Goal: Information Seeking & Learning: Learn about a topic

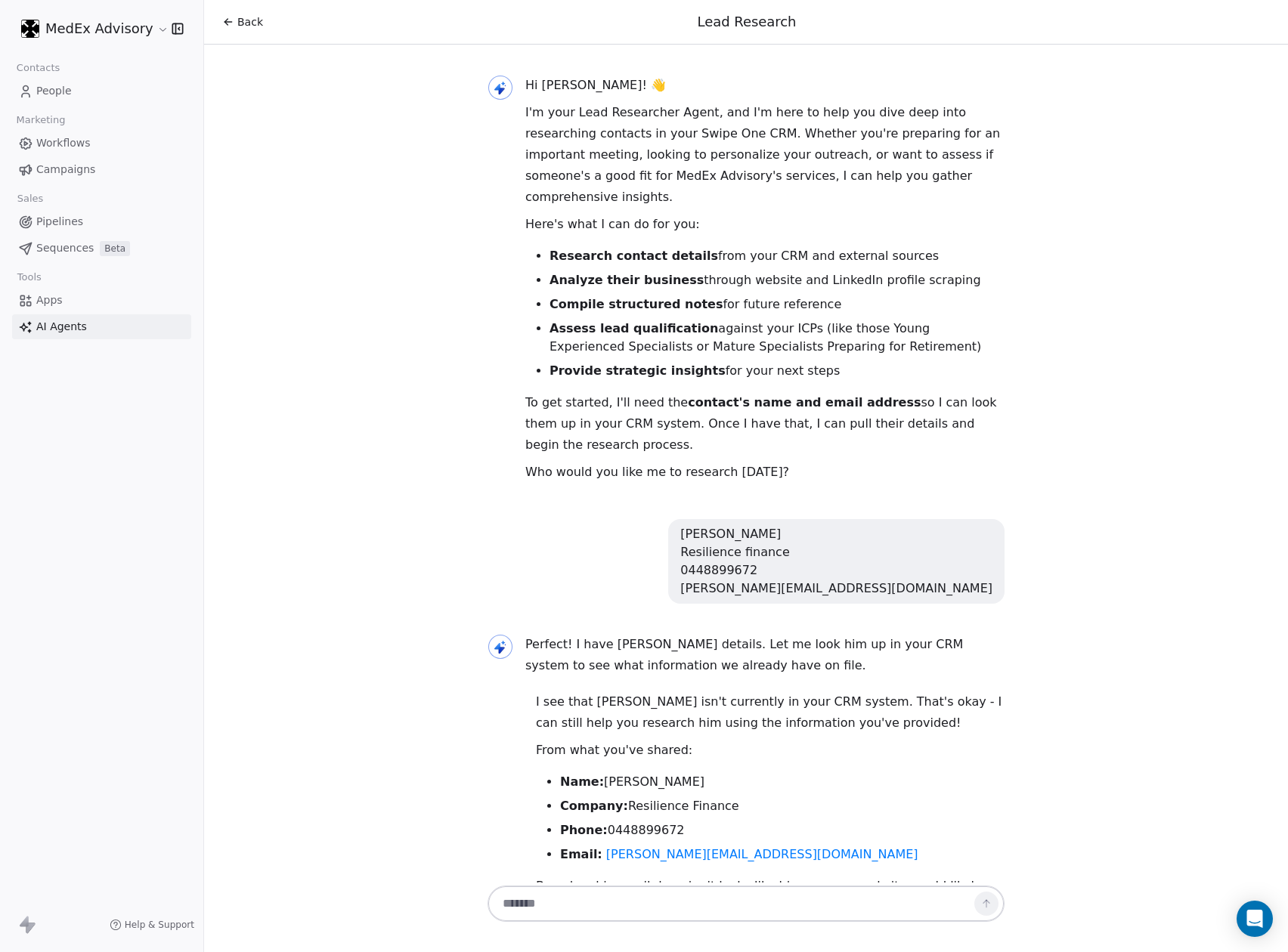
scroll to position [6948, 0]
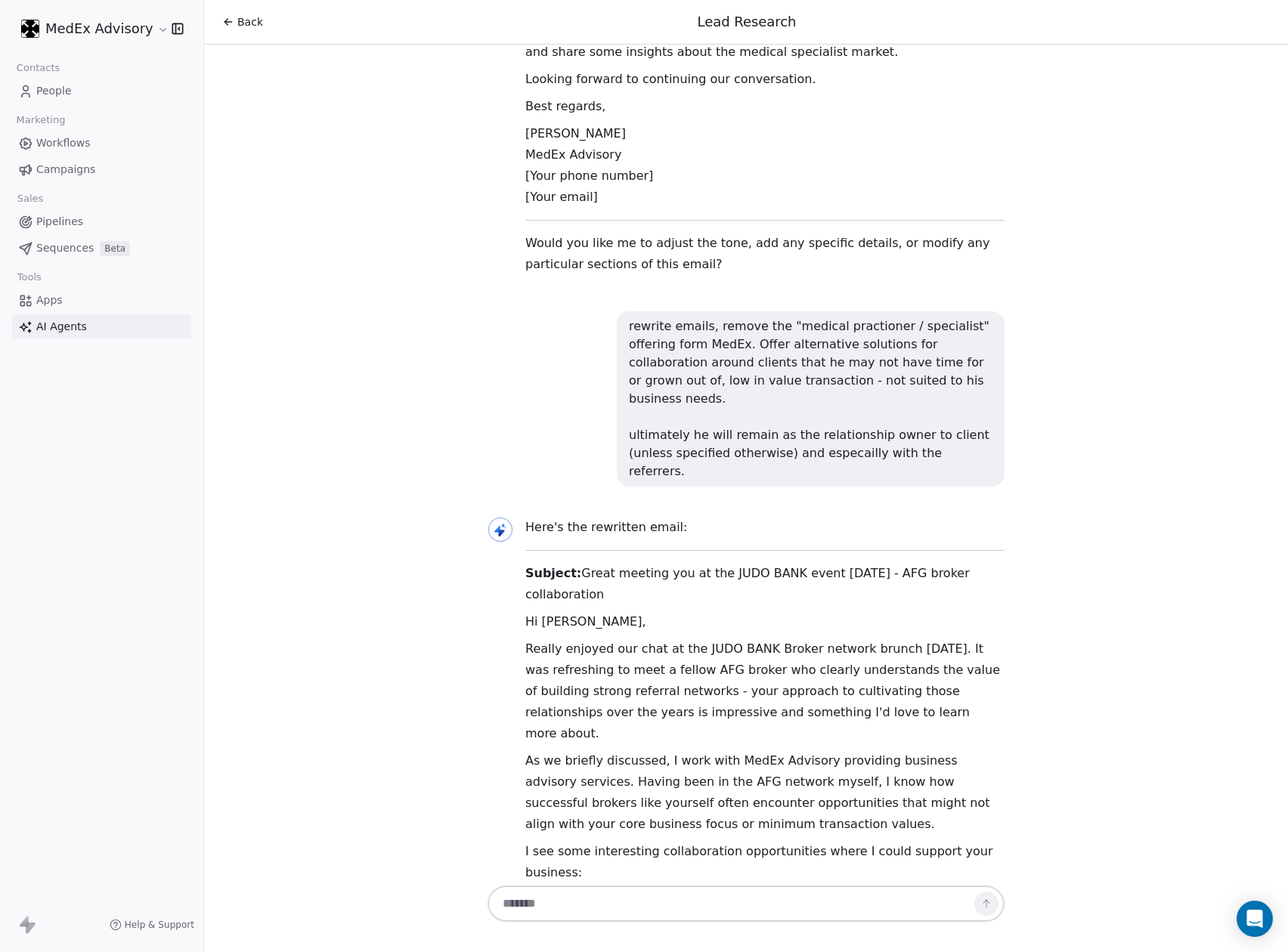
drag, startPoint x: 725, startPoint y: 538, endPoint x: 679, endPoint y: 950, distance: 414.6
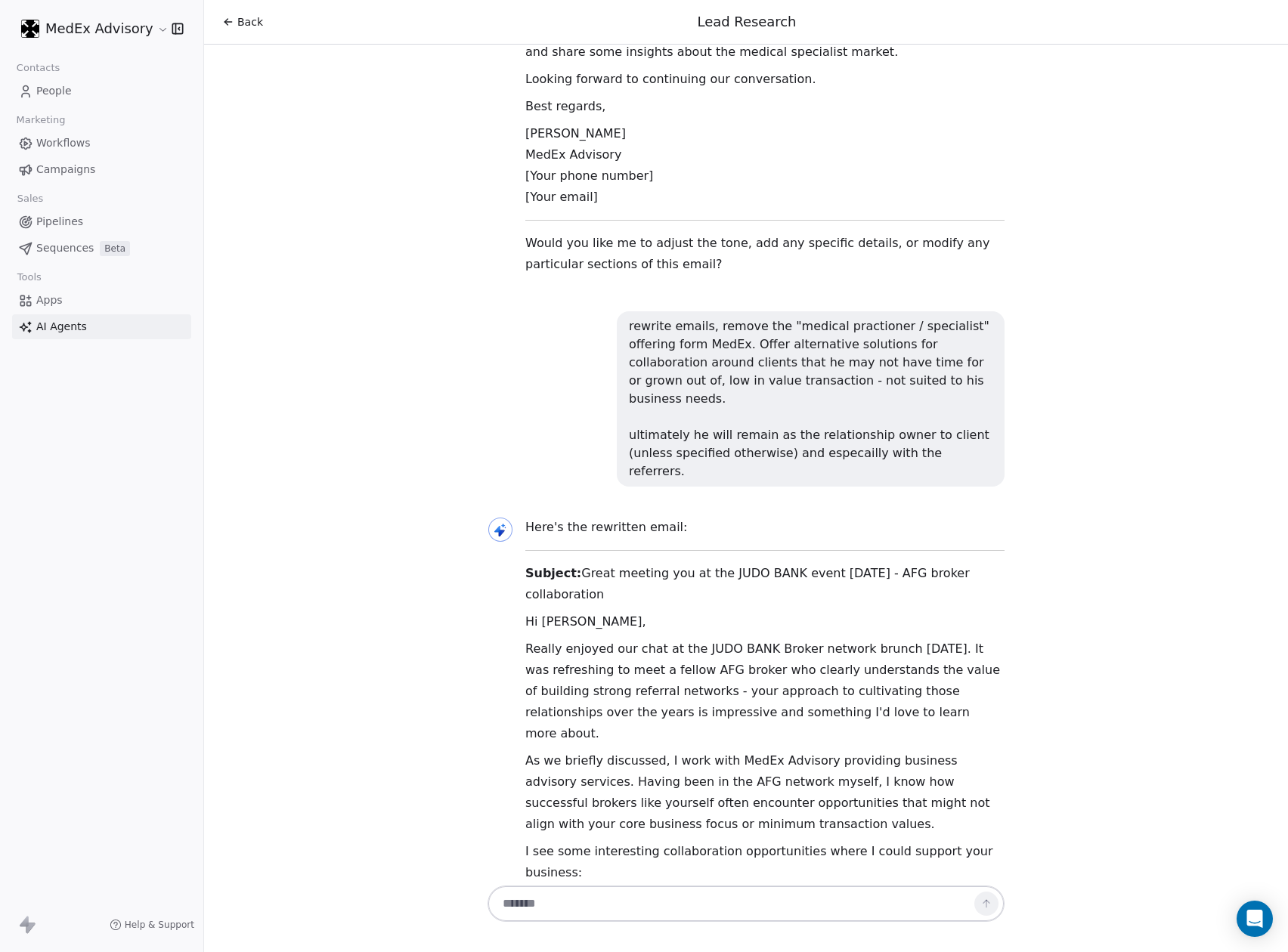
click at [590, 910] on textarea at bounding box center [730, 903] width 473 height 29
type textarea "********"
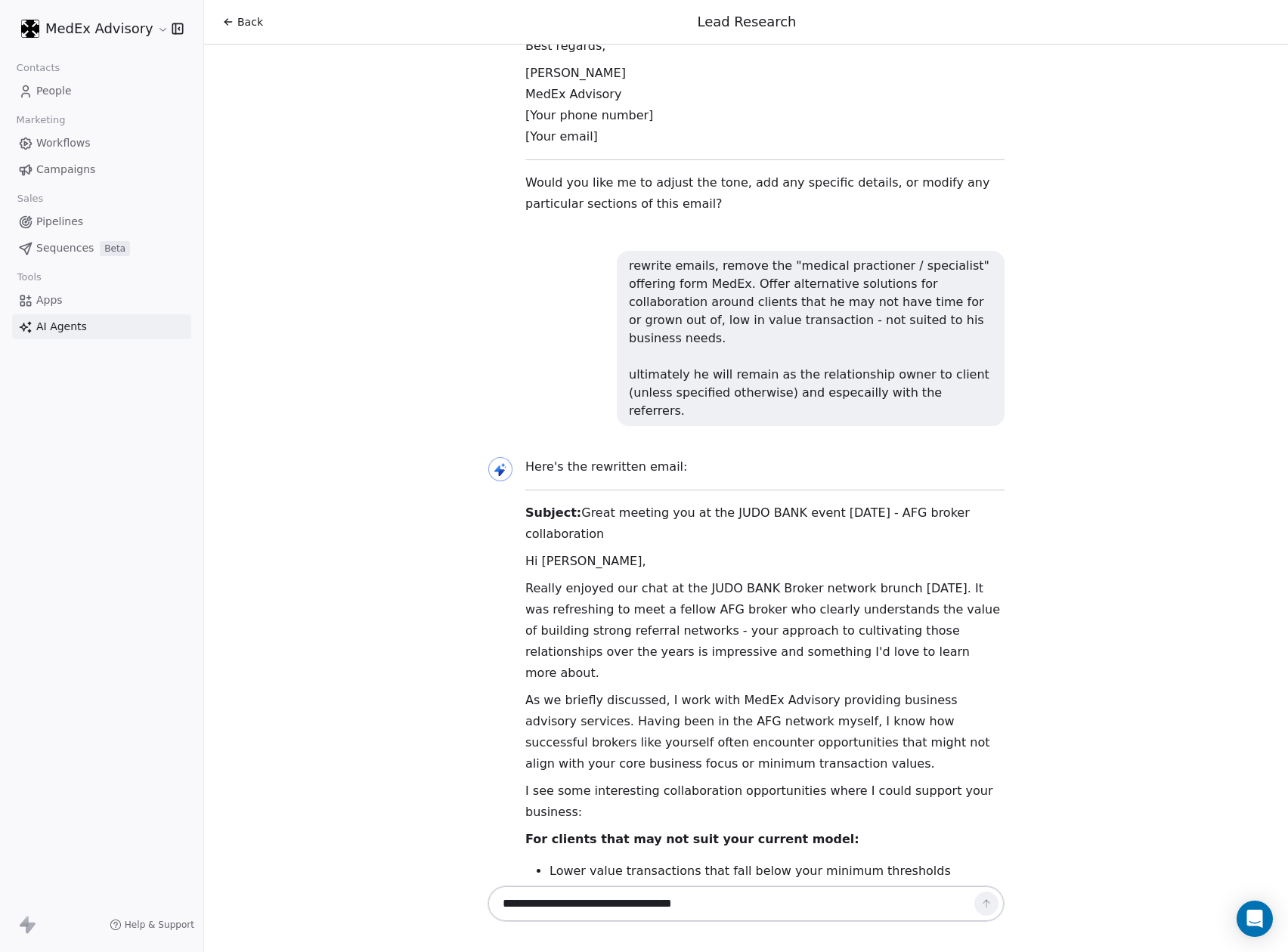
scroll to position [7066, 0]
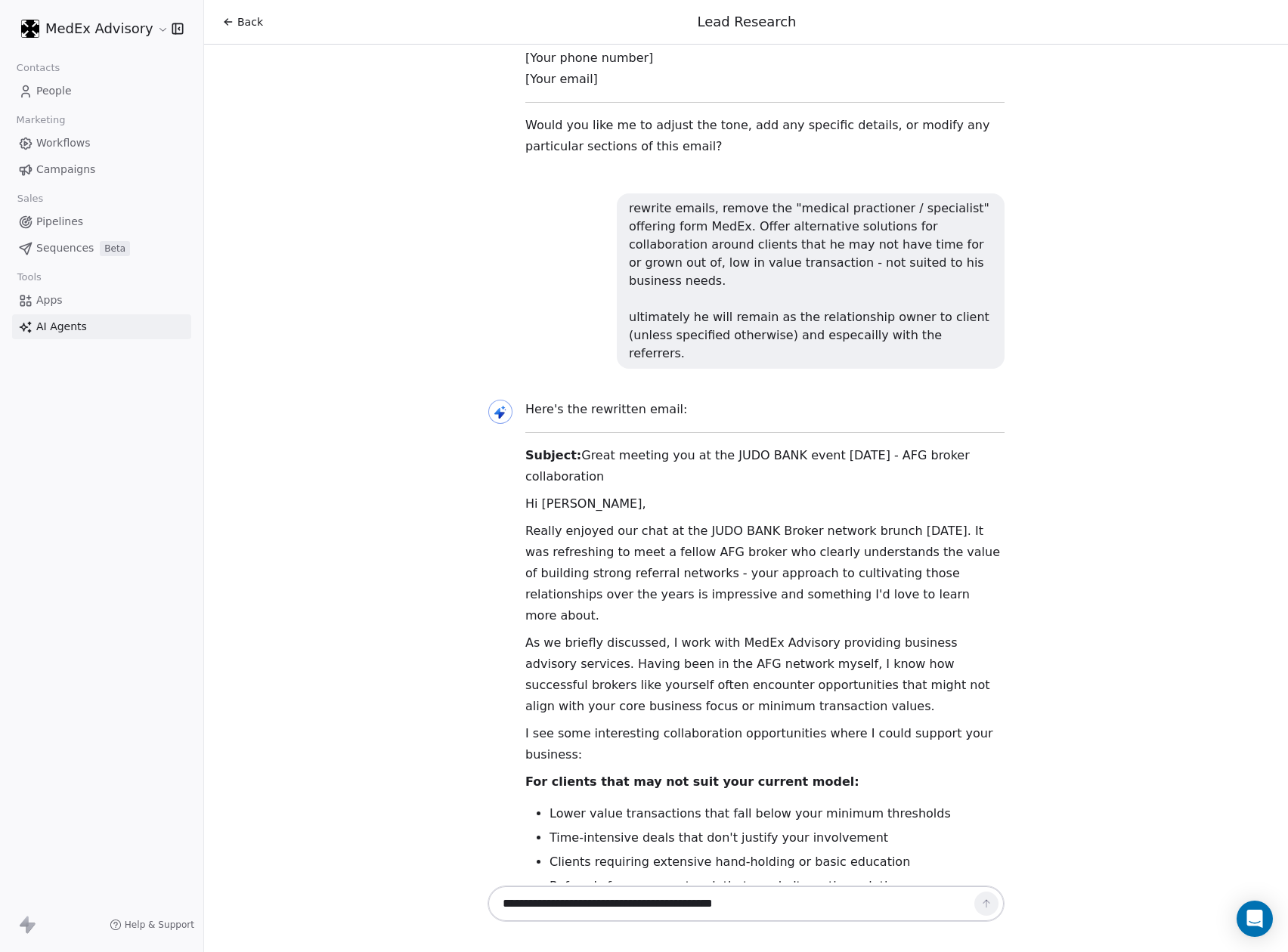
drag, startPoint x: 696, startPoint y: 886, endPoint x: 692, endPoint y: 908, distance: 22.4
click at [696, 896] on div "**********" at bounding box center [746, 904] width 517 height 37
click at [696, 908] on textarea "**********" at bounding box center [730, 903] width 472 height 29
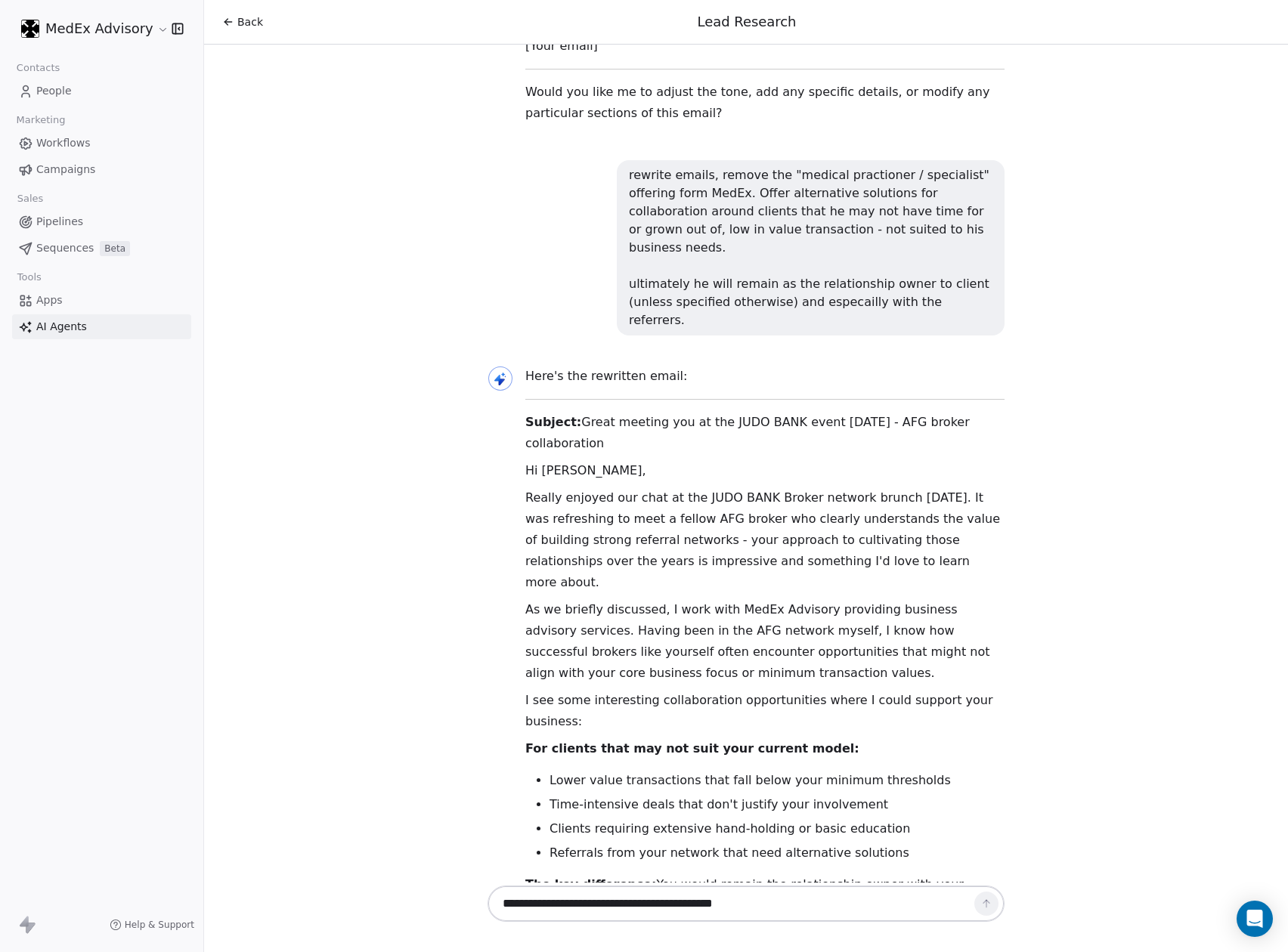
click at [696, 908] on textarea "**********" at bounding box center [730, 903] width 472 height 29
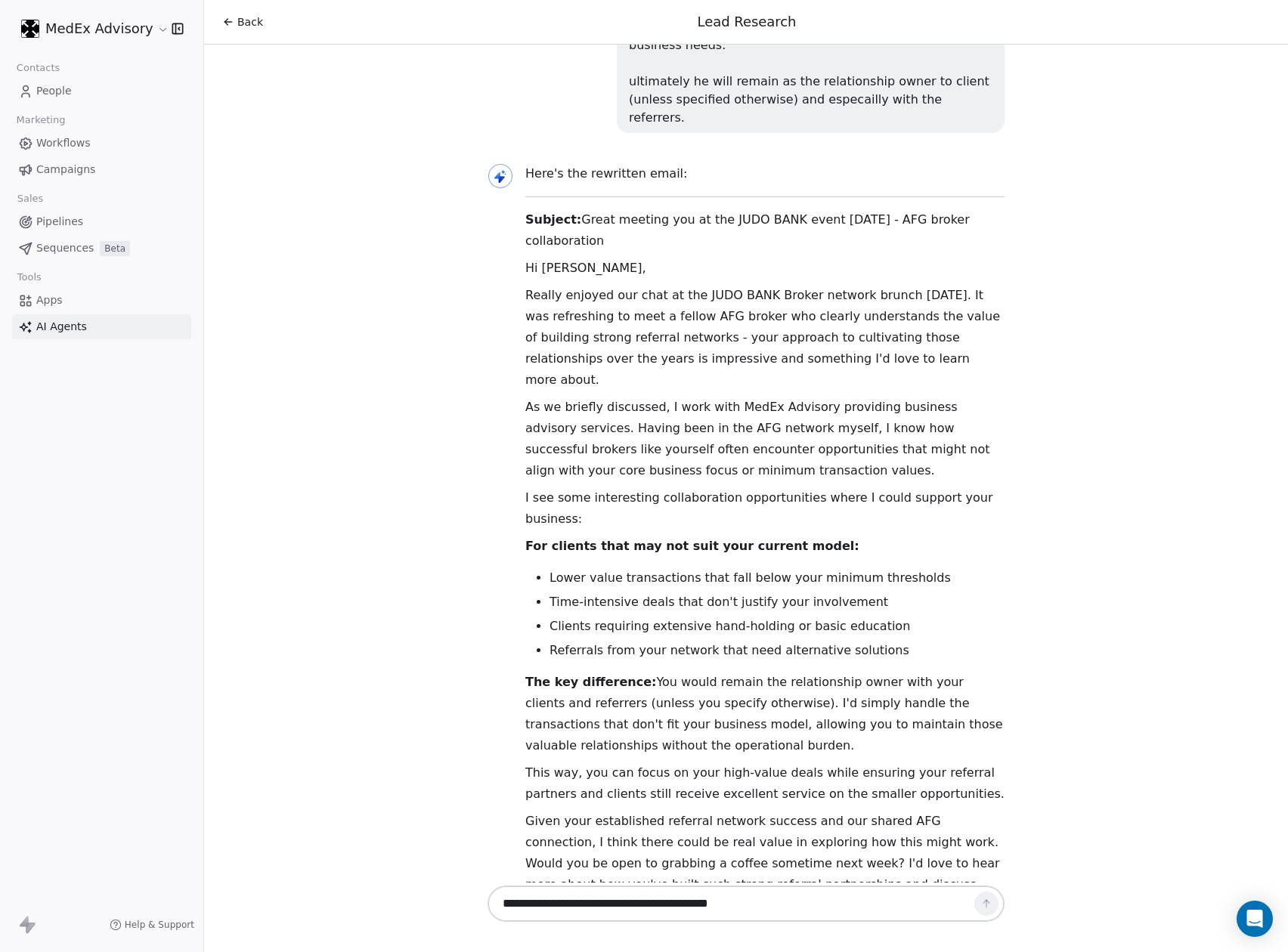
click at [804, 904] on textarea "**********" at bounding box center [730, 903] width 472 height 29
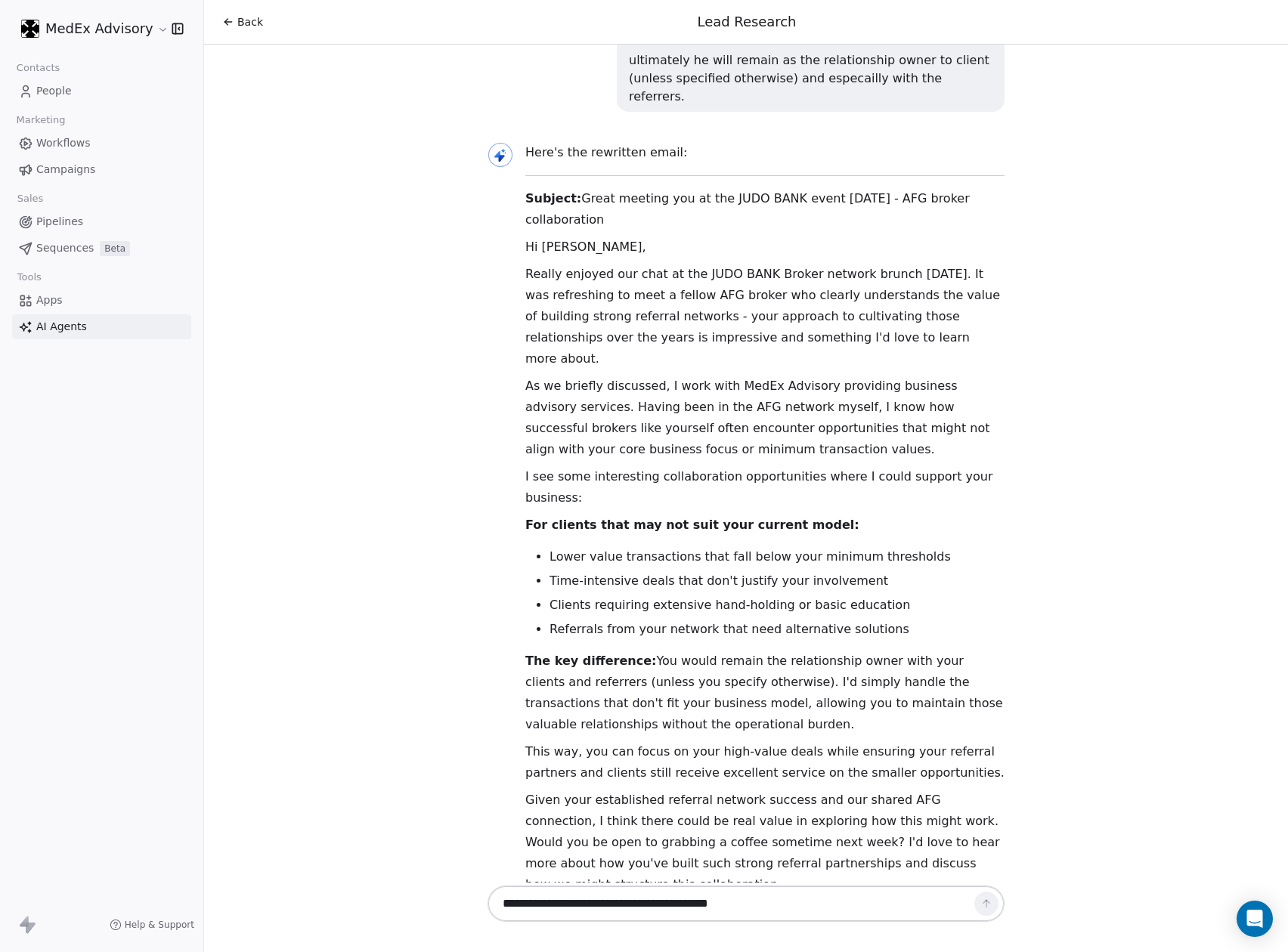
scroll to position [7350, 0]
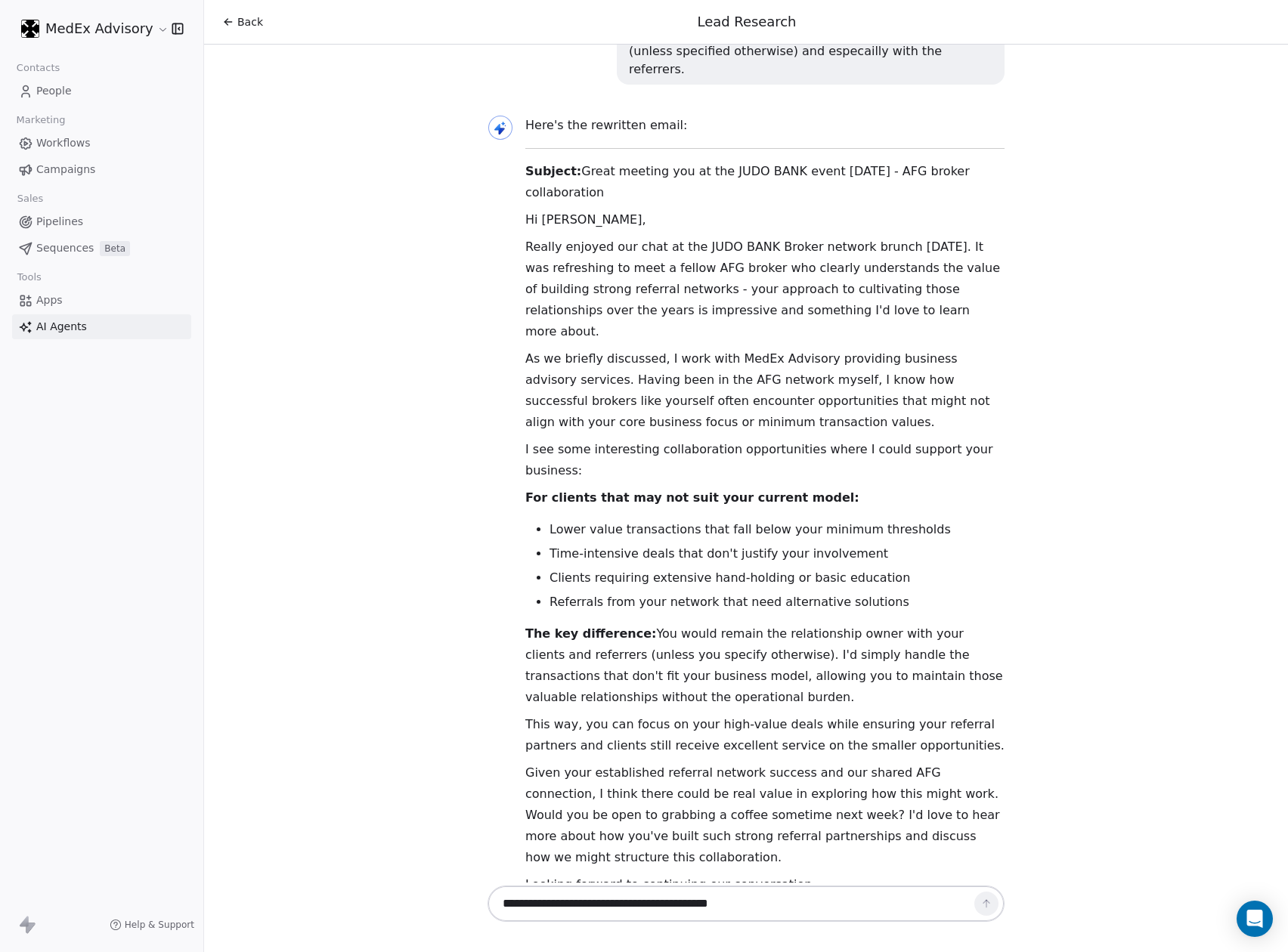
type textarea "**********"
click at [845, 889] on div "Back Lead Research Hi [PERSON_NAME]! 👋 I'm your Lead Researcher Agent, and I'm …" at bounding box center [746, 476] width 1084 height 952
click at [986, 899] on form "**********" at bounding box center [746, 904] width 517 height 37
click at [986, 897] on icon at bounding box center [986, 903] width 12 height 12
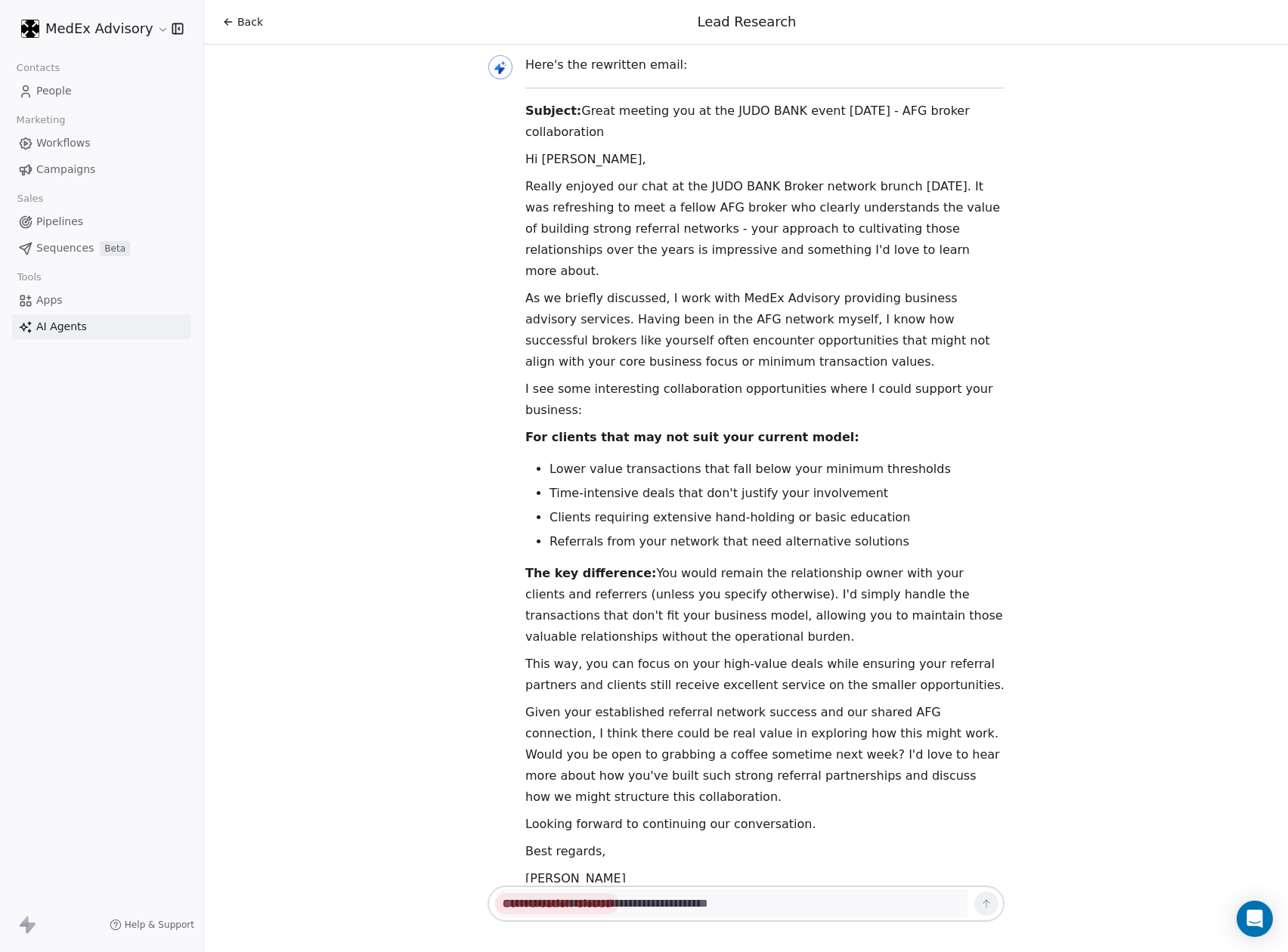
drag, startPoint x: 765, startPoint y: 825, endPoint x: 555, endPoint y: 740, distance: 226.6
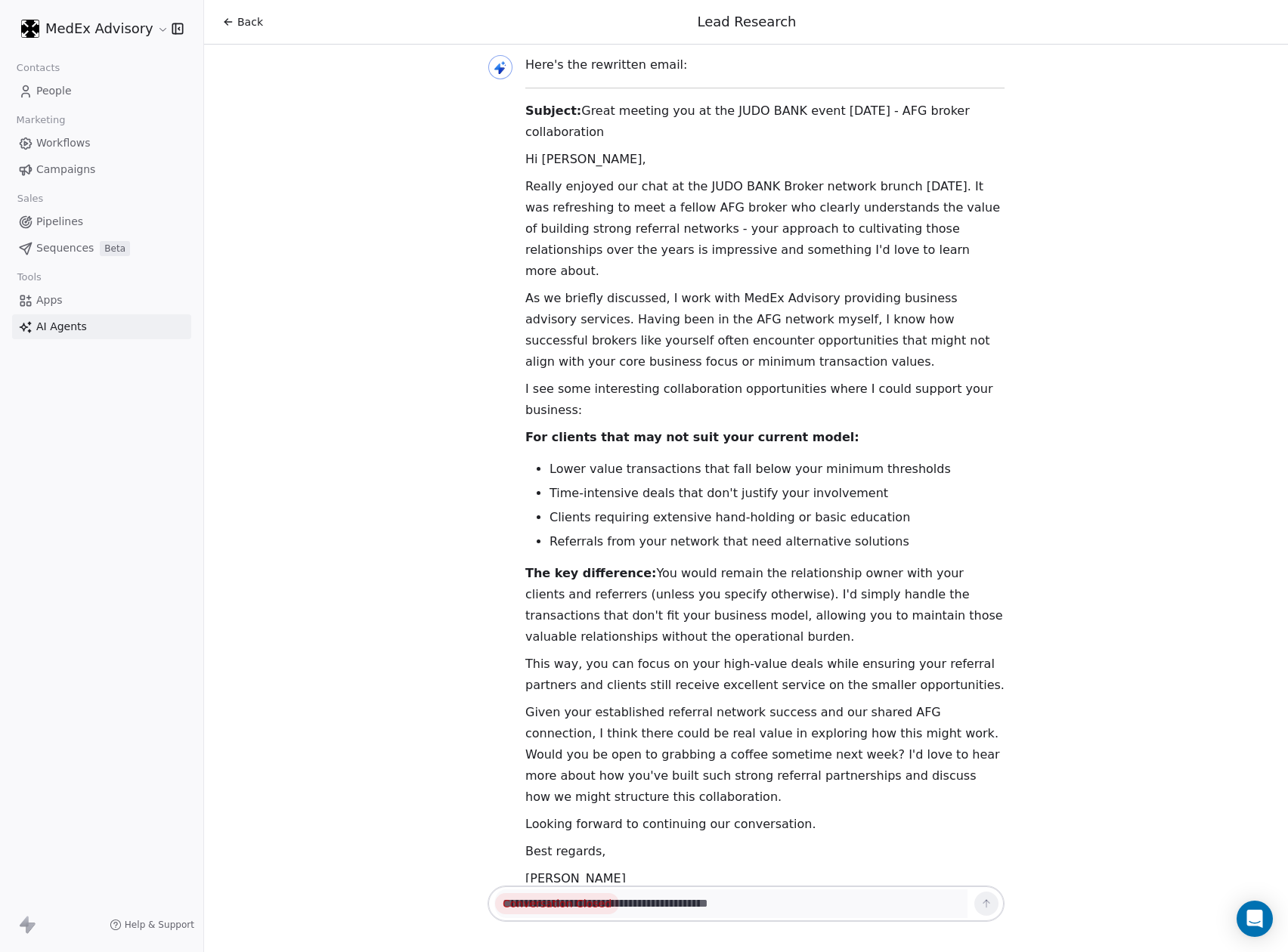
drag, startPoint x: 775, startPoint y: 718, endPoint x: 882, endPoint y: 714, distance: 107.1
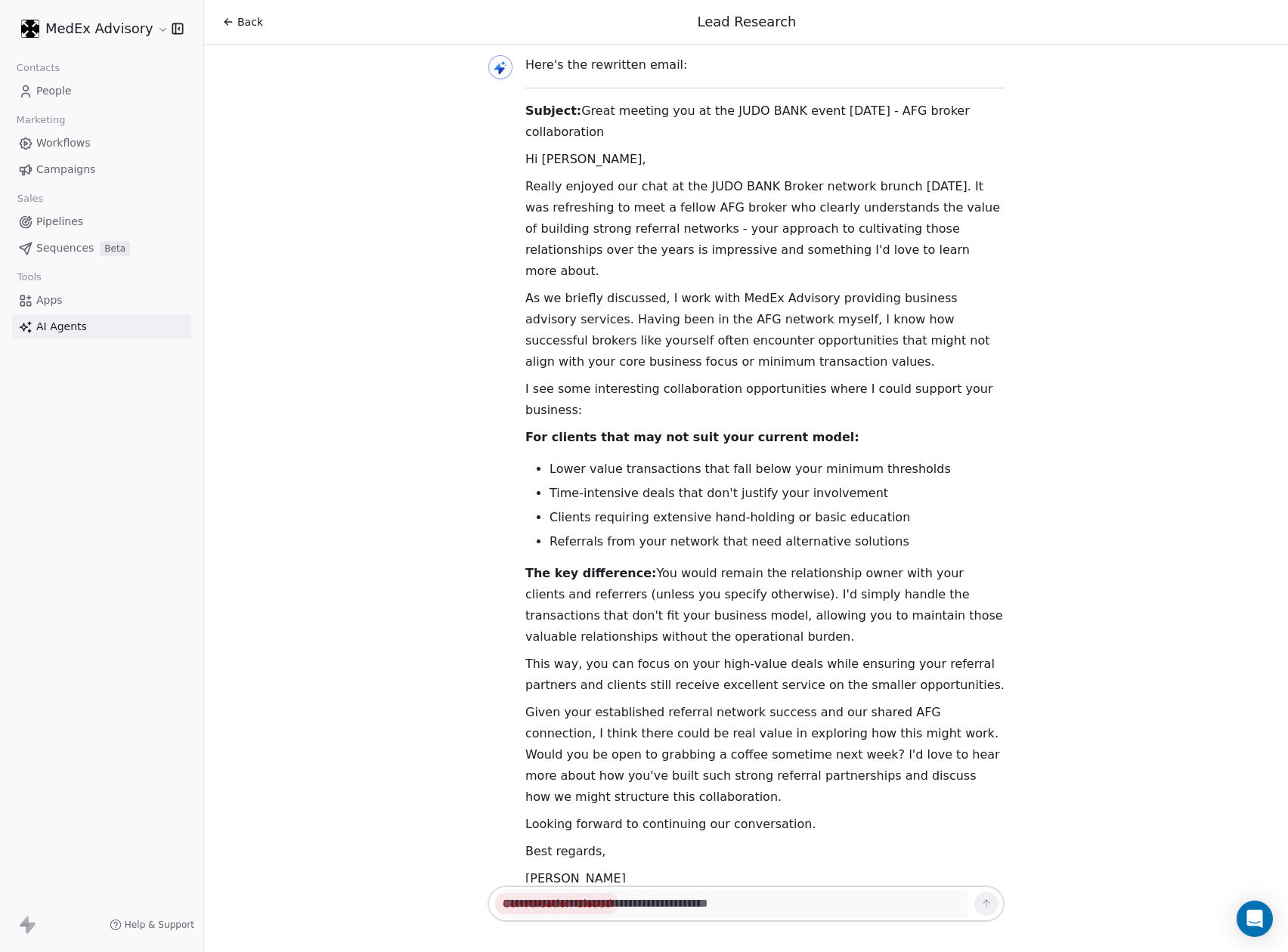
drag, startPoint x: 882, startPoint y: 714, endPoint x: 665, endPoint y: 608, distance: 241.5
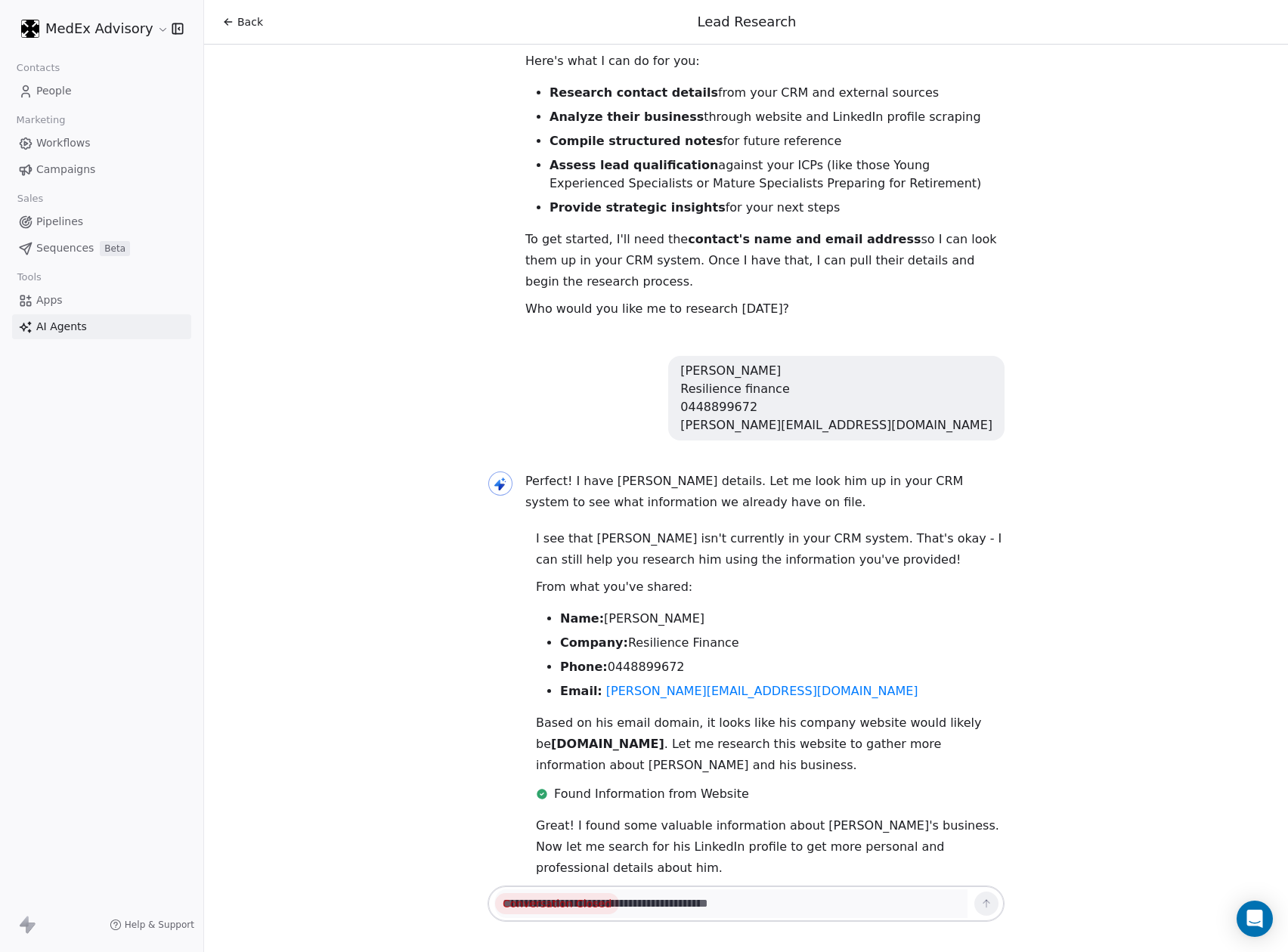
scroll to position [0, 0]
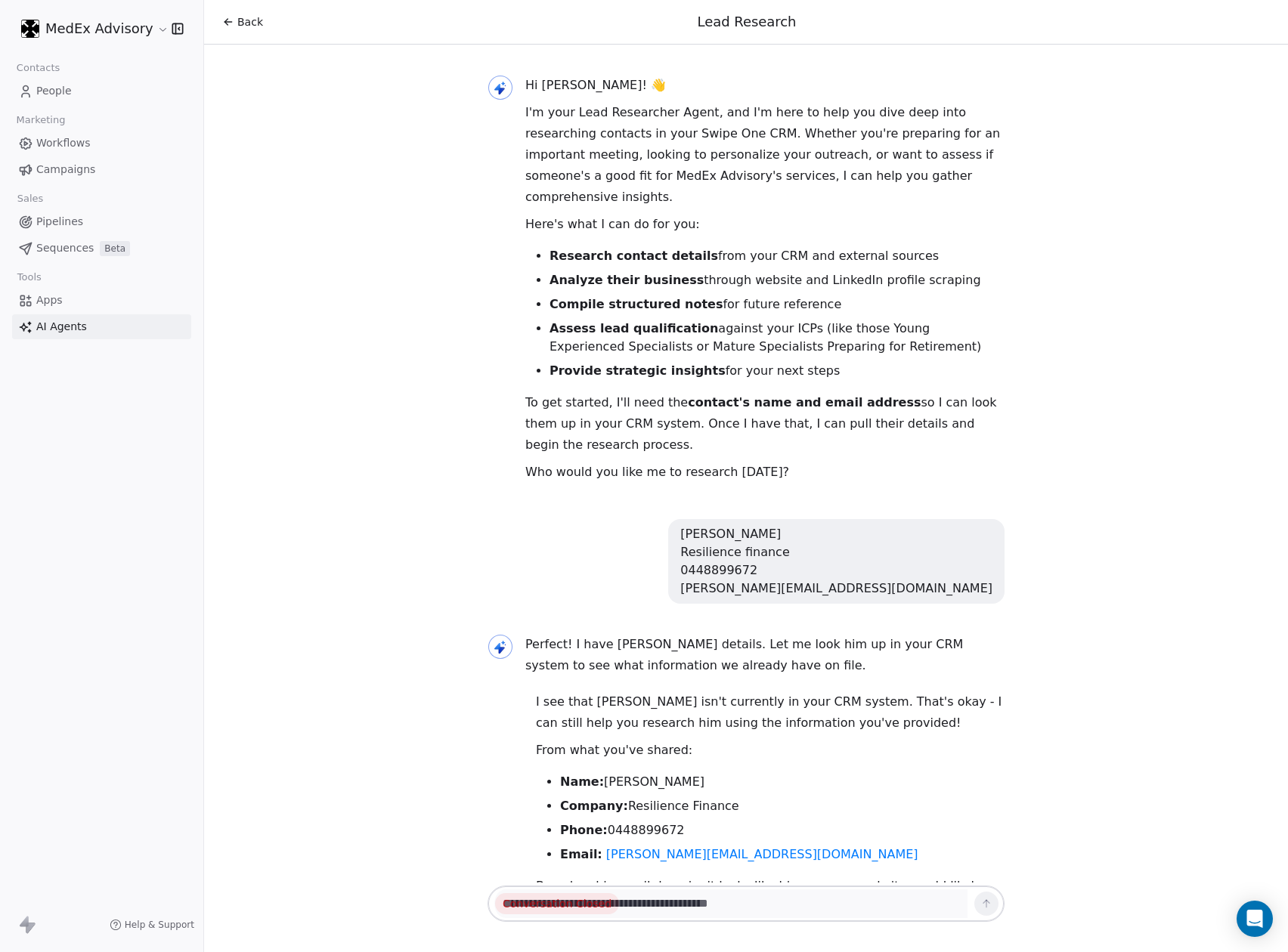
click at [234, 19] on div "Back" at bounding box center [242, 22] width 41 height 15
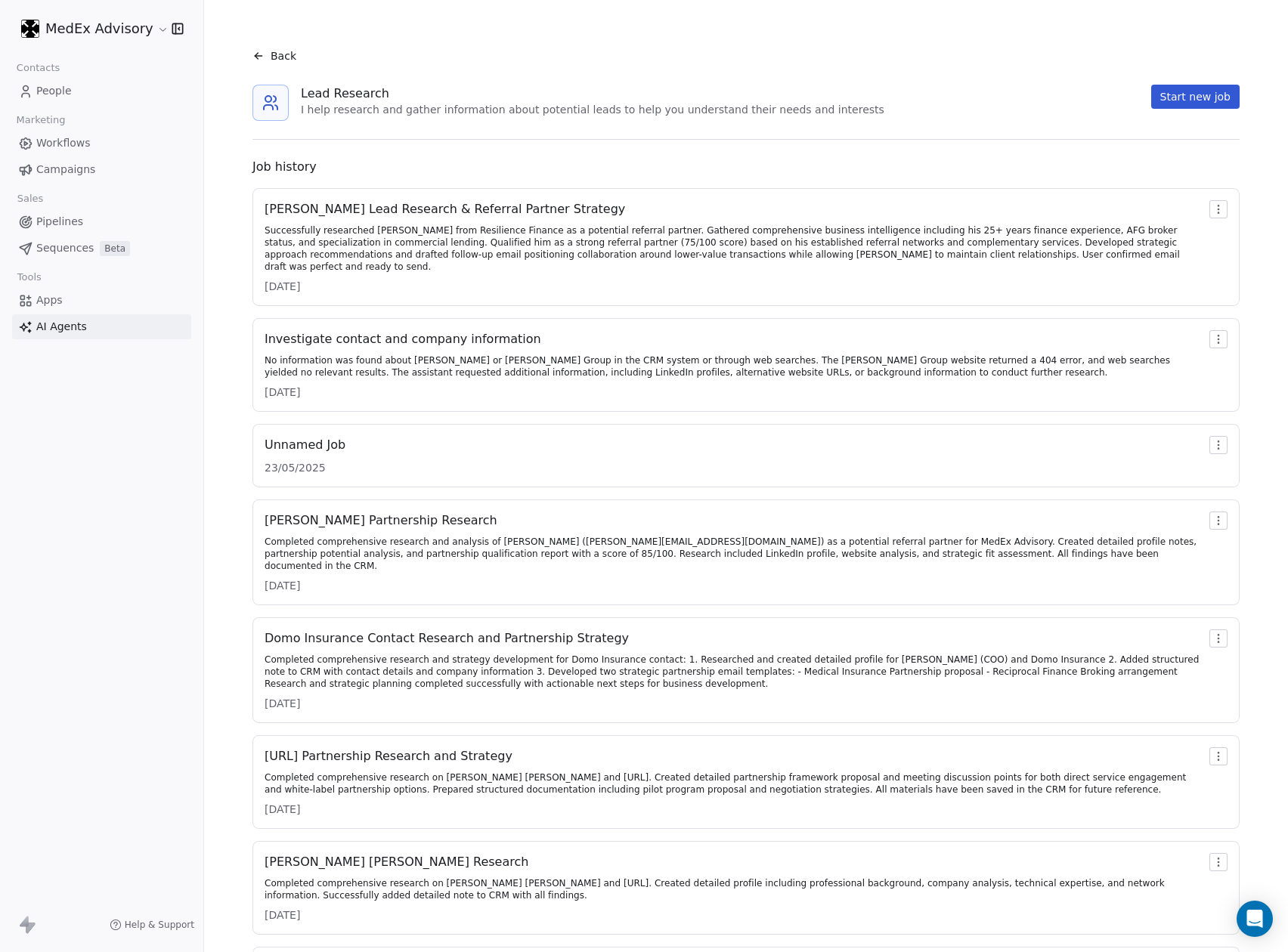
click at [1189, 91] on button "Start new job" at bounding box center [1195, 96] width 88 height 24
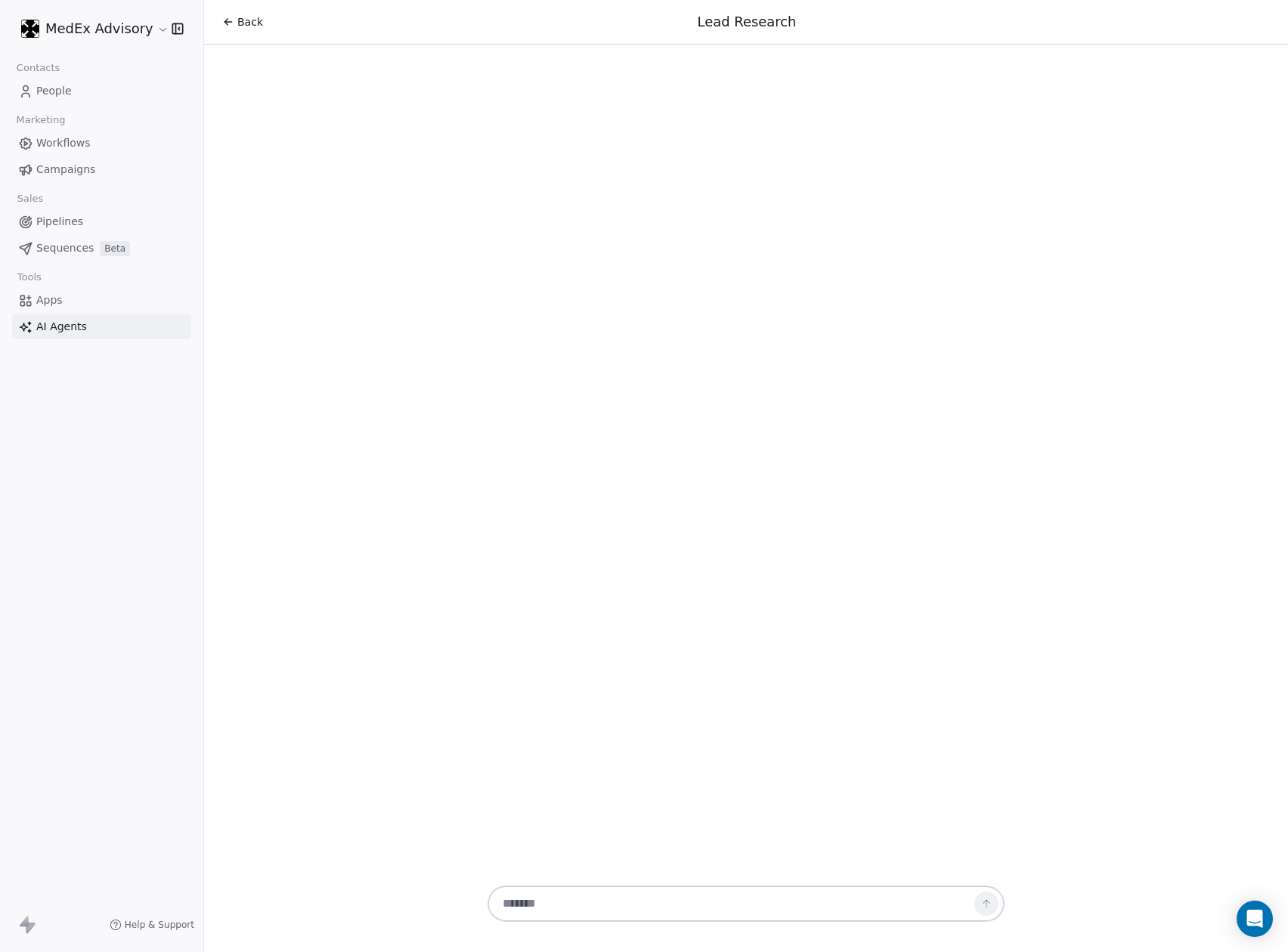
click at [544, 886] on div at bounding box center [746, 904] width 517 height 37
click at [542, 898] on textarea at bounding box center [730, 903] width 473 height 29
paste textarea "**********"
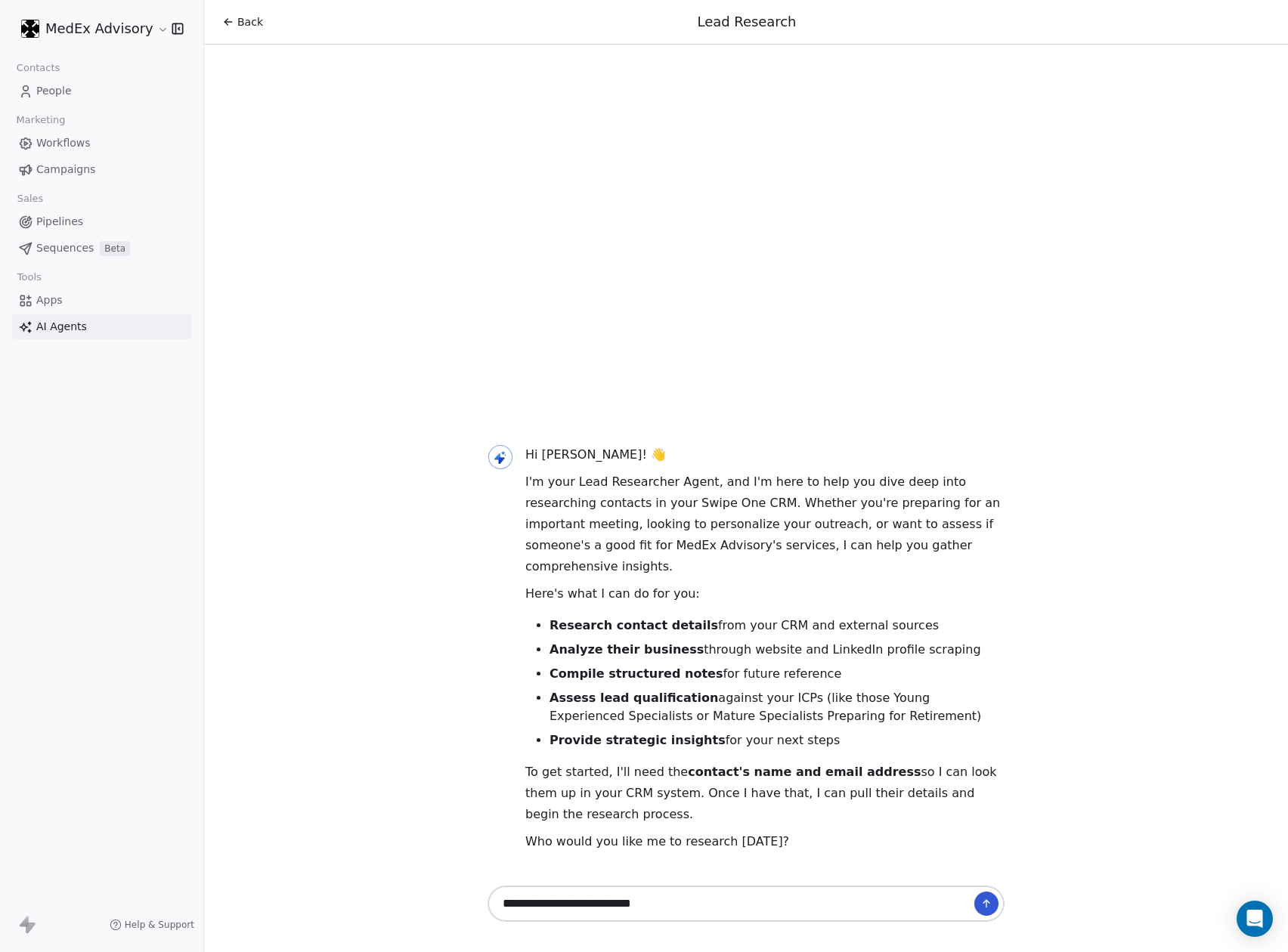
click at [545, 899] on textarea "**********" at bounding box center [730, 903] width 472 height 29
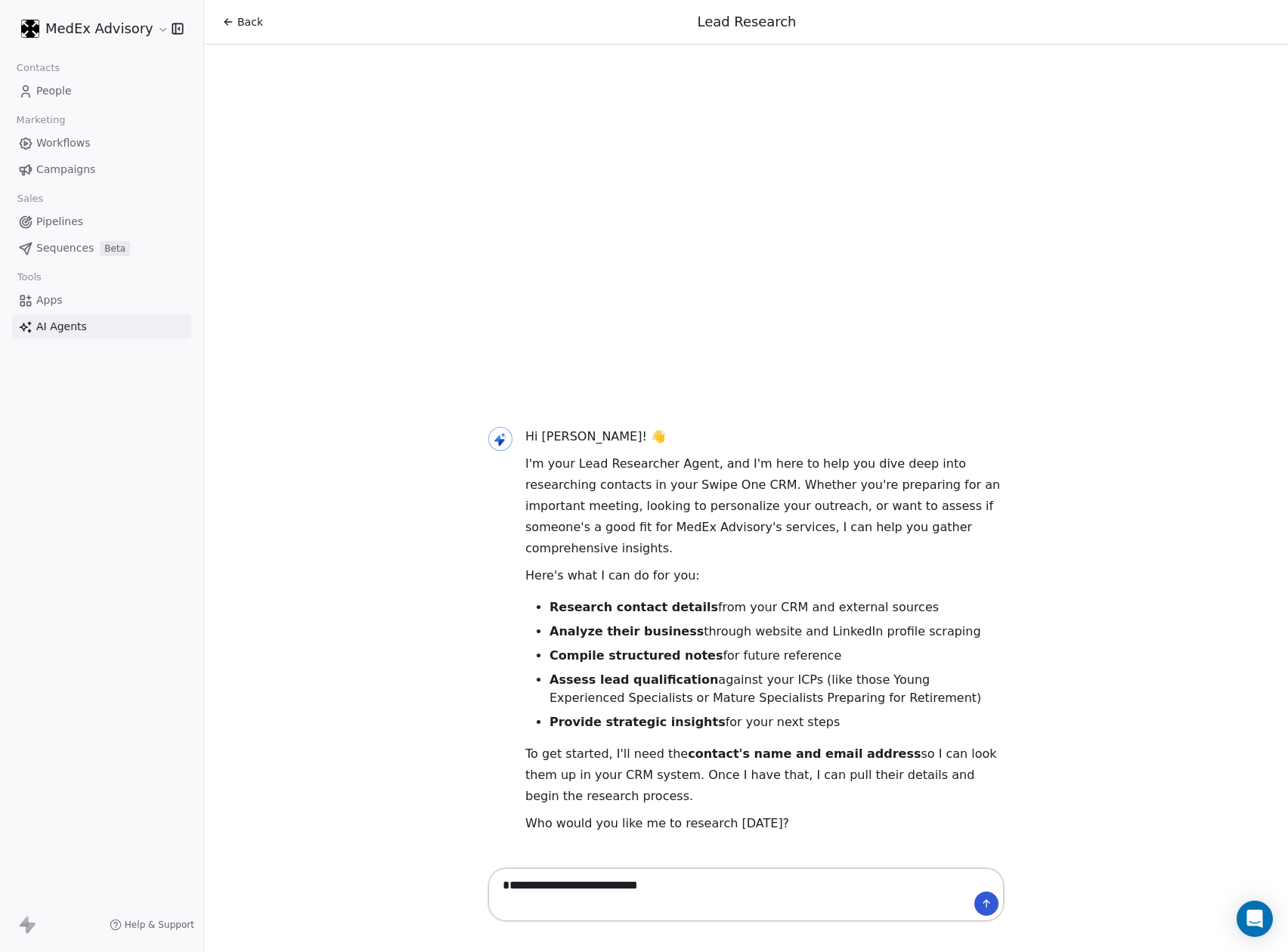
paste textarea "**********"
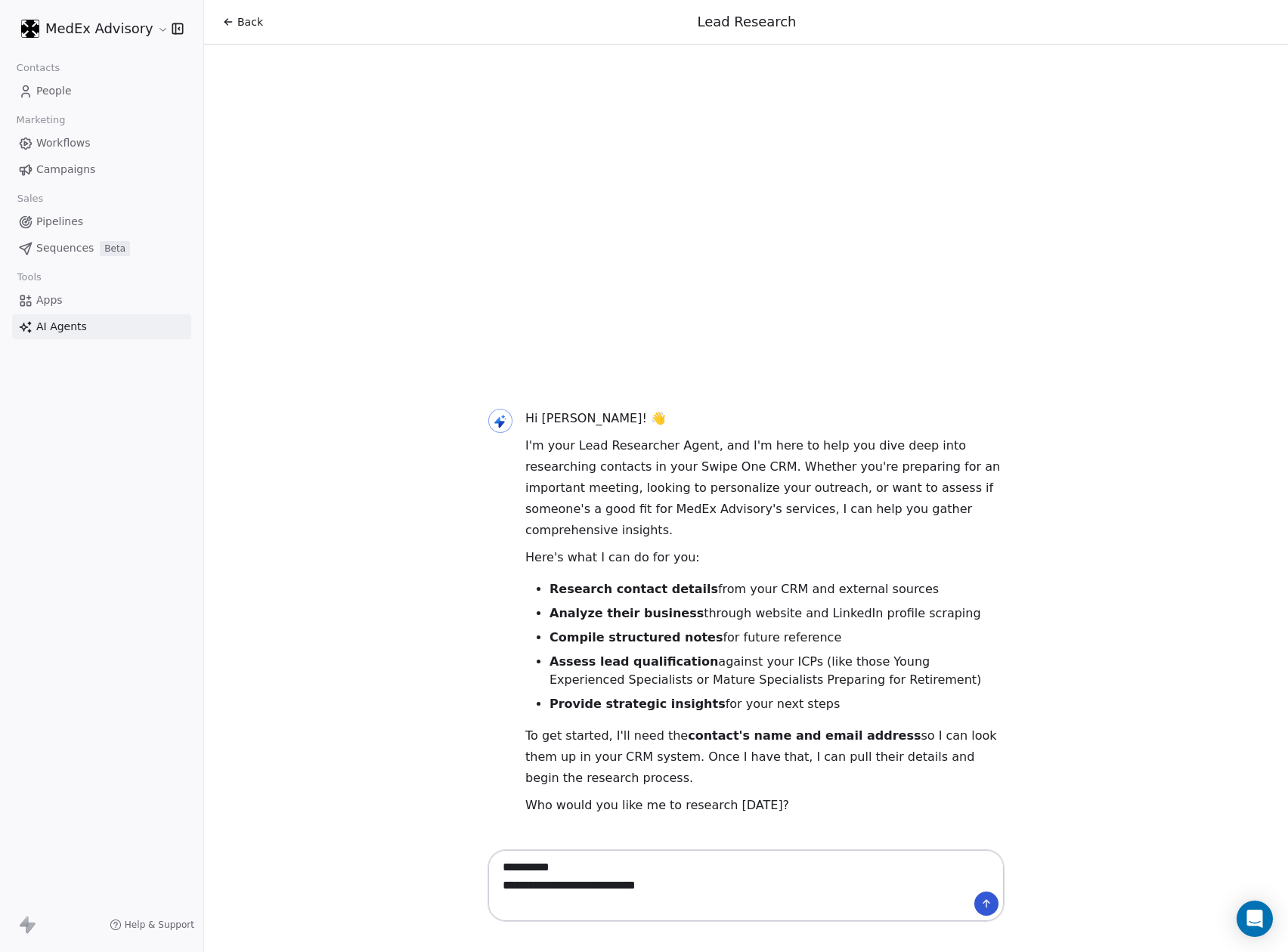
click at [717, 865] on textarea "**********" at bounding box center [730, 886] width 472 height 65
click at [717, 890] on textarea "**********" at bounding box center [730, 886] width 472 height 65
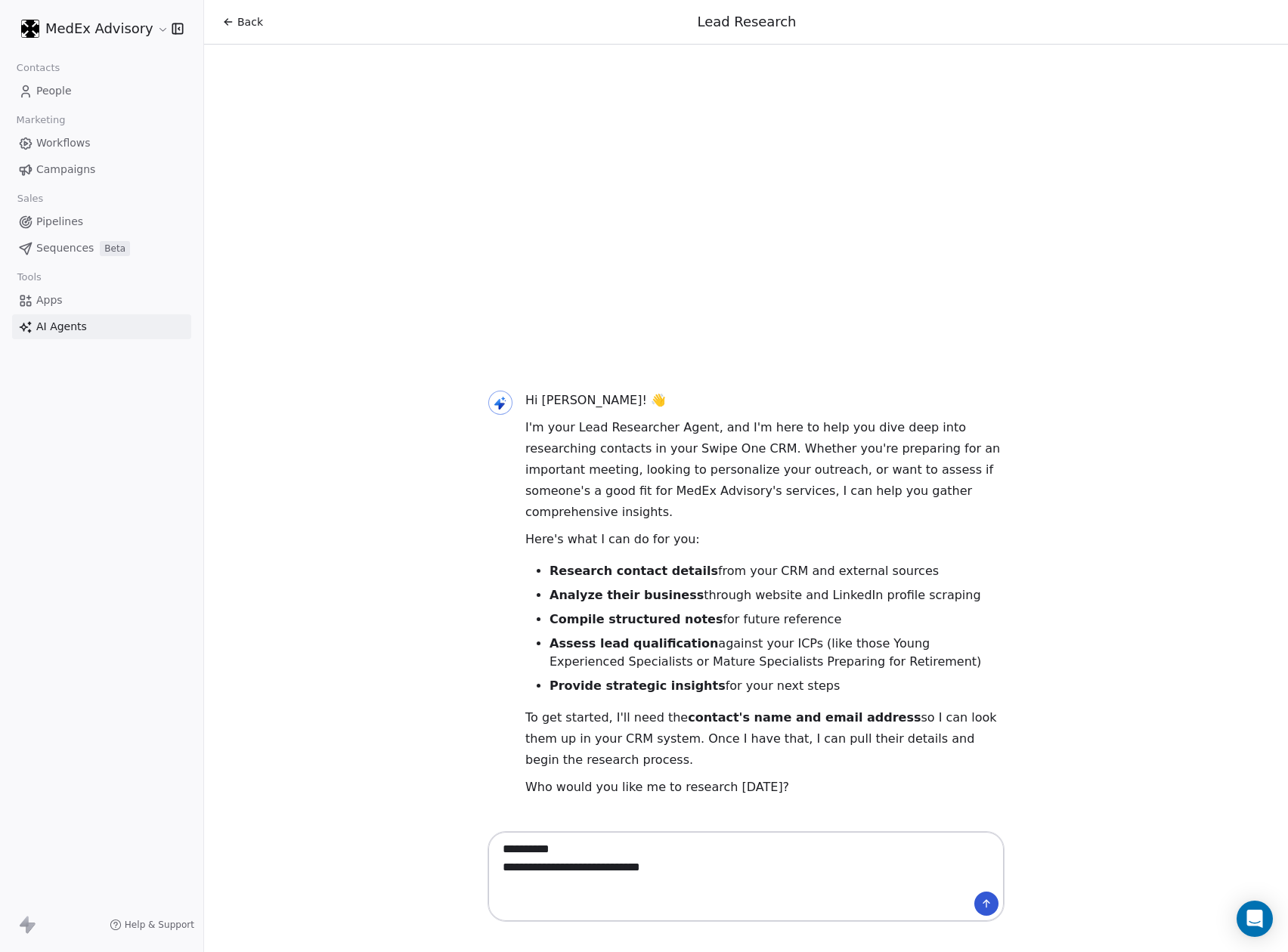
paste textarea "**********"
type textarea "**********"
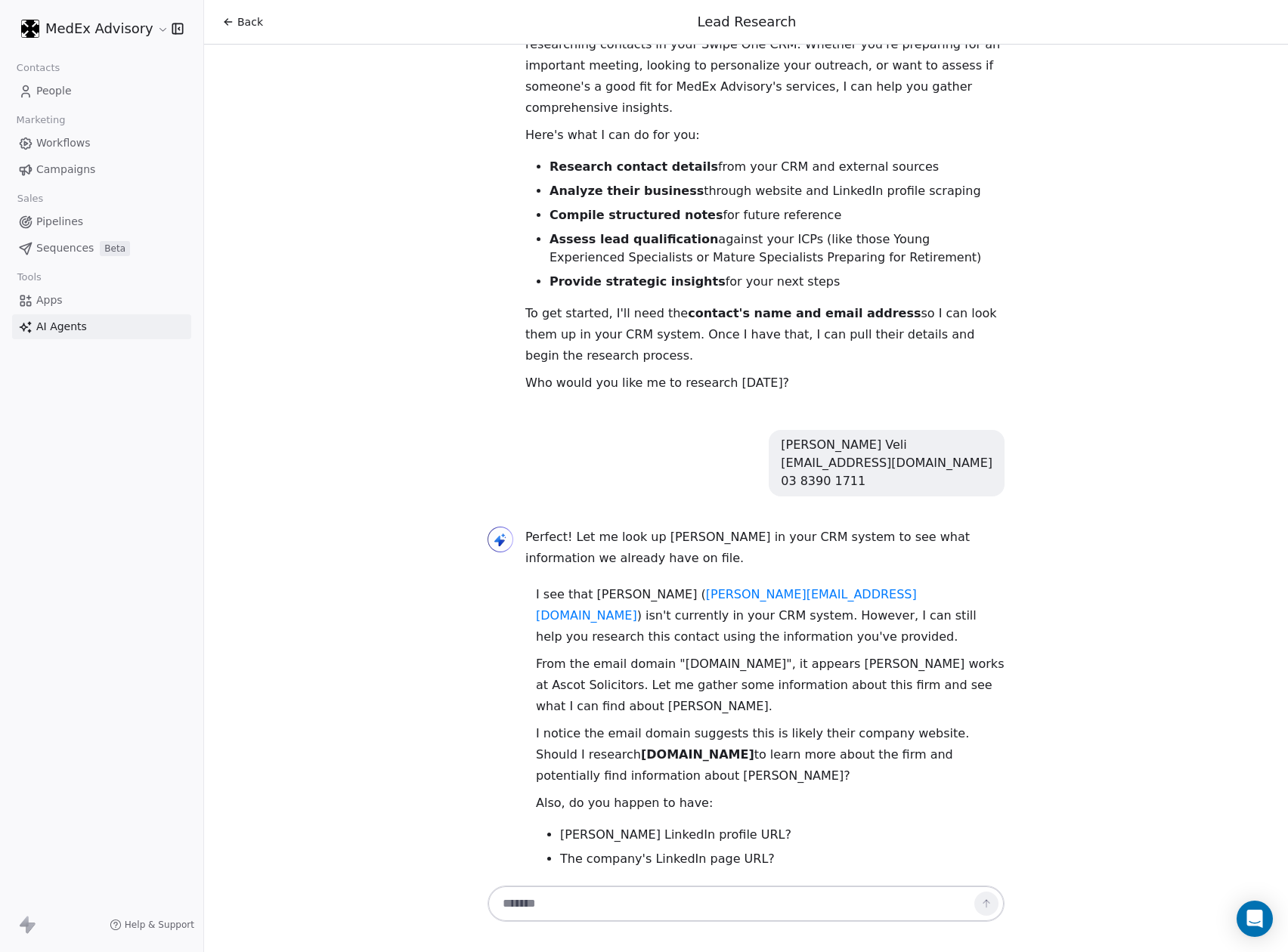
scroll to position [116, 0]
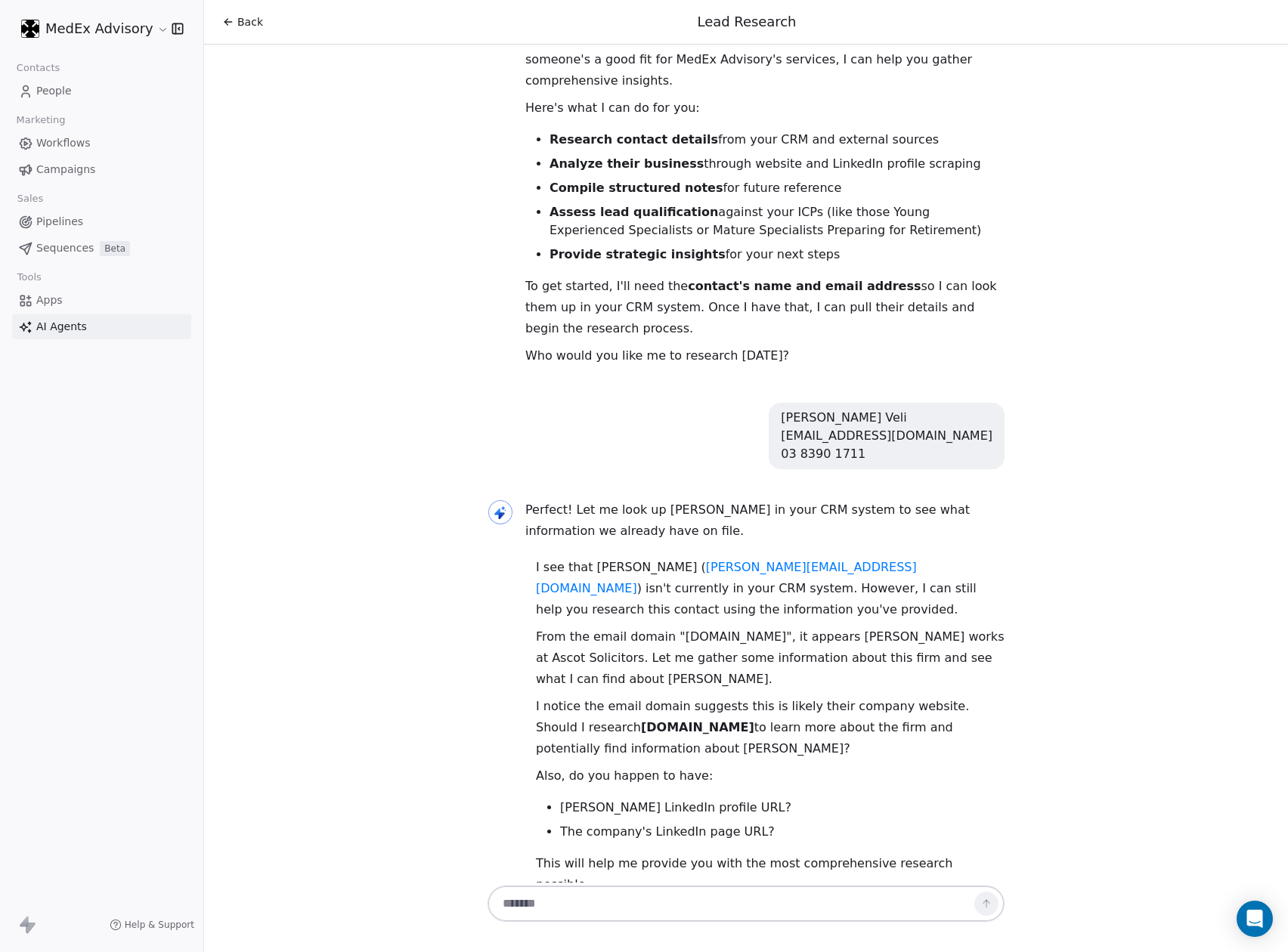
drag, startPoint x: 662, startPoint y: 388, endPoint x: 469, endPoint y: 326, distance: 202.7
click at [563, 379] on div "Hi [PERSON_NAME]! 👋 I'm your Lead Researcher Agent, and I'm here to help you di…" at bounding box center [745, 415] width 529 height 973
click at [58, 96] on span "People" at bounding box center [54, 91] width 36 height 16
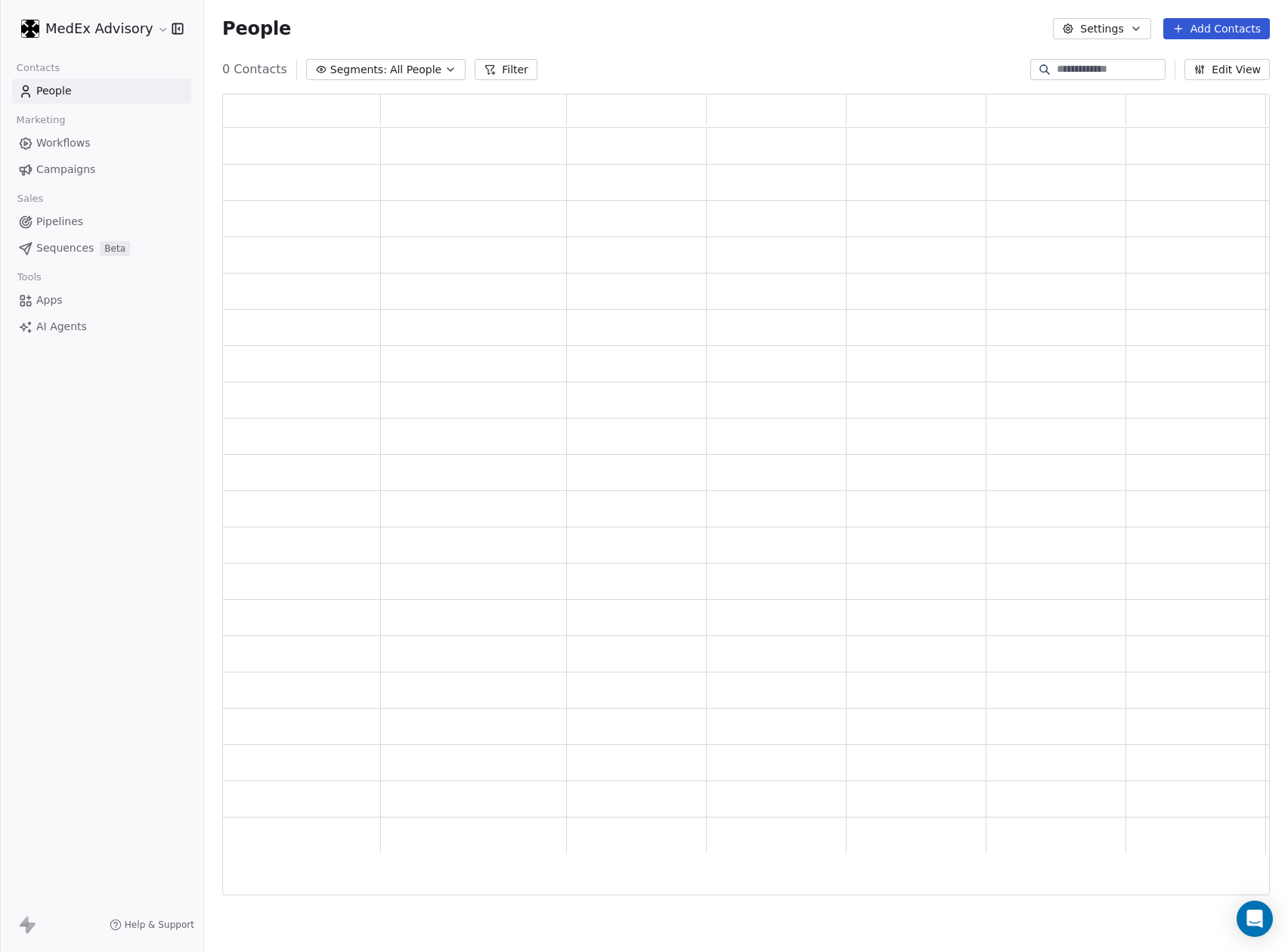
scroll to position [786, 1031]
click at [1183, 21] on button "Add Contacts" at bounding box center [1217, 28] width 106 height 21
click at [1182, 59] on span "Create new contact" at bounding box center [1223, 61] width 104 height 16
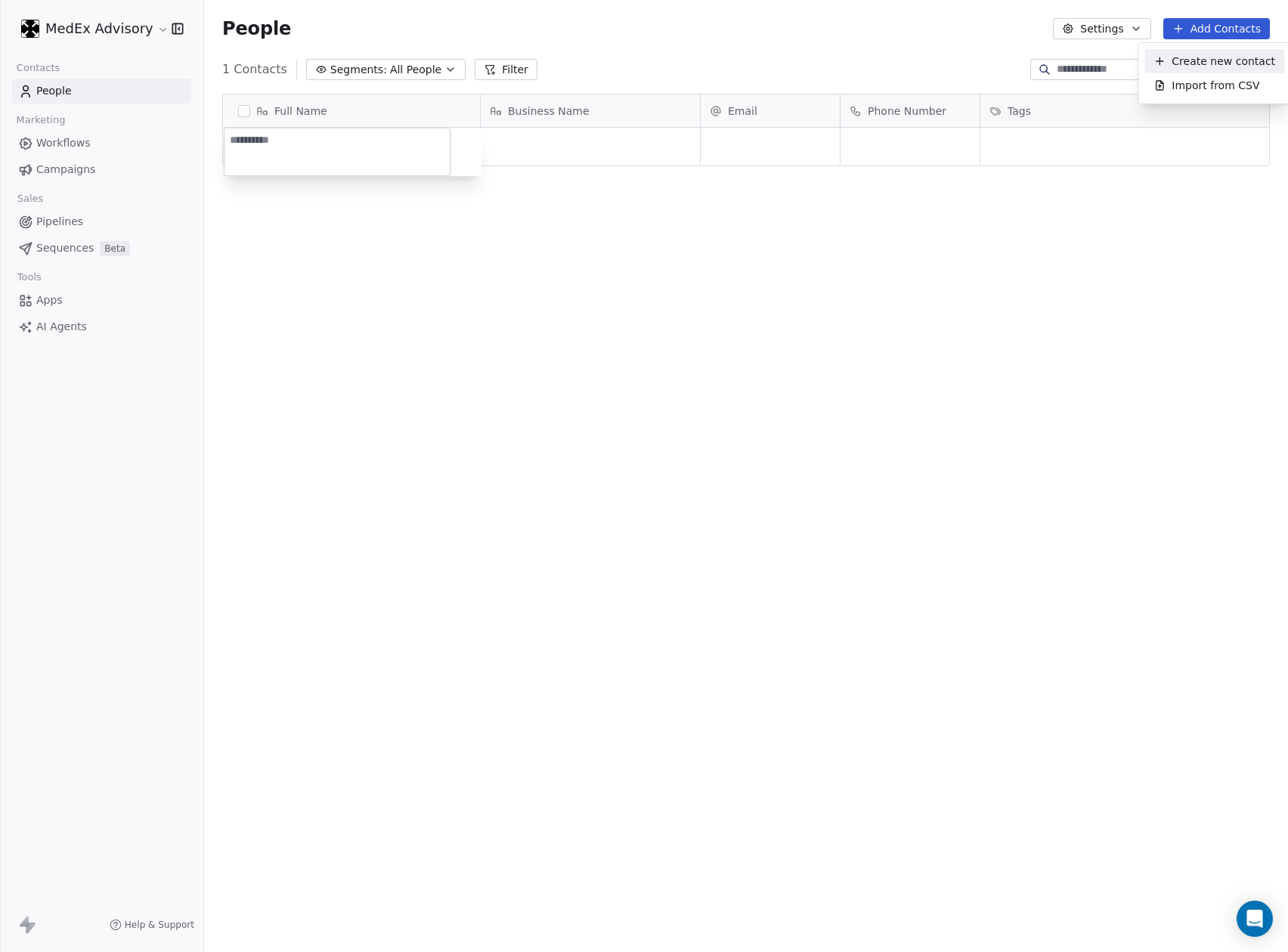
scroll to position [822, 1068]
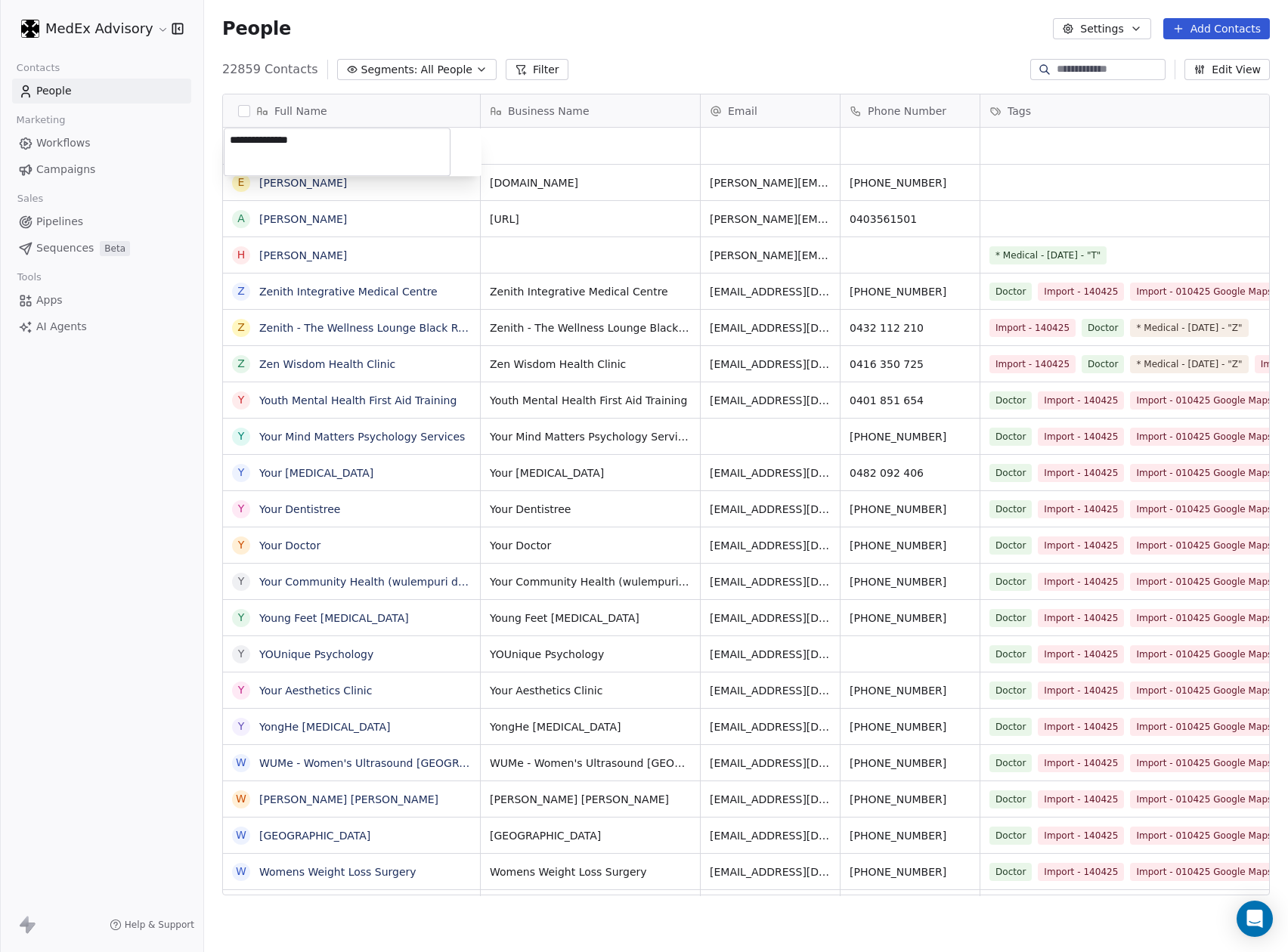
click at [376, 146] on textarea "**********" at bounding box center [337, 152] width 225 height 47
click at [288, 138] on textarea "**********" at bounding box center [337, 152] width 225 height 47
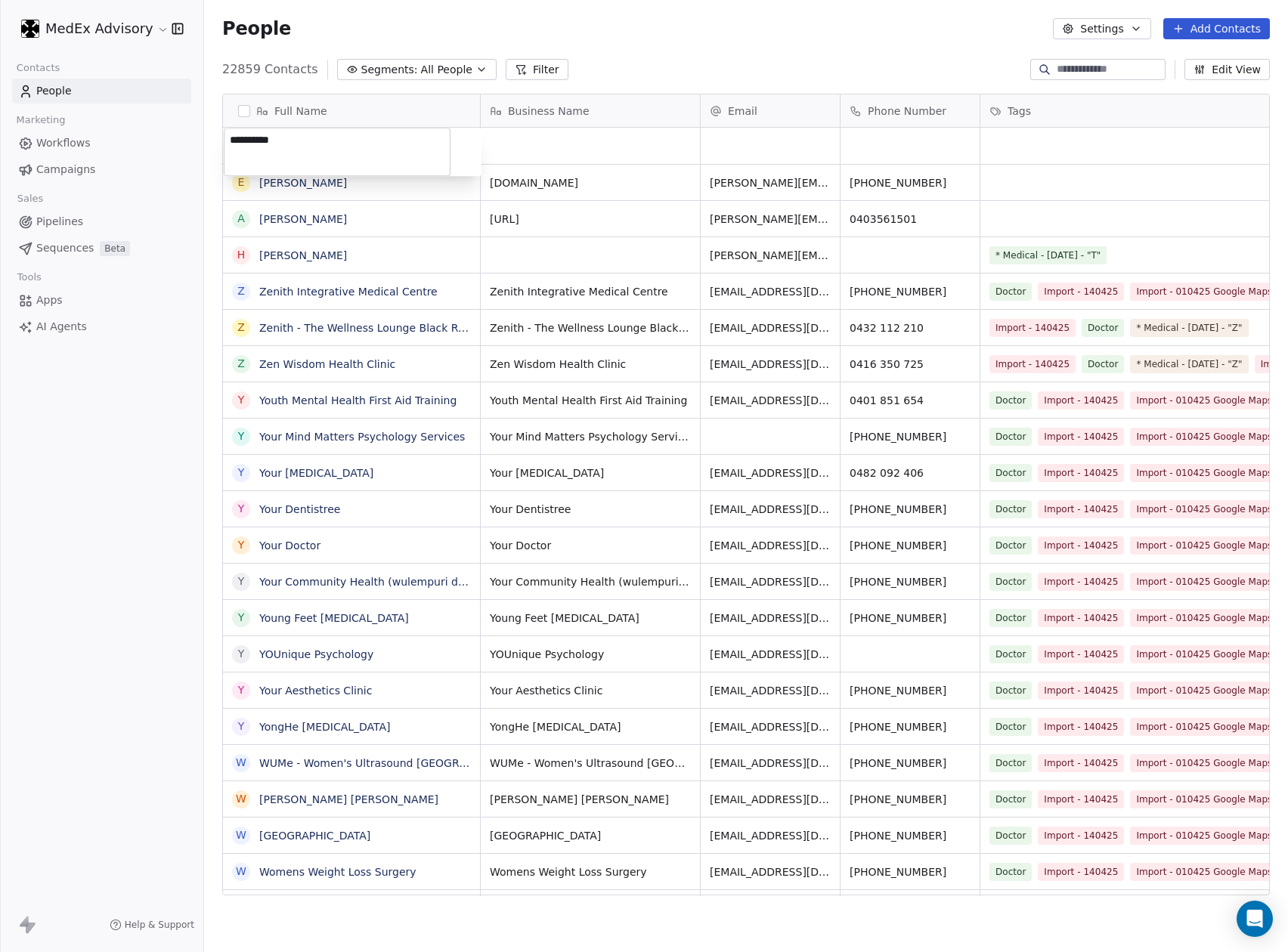
type textarea "**********"
click at [458, 155] on div "**********" at bounding box center [352, 152] width 258 height 48
click at [518, 144] on html "MedEx Advisory Contacts People Marketing Workflows Campaigns Sales Pipelines Se…" at bounding box center [644, 476] width 1288 height 952
click at [537, 146] on div "grid" at bounding box center [590, 146] width 219 height 37
click at [528, 145] on div "grid" at bounding box center [590, 146] width 219 height 37
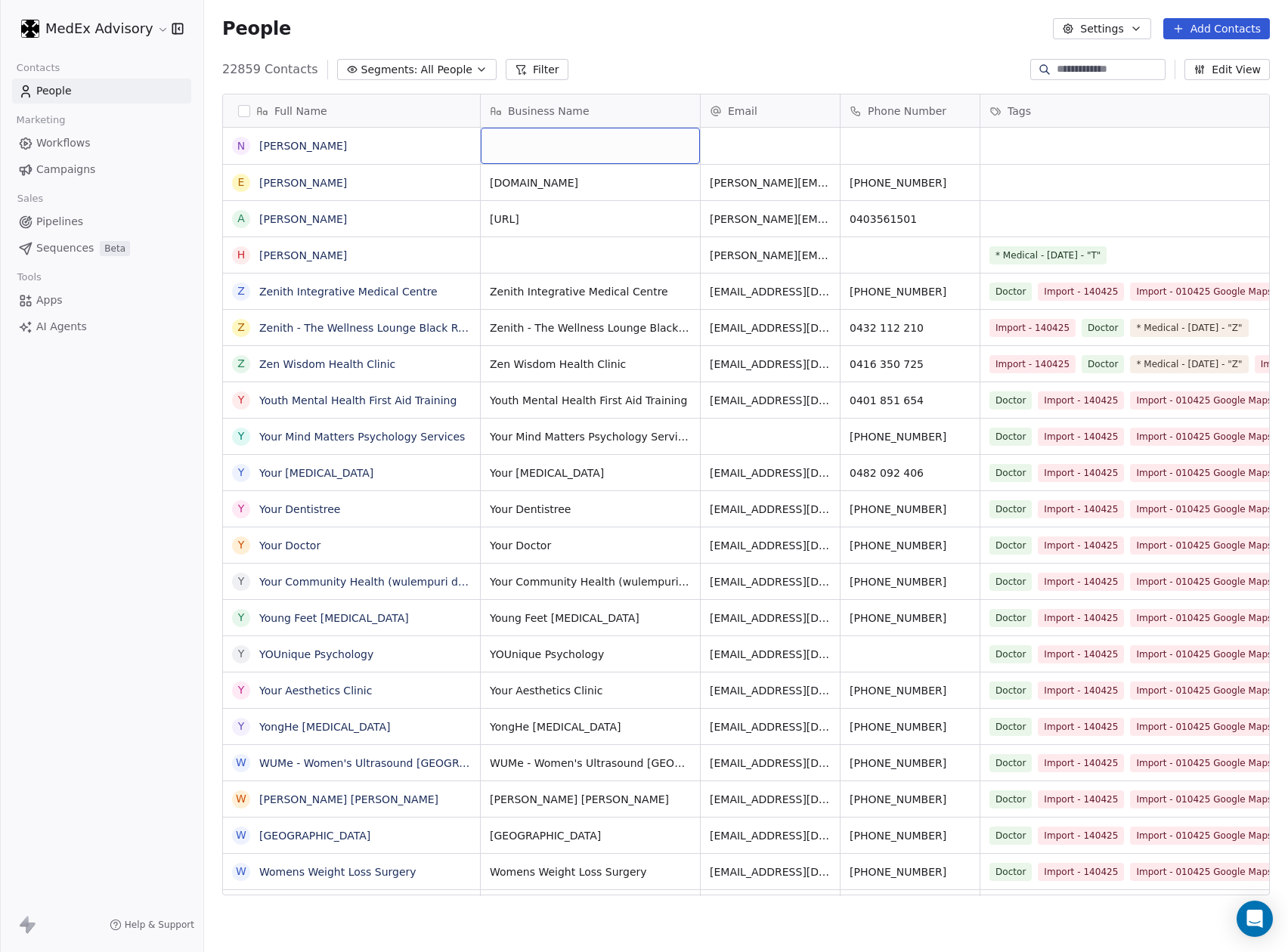
click at [528, 145] on div "grid" at bounding box center [590, 146] width 219 height 37
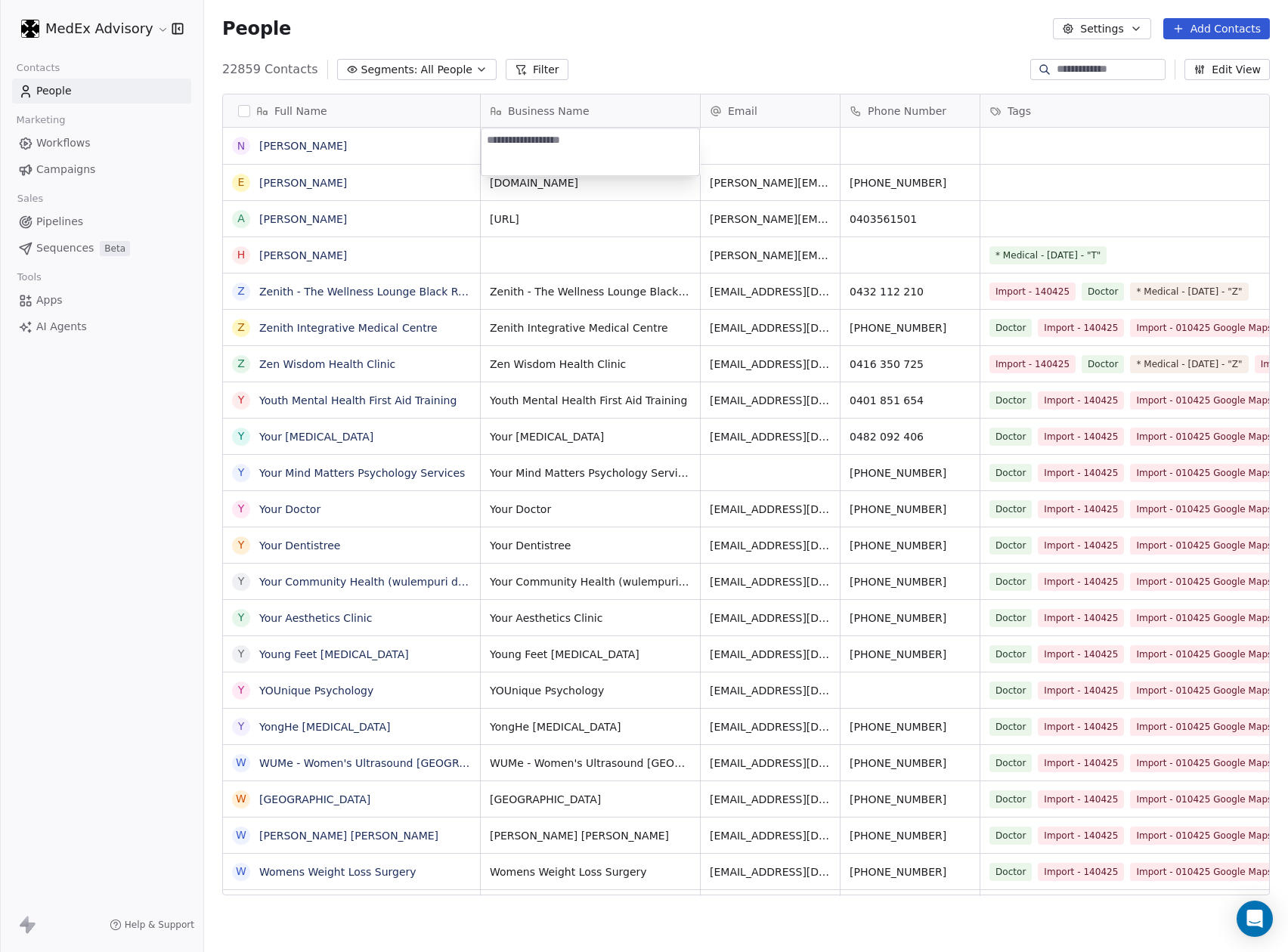
drag, startPoint x: 530, startPoint y: 143, endPoint x: 548, endPoint y: 140, distance: 18.2
click at [530, 143] on textarea at bounding box center [590, 152] width 218 height 47
paste textarea "**********"
type textarea "**********"
click at [777, 157] on html "MedEx Advisory Contacts People Marketing Workflows Campaigns Sales Pipelines Se…" at bounding box center [644, 476] width 1288 height 952
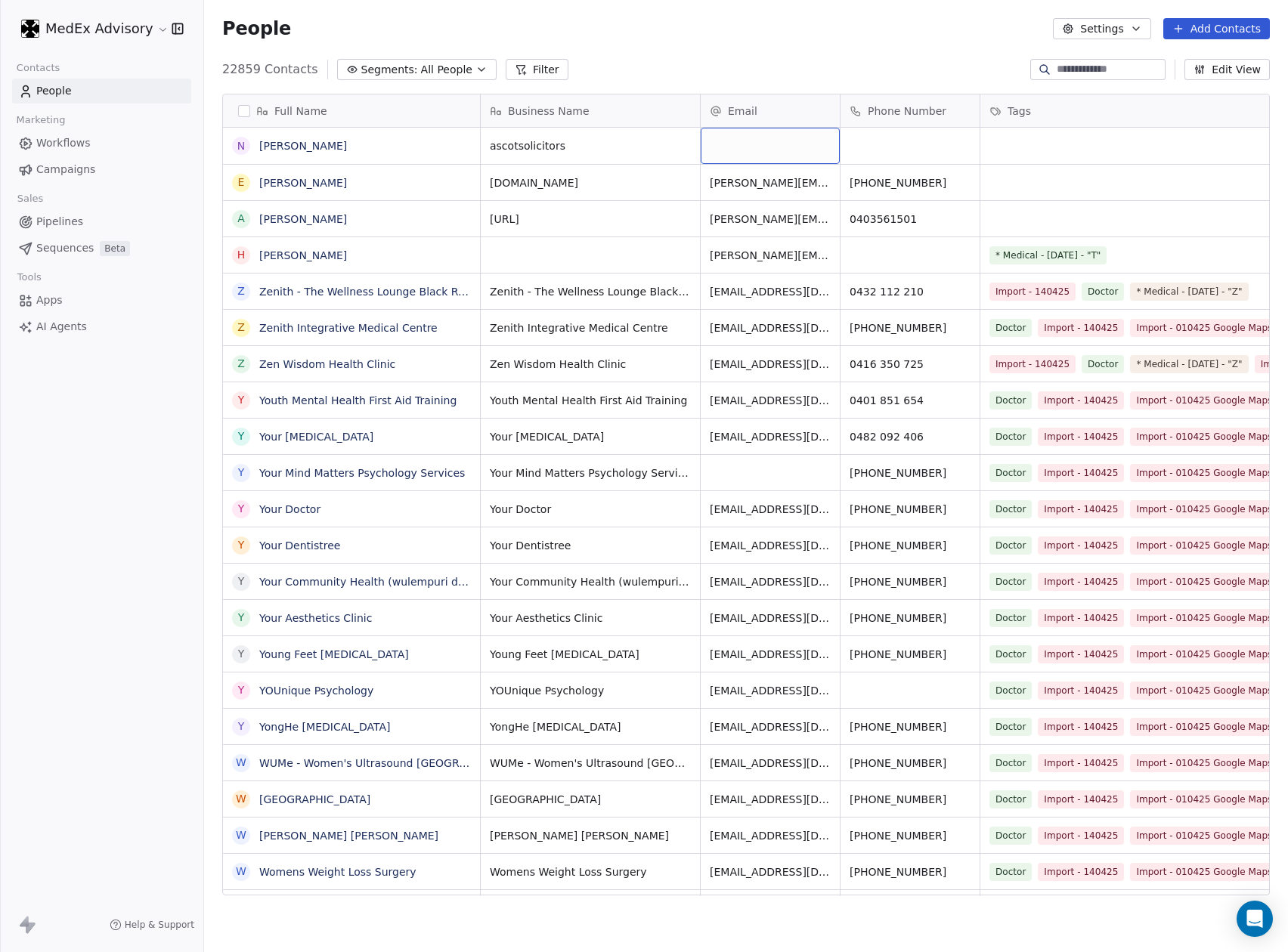
click at [730, 140] on div "grid" at bounding box center [769, 146] width 139 height 37
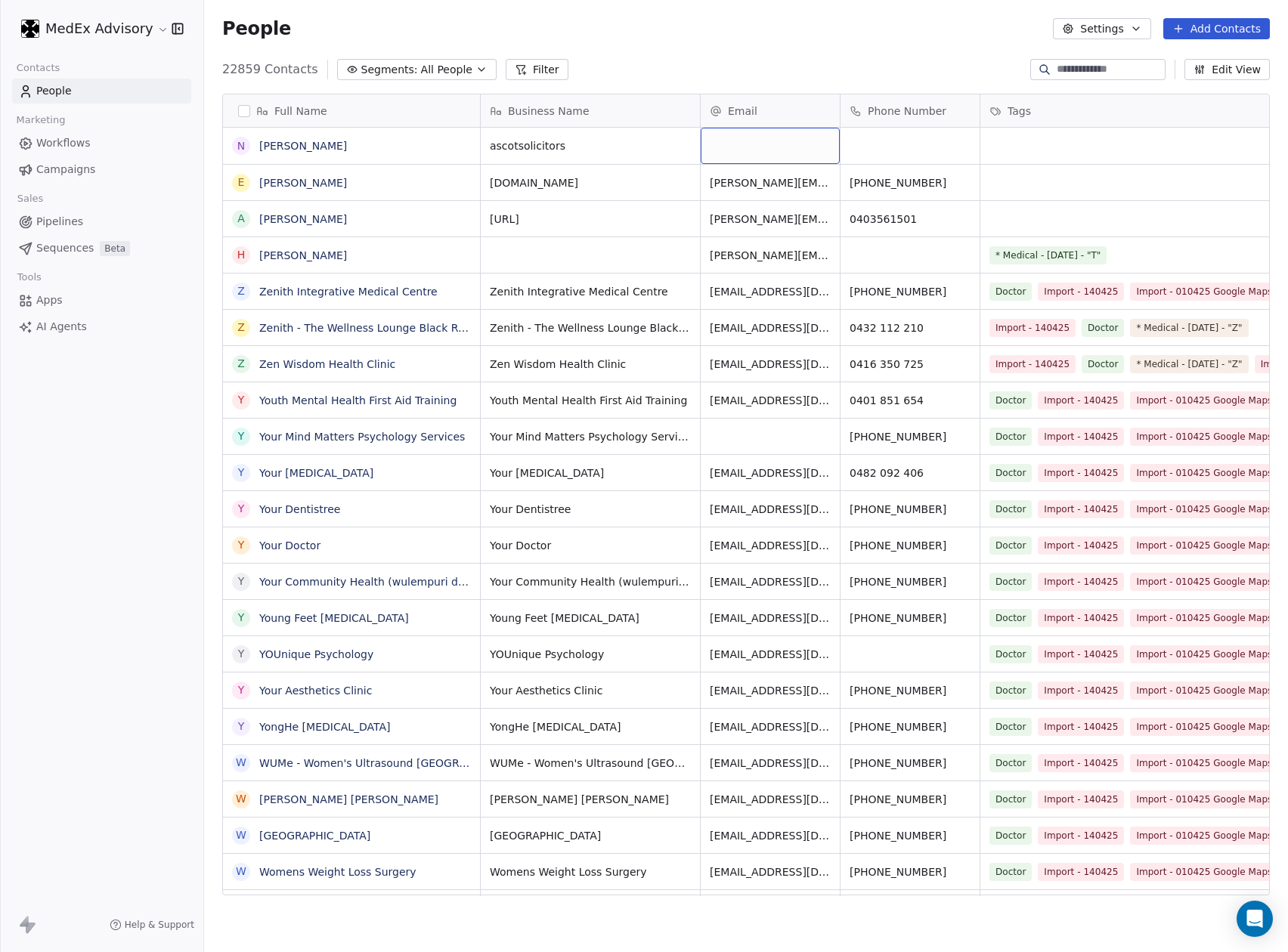
click at [714, 145] on div "grid" at bounding box center [769, 146] width 139 height 37
type input "**********"
click at [860, 130] on html "MedEx Advisory Contacts People Marketing Workflows Campaigns Sales Pipelines Se…" at bounding box center [644, 476] width 1288 height 952
click at [587, 155] on html "MedEx Advisory Contacts People Marketing Workflows Campaigns Sales Pipelines Se…" at bounding box center [644, 476] width 1288 height 952
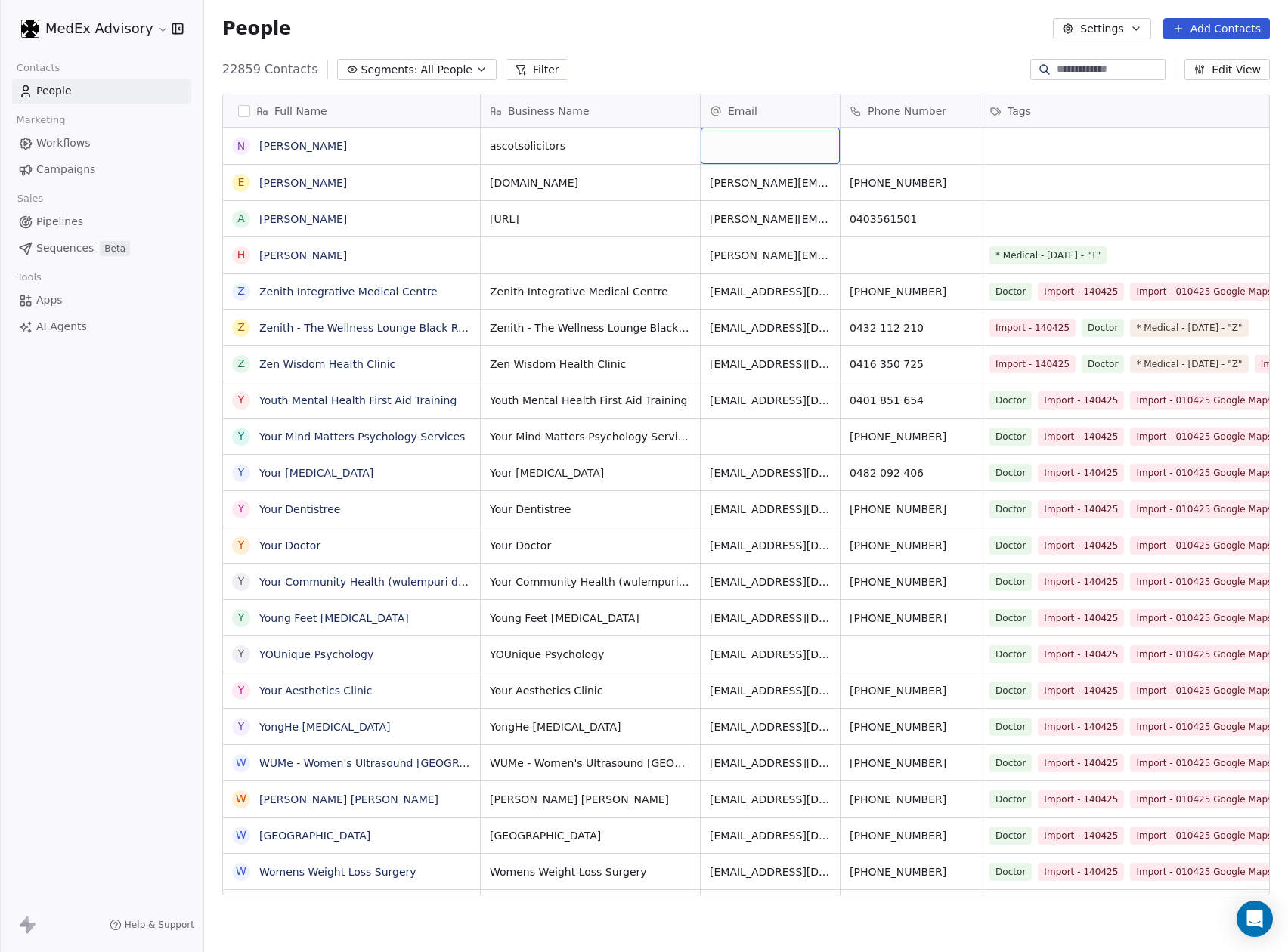
click at [784, 148] on div "grid" at bounding box center [769, 146] width 139 height 37
click at [747, 140] on input "**********" at bounding box center [771, 146] width 133 height 30
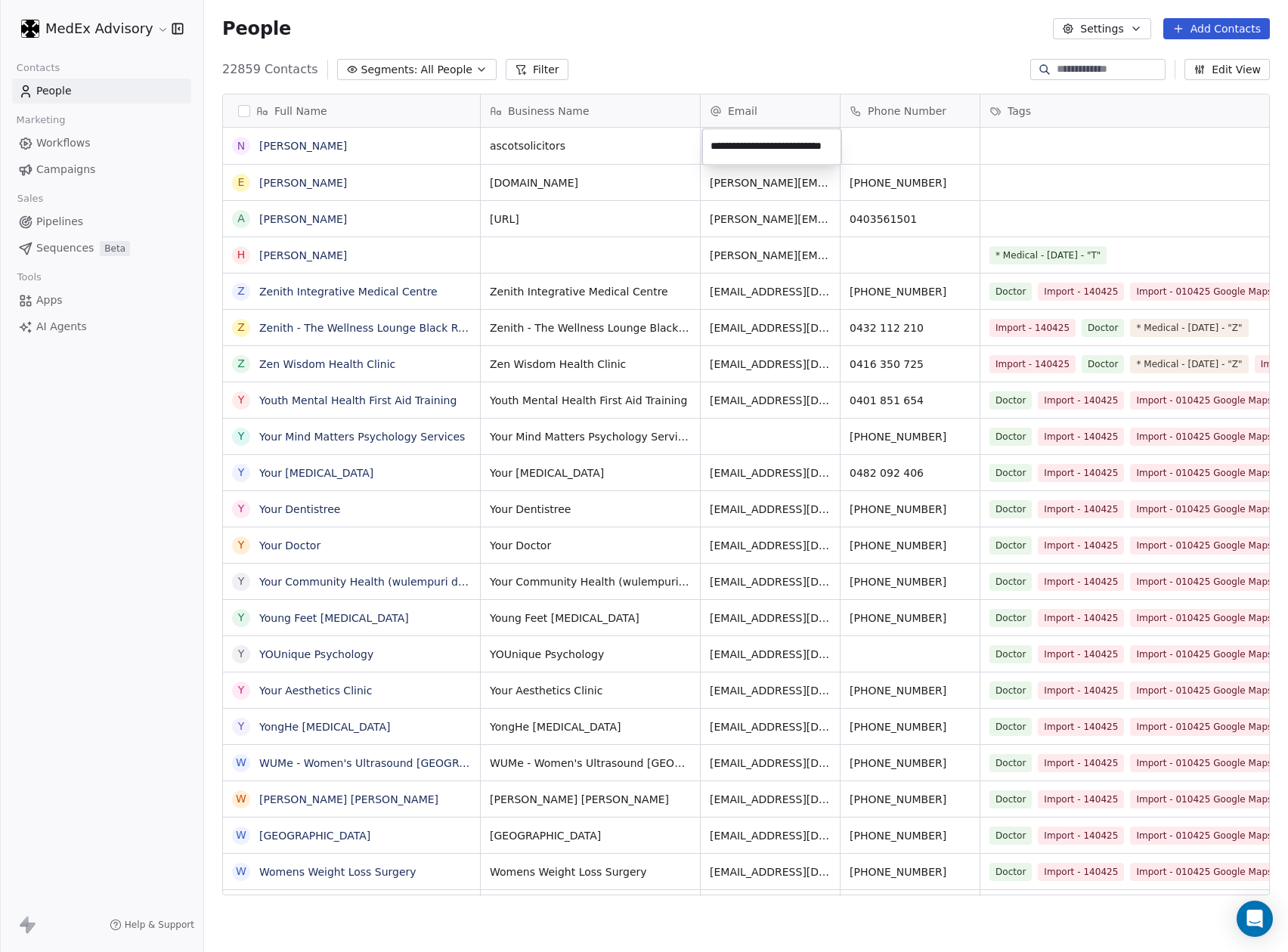
scroll to position [0, 20]
type input "**********"
click at [878, 143] on html "MedEx Advisory Contacts People Marketing Workflows Campaigns Sales Pipelines Se…" at bounding box center [644, 476] width 1288 height 952
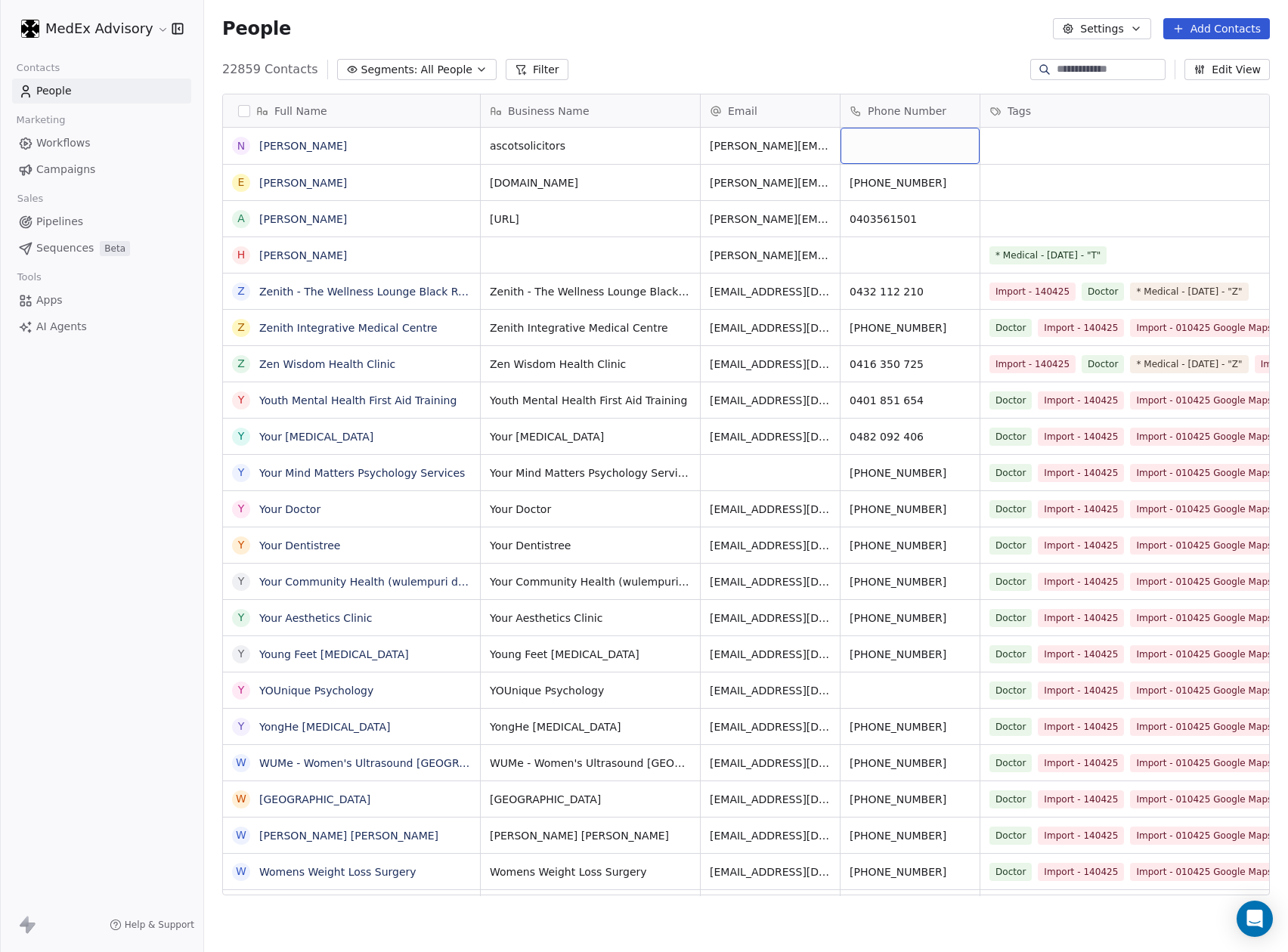
click at [863, 144] on div "grid" at bounding box center [909, 146] width 139 height 37
type input "**********"
click at [1109, 143] on html "MedEx Advisory Contacts People Marketing Workflows Campaigns Sales Pipelines Se…" at bounding box center [644, 476] width 1288 height 952
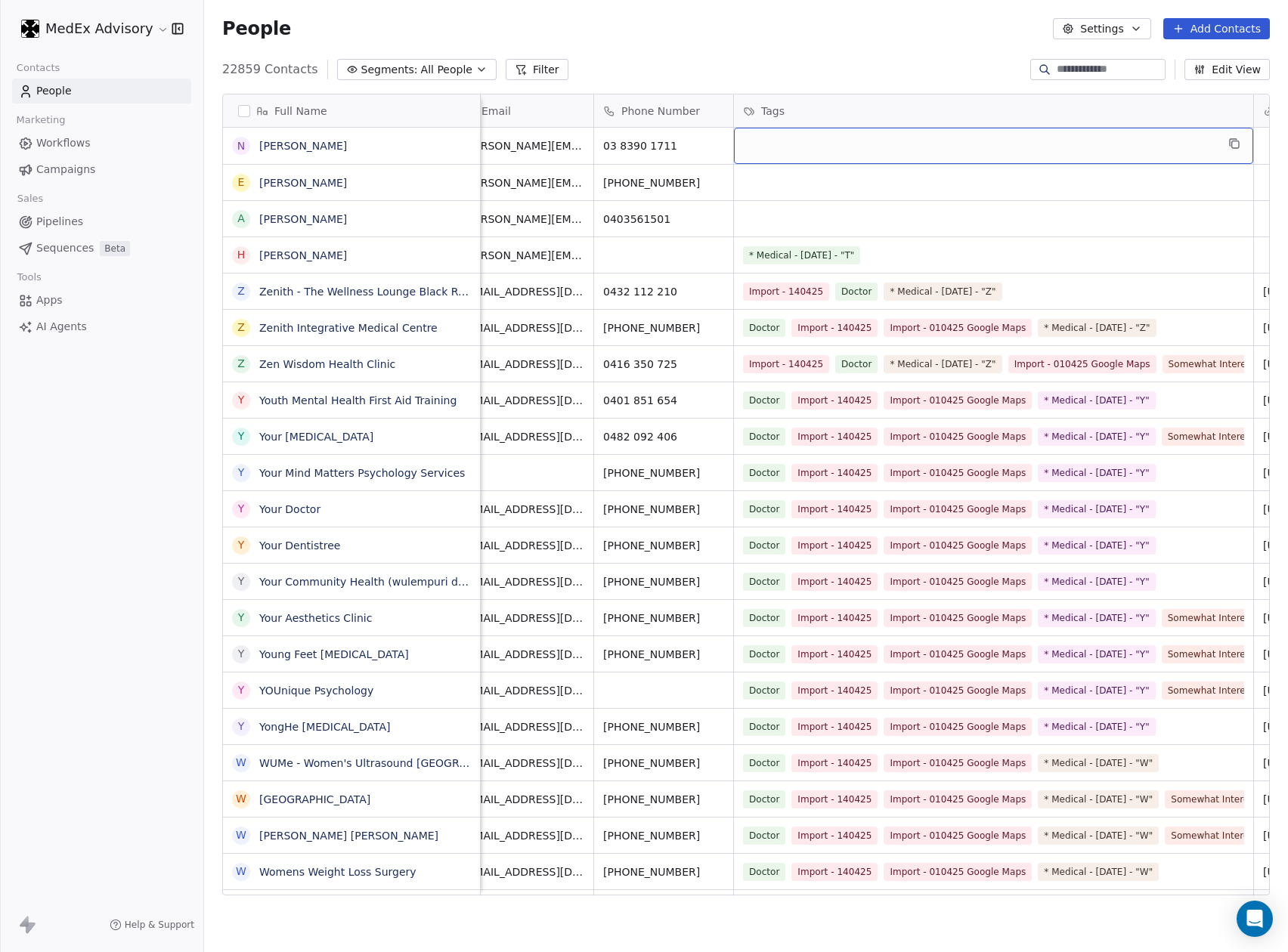
click at [1052, 146] on div "grid" at bounding box center [993, 146] width 519 height 37
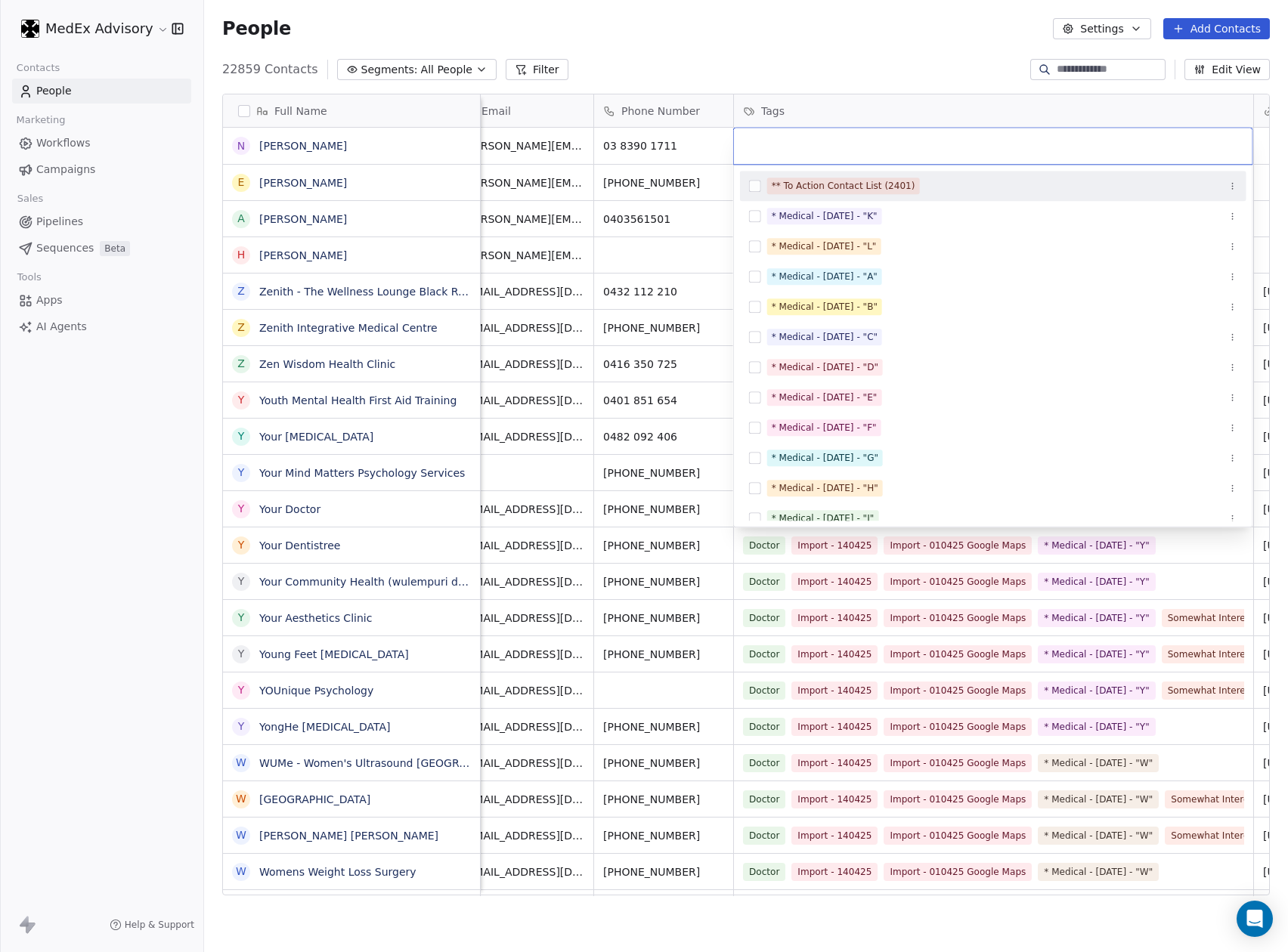
click at [1000, 150] on input "text" at bounding box center [993, 146] width 500 height 17
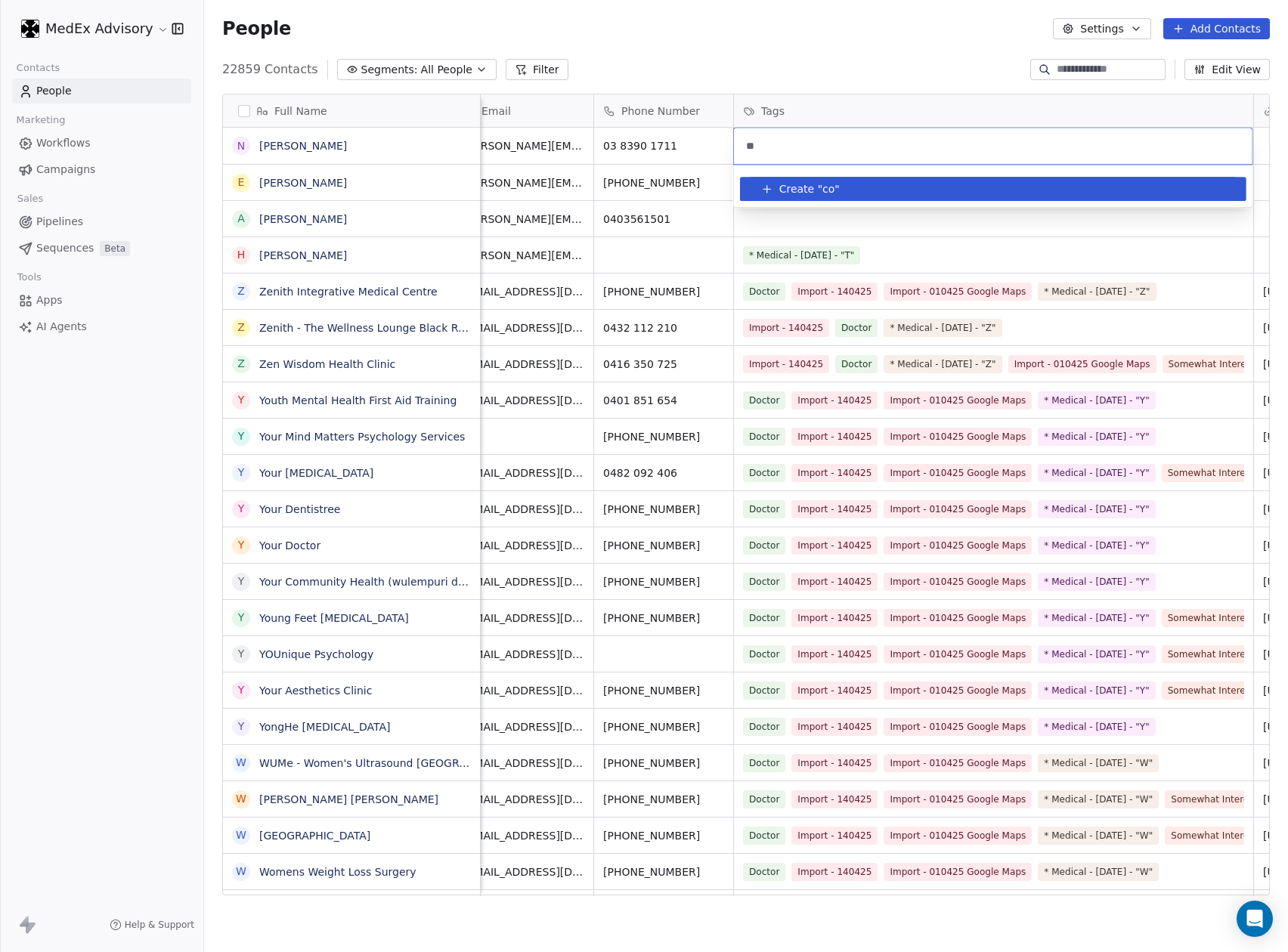
type input "*"
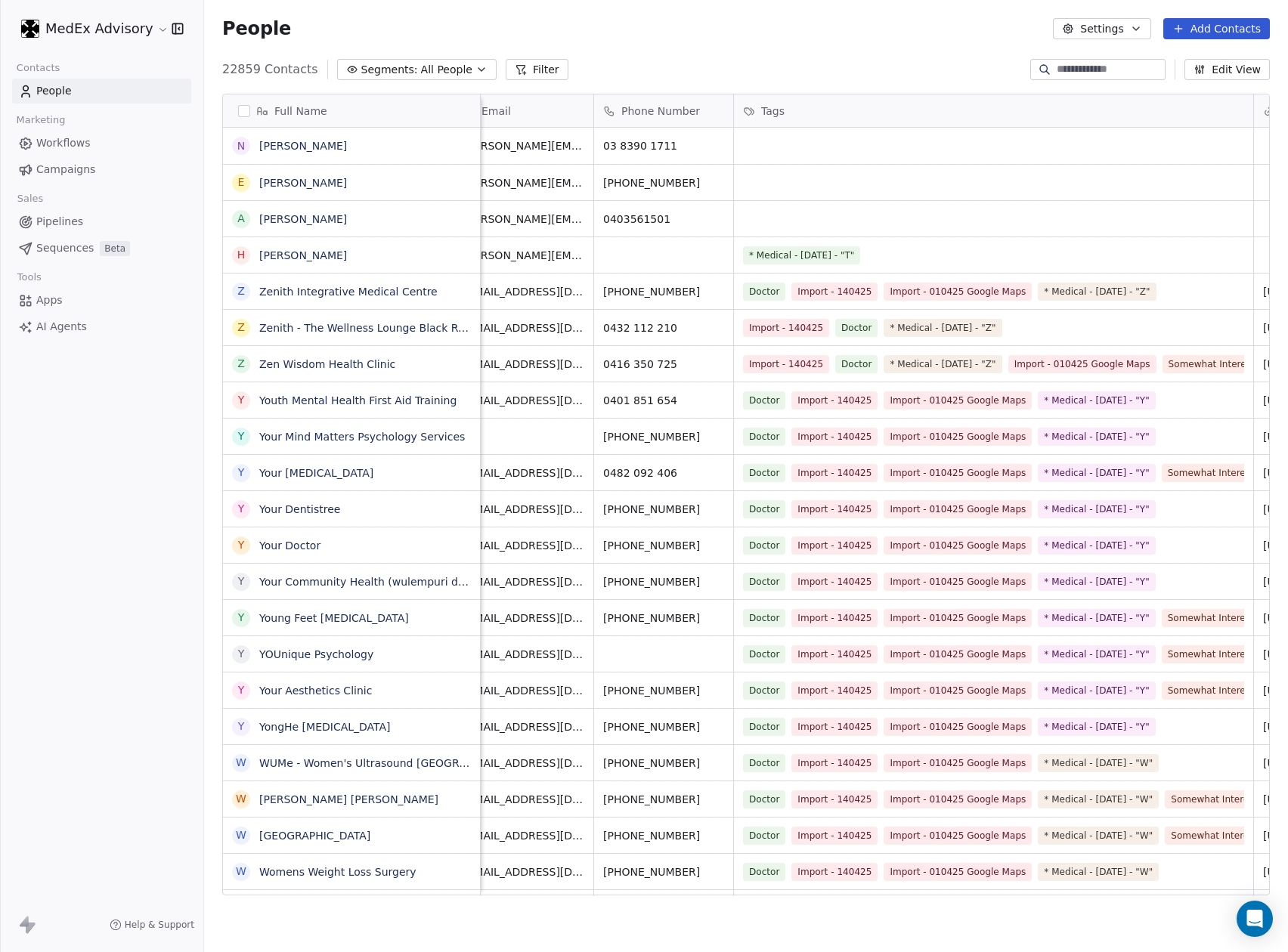
drag, startPoint x: 81, startPoint y: 396, endPoint x: 61, endPoint y: 405, distance: 21.9
click at [61, 405] on div "MedEx Advisory Contacts People Marketing Workflows Campaigns Sales Pipelines Se…" at bounding box center [101, 476] width 204 height 952
click at [826, 31] on div "People Settings Add Contacts" at bounding box center [745, 28] width 1047 height 21
click at [1194, 26] on button "Add Contacts" at bounding box center [1217, 28] width 106 height 21
click at [1226, 59] on span "Create new contact" at bounding box center [1223, 61] width 104 height 16
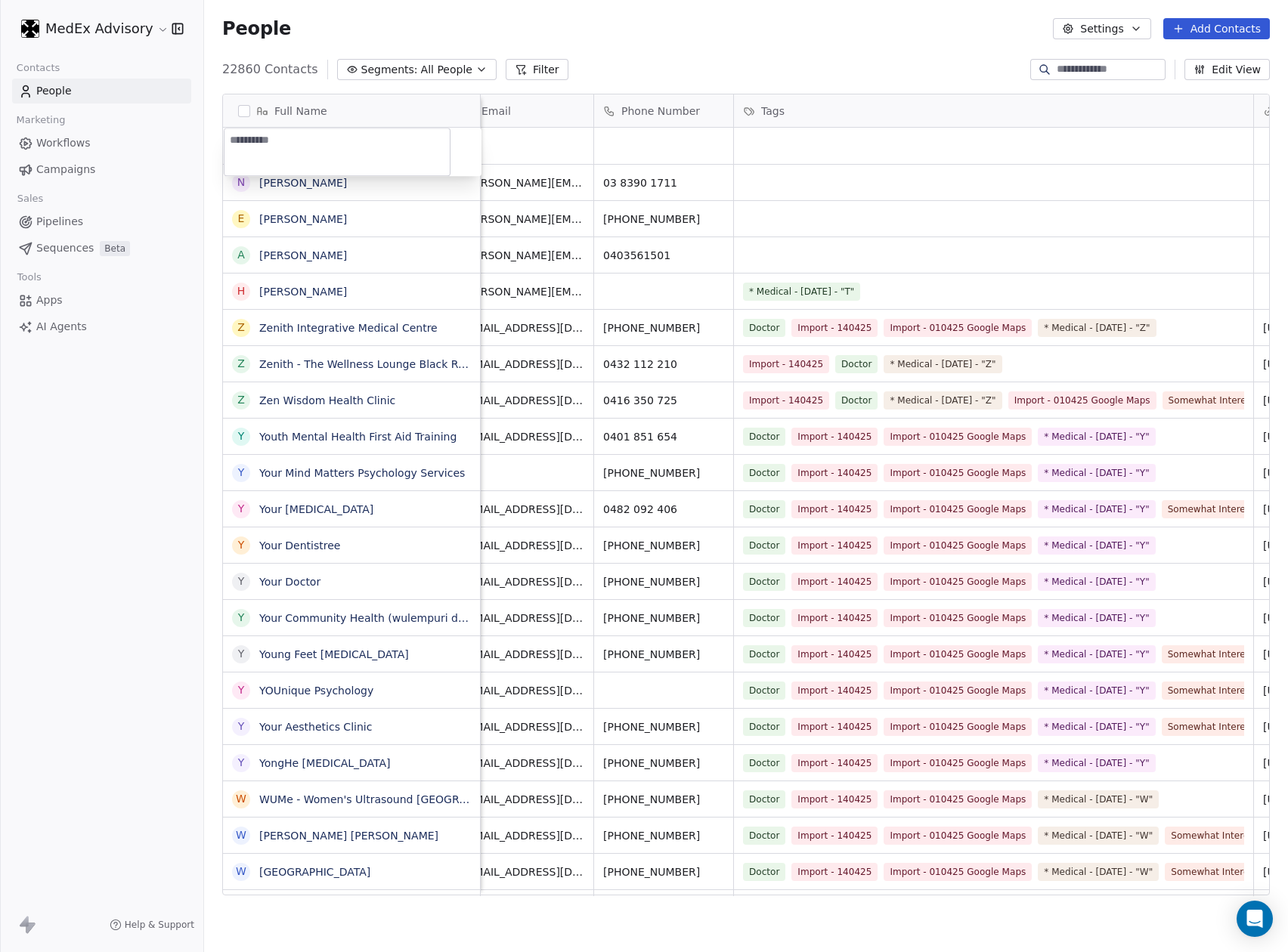
click at [246, 142] on textarea at bounding box center [337, 152] width 225 height 47
click at [238, 140] on textarea at bounding box center [337, 152] width 225 height 47
type textarea "*****"
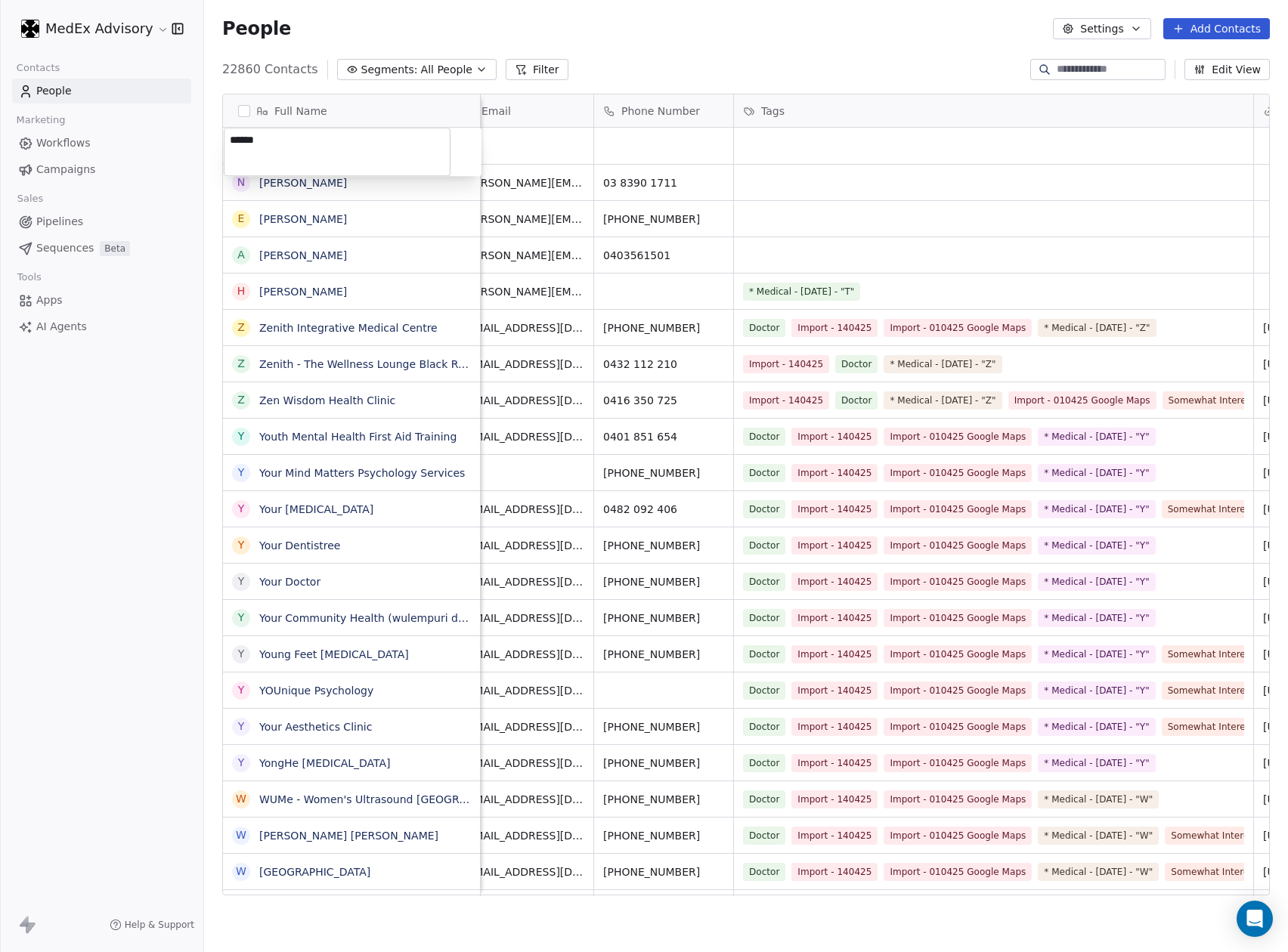
click at [509, 142] on html "MedEx Advisory Contacts People Marketing Workflows Campaigns Sales Pipelines Se…" at bounding box center [644, 476] width 1288 height 952
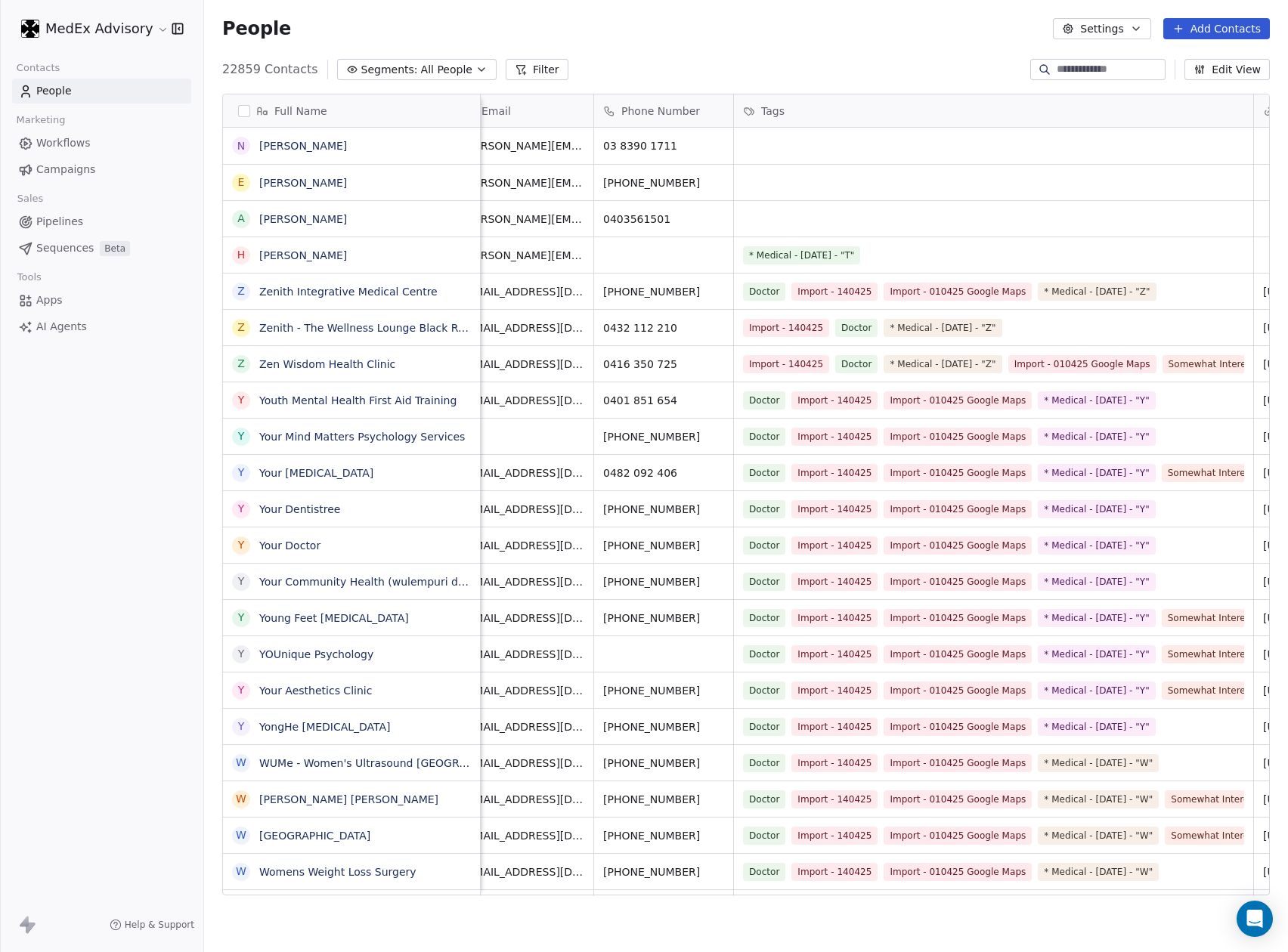
scroll to position [0, 219]
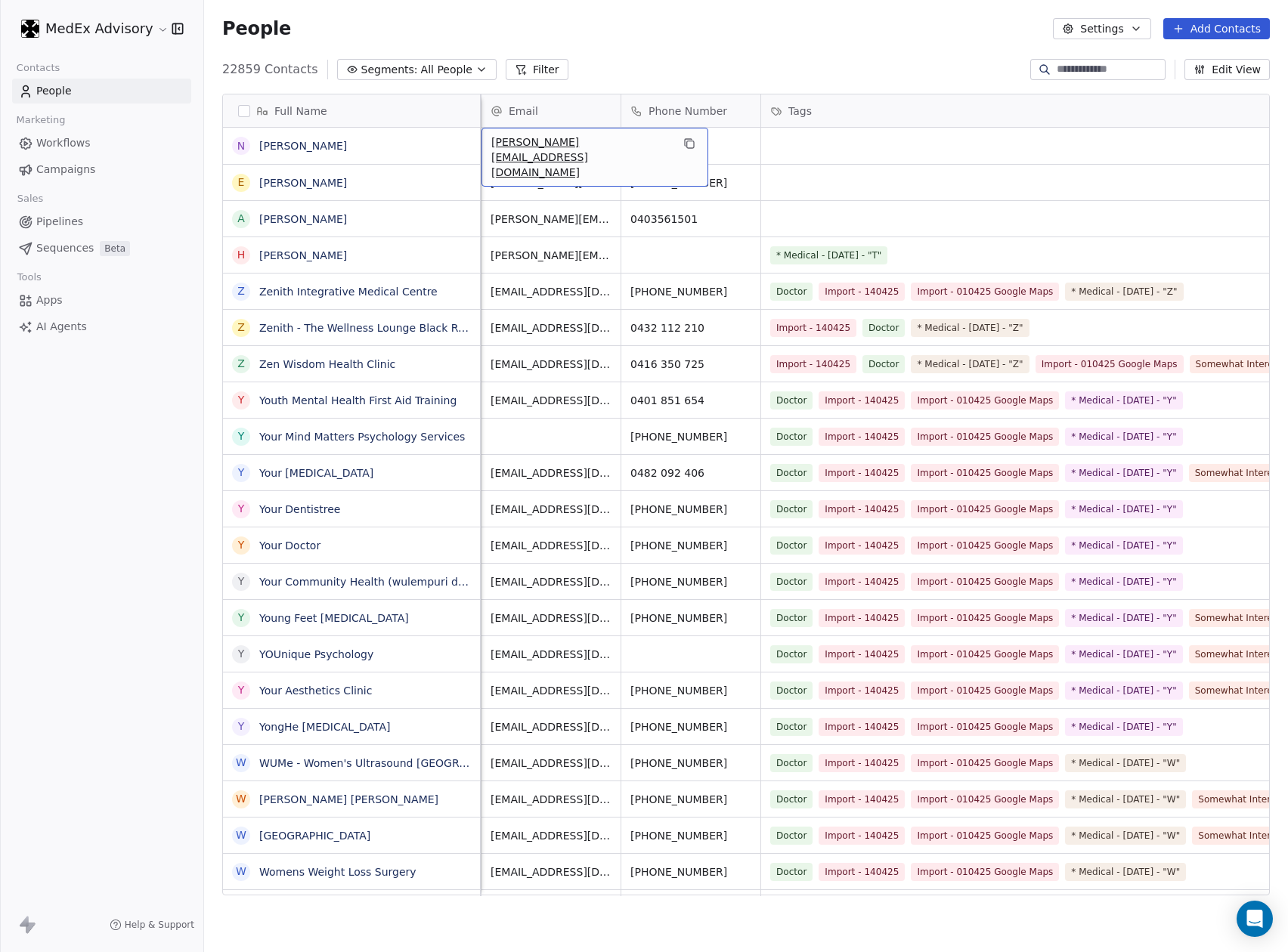
click at [503, 138] on span "[PERSON_NAME][EMAIL_ADDRESS][DOMAIN_NAME]" at bounding box center [581, 157] width 179 height 46
click at [947, 167] on html "MedEx Advisory Contacts People Marketing Workflows Campaigns Sales Pipelines Se…" at bounding box center [644, 476] width 1288 height 952
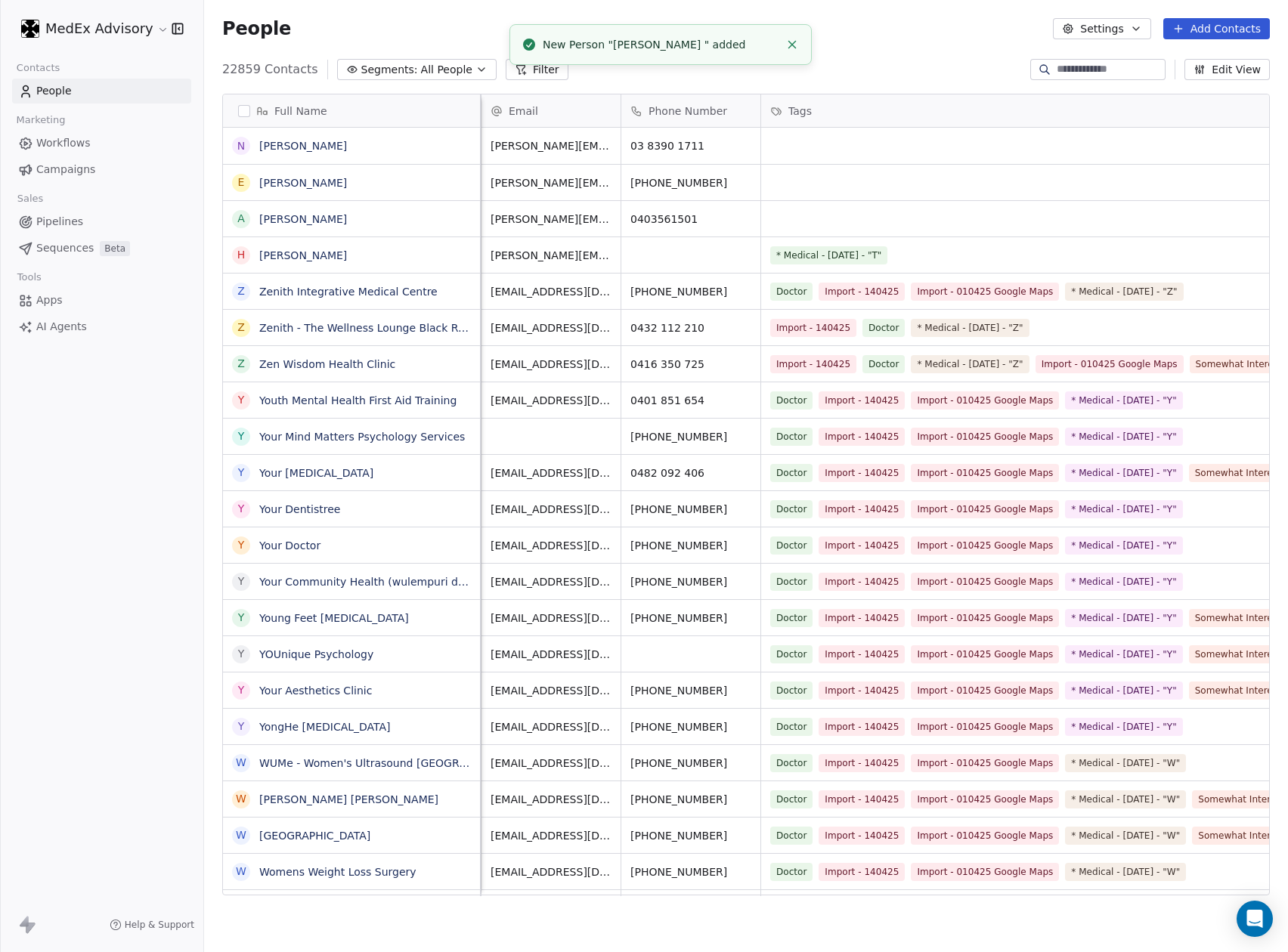
drag, startPoint x: 943, startPoint y: 42, endPoint x: 579, endPoint y: 71, distance: 365.2
click at [814, 46] on div "People Settings Add Contacts" at bounding box center [746, 28] width 1084 height 57
click at [597, 52] on div "New Person "[PERSON_NAME] " added" at bounding box center [661, 45] width 237 height 16
click at [567, 43] on div "New Person "[PERSON_NAME] " added" at bounding box center [661, 45] width 237 height 16
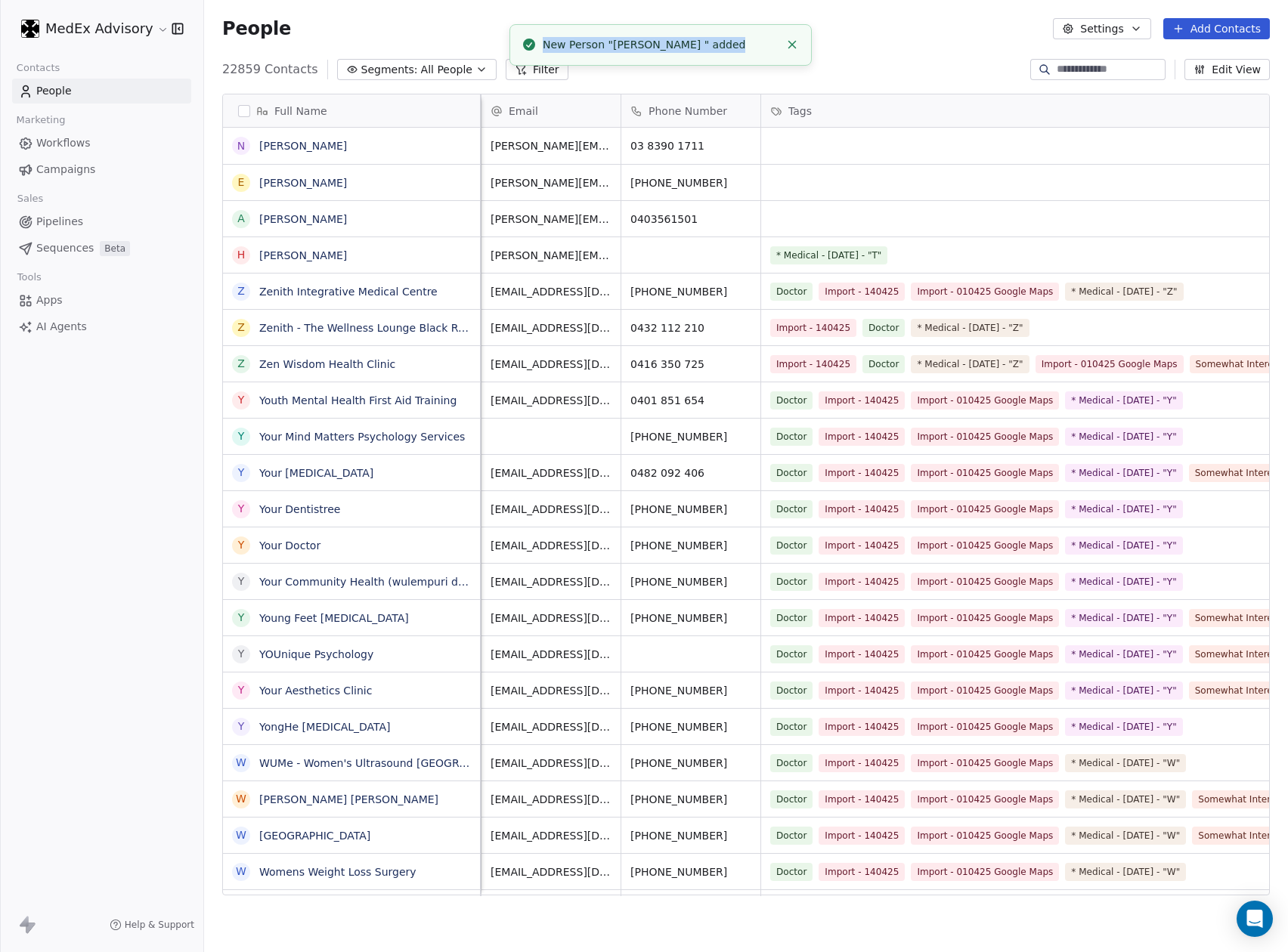
click at [567, 43] on div "New Person "[PERSON_NAME] " added" at bounding box center [661, 45] width 237 height 16
click at [469, 28] on div "People Settings Add Contacts" at bounding box center [745, 28] width 1047 height 21
click at [1107, 59] on div at bounding box center [1098, 69] width 135 height 21
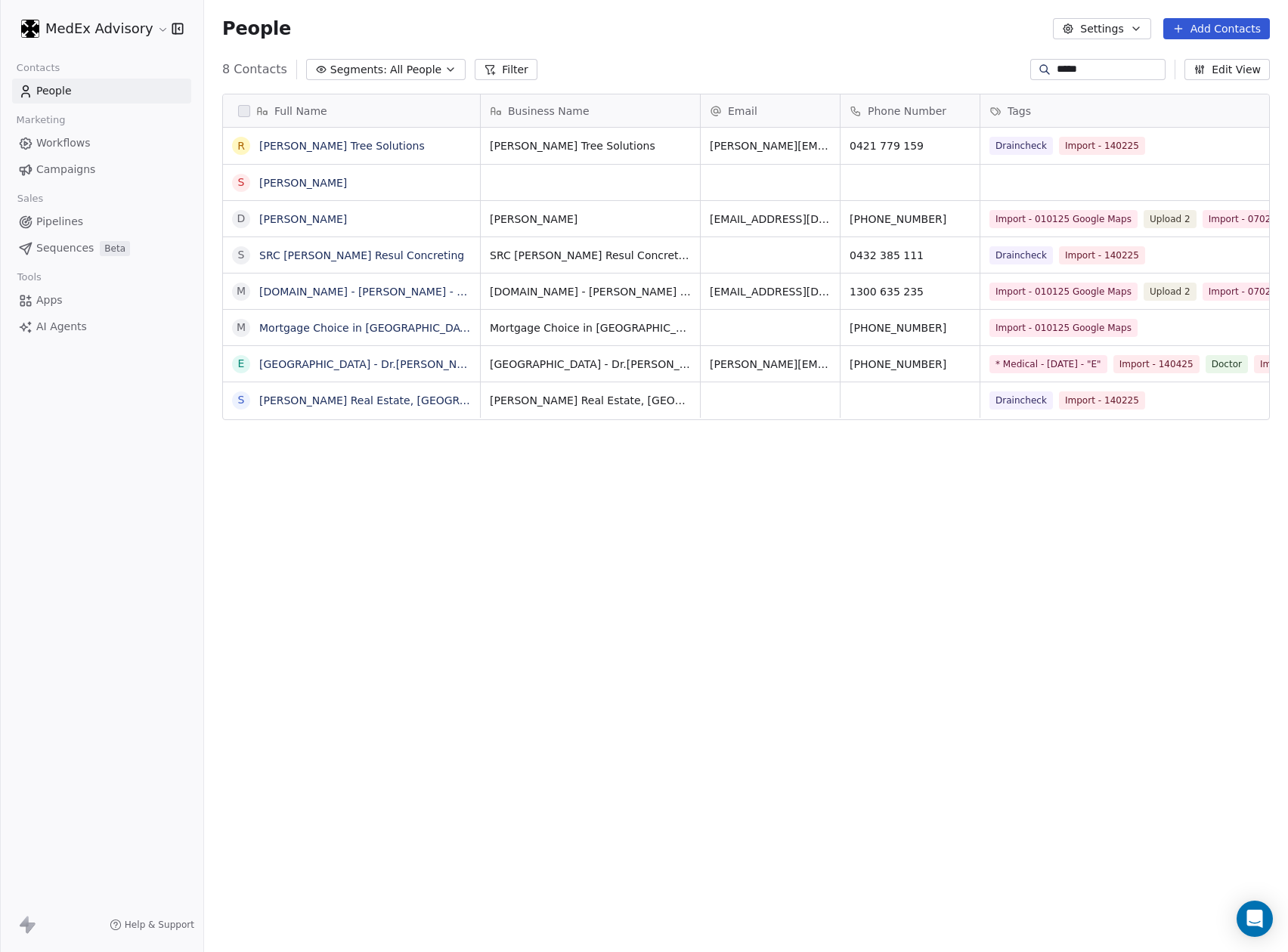
scroll to position [822, 1068]
type input "*****"
click at [722, 184] on div "grid" at bounding box center [769, 182] width 139 height 36
type input "**********"
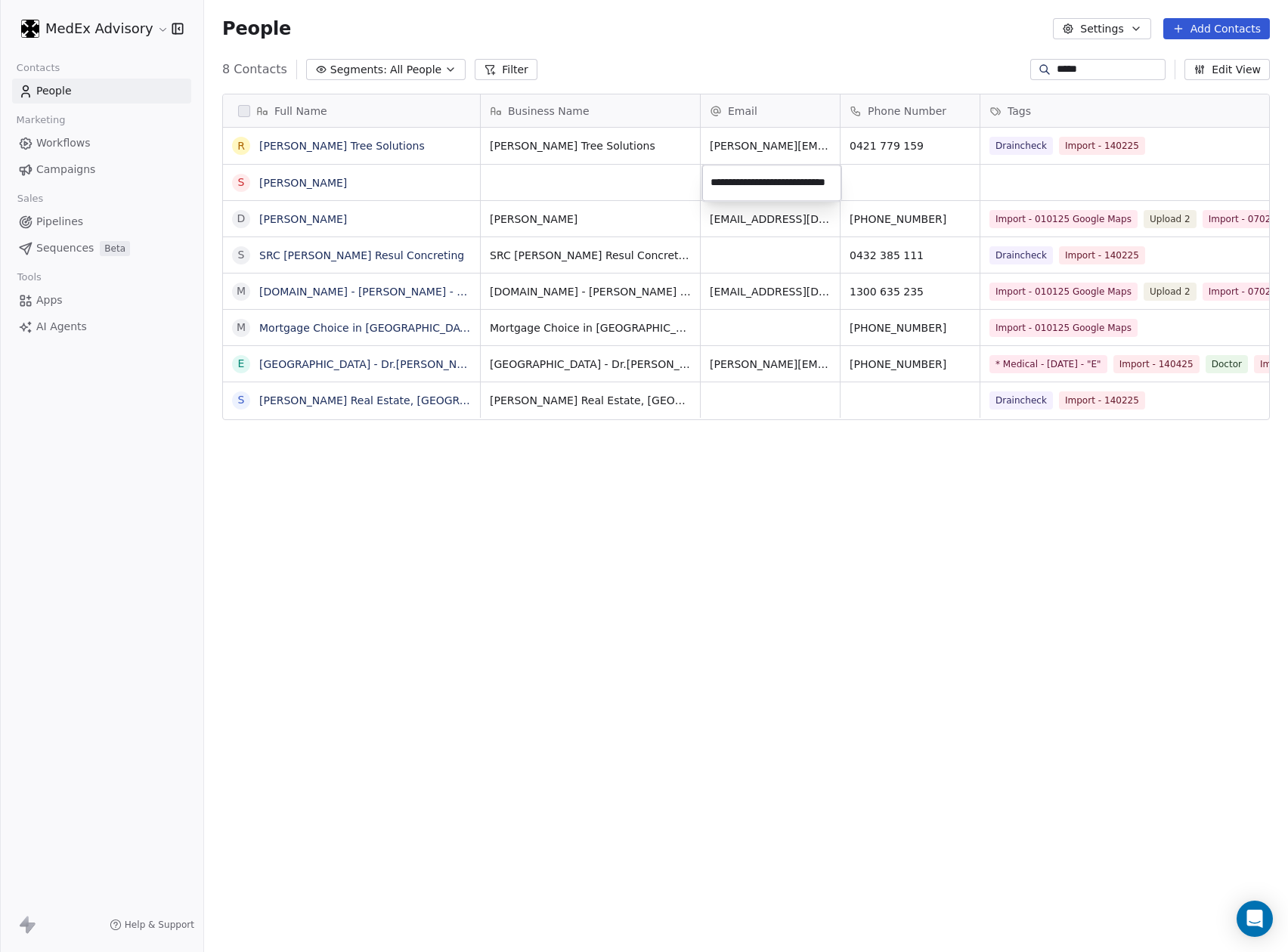
scroll to position [0, 30]
click at [614, 181] on html "MedEx Advisory Contacts People Marketing Workflows Campaigns Sales Pipelines Se…" at bounding box center [644, 476] width 1288 height 952
click at [506, 173] on div "grid" at bounding box center [590, 182] width 219 height 36
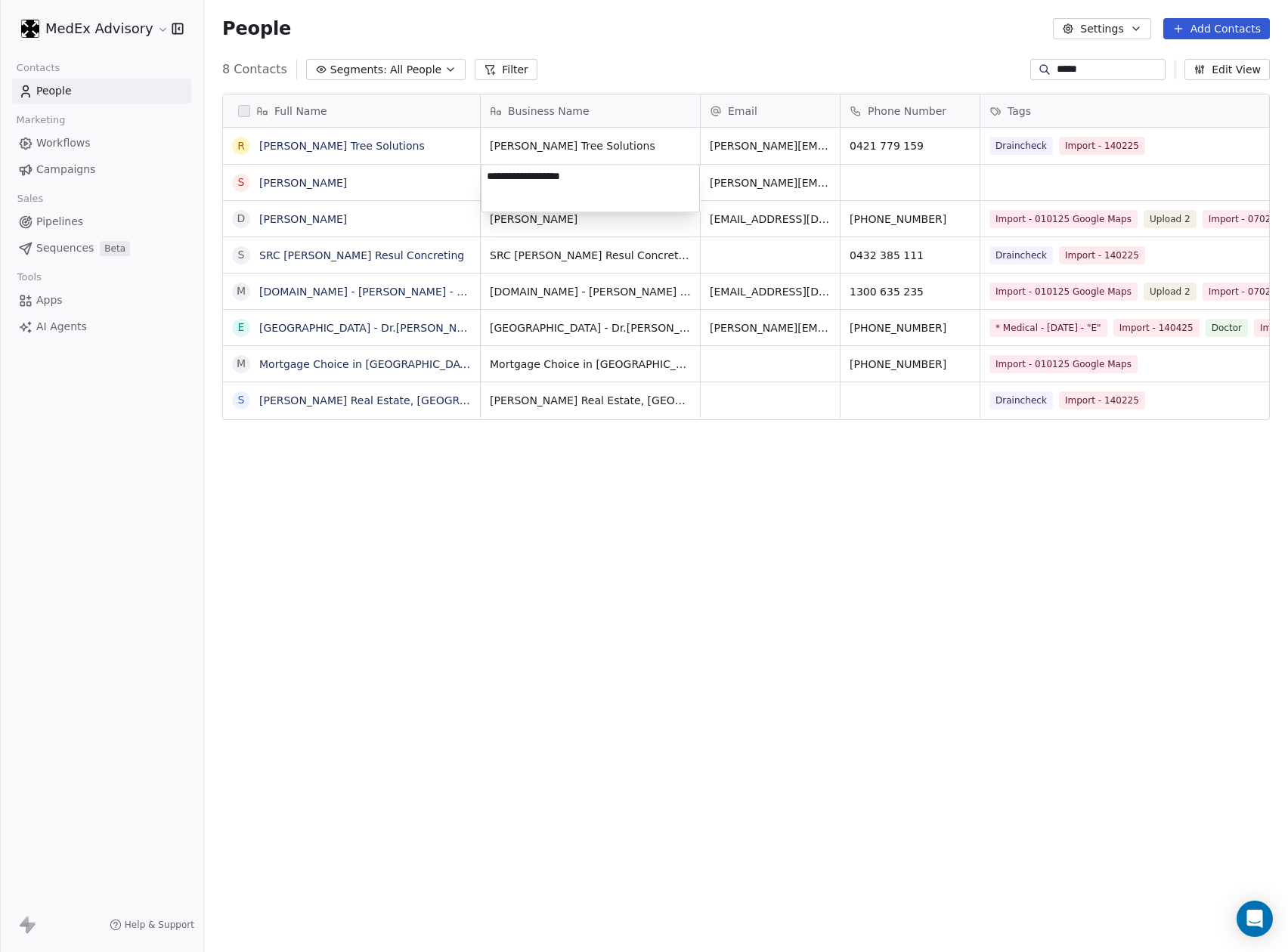
type textarea "**********"
drag, startPoint x: 872, startPoint y: 197, endPoint x: 886, endPoint y: 184, distance: 19.1
click at [873, 196] on html "MedEx Advisory Contacts People Marketing Workflows Campaigns Sales Pipelines Se…" at bounding box center [644, 476] width 1288 height 952
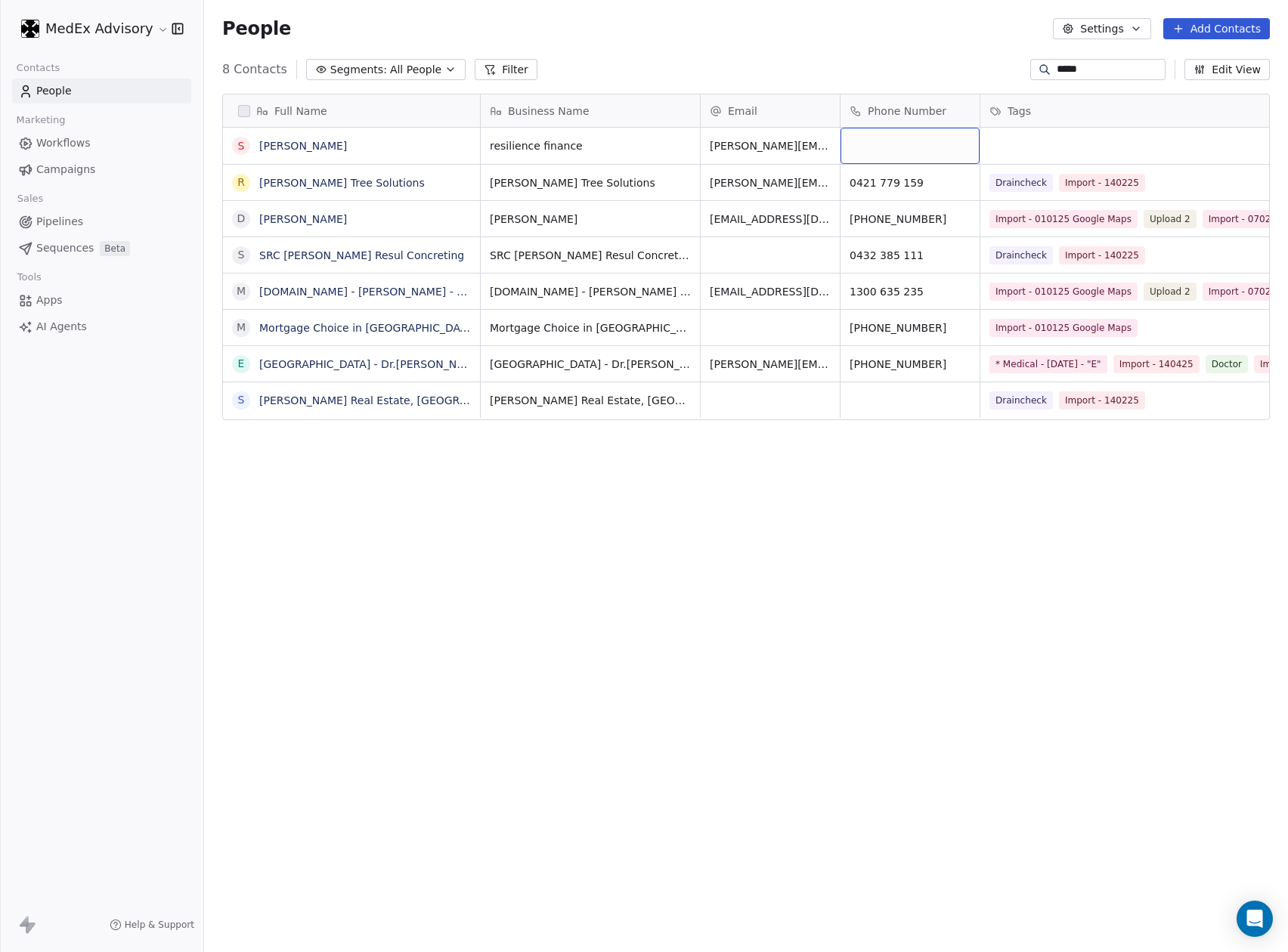
click at [880, 146] on div "grid" at bounding box center [909, 146] width 139 height 37
type input "**********"
drag, startPoint x: 862, startPoint y: 560, endPoint x: 421, endPoint y: 37, distance: 684.1
click at [865, 556] on html "MedEx Advisory Contacts People Marketing Workflows Campaigns Sales Pipelines Se…" at bounding box center [644, 476] width 1288 height 952
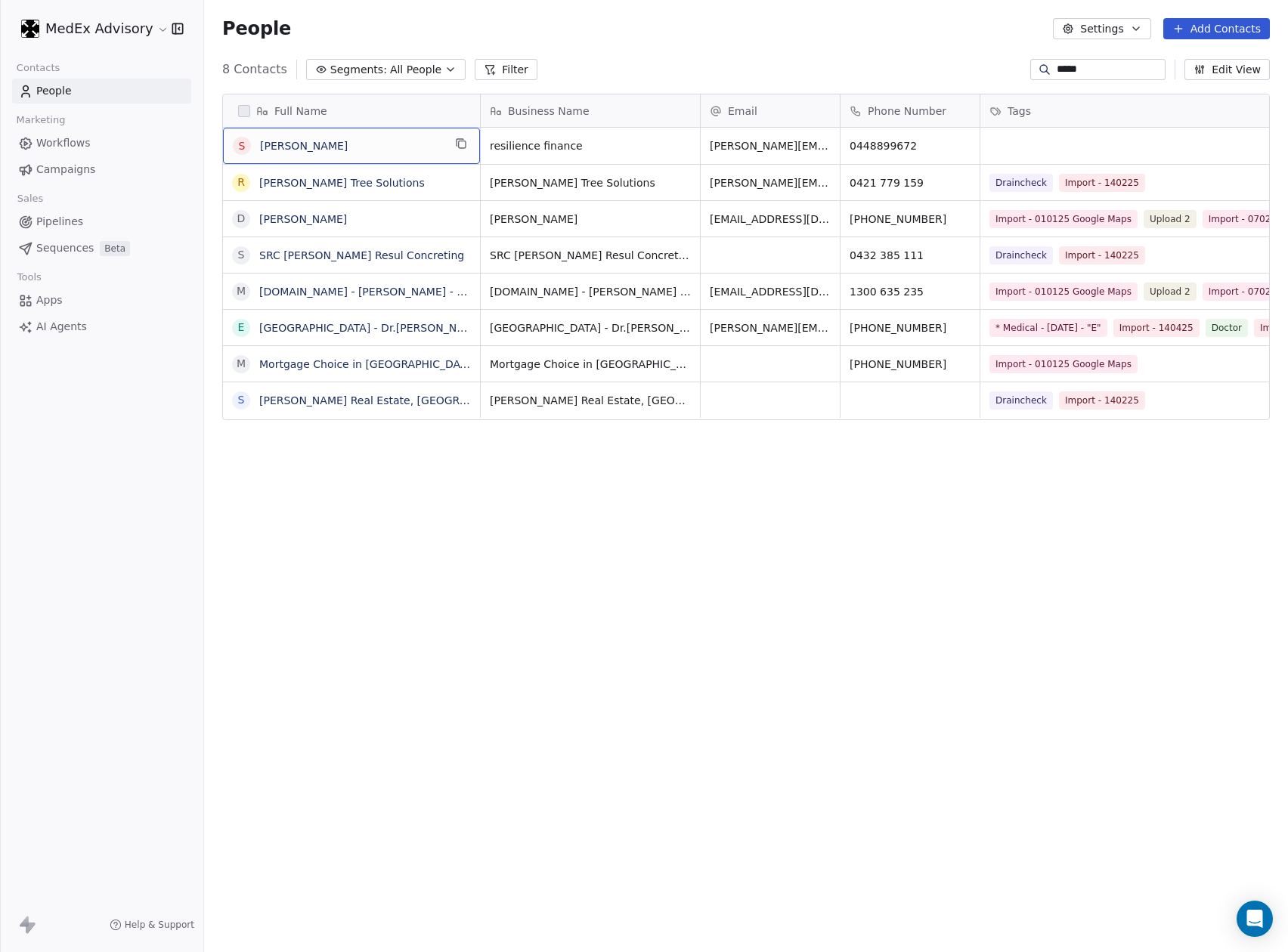
click at [325, 146] on span "[PERSON_NAME]" at bounding box center [351, 145] width 183 height 15
click at [312, 146] on textarea "*****" at bounding box center [337, 152] width 225 height 47
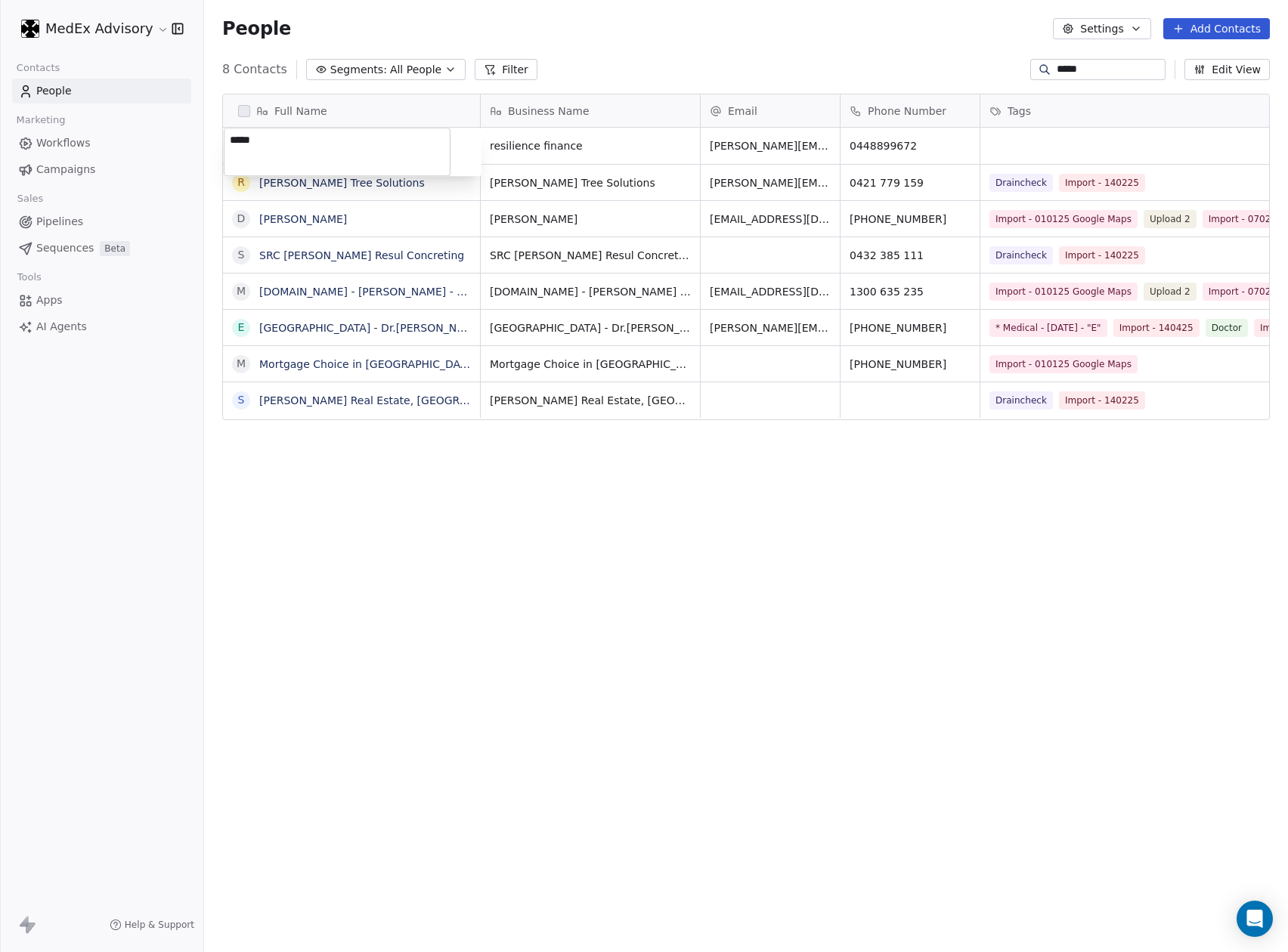
paste textarea "**********"
type textarea "**********"
click at [606, 648] on html "MedEx Advisory Contacts People Marketing Workflows Campaigns Sales Pipelines Se…" at bounding box center [644, 476] width 1288 height 952
click at [50, 319] on span "AI Agents" at bounding box center [61, 326] width 51 height 16
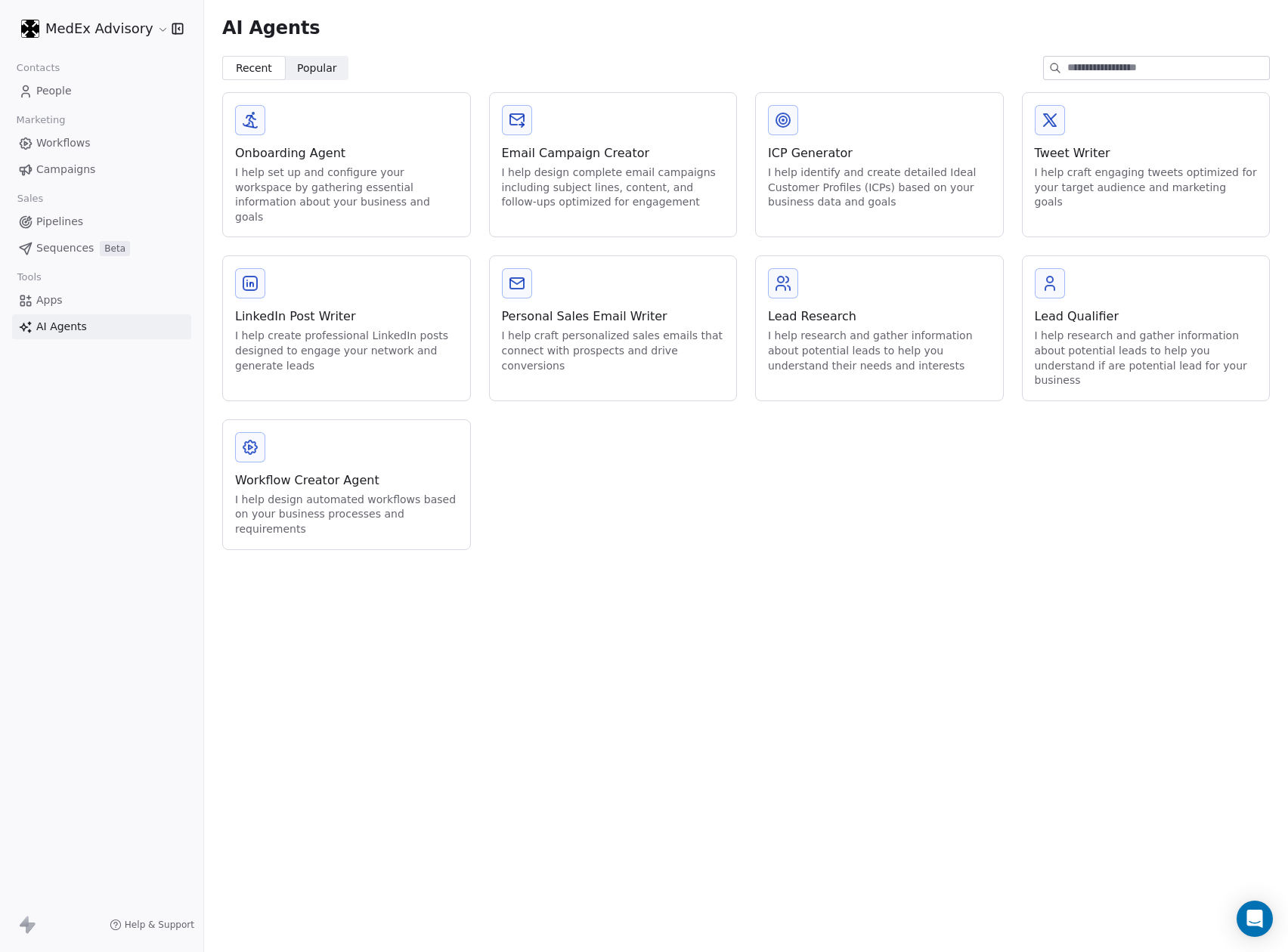
click at [872, 307] on div "Lead Research" at bounding box center [879, 317] width 223 height 18
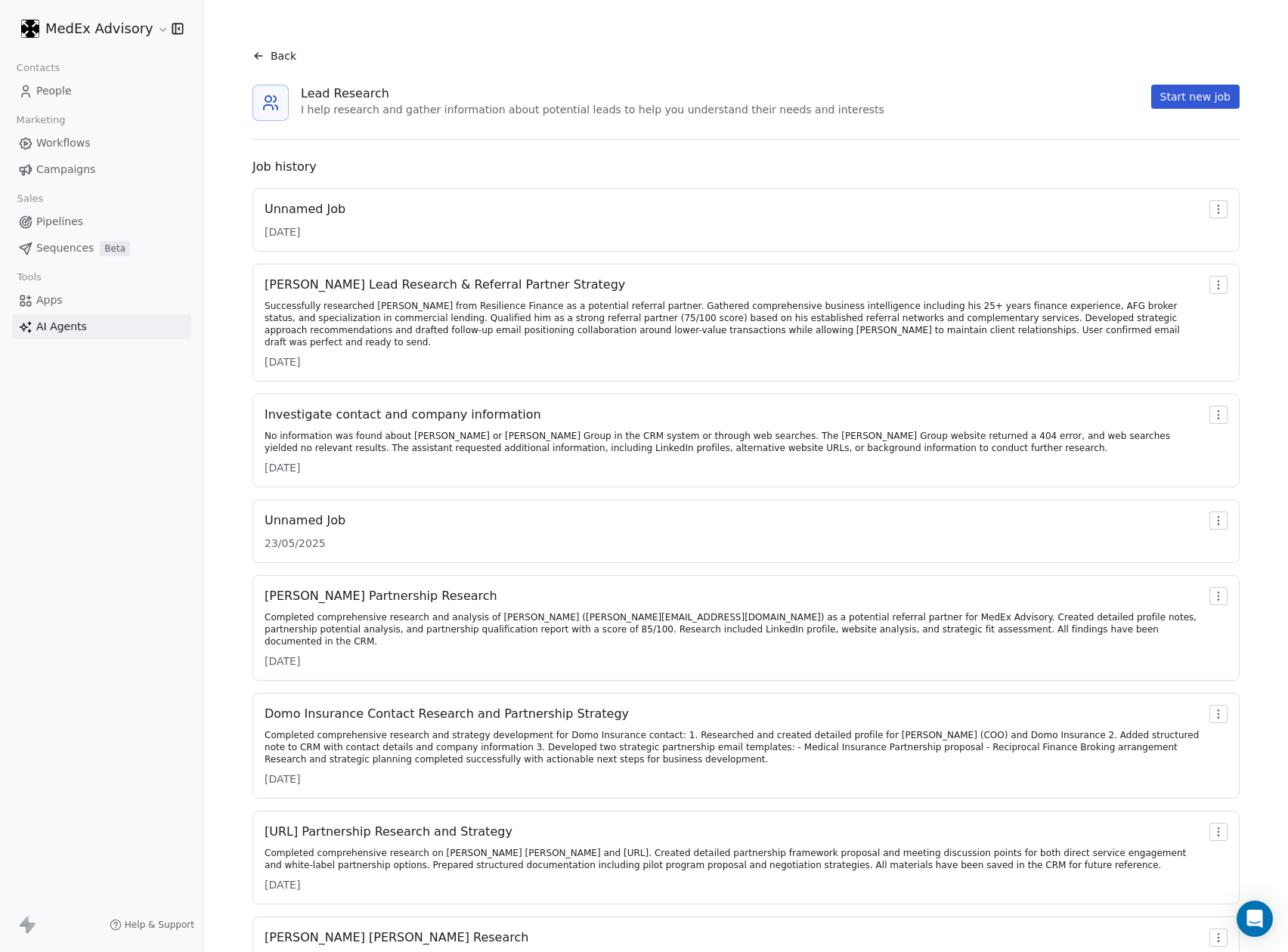
click at [454, 307] on div "Successfully researched [PERSON_NAME] from Resilience Finance as a potential re…" at bounding box center [734, 324] width 939 height 48
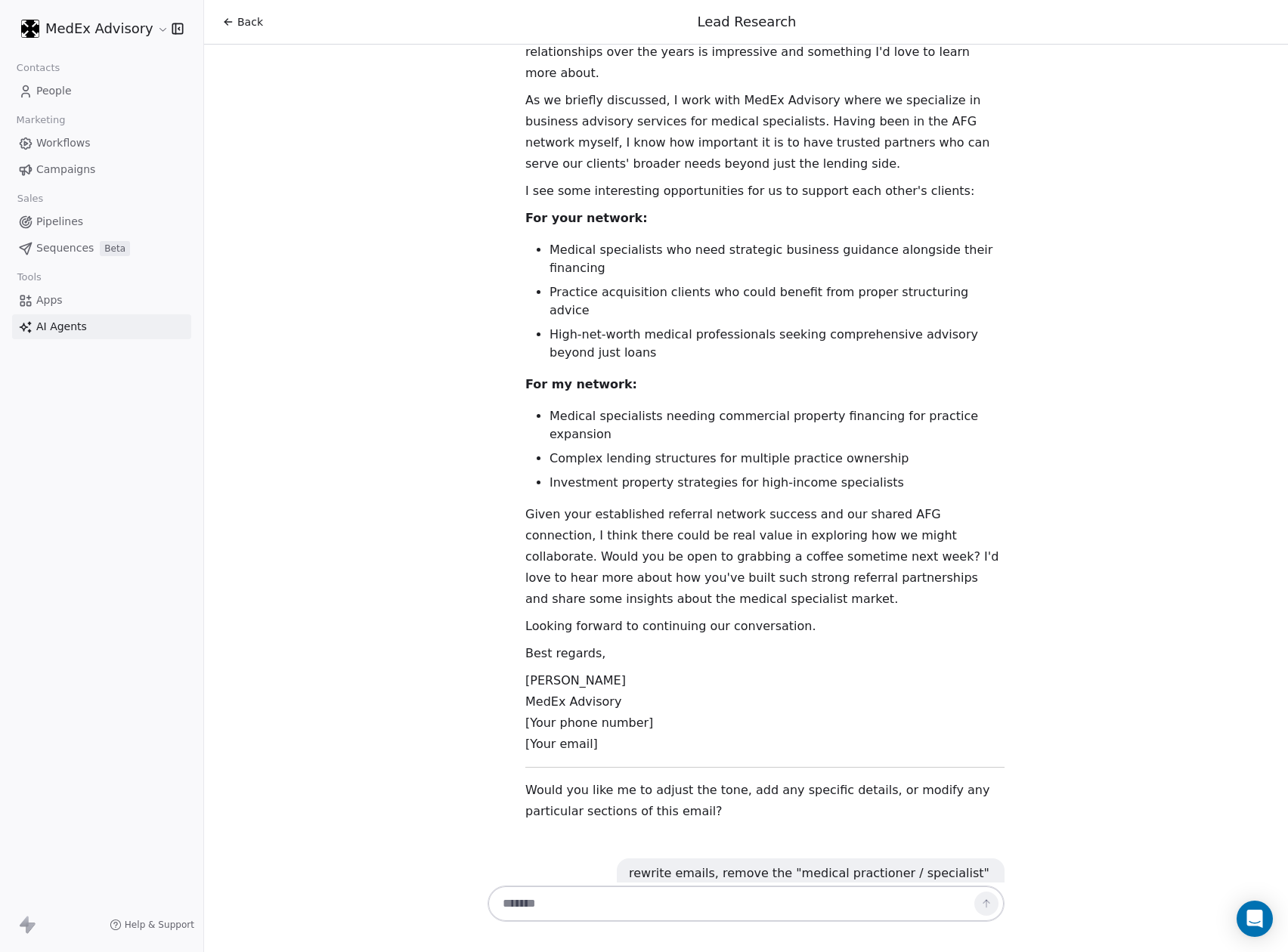
scroll to position [6948, 0]
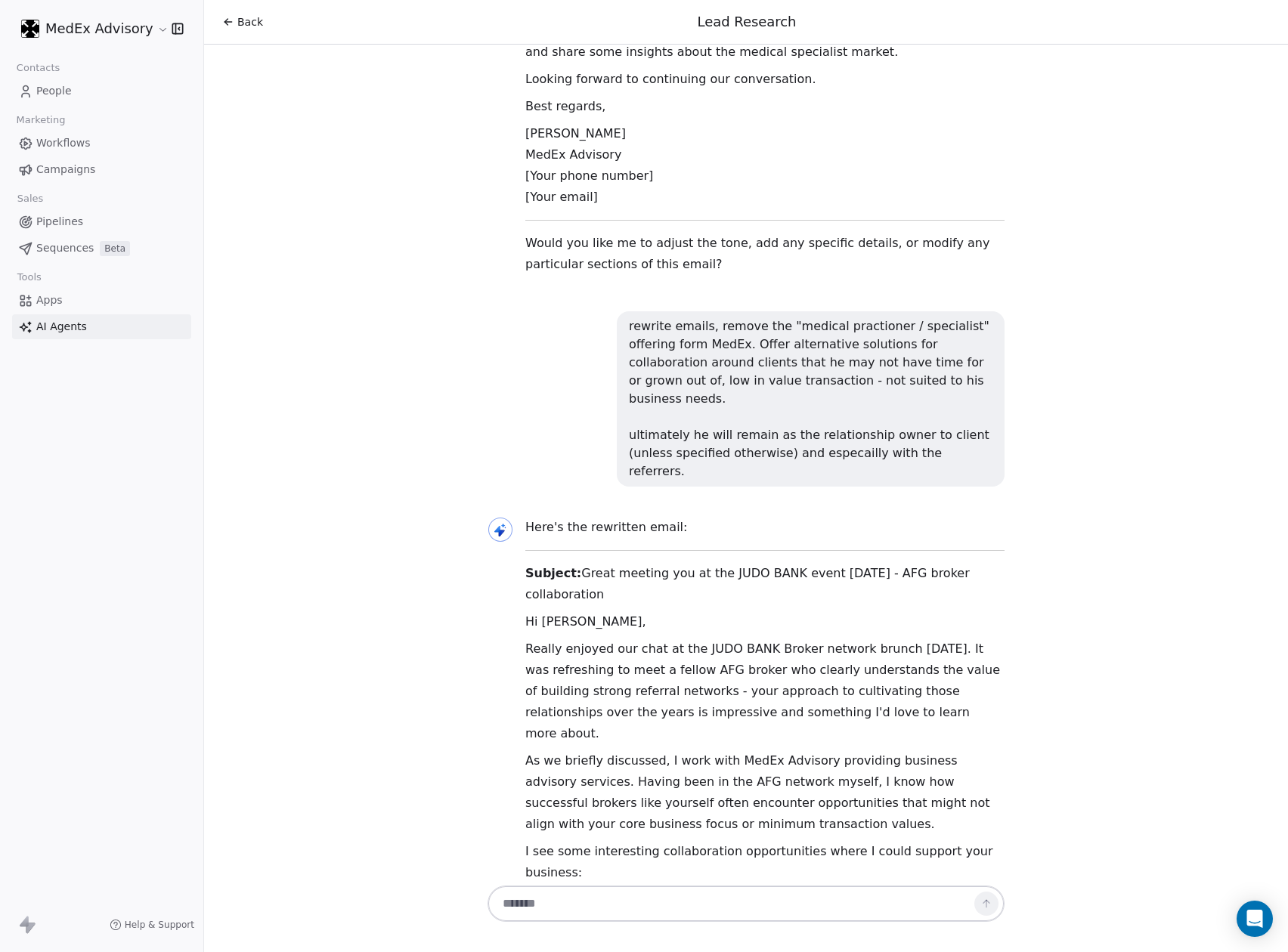
click at [588, 895] on textarea at bounding box center [730, 903] width 473 height 29
type textarea "**********"
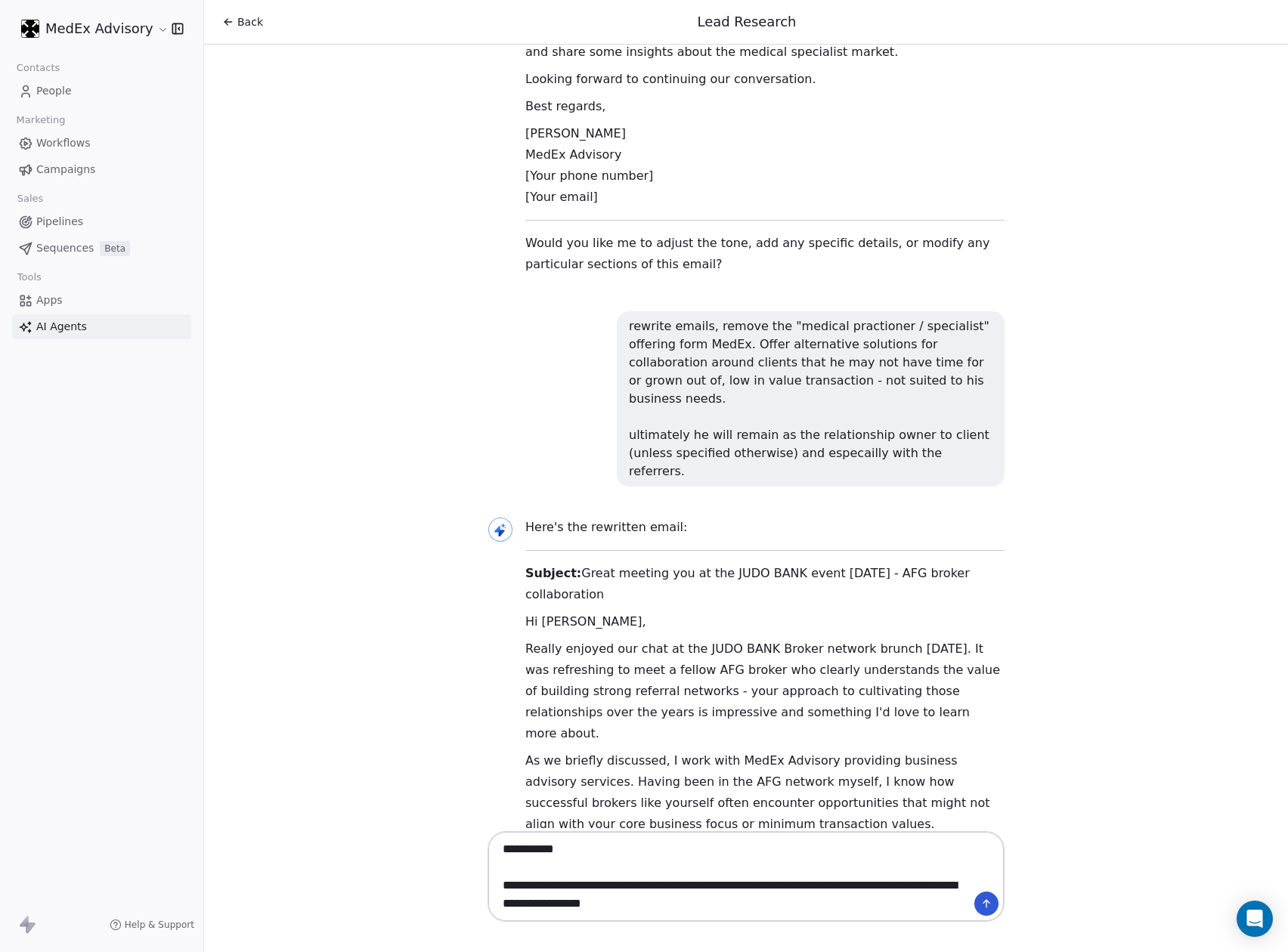
type textarea "**********"
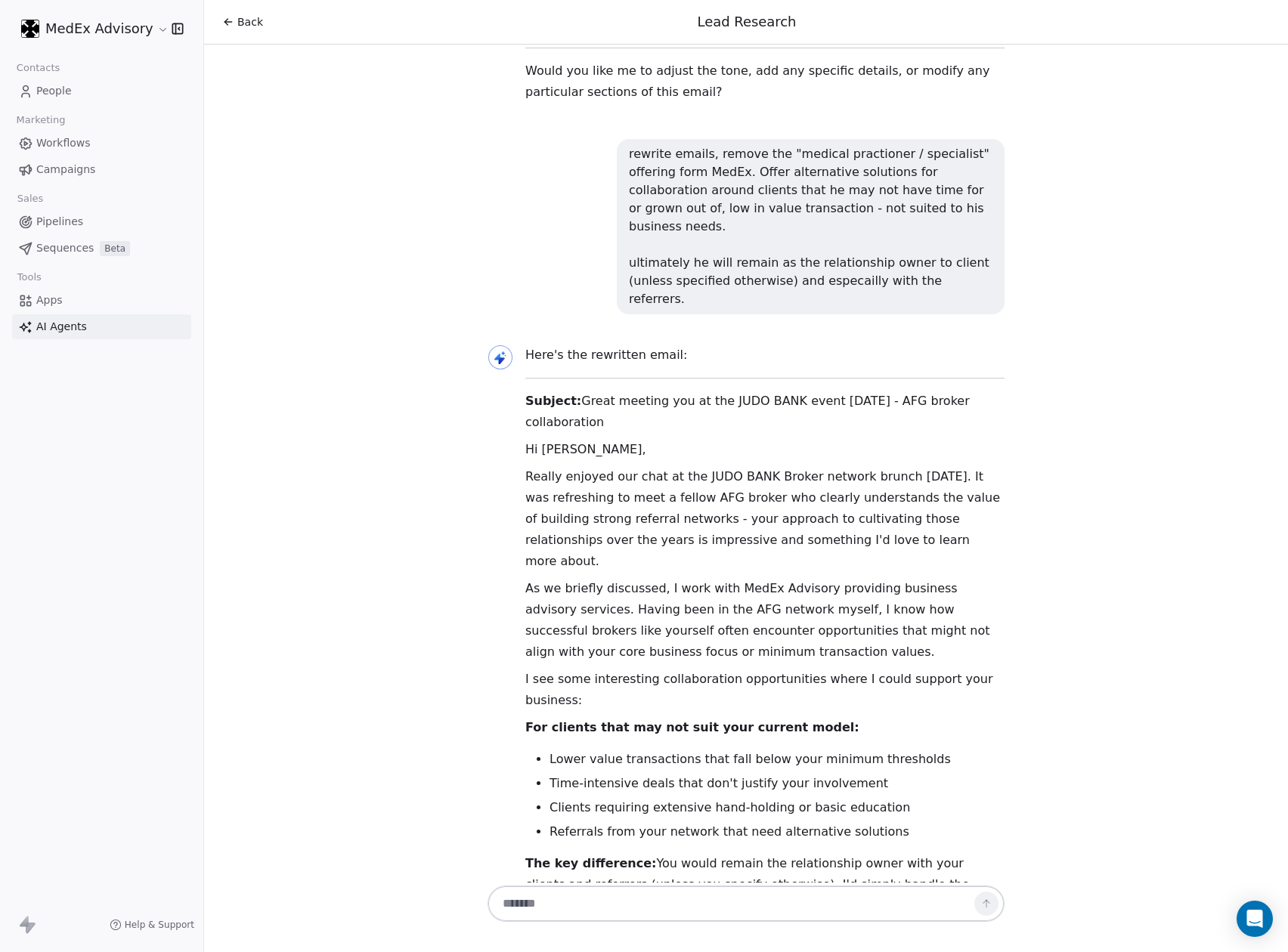
scroll to position [7142, 0]
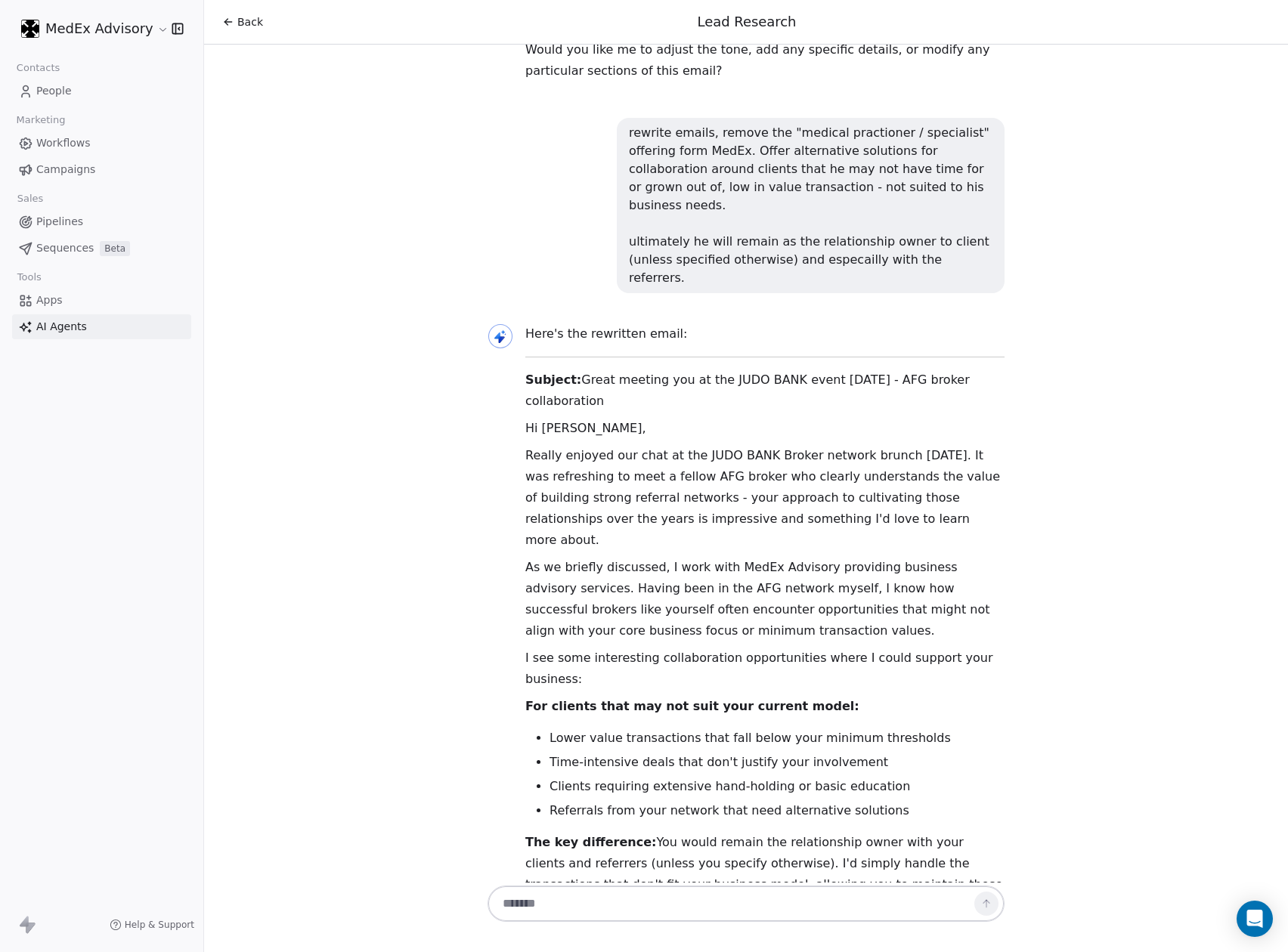
click at [548, 904] on textarea at bounding box center [730, 903] width 472 height 29
click at [548, 889] on textarea at bounding box center [730, 903] width 472 height 29
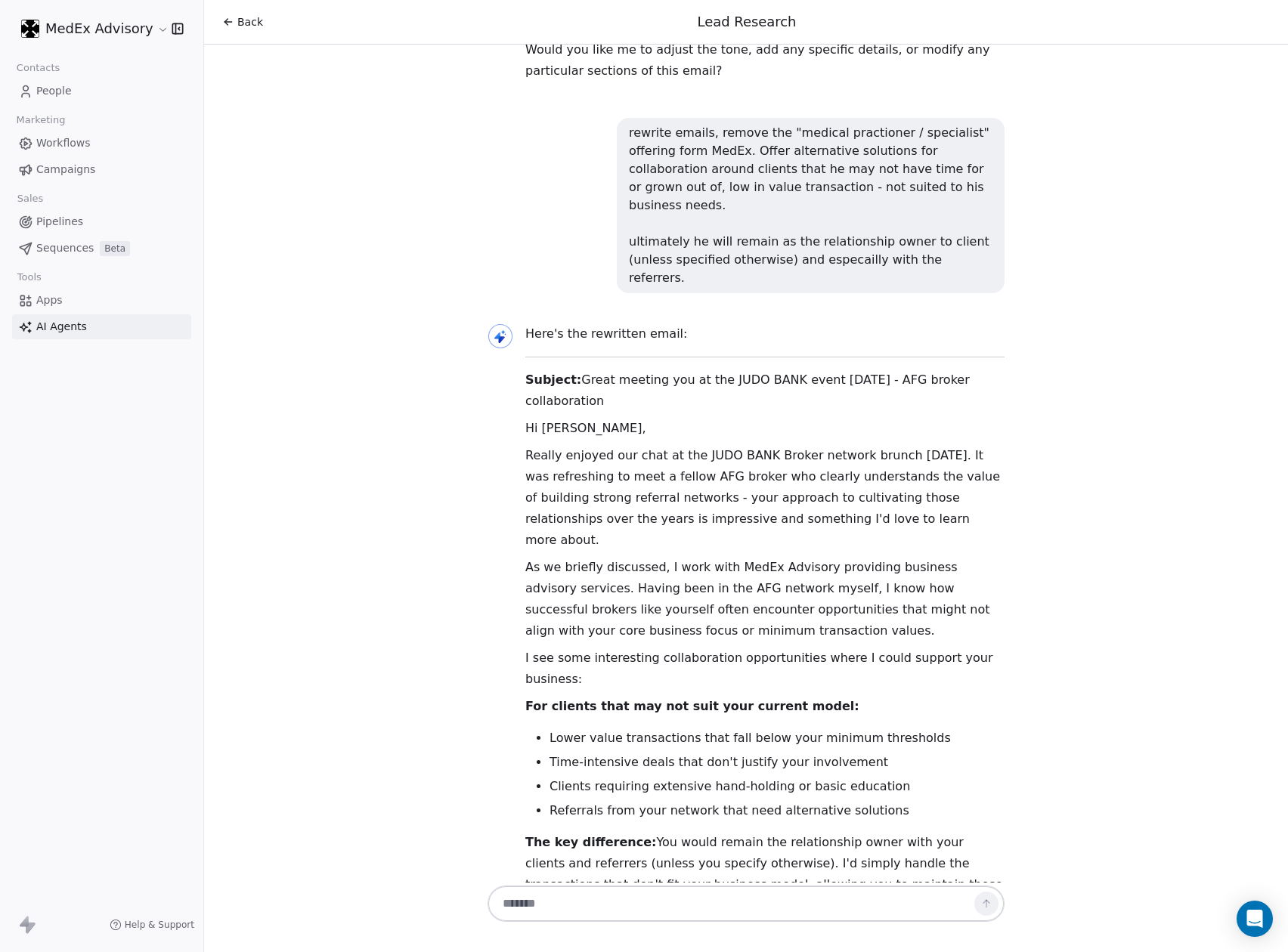
click at [547, 889] on textarea at bounding box center [730, 903] width 472 height 29
click at [545, 902] on textarea at bounding box center [730, 903] width 472 height 29
click at [74, 88] on link "People" at bounding box center [102, 91] width 179 height 25
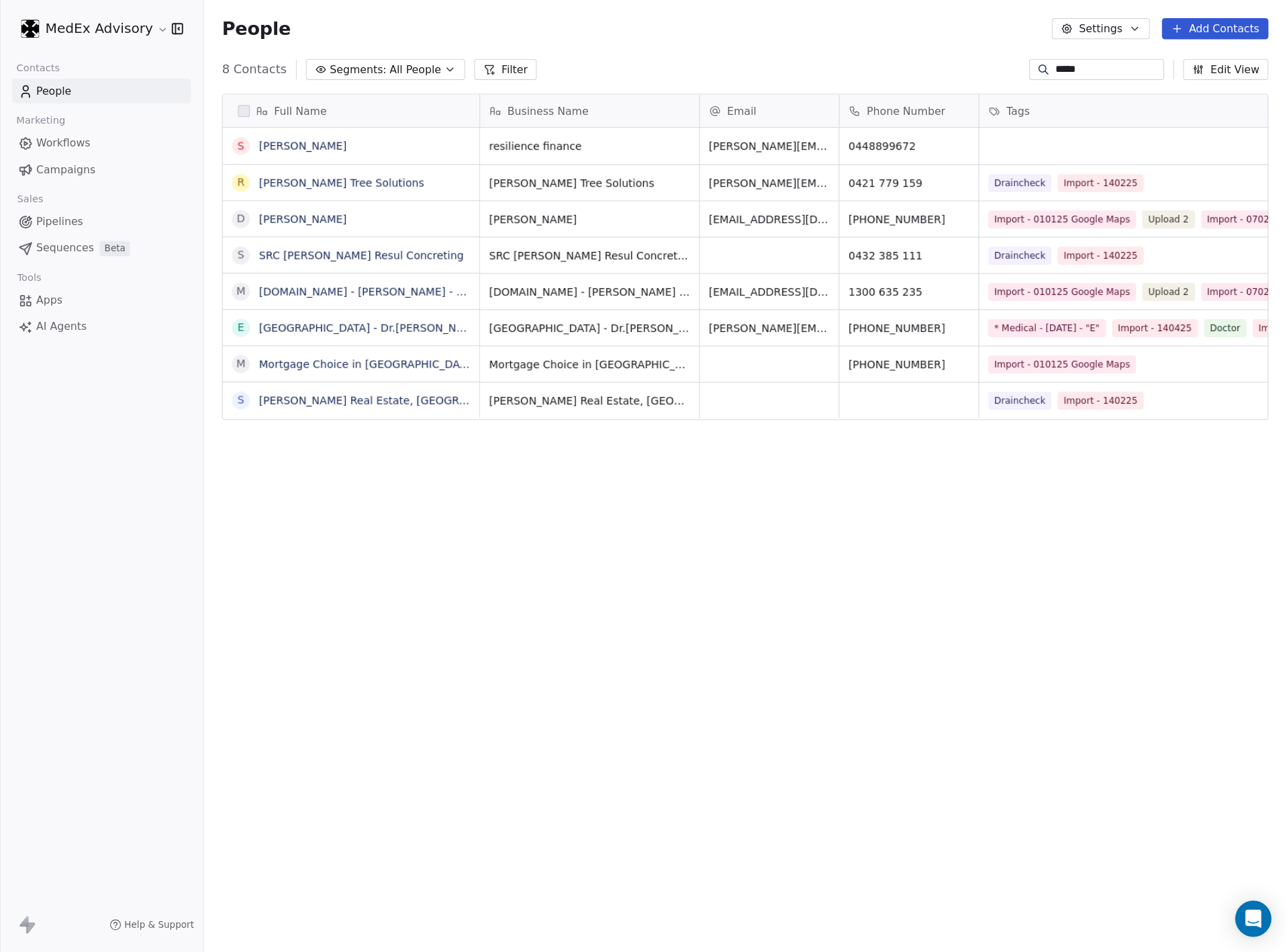
scroll to position [730, 949]
click at [270, 131] on link "[PERSON_NAME]" at bounding box center [269, 129] width 78 height 11
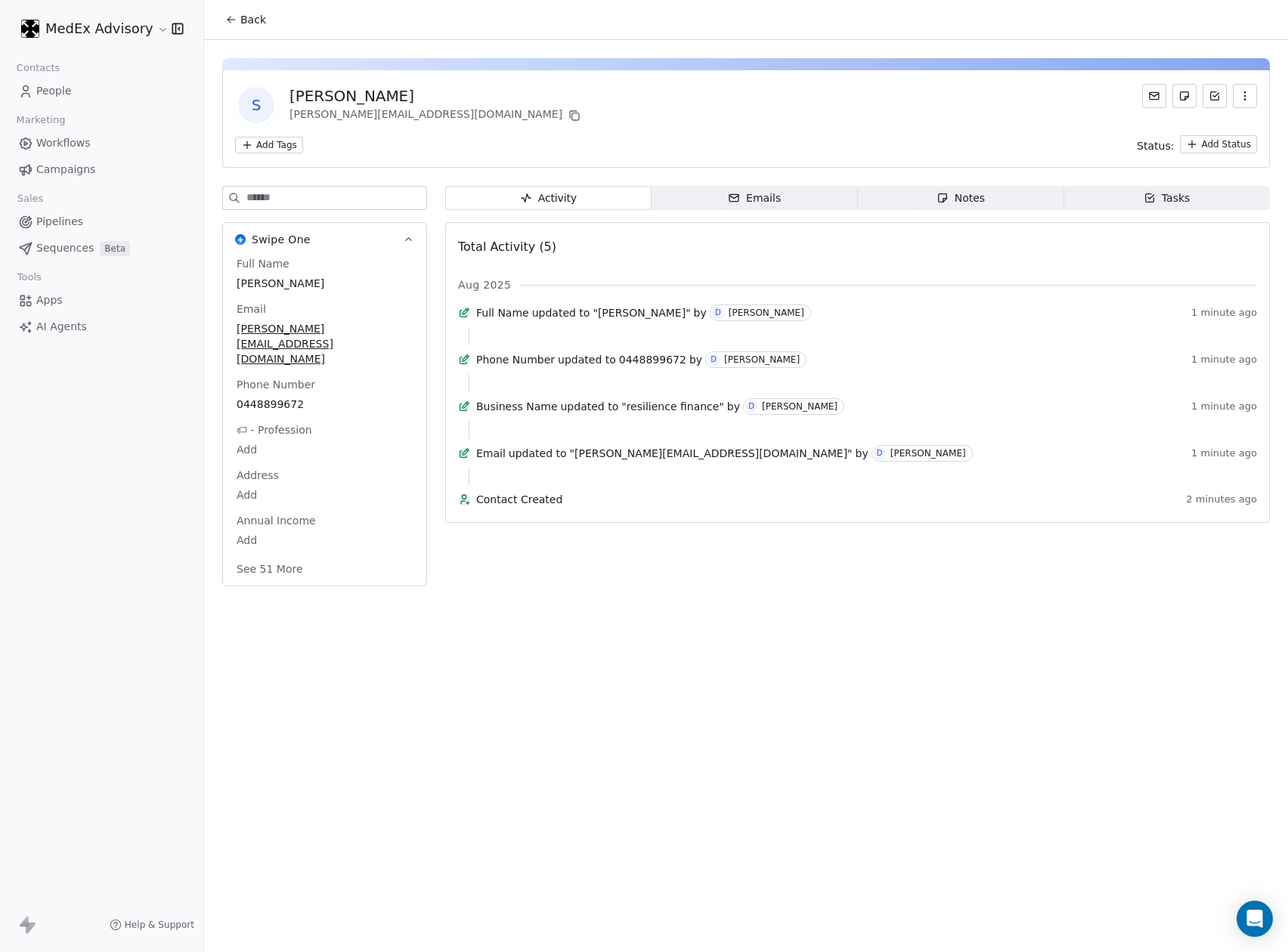
drag, startPoint x: 500, startPoint y: 717, endPoint x: 482, endPoint y: 719, distance: 18.1
drag, startPoint x: 482, startPoint y: 719, endPoint x: 385, endPoint y: 724, distance: 97.1
click at [385, 724] on div "Back S [PERSON_NAME] [PERSON_NAME][EMAIL_ADDRESS][DOMAIN_NAME] Add Tags Status:…" at bounding box center [746, 476] width 1084 height 952
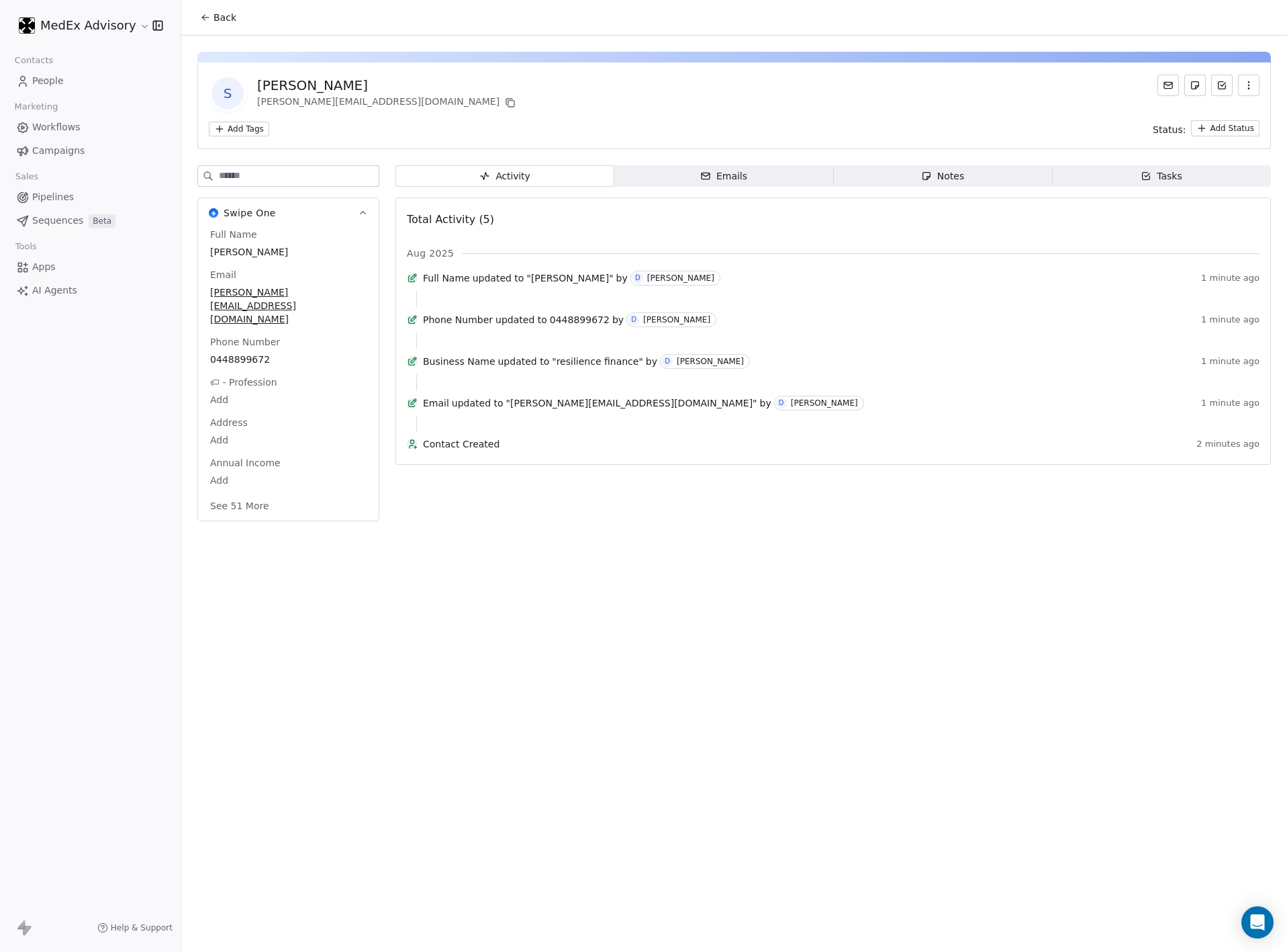
click at [1144, 174] on icon "button" at bounding box center [1147, 175] width 4 height 4
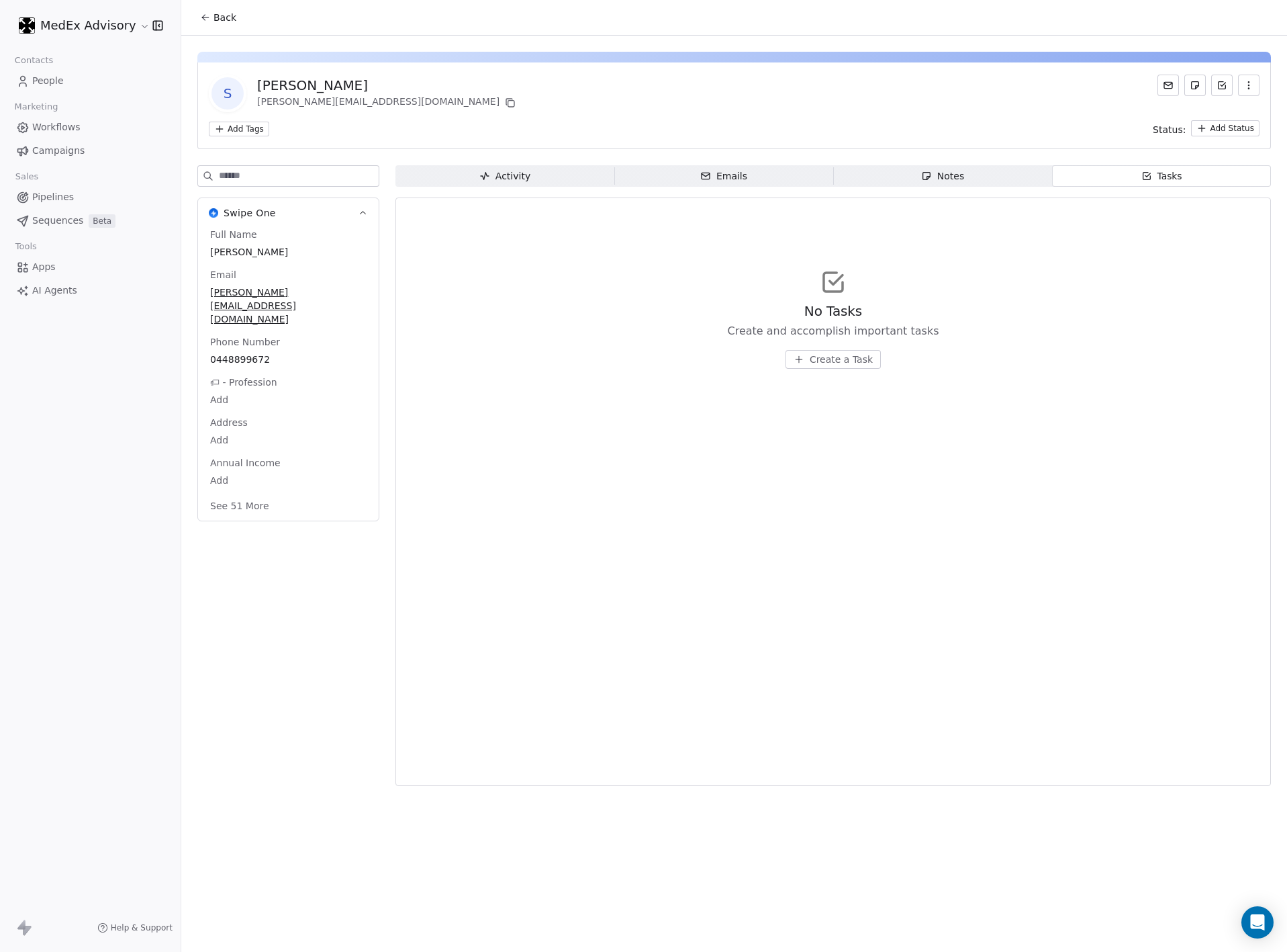
click at [955, 175] on div "Notes" at bounding box center [943, 176] width 43 height 14
click at [764, 177] on span "Emails Emails" at bounding box center [724, 176] width 219 height 21
click at [893, 189] on div "Activity Activity Emails Emails Notes Notes Tasks Tasks No Email Send email to …" at bounding box center [834, 479] width 876 height 629
click at [535, 175] on span "Activity Activity" at bounding box center [505, 176] width 219 height 21
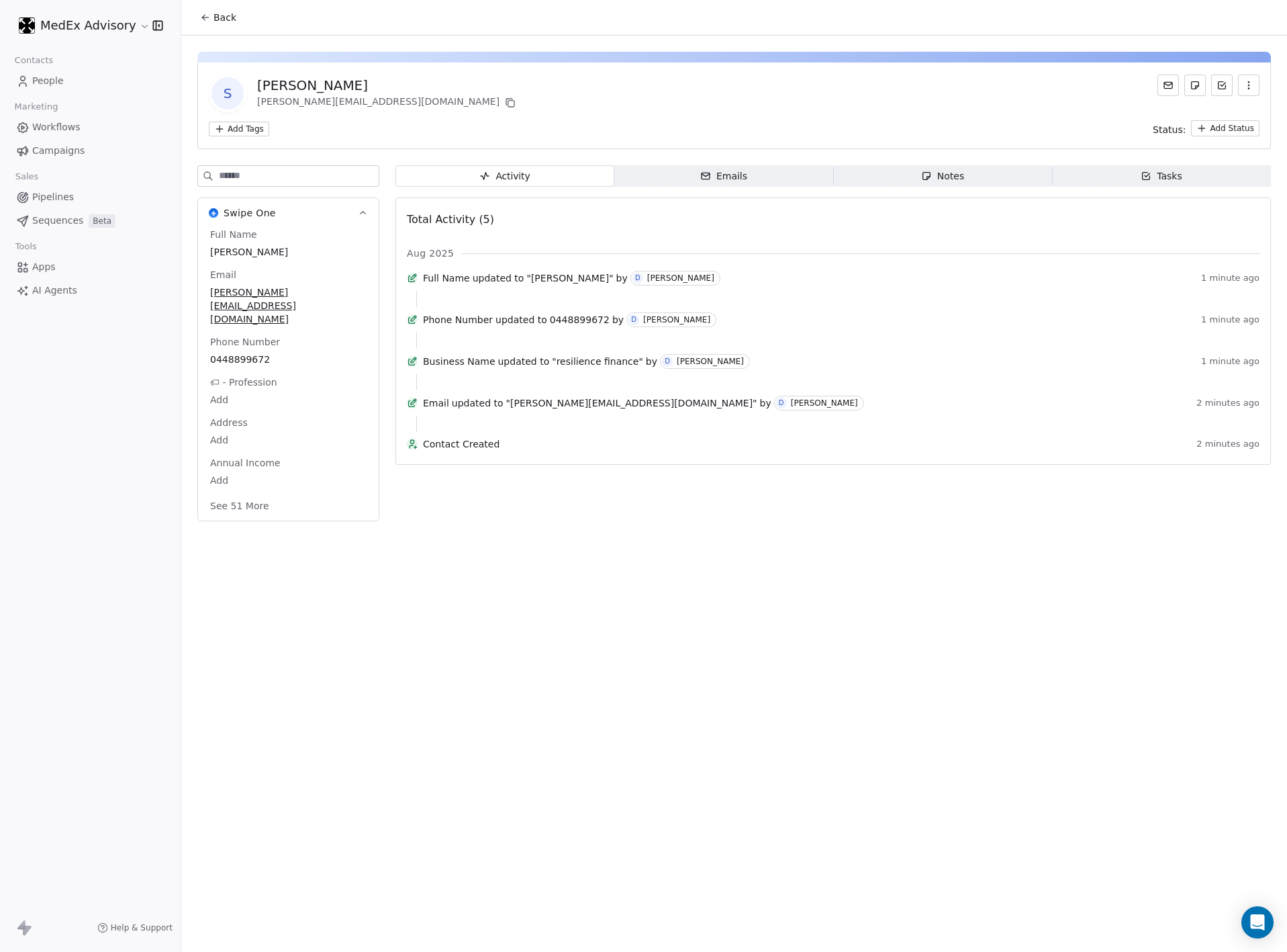
drag, startPoint x: 775, startPoint y: 811, endPoint x: 623, endPoint y: 815, distance: 152.1
drag, startPoint x: 623, startPoint y: 815, endPoint x: 1, endPoint y: 210, distance: 867.7
click at [4, 573] on div "MedEx Advisory Contacts People Marketing Workflows Campaigns Sales Pipelines Se…" at bounding box center [90, 476] width 181 height 952
click at [37, 292] on span "AI Agents" at bounding box center [55, 290] width 45 height 14
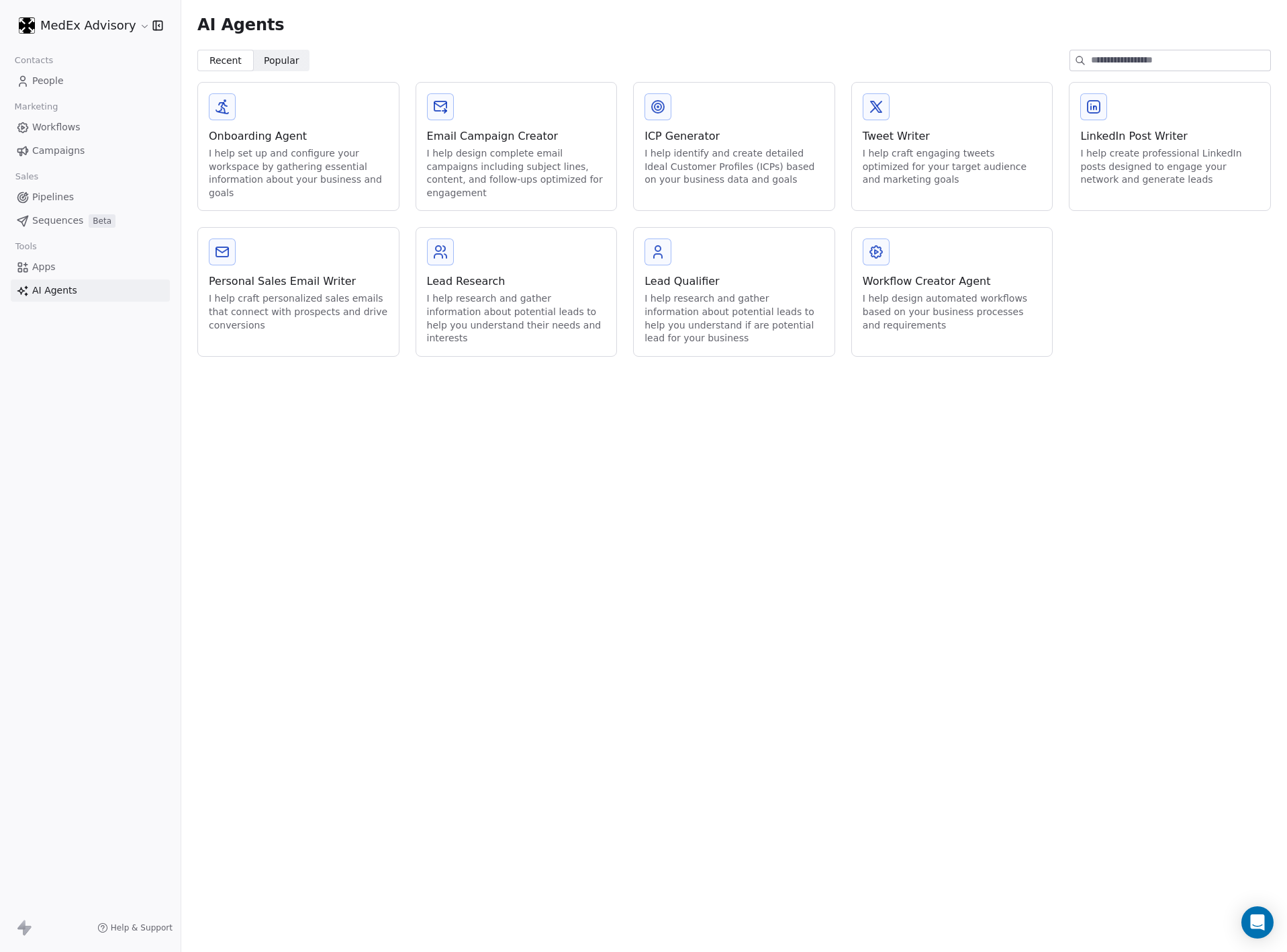
click at [501, 307] on div "I help research and gather information about potential leads to help you unders…" at bounding box center [516, 318] width 179 height 52
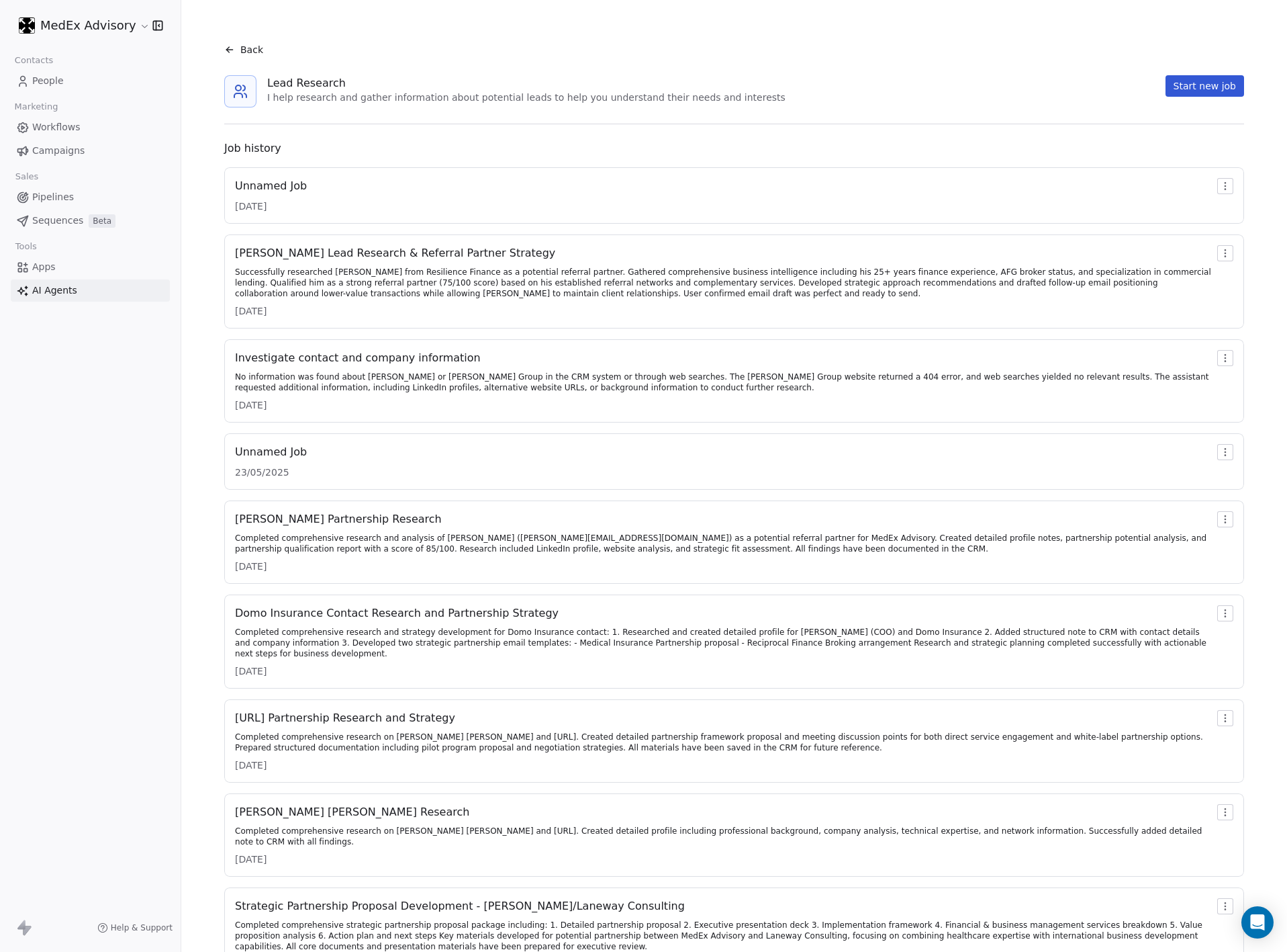
click at [267, 188] on div "Unnamed Job" at bounding box center [270, 186] width 72 height 16
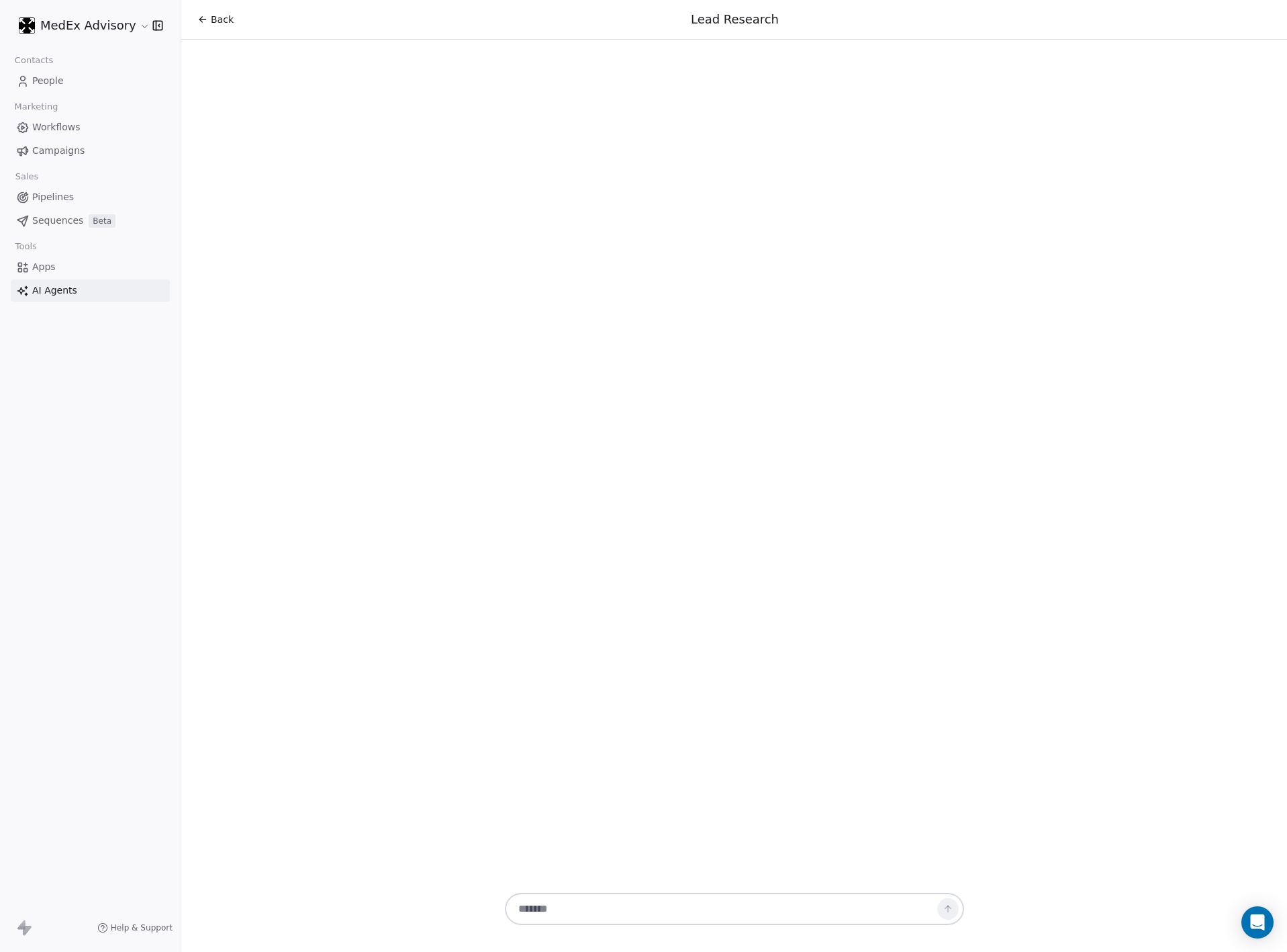
click at [619, 846] on textarea at bounding box center [721, 908] width 420 height 26
drag, startPoint x: 581, startPoint y: 614, endPoint x: 586, endPoint y: 635, distance: 21.6
click at [582, 614] on div "Back Lead Research" at bounding box center [735, 476] width 1106 height 952
click at [594, 708] on div "Back Lead Research" at bounding box center [735, 476] width 1106 height 952
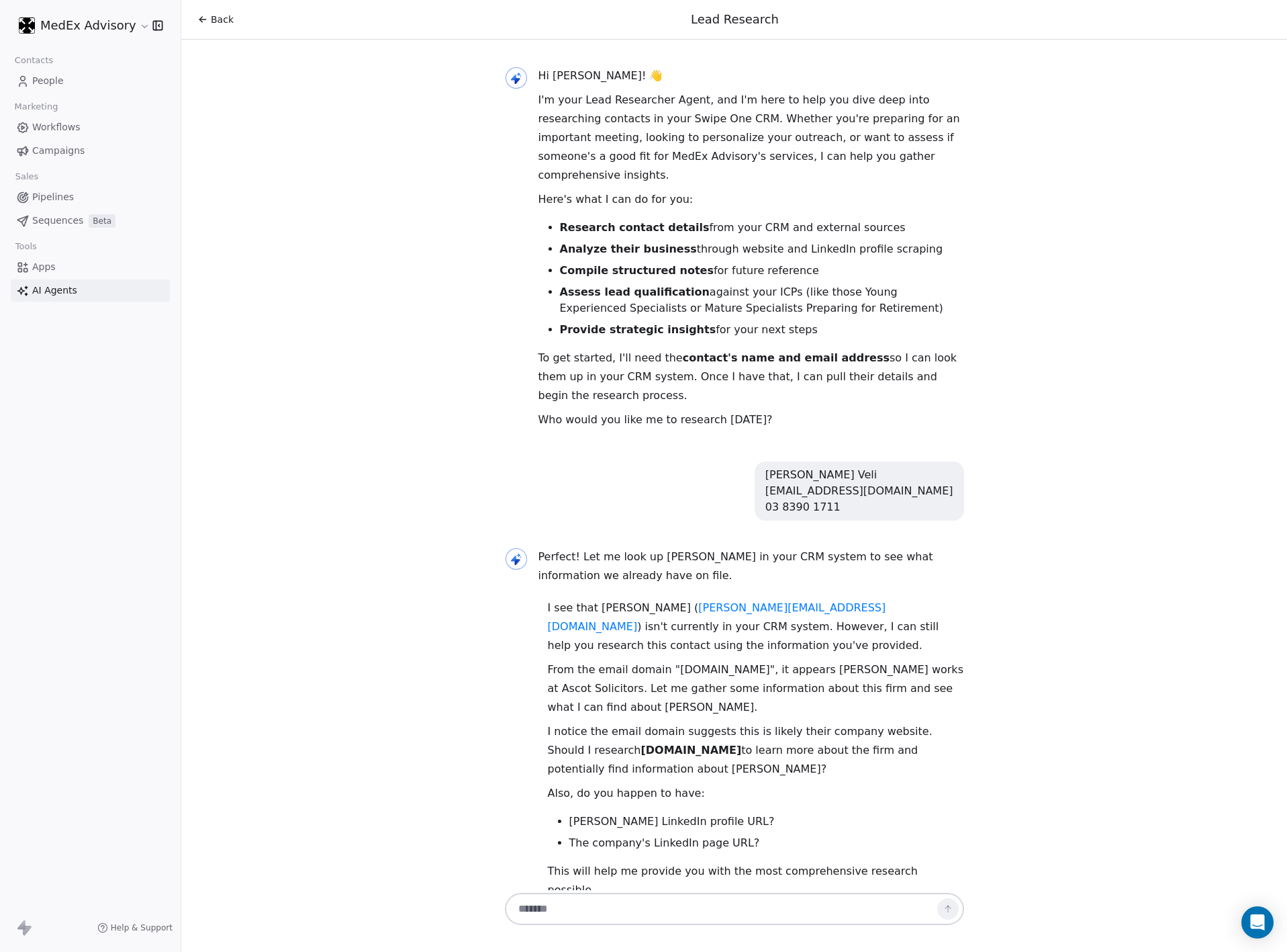
click at [686, 784] on p "Also, do you happen to have:" at bounding box center [756, 792] width 416 height 18
drag, startPoint x: 792, startPoint y: 585, endPoint x: 907, endPoint y: 578, distance: 115.2
click at [794, 598] on p "I see that Nevin Veli ( nevin@ascotsolicitors.com.au ) isn't currently in your …" at bounding box center [756, 626] width 416 height 56
drag, startPoint x: 893, startPoint y: 496, endPoint x: 802, endPoint y: 446, distance: 103.8
click at [802, 462] on div "[PERSON_NAME] Veli [EMAIL_ADDRESS][DOMAIN_NAME] 03 8390 1711" at bounding box center [859, 491] width 210 height 59
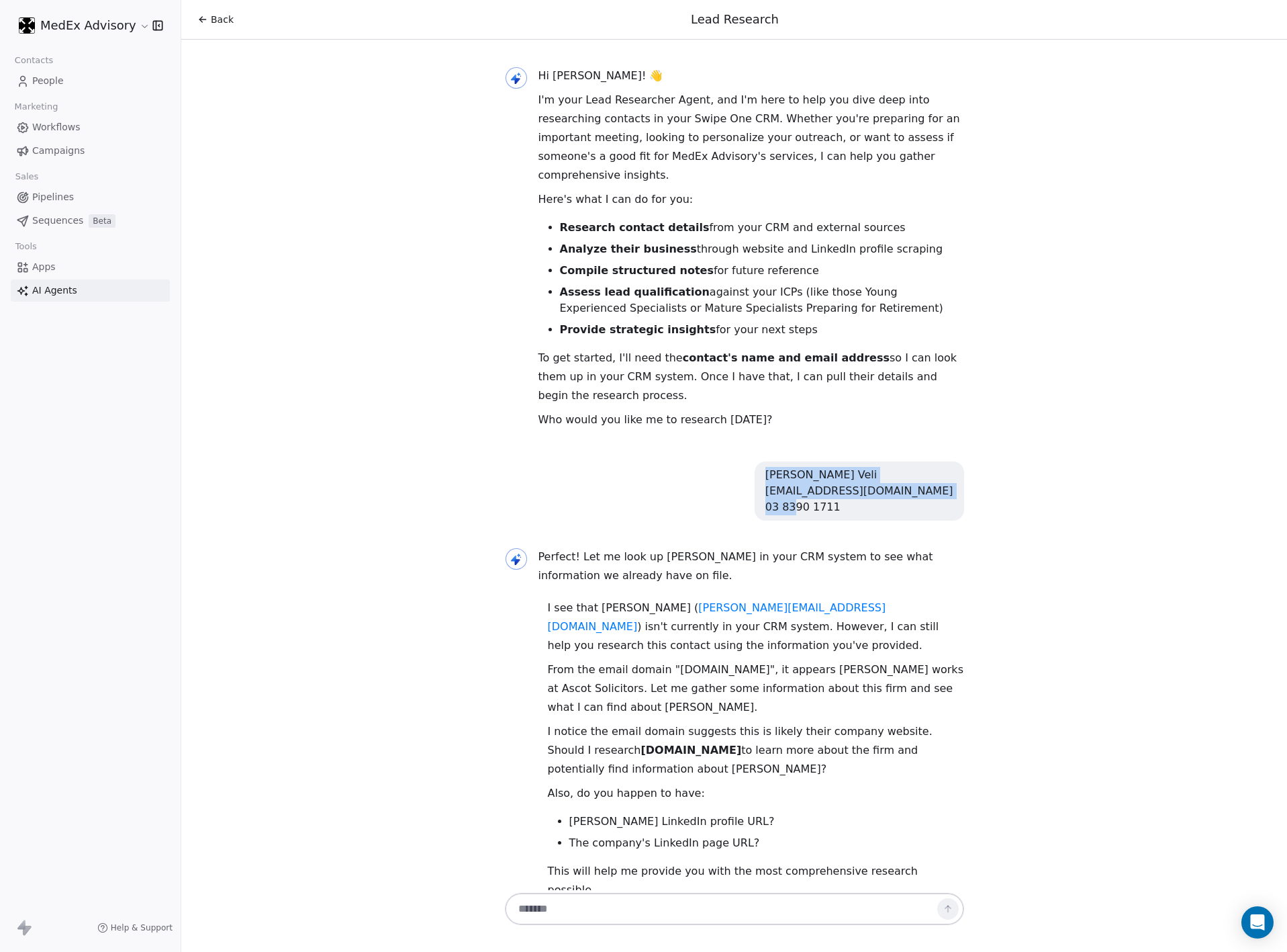
copy div "[PERSON_NAME] Veli [EMAIL_ADDRESS][DOMAIN_NAME] 03 8390 1711"
click at [639, 896] on textarea at bounding box center [721, 908] width 420 height 26
paste textarea "**********"
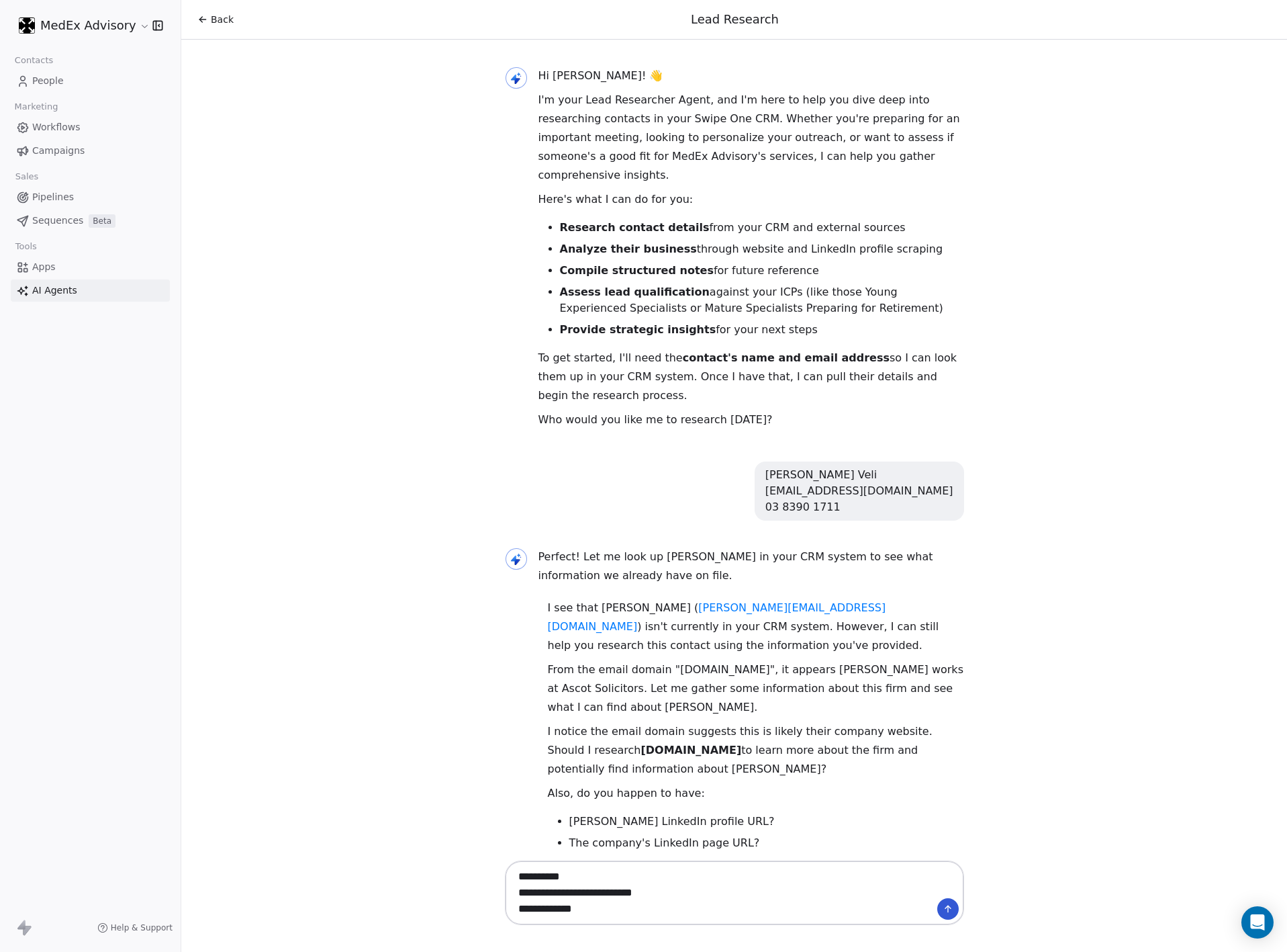
type textarea "**********"
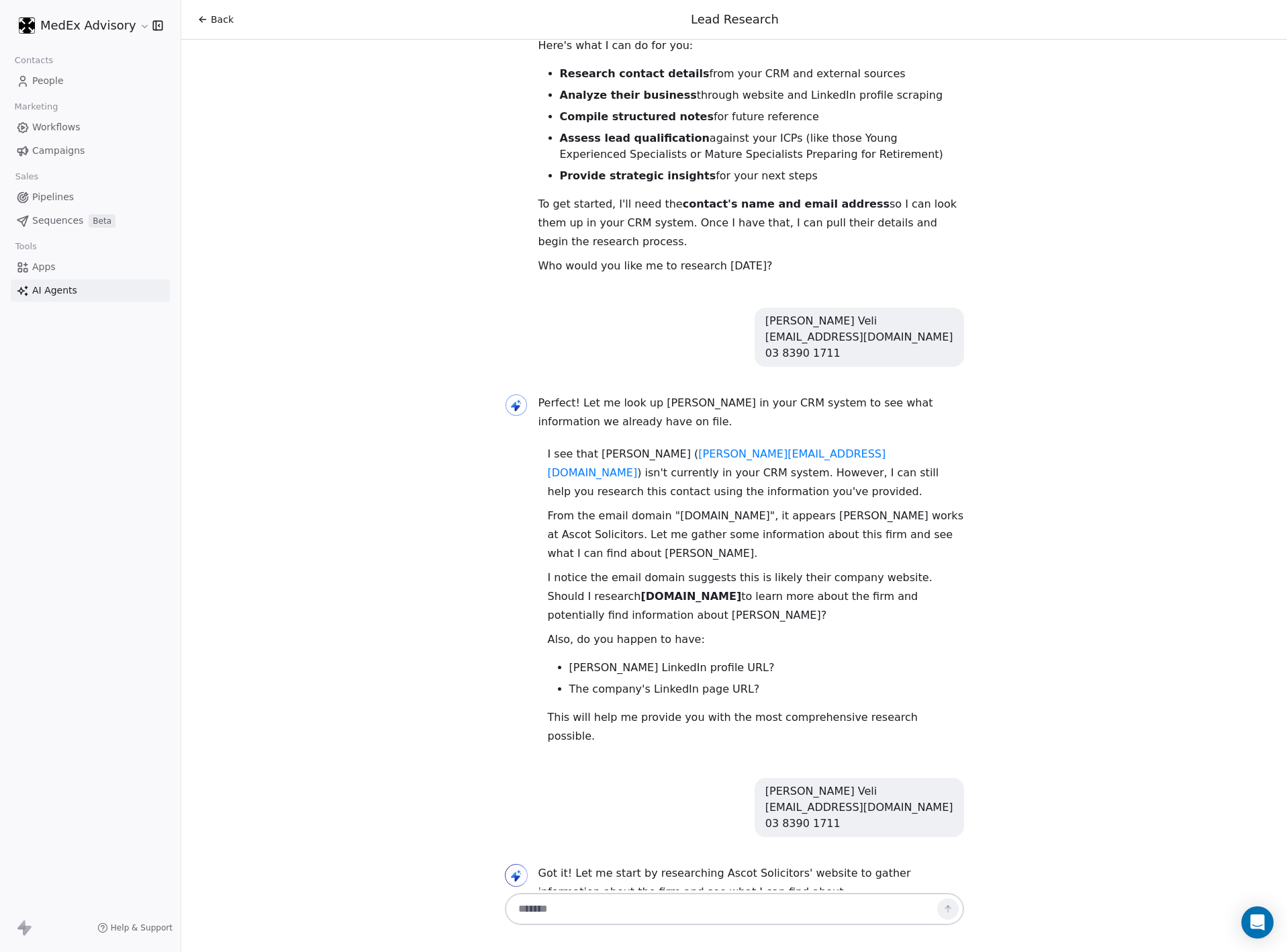
scroll to position [178, 0]
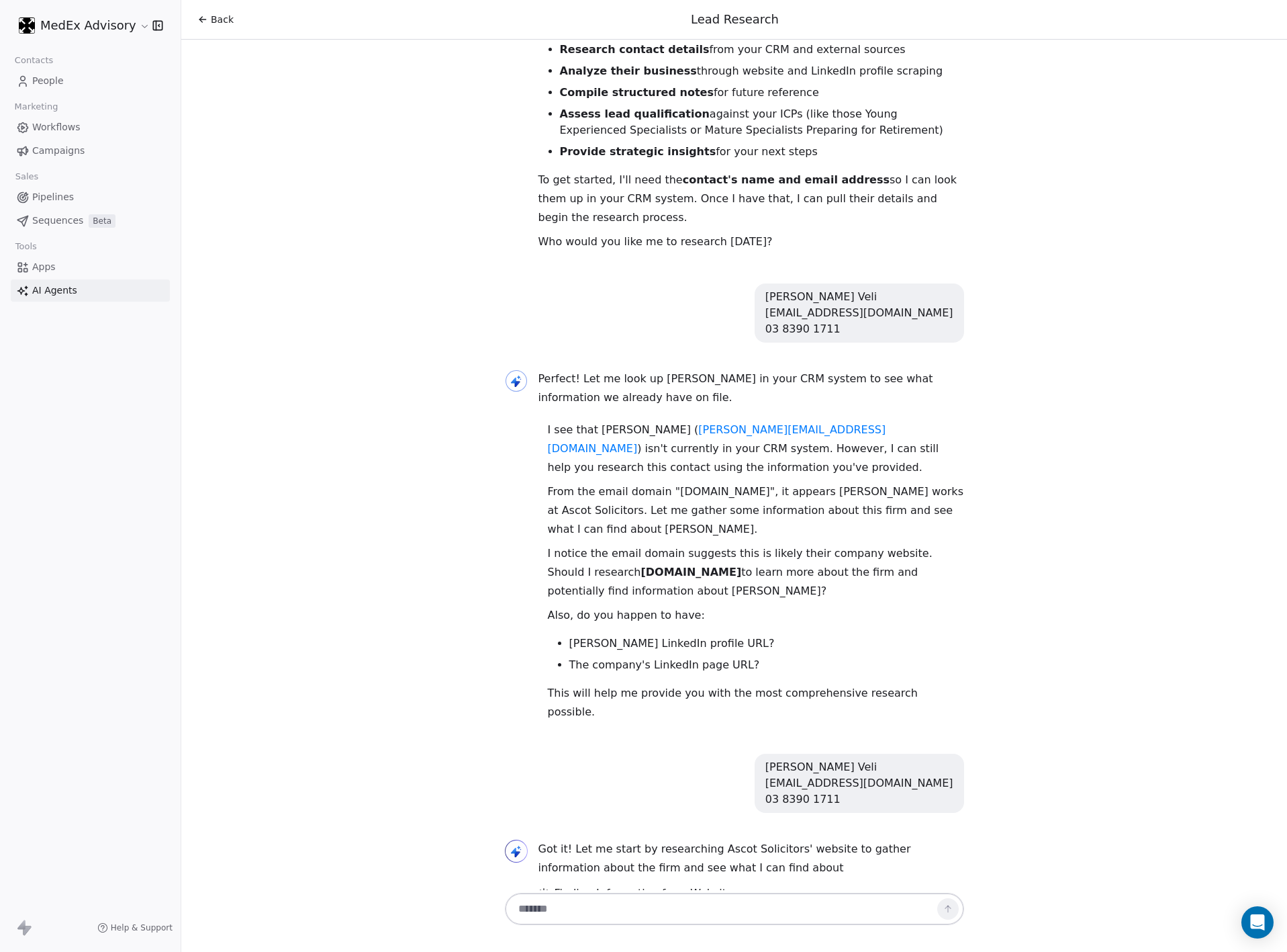
drag, startPoint x: 691, startPoint y: 547, endPoint x: 582, endPoint y: 554, distance: 109.2
click at [582, 554] on p "I notice the email domain suggests this is likely their company website. Should…" at bounding box center [756, 572] width 416 height 56
copy strong "[DOMAIN_NAME]"
click at [678, 905] on textarea at bounding box center [721, 908] width 419 height 26
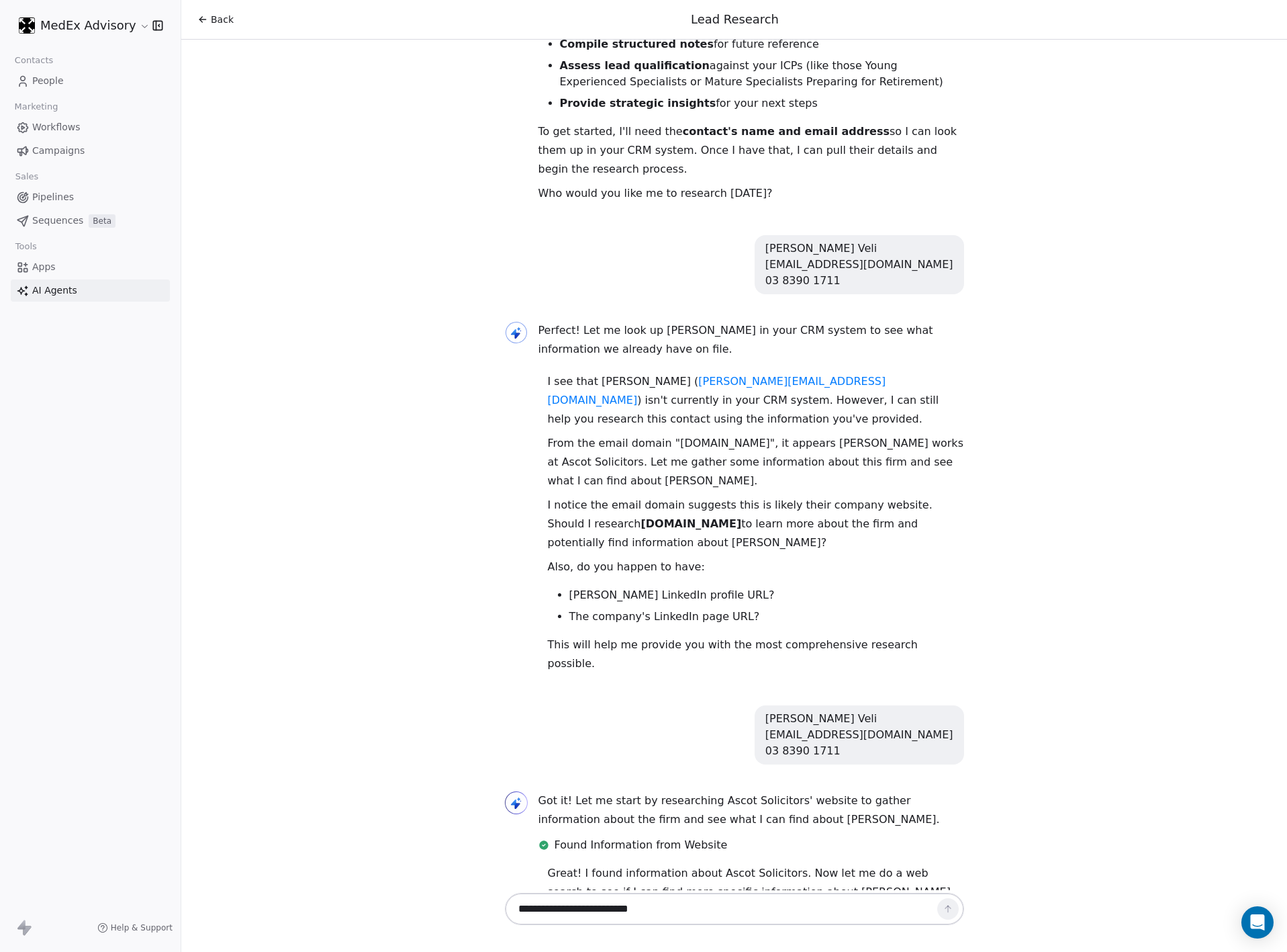
scroll to position [250, 0]
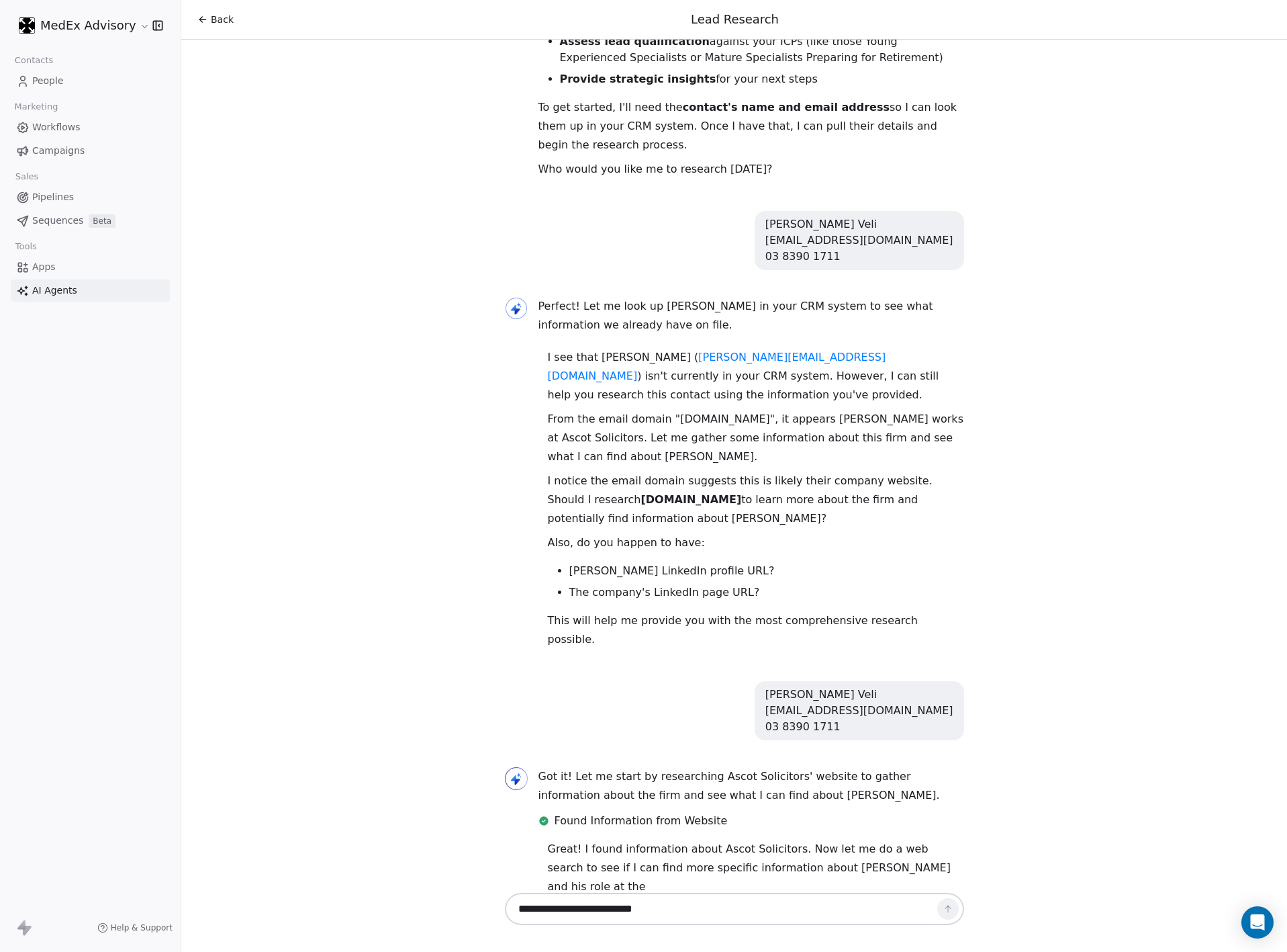
type textarea "**********"
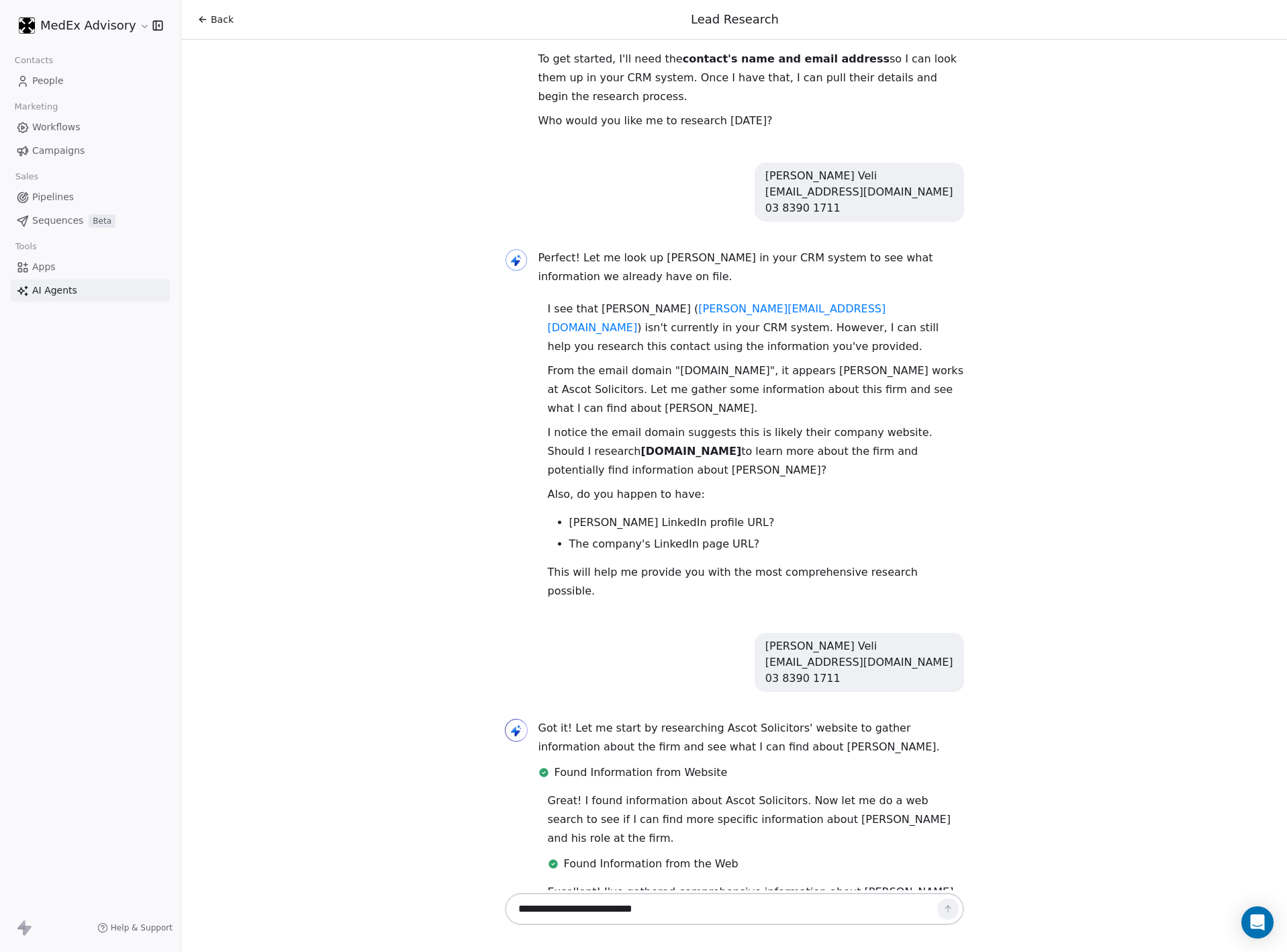
scroll to position [323, 0]
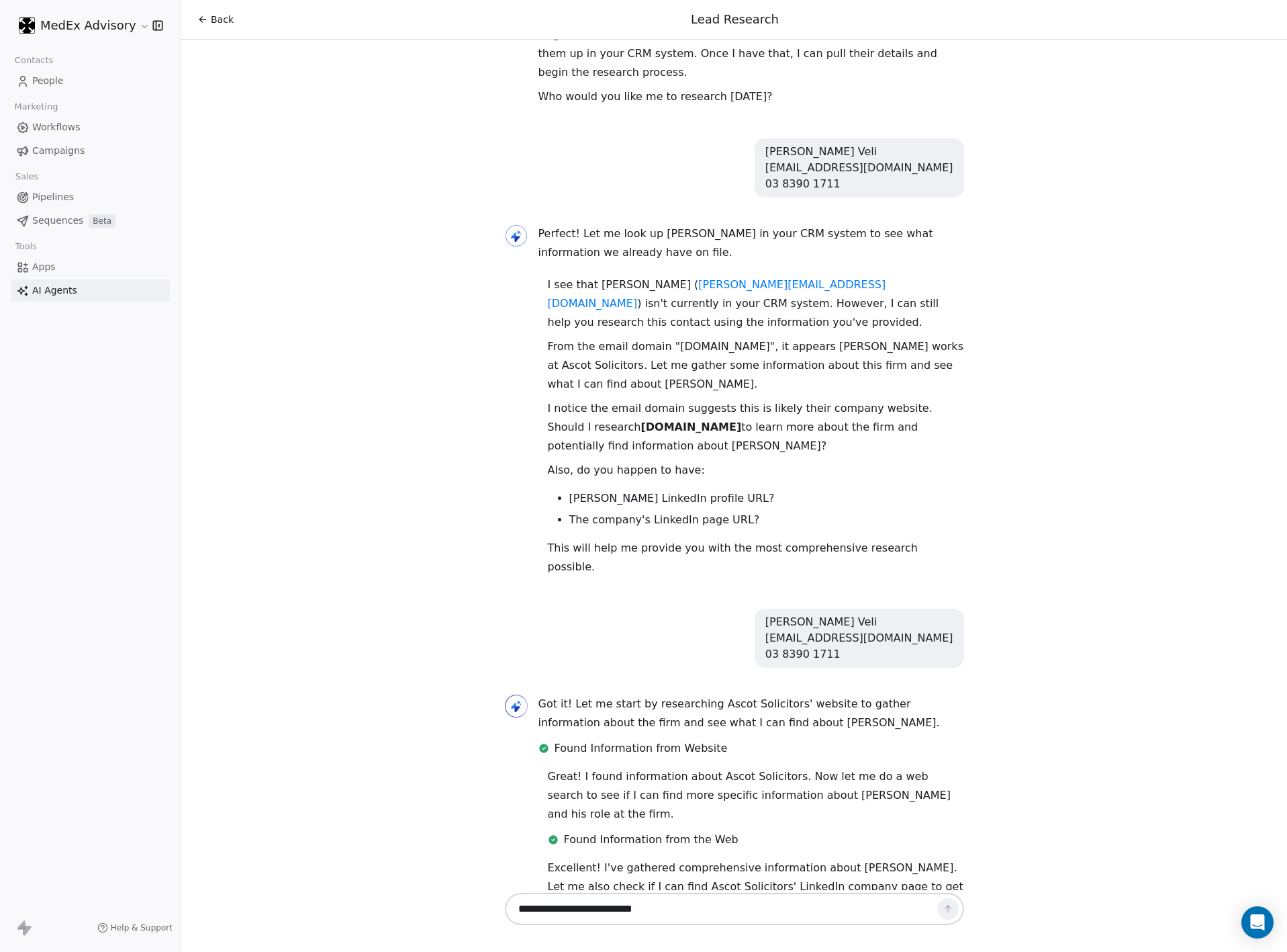
click at [730, 767] on p "Great! I found information about Ascot Solicitors. Now let me do a web search t…" at bounding box center [756, 795] width 416 height 56
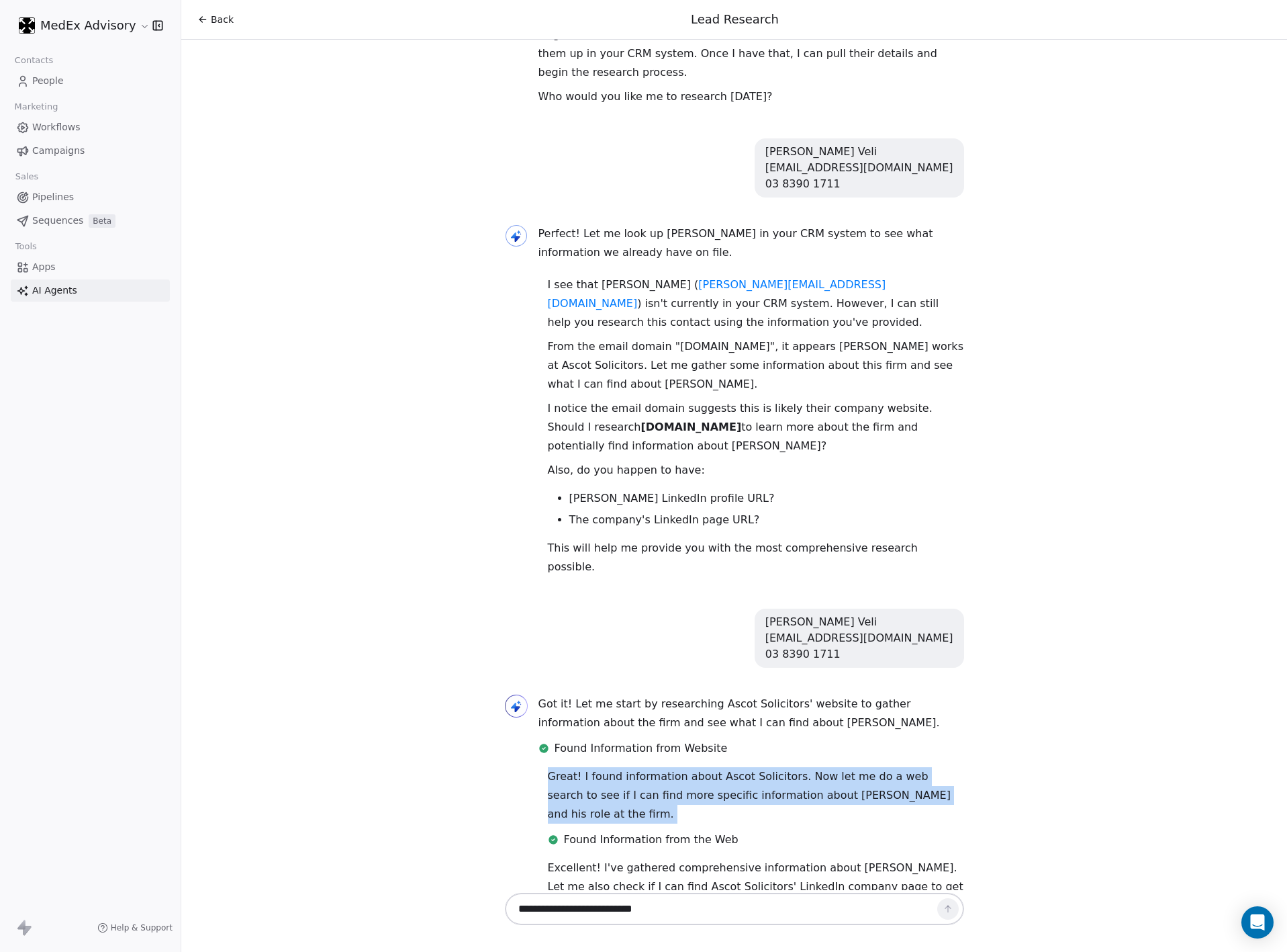
click at [730, 767] on p "Great! I found information about Ascot Solicitors. Now let me do a web search t…" at bounding box center [756, 795] width 416 height 56
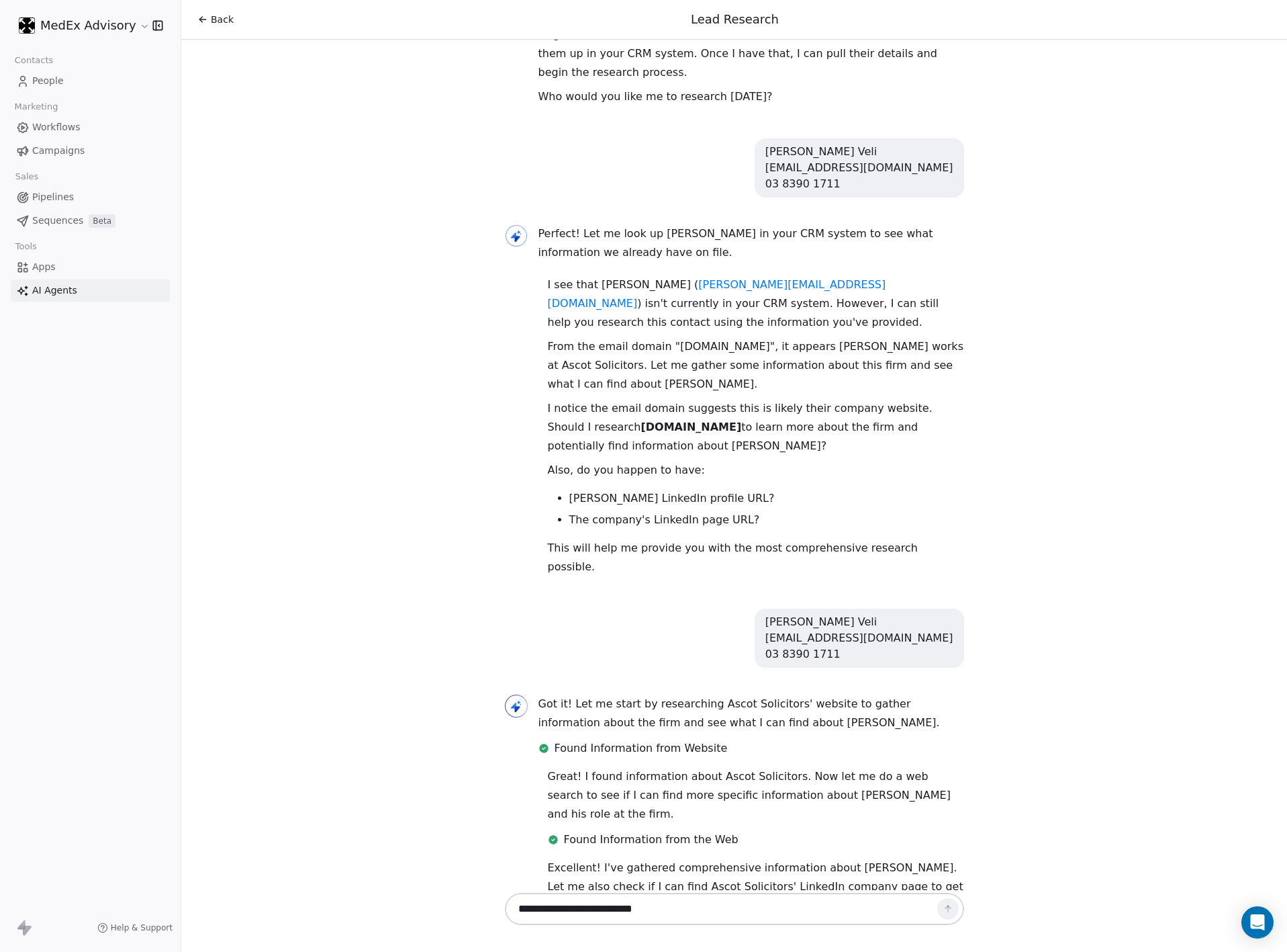
click at [661, 697] on div "Got it! Let me start by researching Ascot Solicitors' website to gather informa…" at bounding box center [751, 727] width 426 height 67
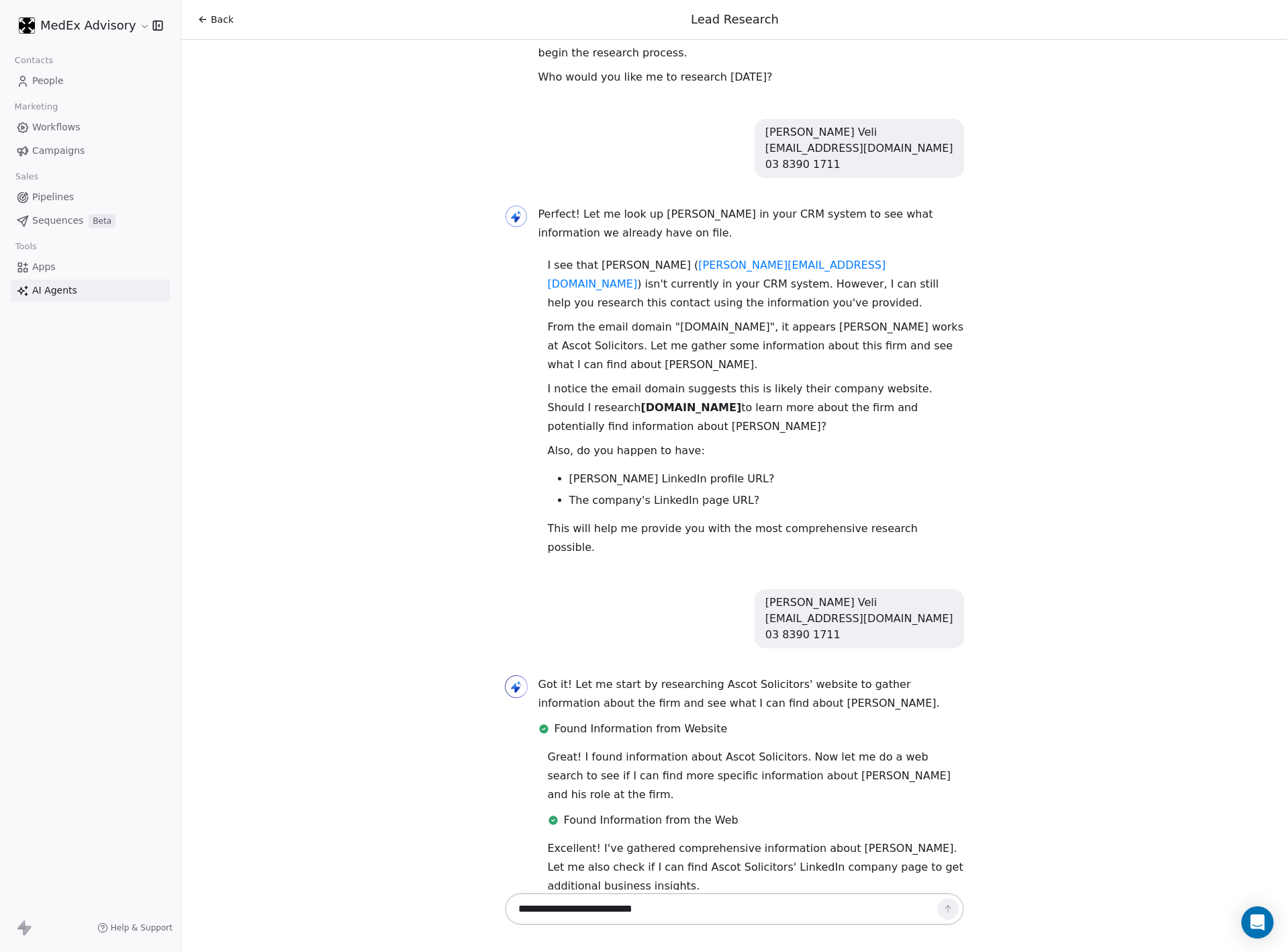
click at [687, 675] on p "Got it! Let me start by researching Ascot Solicitors' website to gather informa…" at bounding box center [751, 694] width 426 height 38
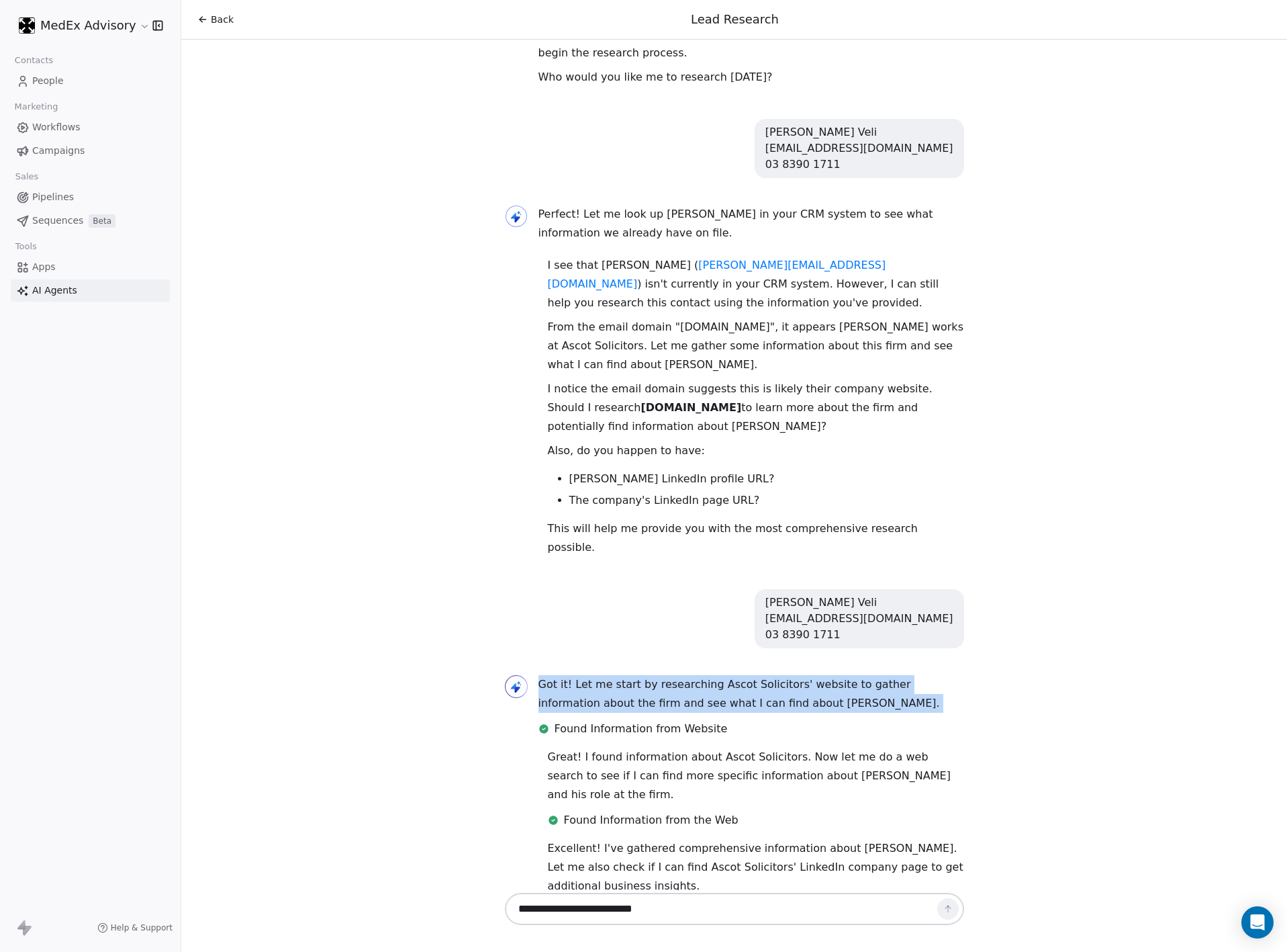
click at [687, 675] on p "Got it! Let me start by researching Ascot Solicitors' website to gather informa…" at bounding box center [751, 694] width 426 height 38
click at [671, 675] on p "Got it! Let me start by researching Ascot Solicitors' website to gather informa…" at bounding box center [751, 694] width 426 height 38
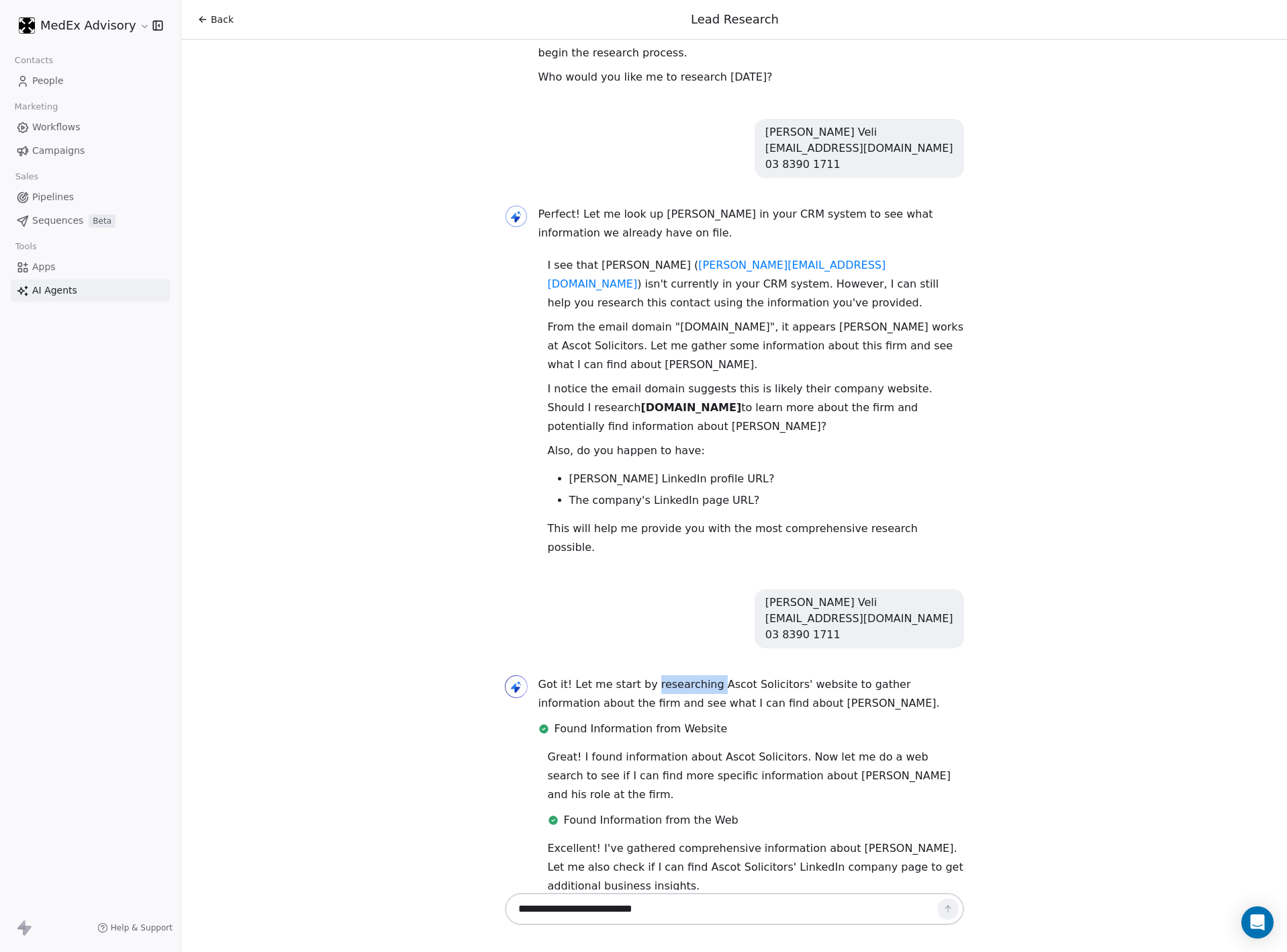
click at [671, 675] on p "Got it! Let me start by researching Ascot Solicitors' website to gather informa…" at bounding box center [751, 694] width 426 height 38
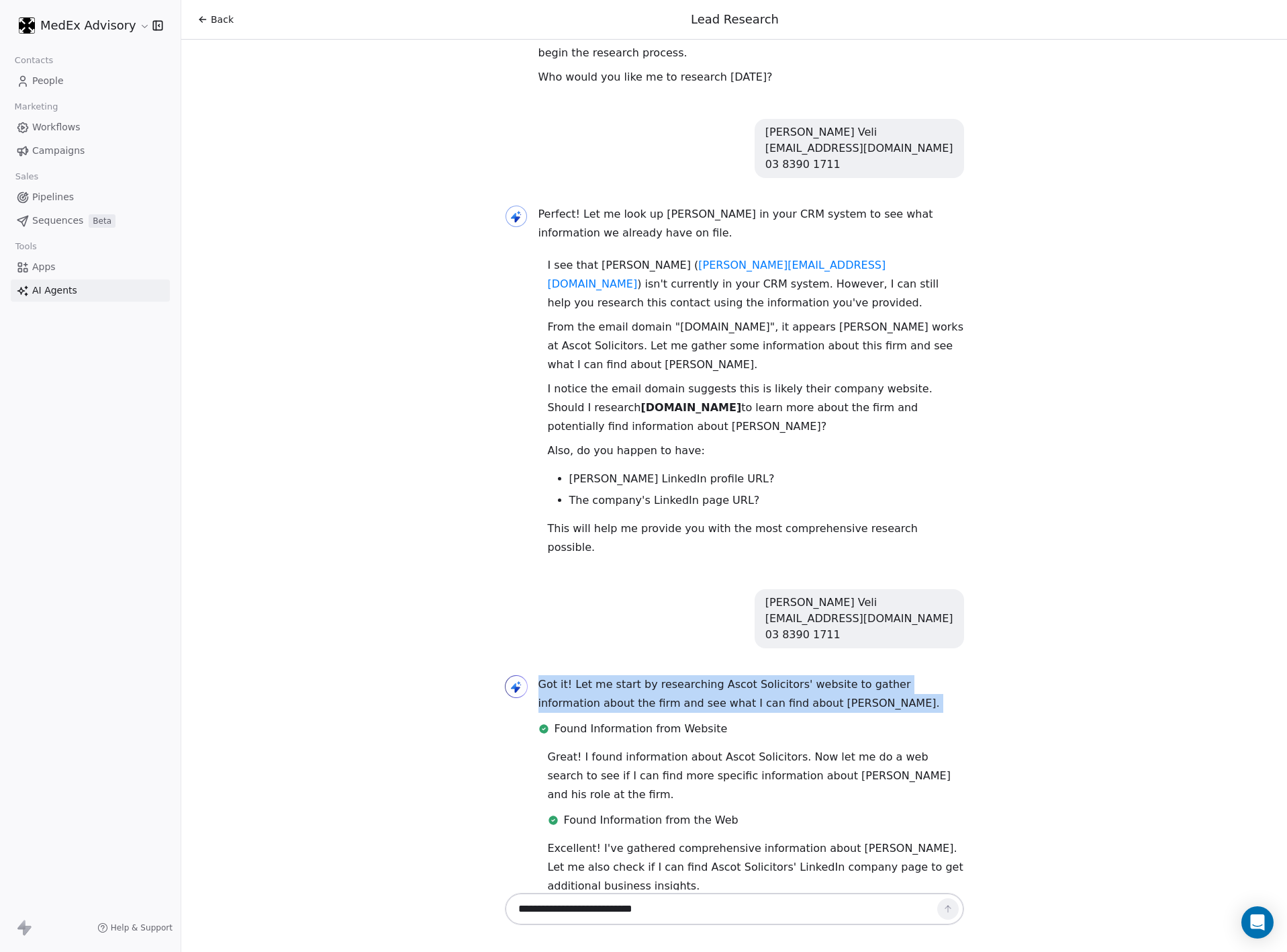
click at [671, 675] on p "Got it! Let me start by researching Ascot Solicitors' website to gather informa…" at bounding box center [751, 694] width 426 height 38
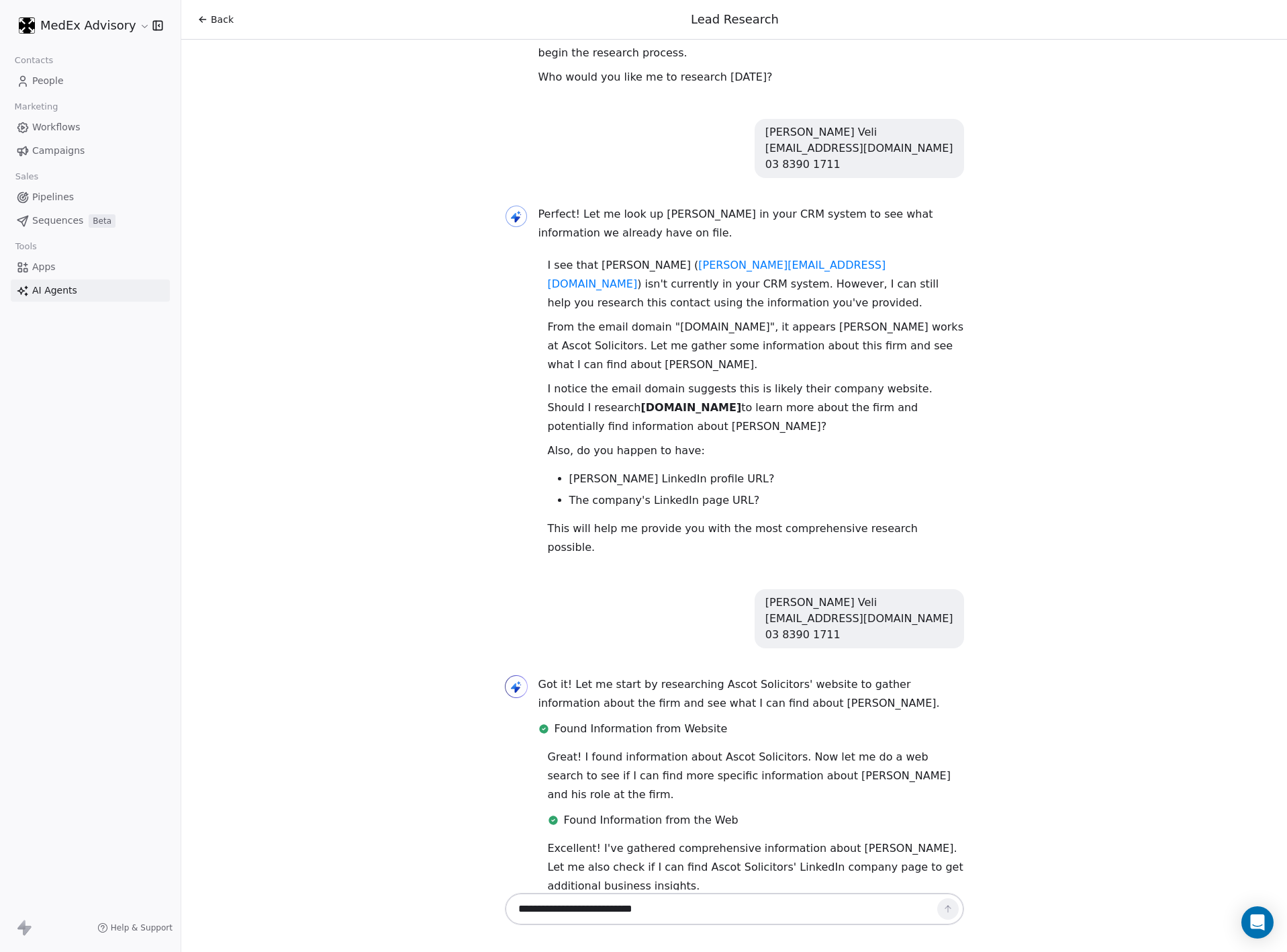
click at [726, 747] on p "Great! I found information about Ascot Solicitors. Now let me do a web search t…" at bounding box center [756, 775] width 416 height 56
click at [741, 747] on p "Great! I found information about Ascot Solicitors. Now let me do a web search t…" at bounding box center [756, 775] width 416 height 56
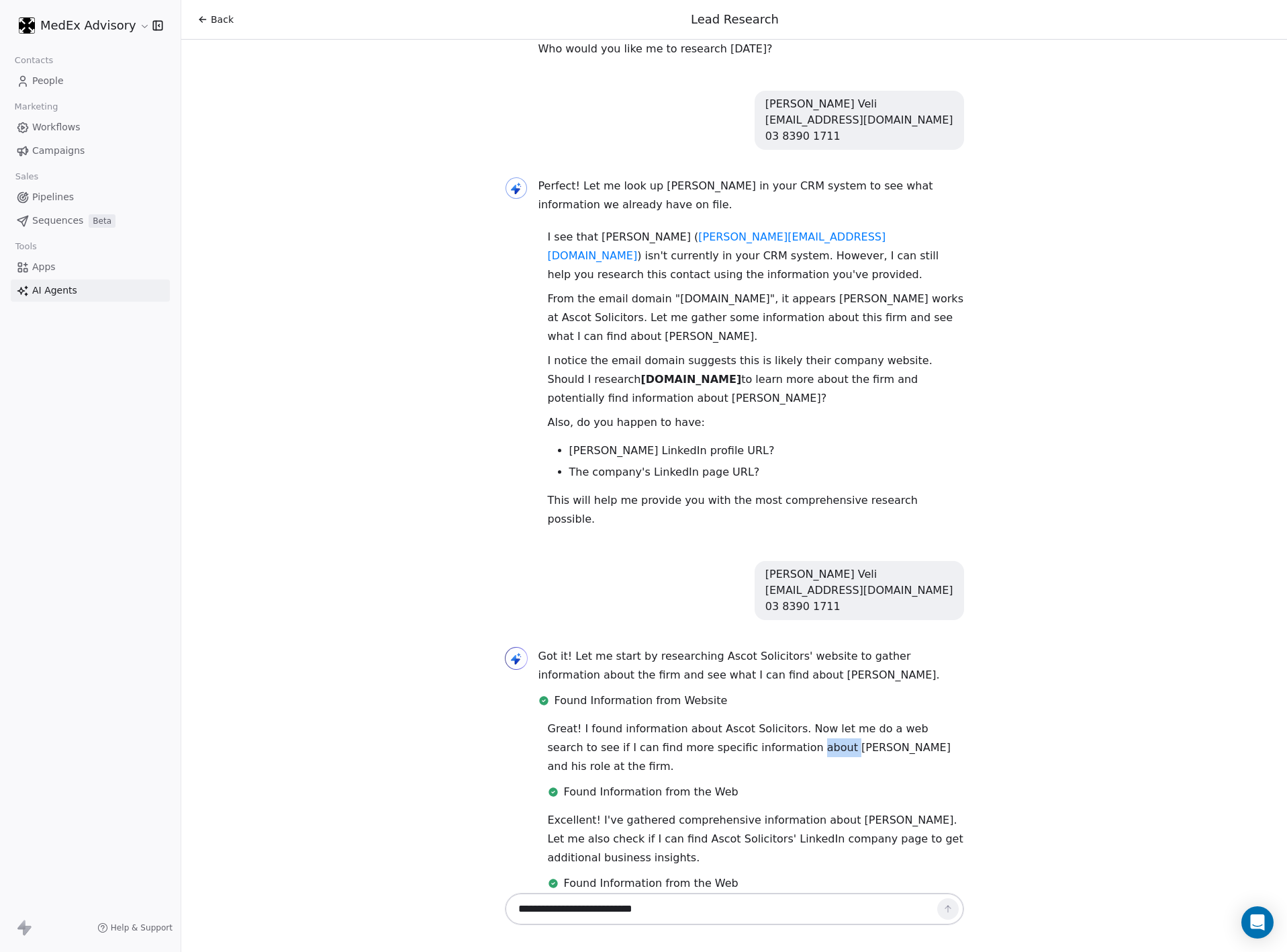
click at [741, 719] on p "Great! I found information about Ascot Solicitors. Now let me do a web search t…" at bounding box center [756, 747] width 416 height 56
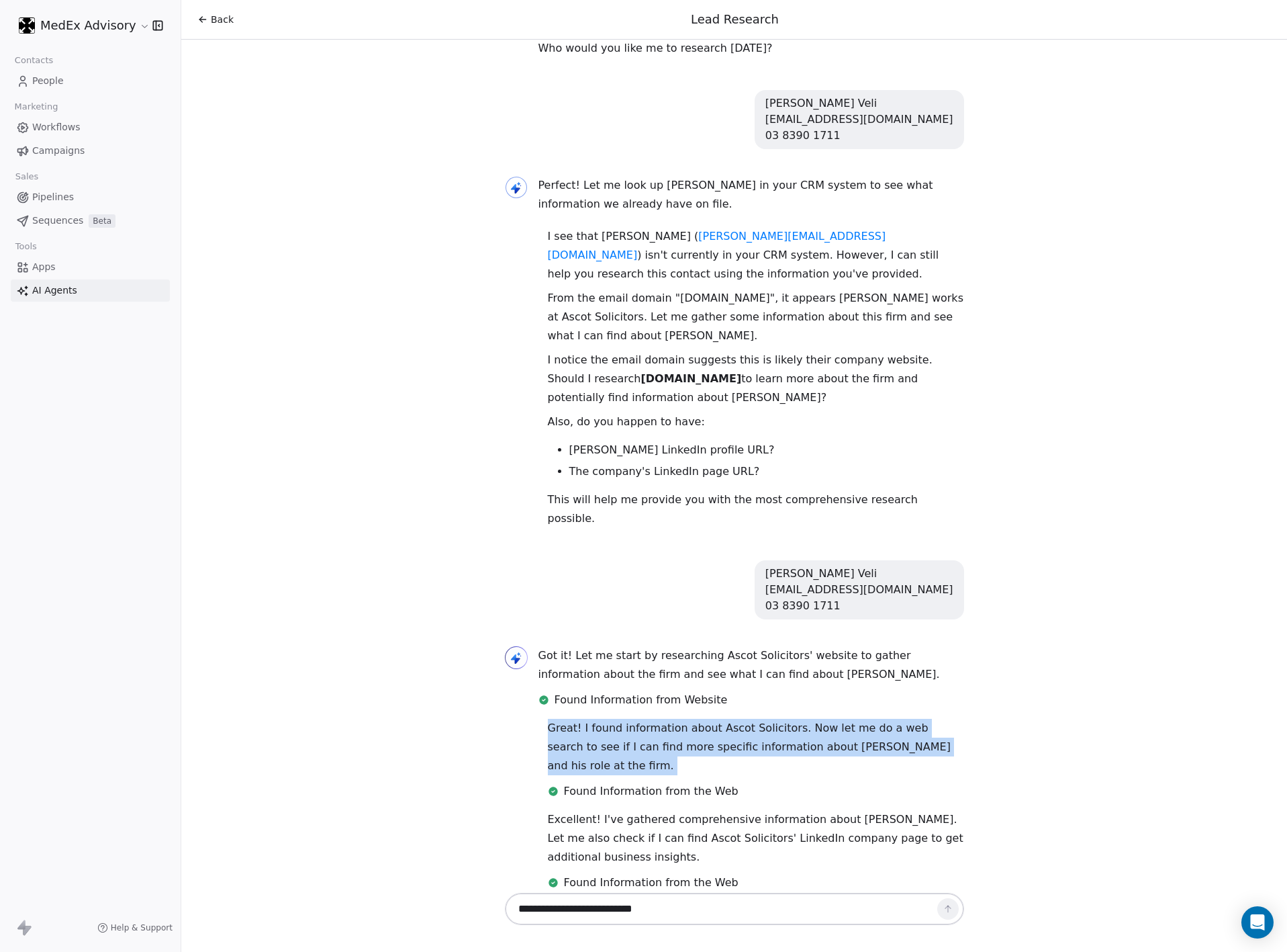
click at [741, 719] on p "Great! I found information about Ascot Solicitors. Now let me do a web search t…" at bounding box center [756, 747] width 416 height 56
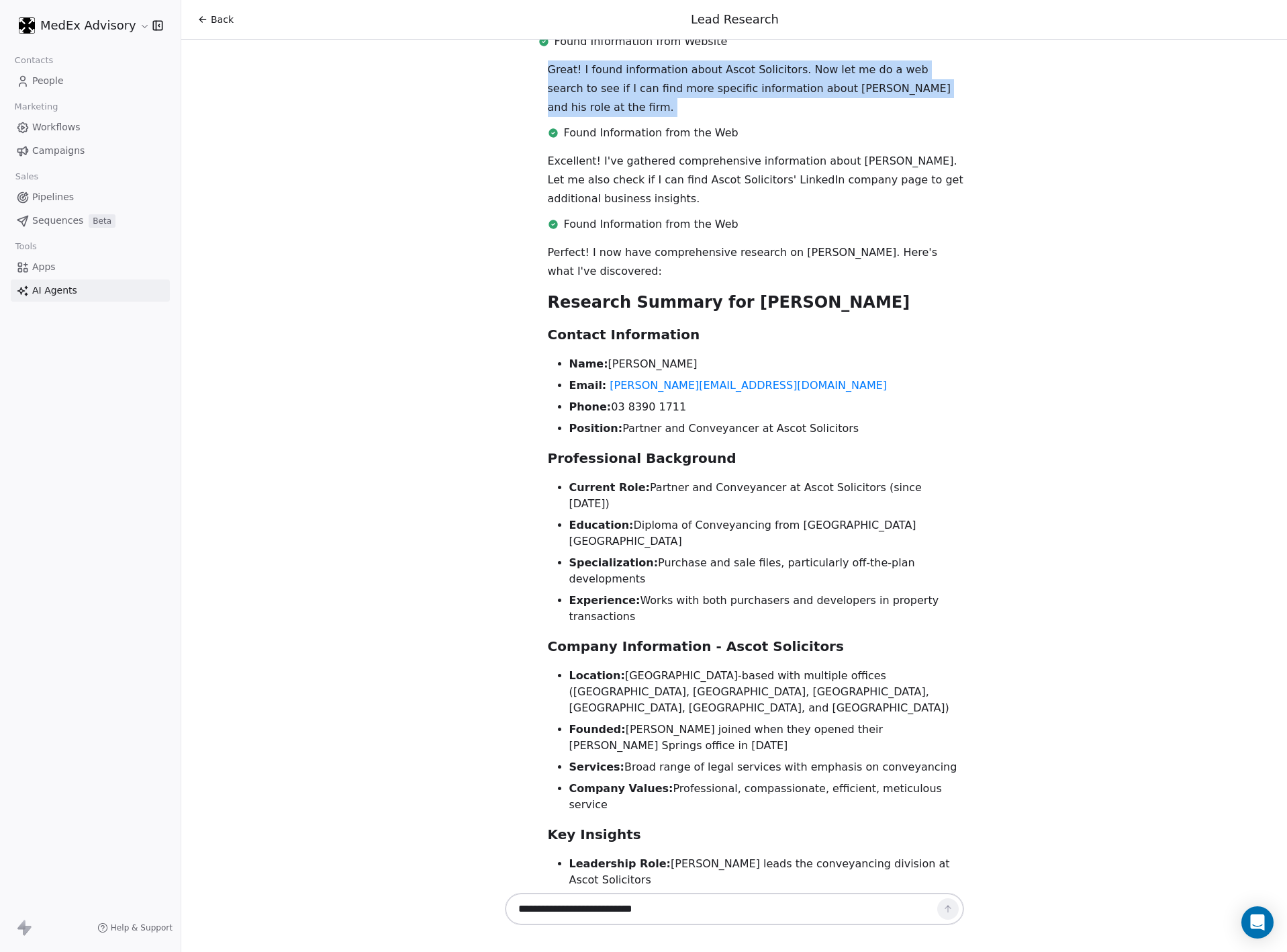
scroll to position [1049, 0]
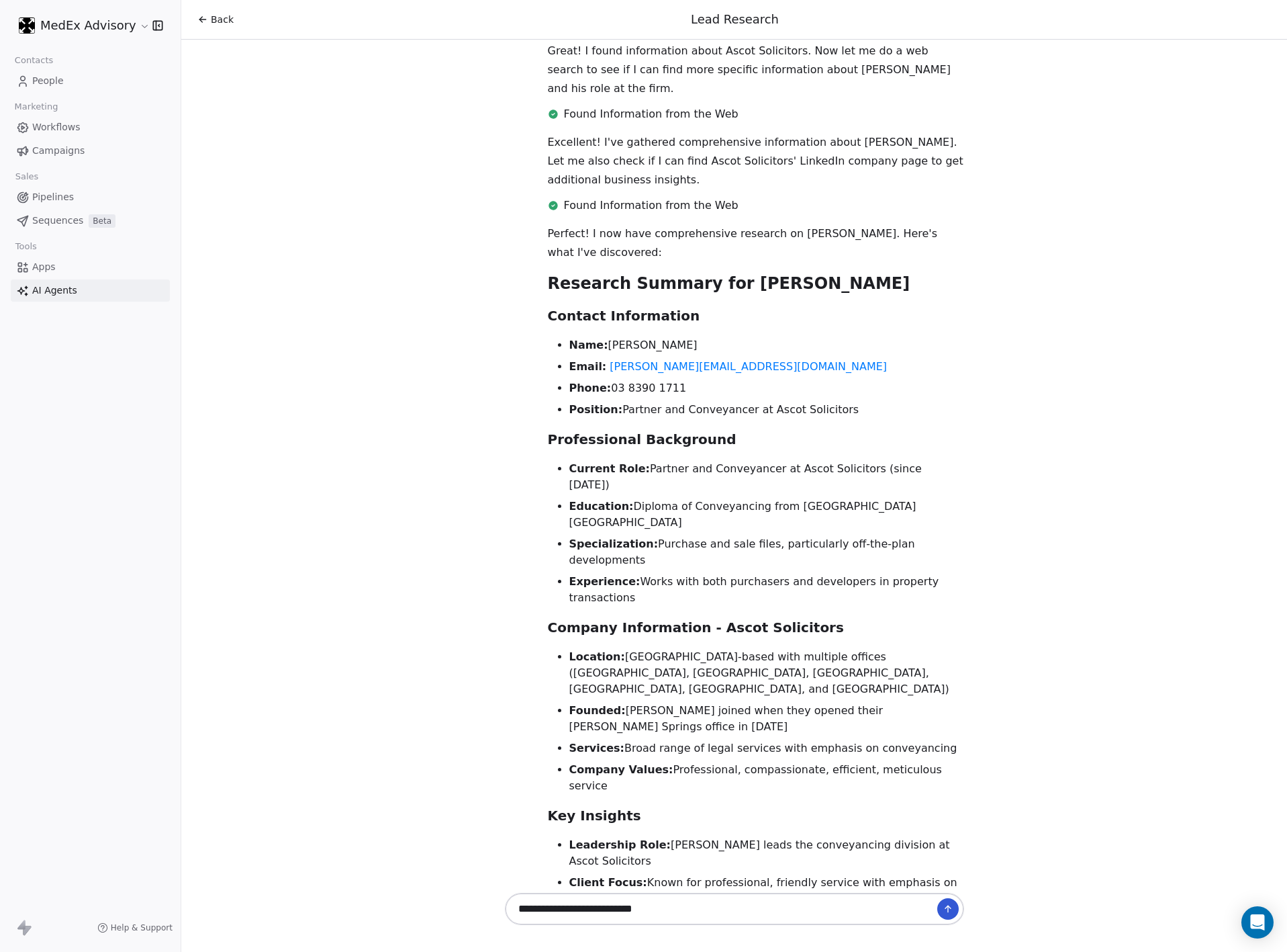
click at [639, 897] on textarea "**********" at bounding box center [721, 908] width 419 height 26
click at [677, 899] on textarea "**********" at bounding box center [721, 908] width 419 height 26
drag, startPoint x: 677, startPoint y: 899, endPoint x: 679, endPoint y: 905, distance: 6.3
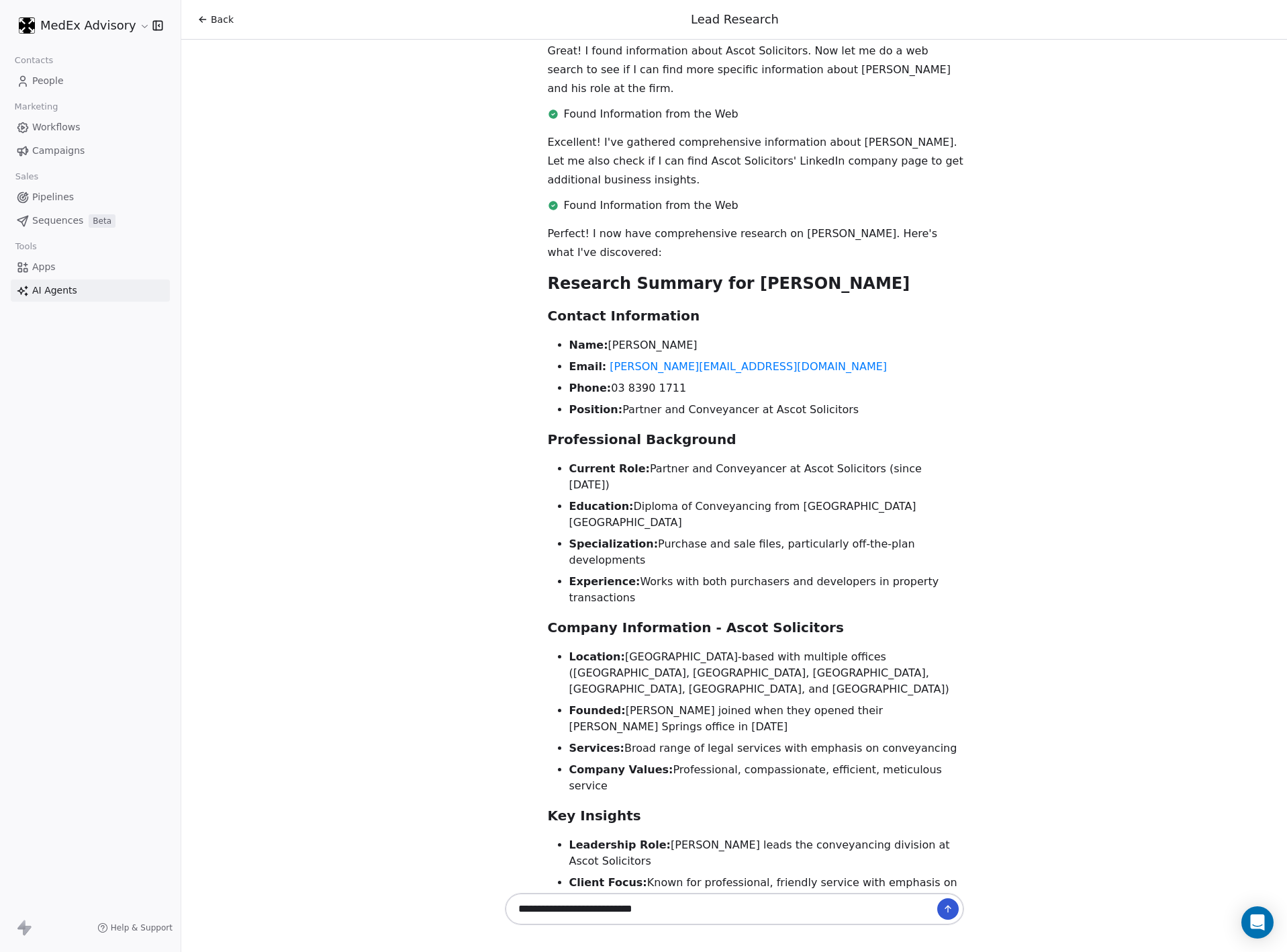
click at [679, 905] on textarea "**********" at bounding box center [721, 908] width 419 height 26
type textarea "*"
type textarea "***"
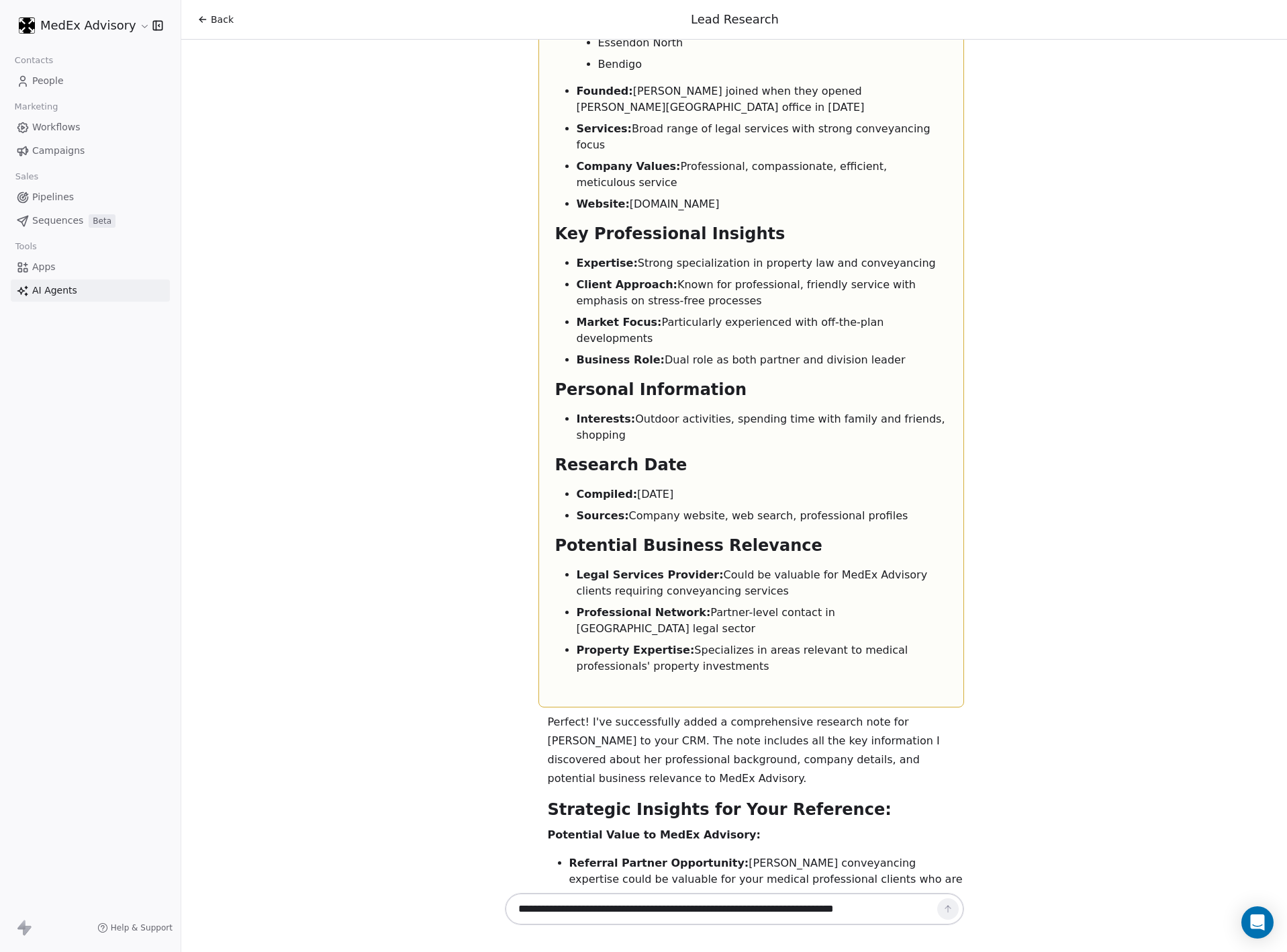
scroll to position [2835, 0]
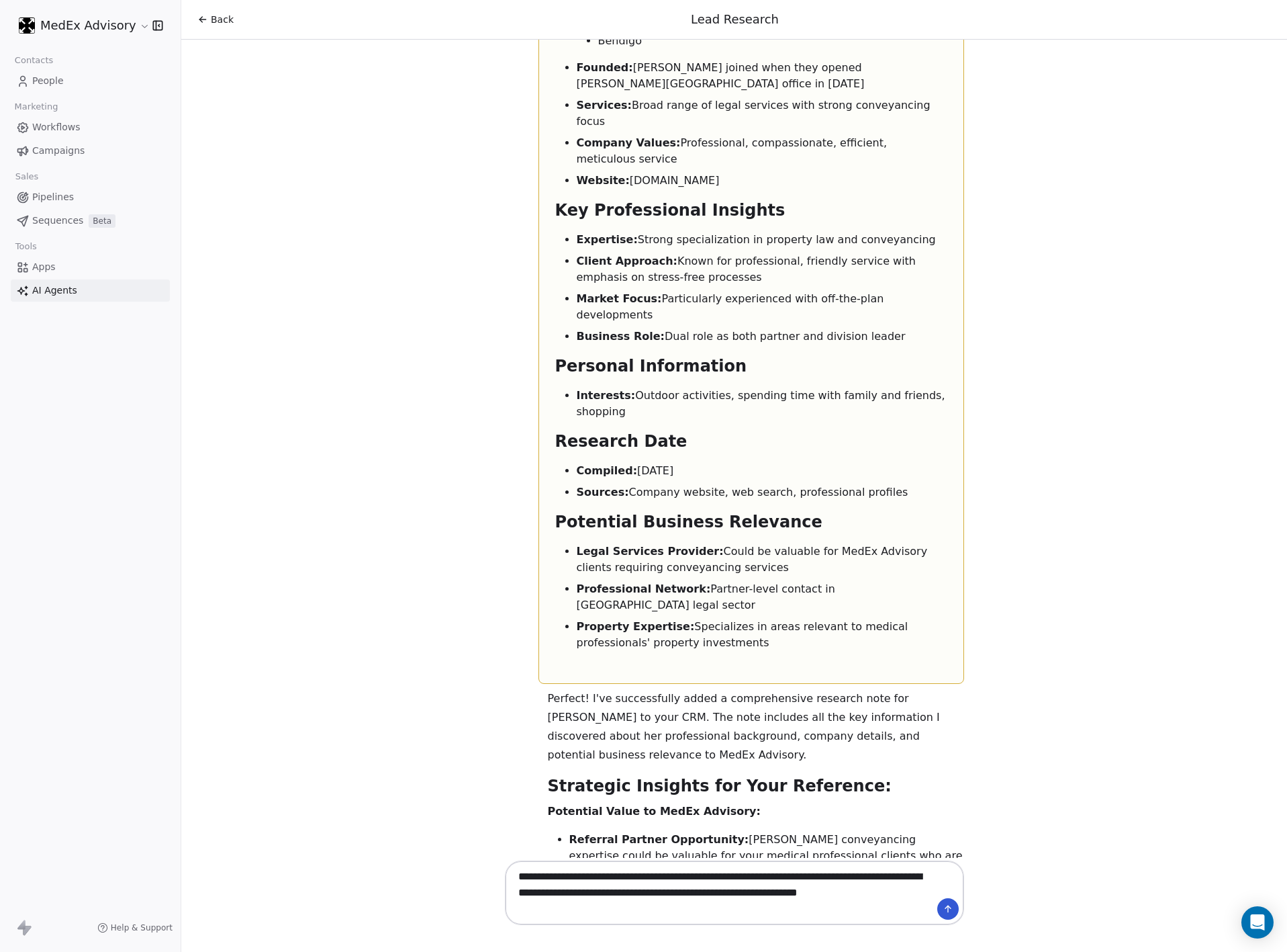
type textarea "**********"
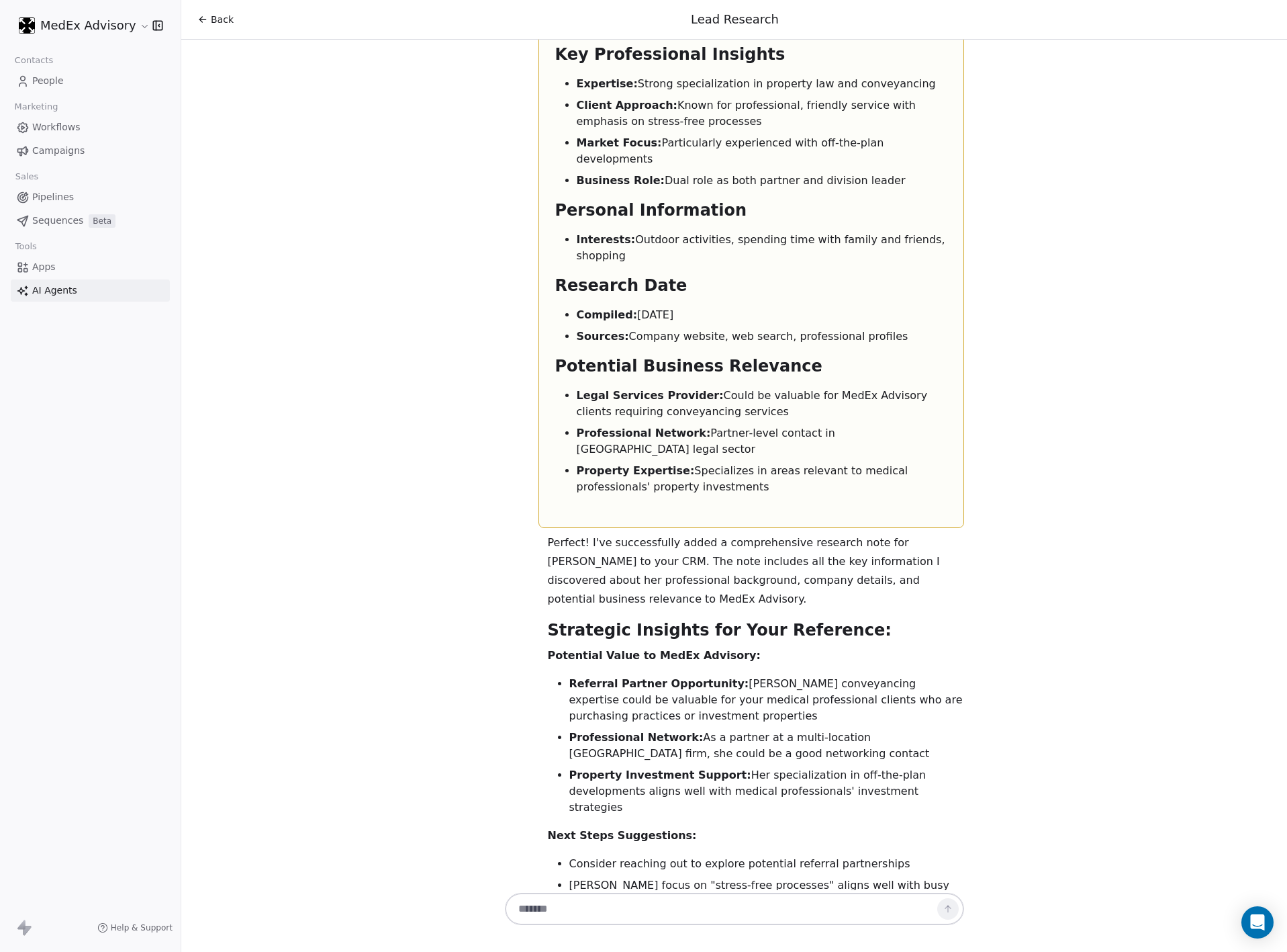
scroll to position [3015, 0]
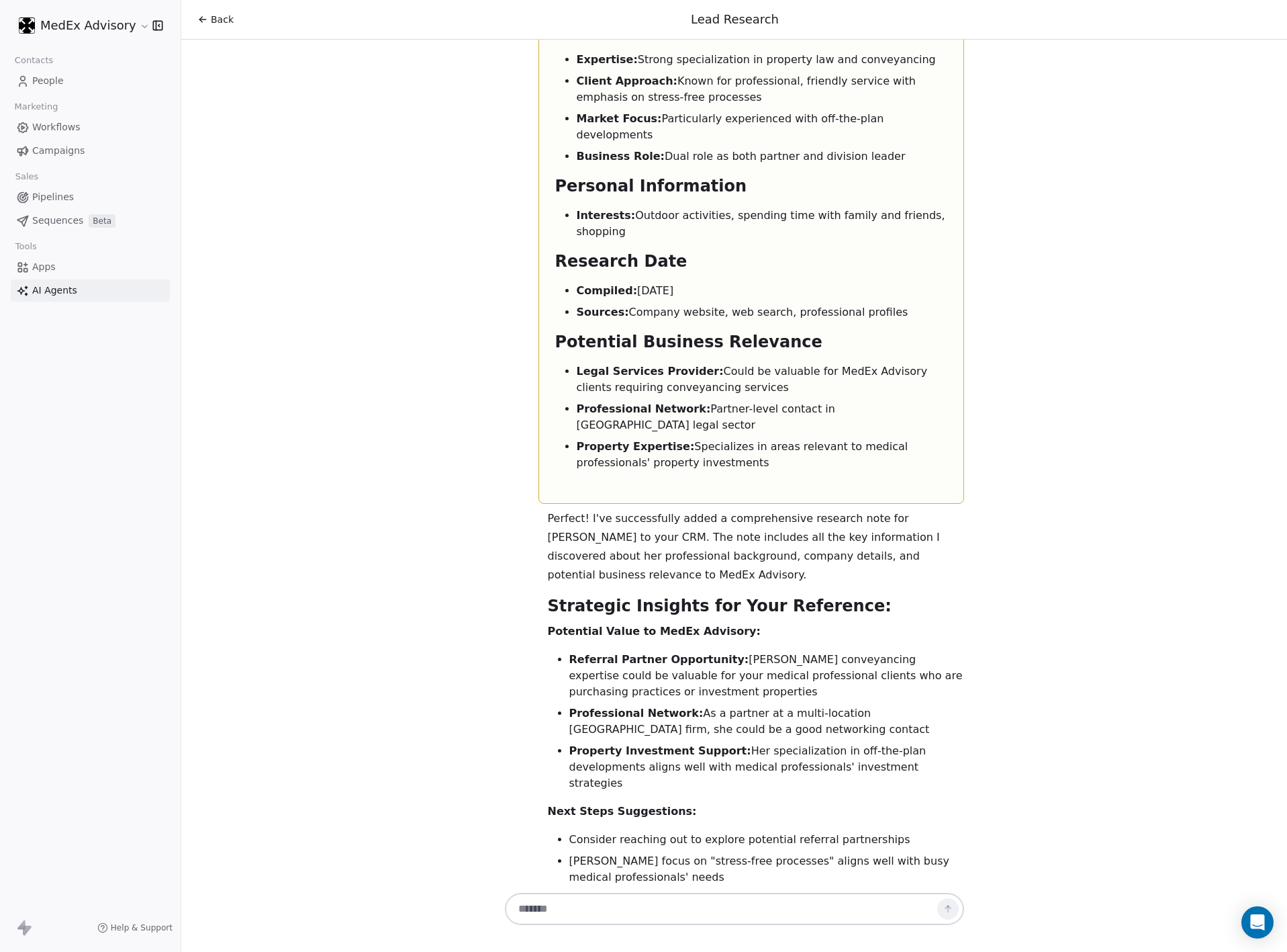
click at [578, 891] on li "Her experience since 2014 shows stability and growth within the firm" at bounding box center [766, 899] width 395 height 16
click at [584, 891] on li "Her experience since 2014 shows stability and growth within the firm" at bounding box center [766, 899] width 395 height 16
click at [585, 891] on li "Her experience since 2014 shows stability and growth within the firm" at bounding box center [766, 899] width 395 height 16
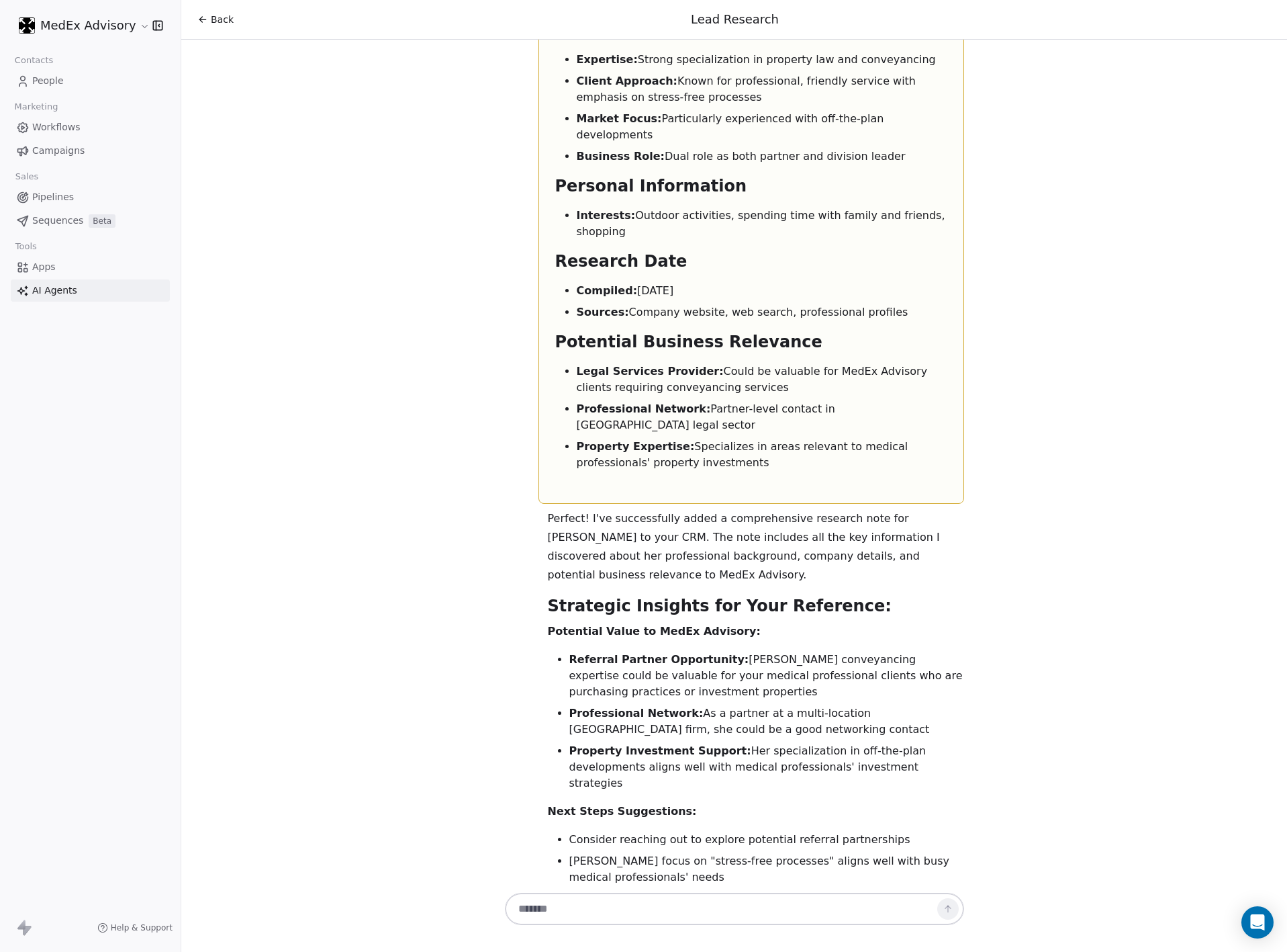
click at [701, 891] on li "Her experience since 2014 shows stability and growth within the firm" at bounding box center [766, 899] width 395 height 16
click at [685, 891] on li "Her experience since 2014 shows stability and growth within the firm" at bounding box center [766, 899] width 395 height 16
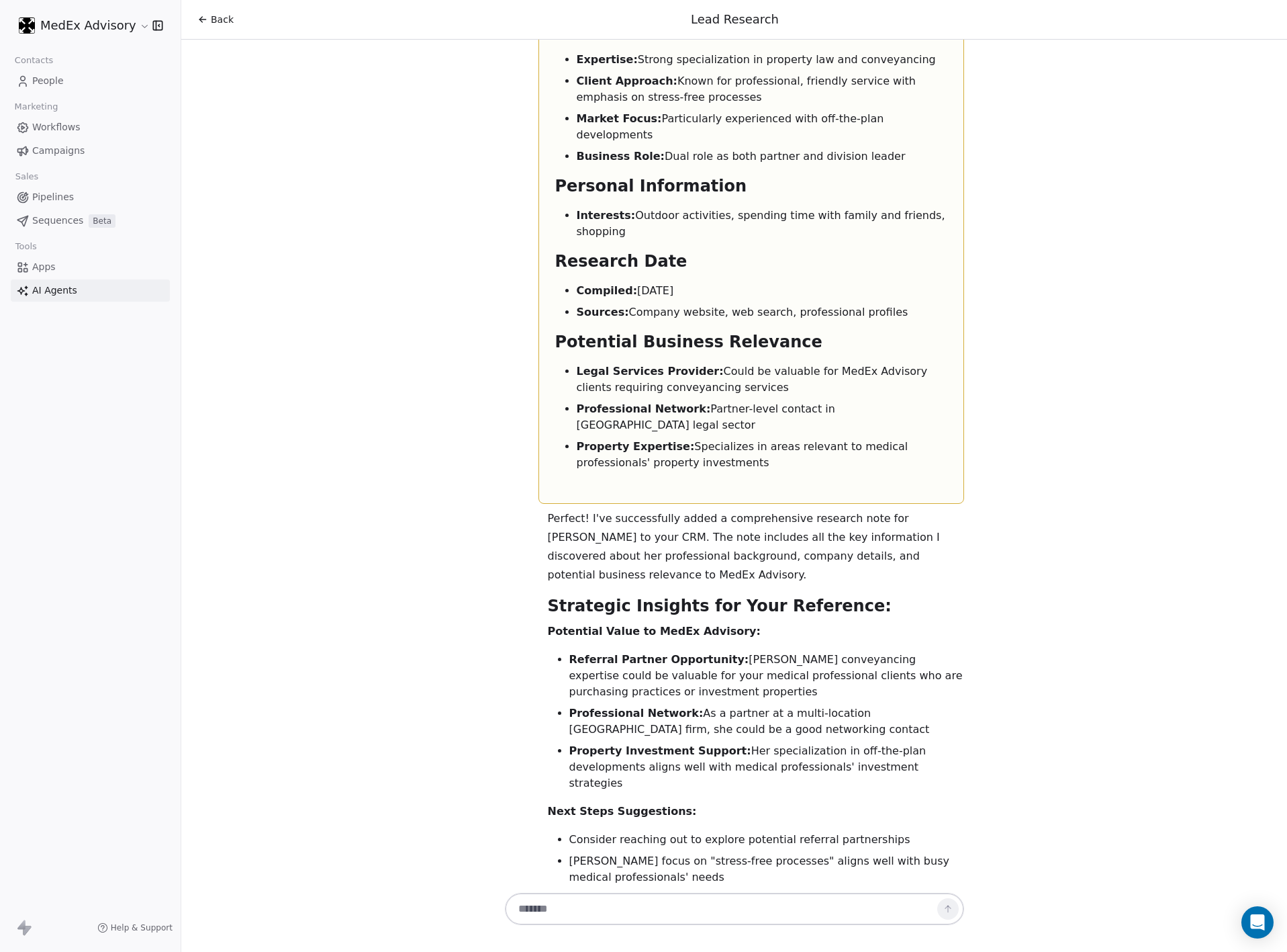
click at [625, 948] on strong "Research another contact" at bounding box center [648, 954] width 157 height 13
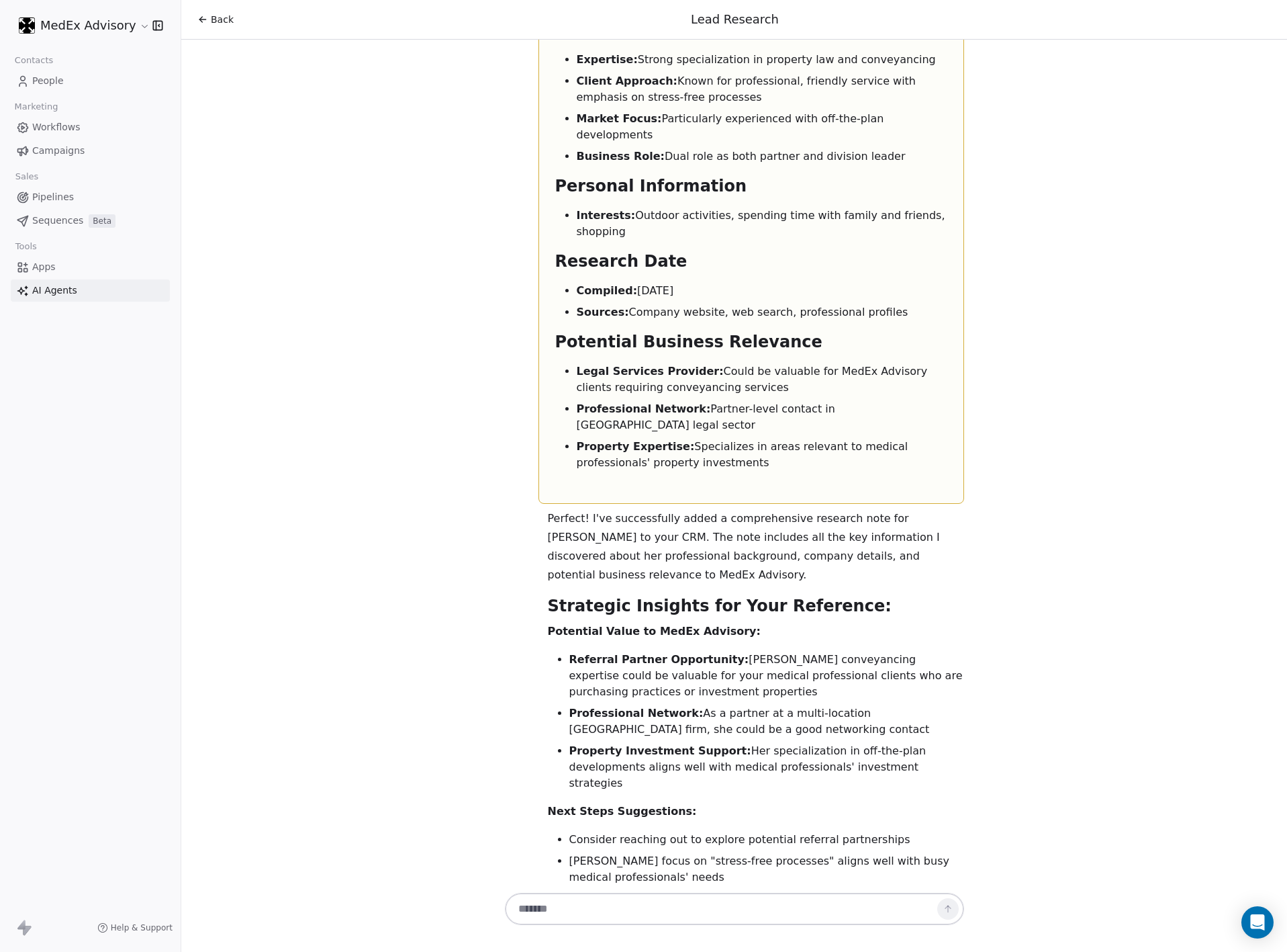
click at [625, 948] on strong "Research another contact" at bounding box center [648, 954] width 157 height 13
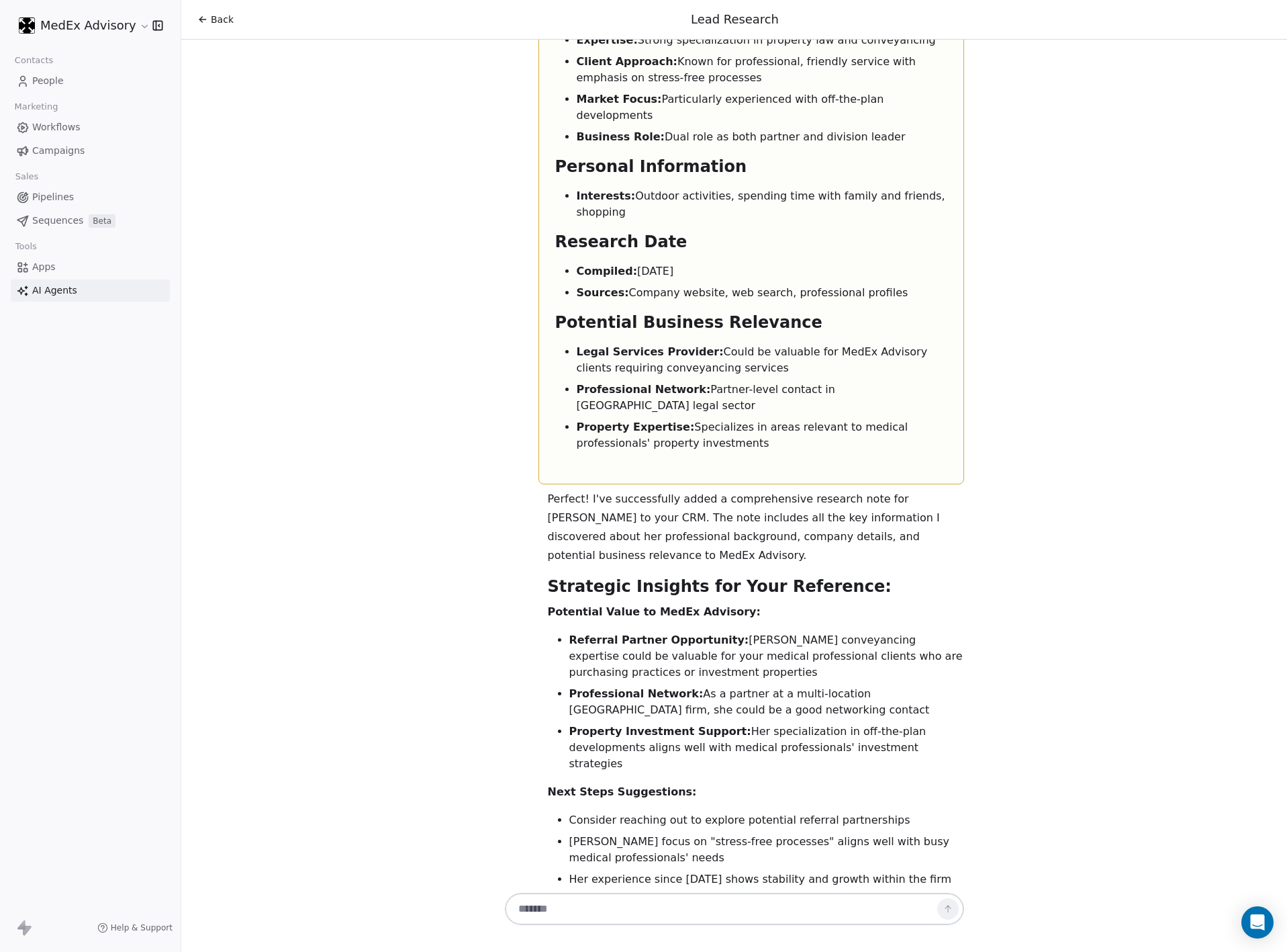
drag, startPoint x: 679, startPoint y: 591, endPoint x: 676, endPoint y: 633, distance: 42.1
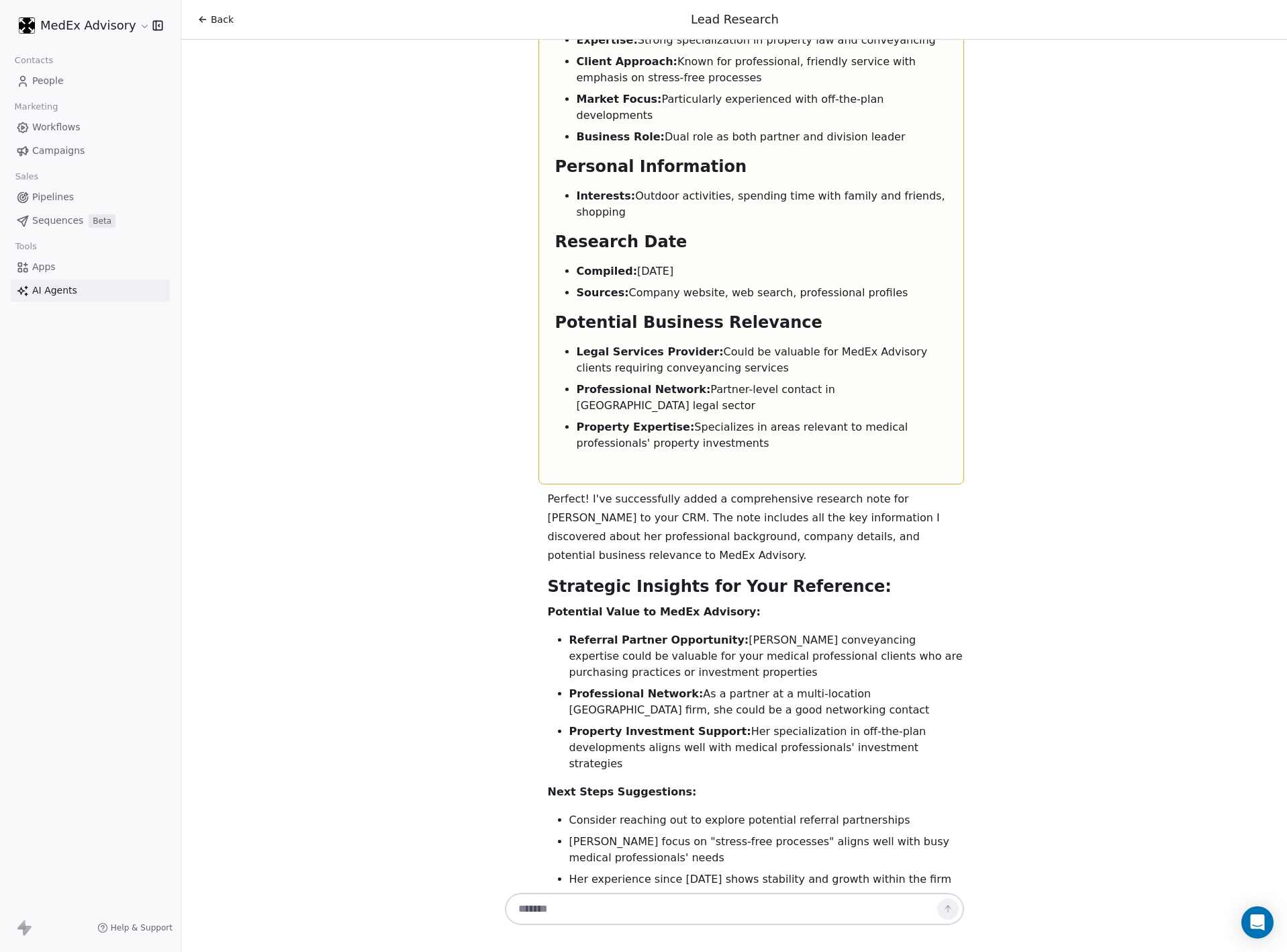
click at [679, 928] on ol "Research another contact for you? Assess if Nevin might be a qualified lead for…" at bounding box center [756, 965] width 416 height 75
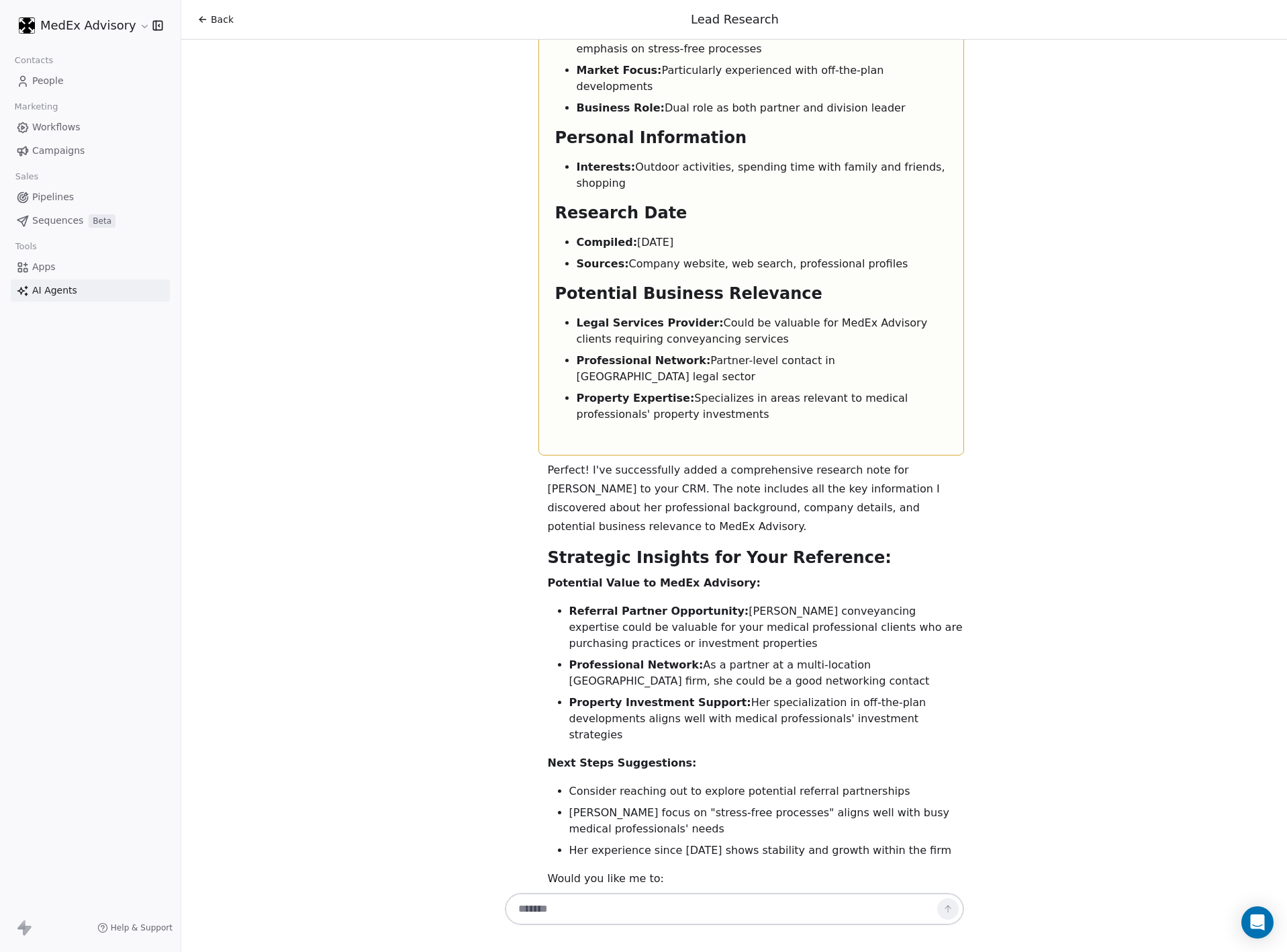
scroll to position [3083, 0]
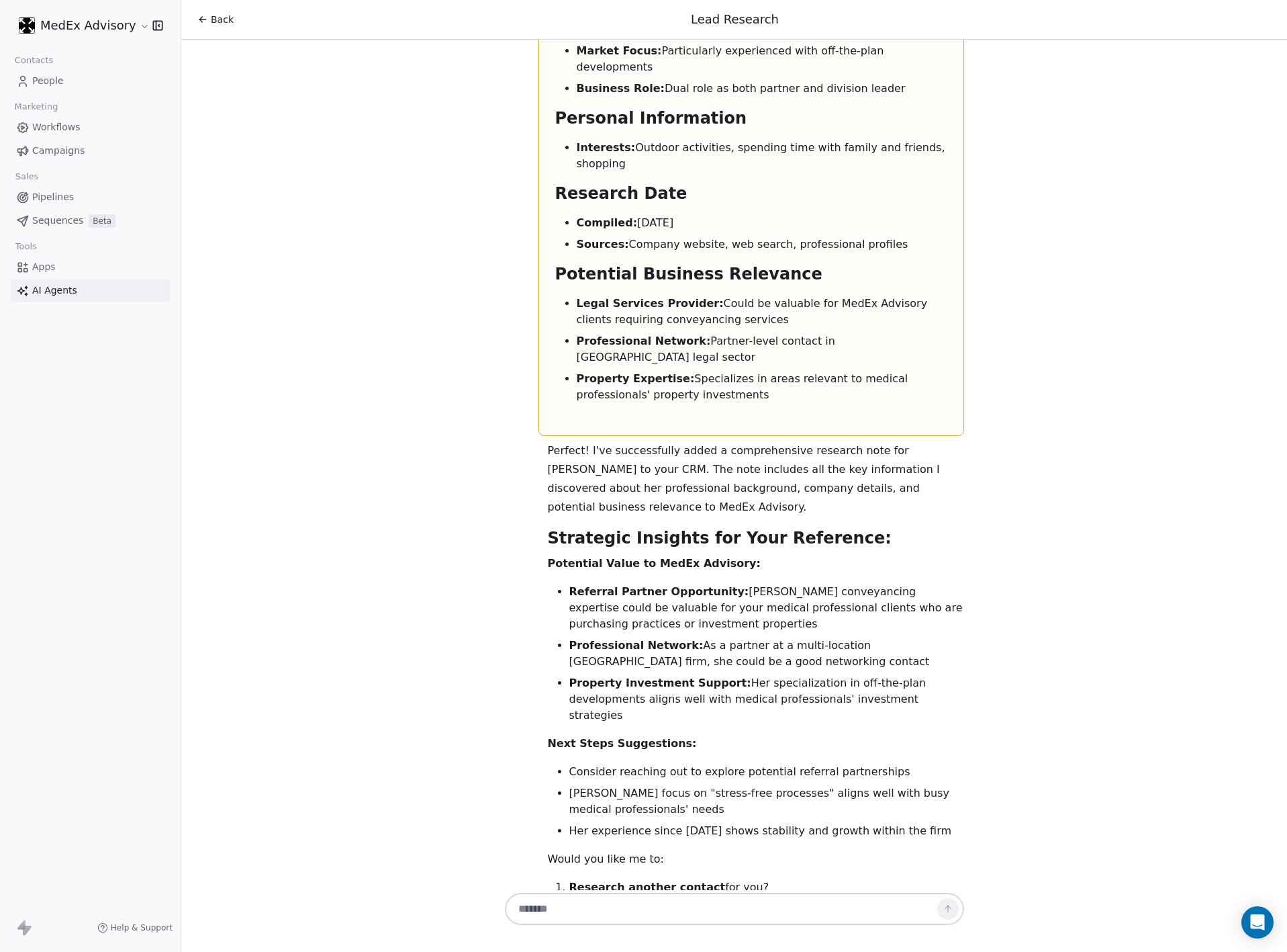
click at [631, 879] on ol "Research another contact for you? Assess if Nevin might be a qualified lead for…" at bounding box center [756, 917] width 416 height 75
click at [629, 879] on ol "Research another contact for you? Assess if Nevin might be a qualified lead for…" at bounding box center [756, 917] width 416 height 75
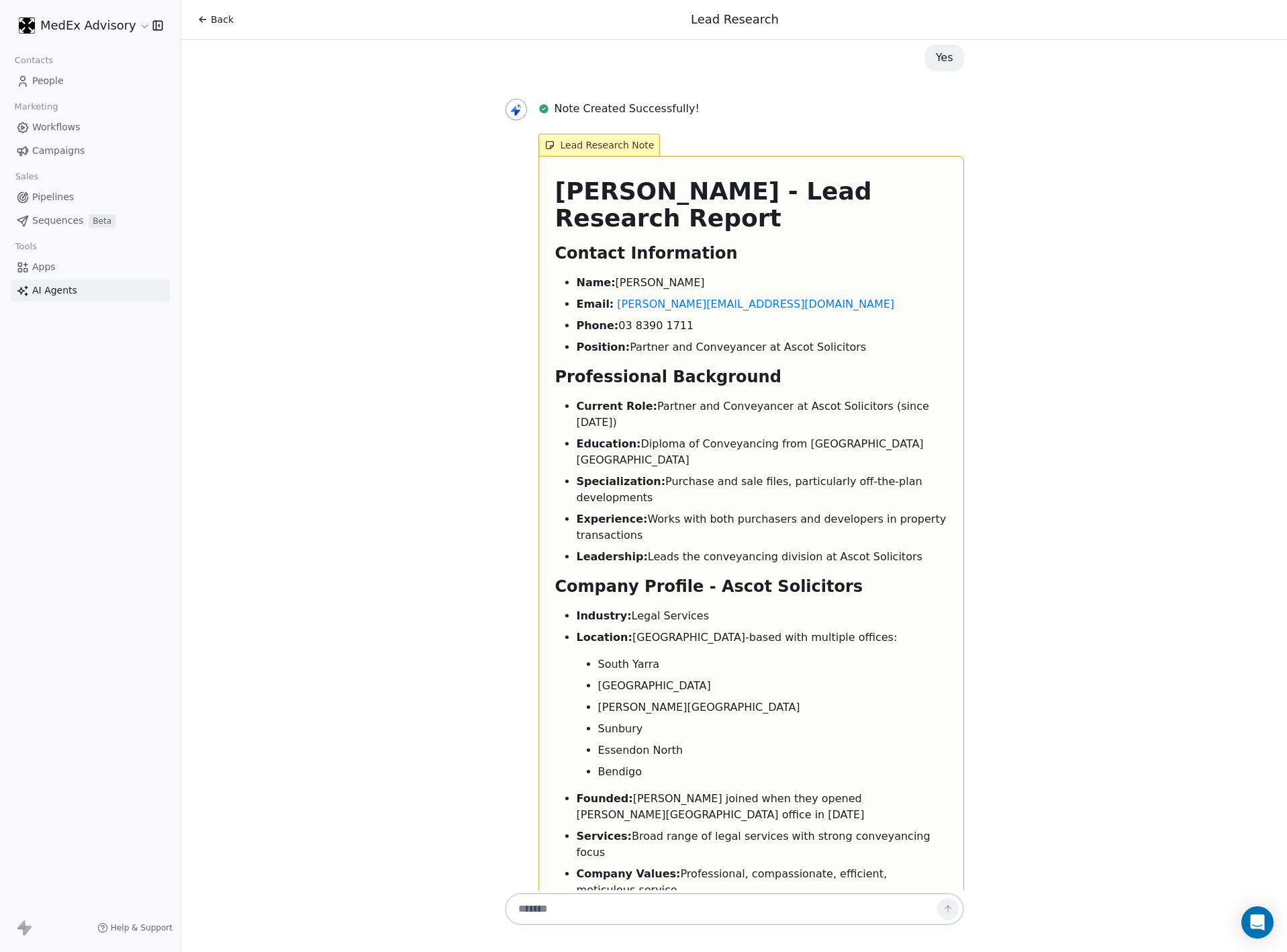
scroll to position [1568, 0]
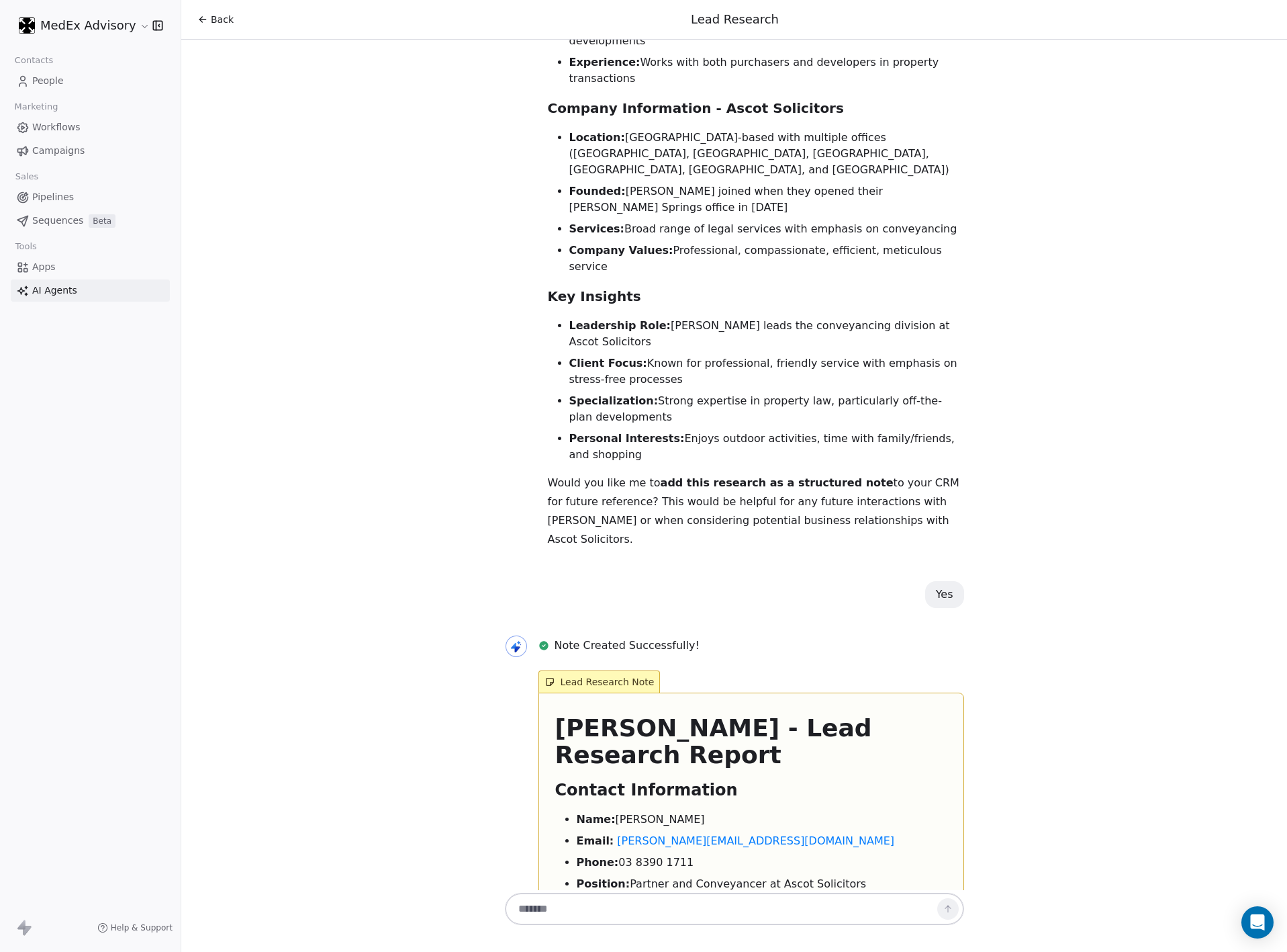
click at [612, 715] on h1 "Nevin Veli - Lead Research Report" at bounding box center [751, 742] width 392 height 54
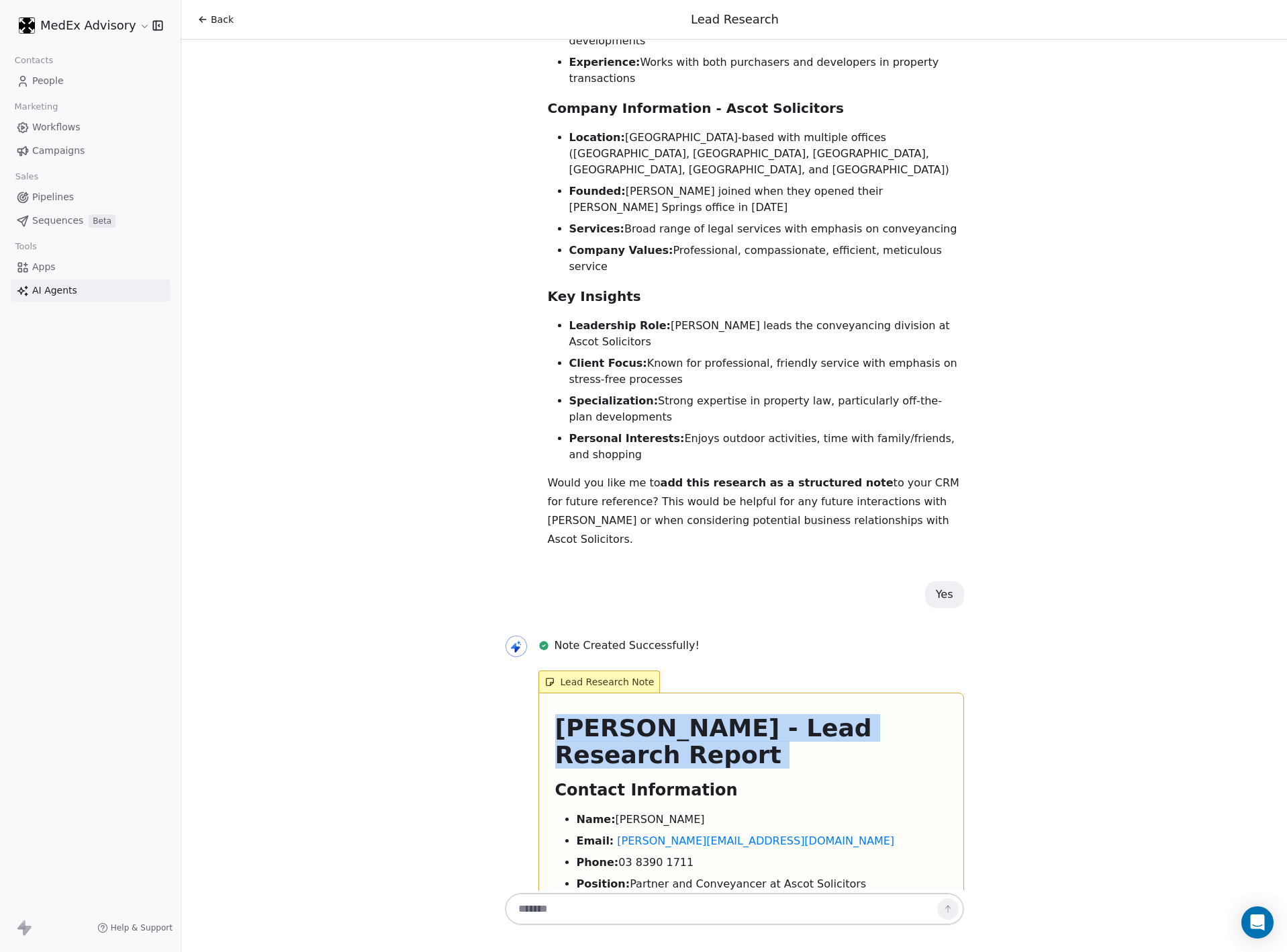
click at [612, 715] on h1 "Nevin Veli - Lead Research Report" at bounding box center [751, 742] width 392 height 54
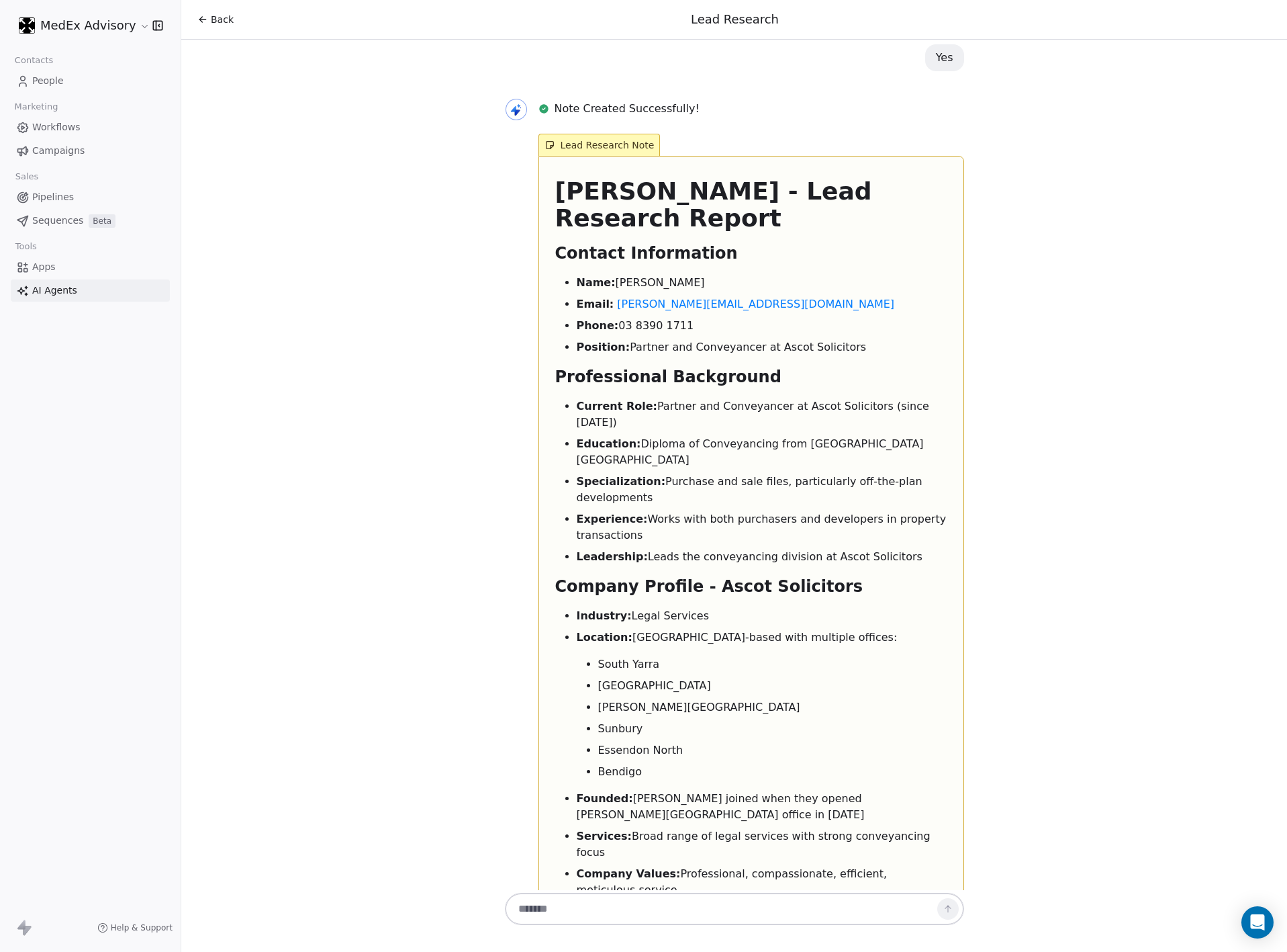
click at [684, 398] on li "Current Role: Partner and Conveyancer at Ascot Solicitors (since 2014)" at bounding box center [762, 414] width 371 height 32
click at [649, 436] on li "Education: Diploma of Conveyancing from TMG College Australia" at bounding box center [762, 452] width 371 height 32
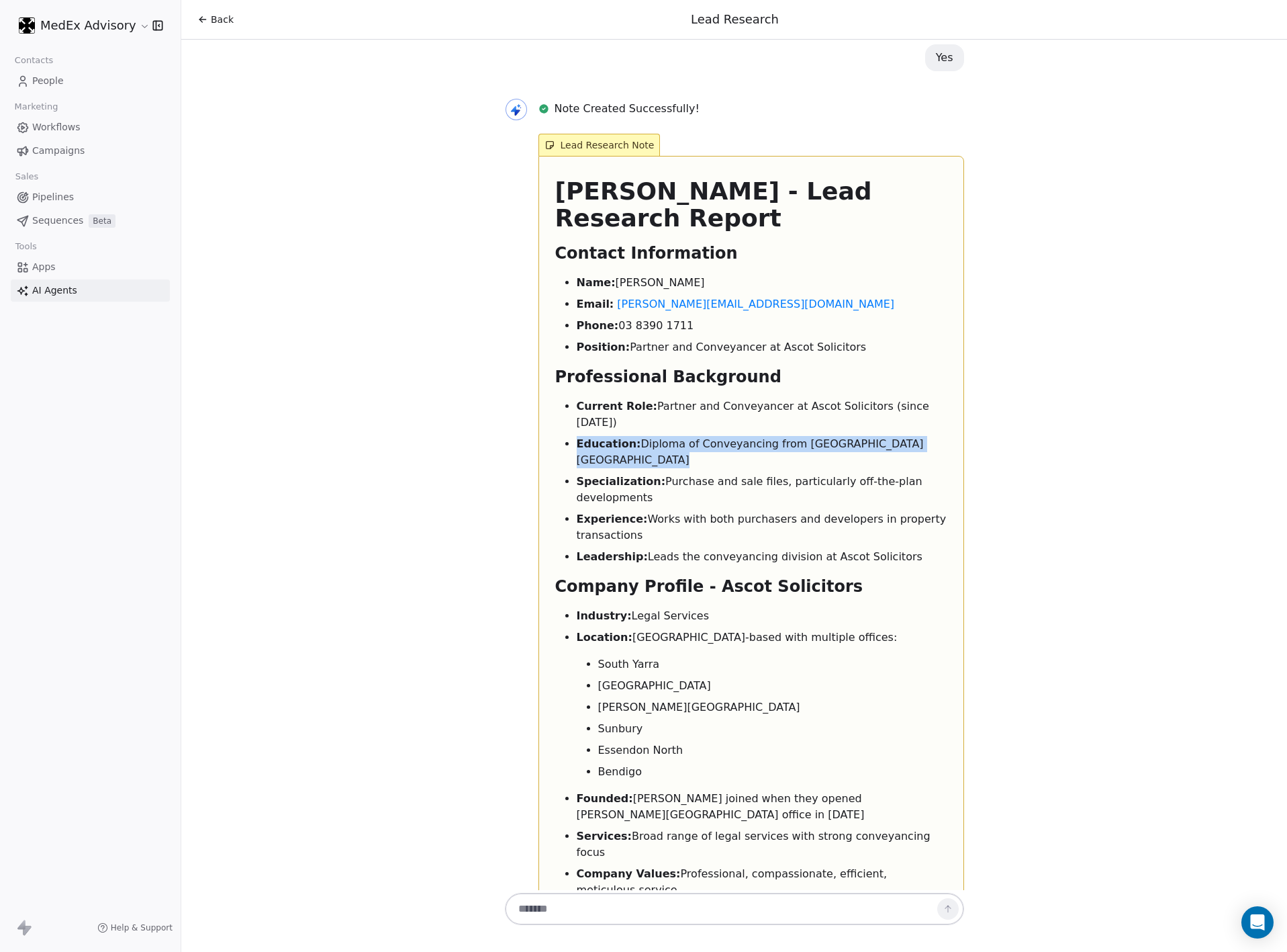
click at [649, 436] on li "Education: Diploma of Conveyancing from TMG College Australia" at bounding box center [762, 452] width 371 height 32
click at [589, 475] on strong "Specialization:" at bounding box center [621, 481] width 89 height 13
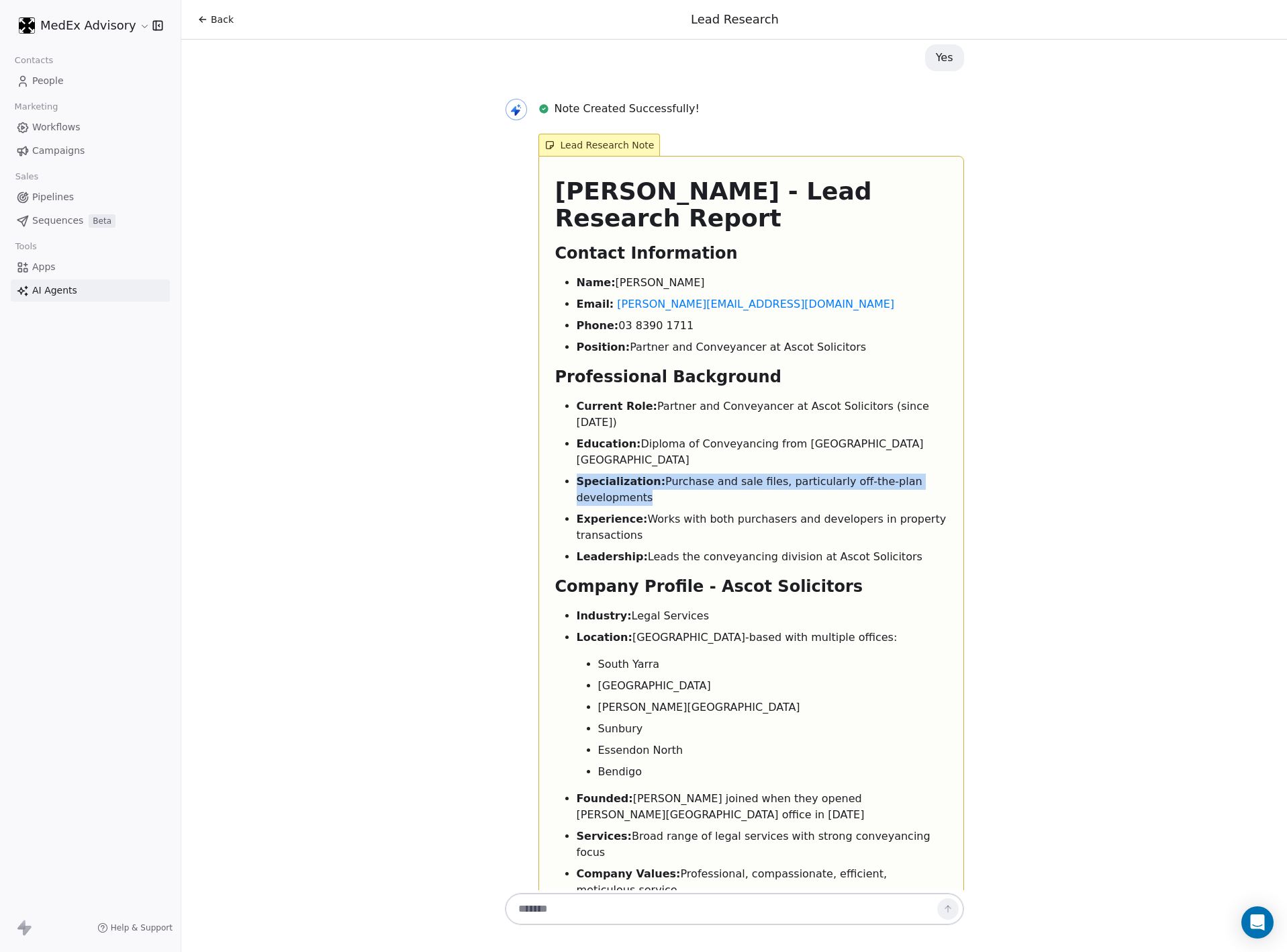
drag, startPoint x: 589, startPoint y: 250, endPoint x: 588, endPoint y: 296, distance: 46.0
click at [589, 473] on li "Specialization: Purchase and sale files, particularly off-the-plan developments" at bounding box center [762, 490] width 371 height 32
click at [588, 513] on strong "Experience:" at bounding box center [612, 518] width 71 height 13
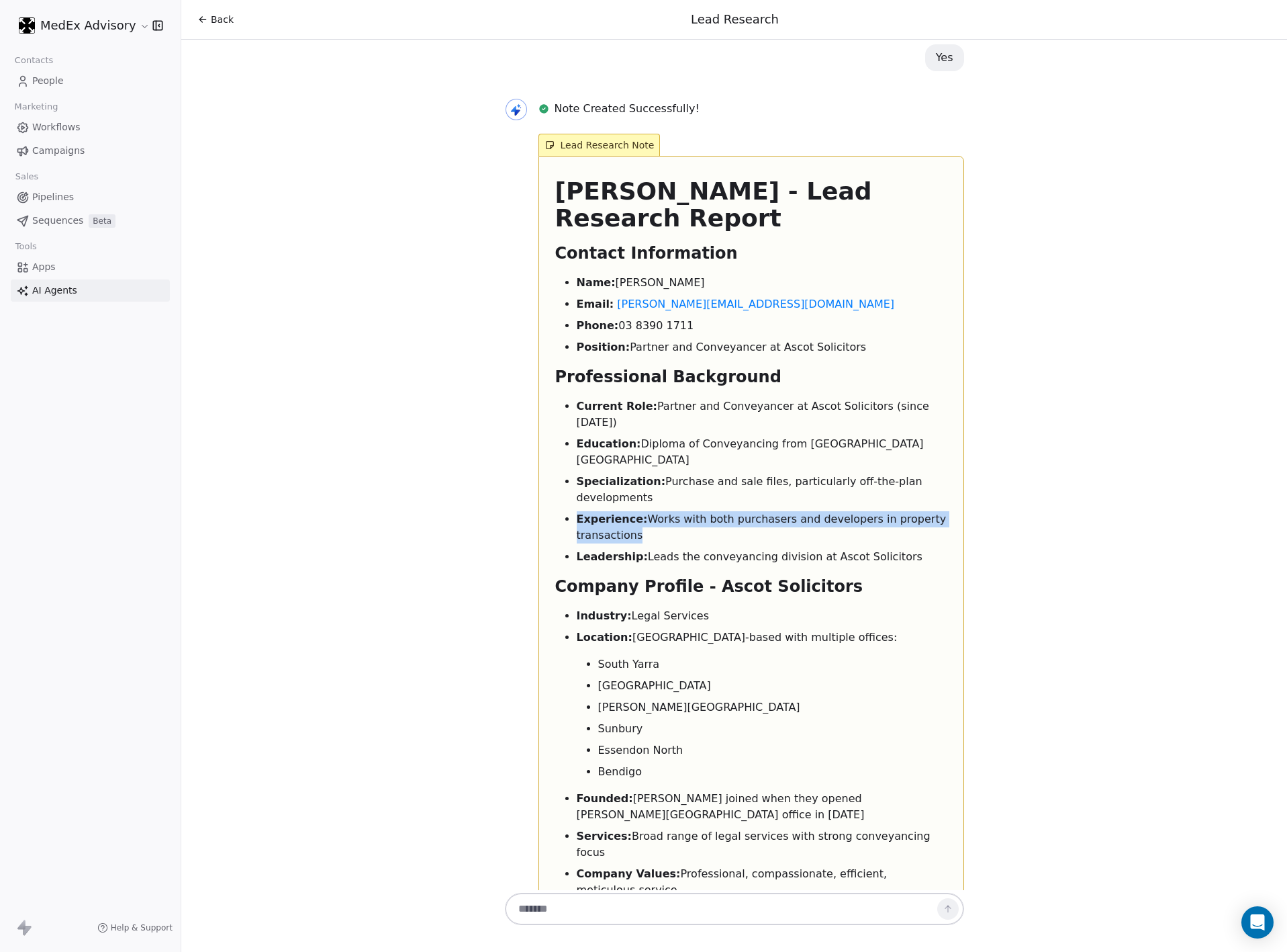
drag, startPoint x: 588, startPoint y: 285, endPoint x: 585, endPoint y: 338, distance: 53.1
click at [588, 511] on li "Experience: Works with both purchasers and developers in property transactions" at bounding box center [762, 527] width 371 height 32
click at [597, 550] on strong "Leadership:" at bounding box center [612, 556] width 71 height 13
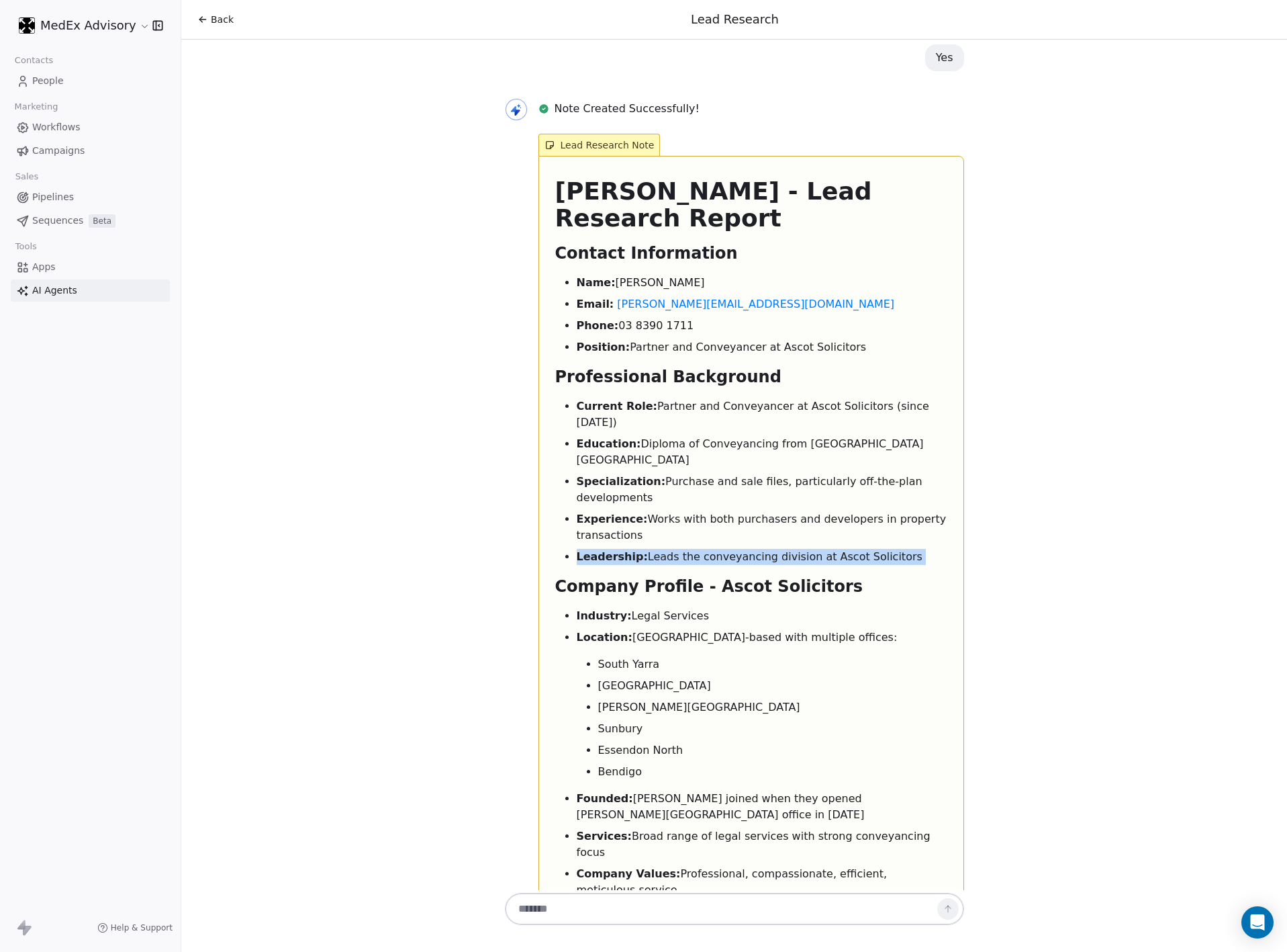
click at [597, 550] on strong "Leadership:" at bounding box center [612, 556] width 71 height 13
click at [588, 575] on h2 "Company Profile - Ascot Solicitors" at bounding box center [751, 586] width 392 height 21
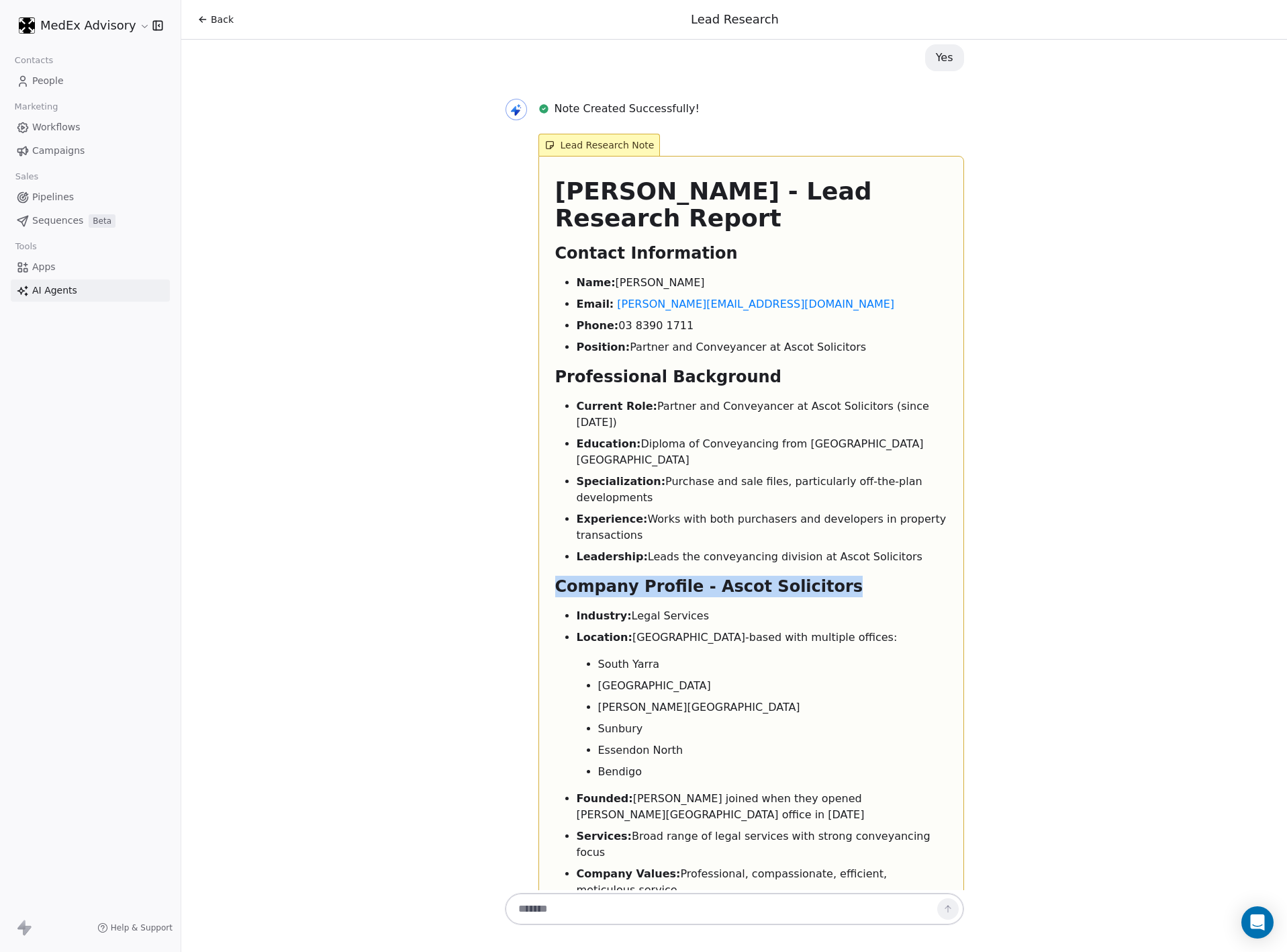
click at [588, 575] on h2 "Company Profile - Ascot Solicitors" at bounding box center [751, 586] width 392 height 21
click at [577, 609] on strong "Industry:" at bounding box center [604, 615] width 55 height 13
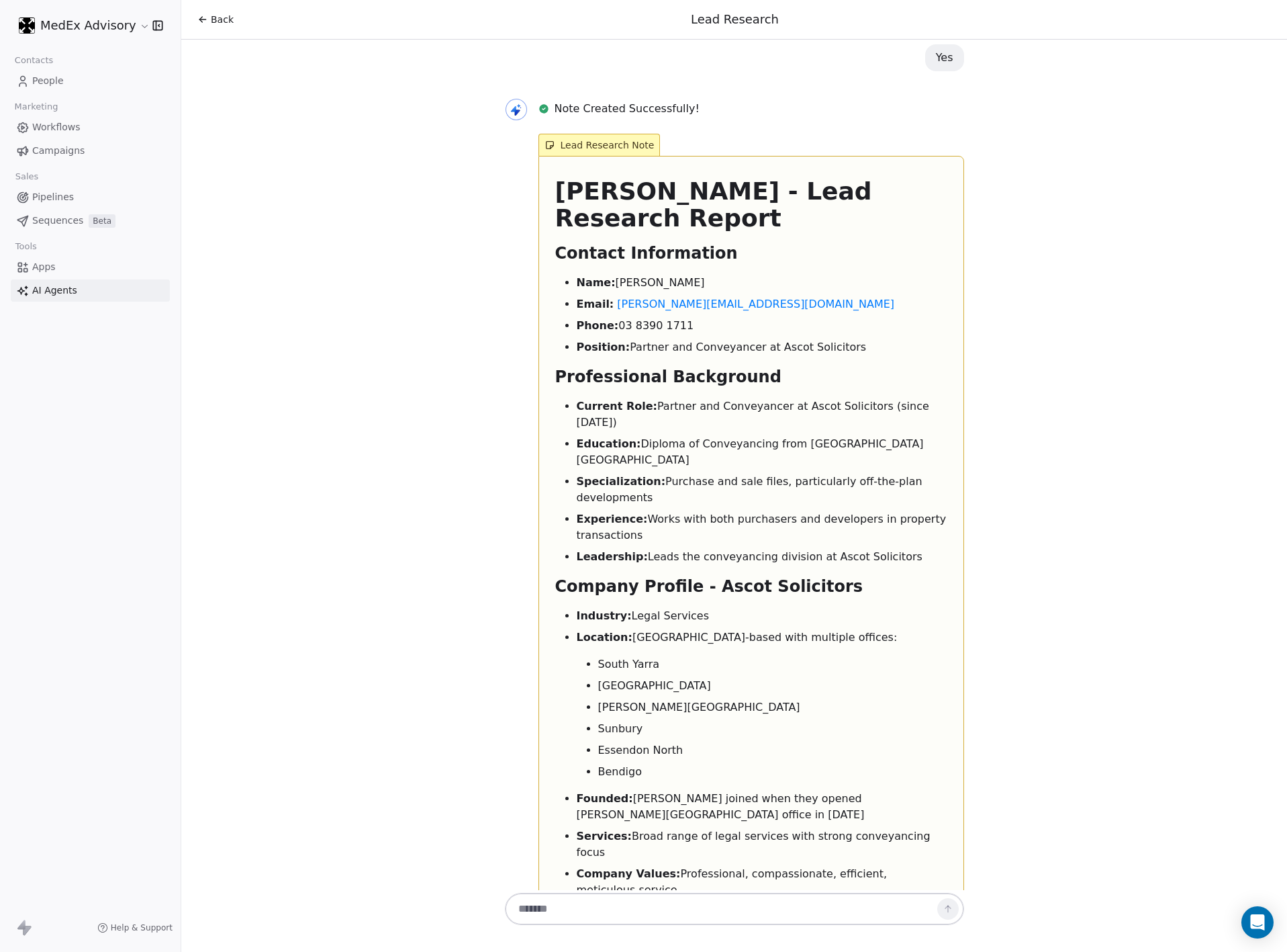
click at [705, 657] on ul "South Yarra Deer Park Caroline Springs Sunbury Essendon North Bendigo" at bounding box center [762, 718] width 371 height 123
drag, startPoint x: 675, startPoint y: 524, endPoint x: 600, endPoint y: 399, distance: 145.8
click at [577, 657] on ul "South Yarra Deer Park Caroline Springs Sunbury Essendon North Bendigo" at bounding box center [762, 718] width 371 height 123
click at [613, 629] on li "Location: Melbourne-based with multiple offices: South Yarra Deer Park Caroline…" at bounding box center [762, 705] width 371 height 151
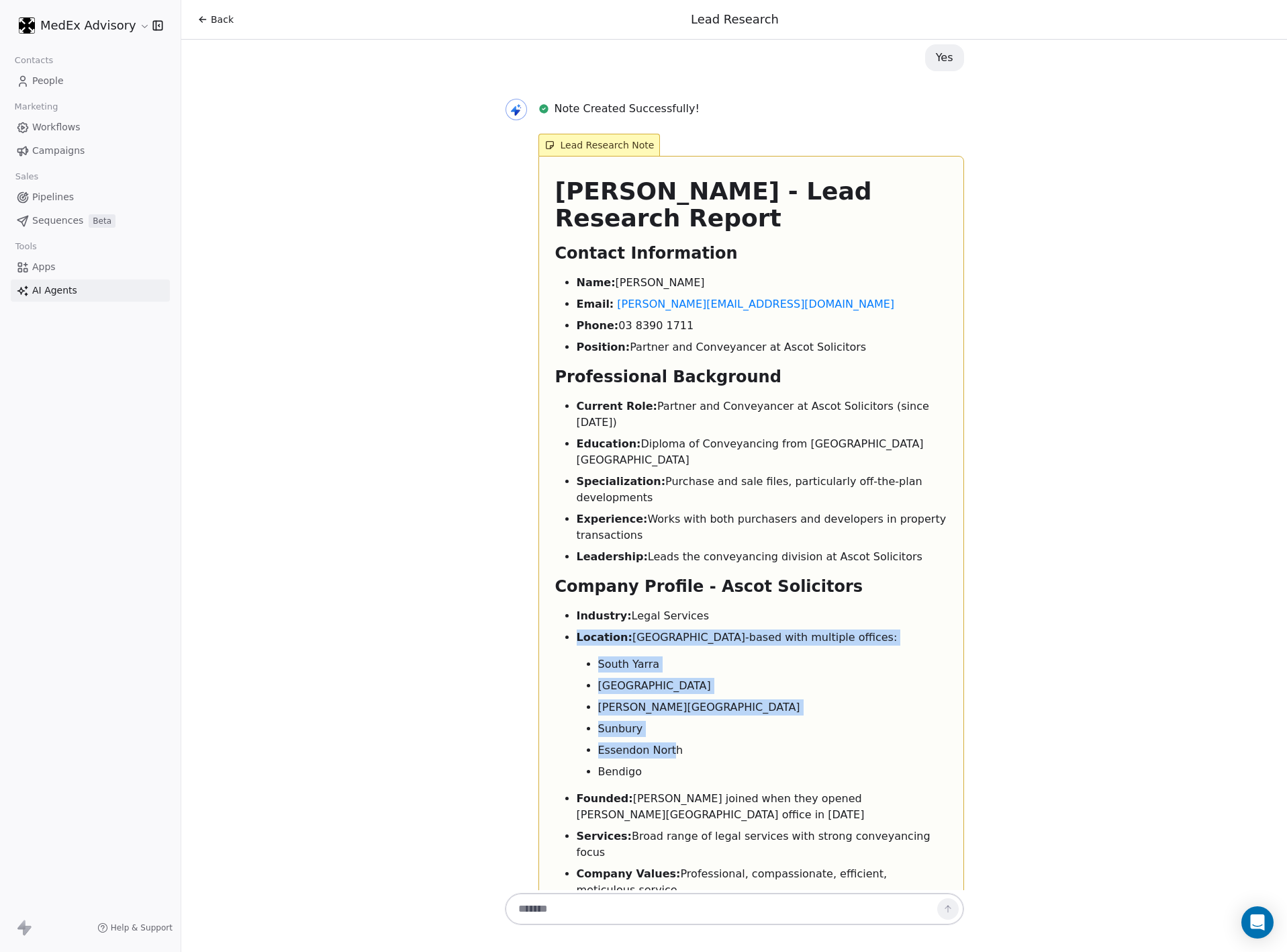
drag, startPoint x: 581, startPoint y: 462, endPoint x: 706, endPoint y: 523, distance: 139.1
click at [667, 608] on ul "Industry: Legal Services Location: Melbourne-based with multiple offices: South…" at bounding box center [751, 764] width 392 height 312
click at [706, 657] on ul "South Yarra Deer Park Caroline Springs Sunbury Essendon North Bendigo" at bounding box center [762, 718] width 371 height 123
drag, startPoint x: 690, startPoint y: 540, endPoint x: 567, endPoint y: 432, distance: 163.7
click at [577, 657] on ul "South Yarra Deer Park Caroline Springs Sunbury Essendon North Bendigo" at bounding box center [762, 718] width 371 height 123
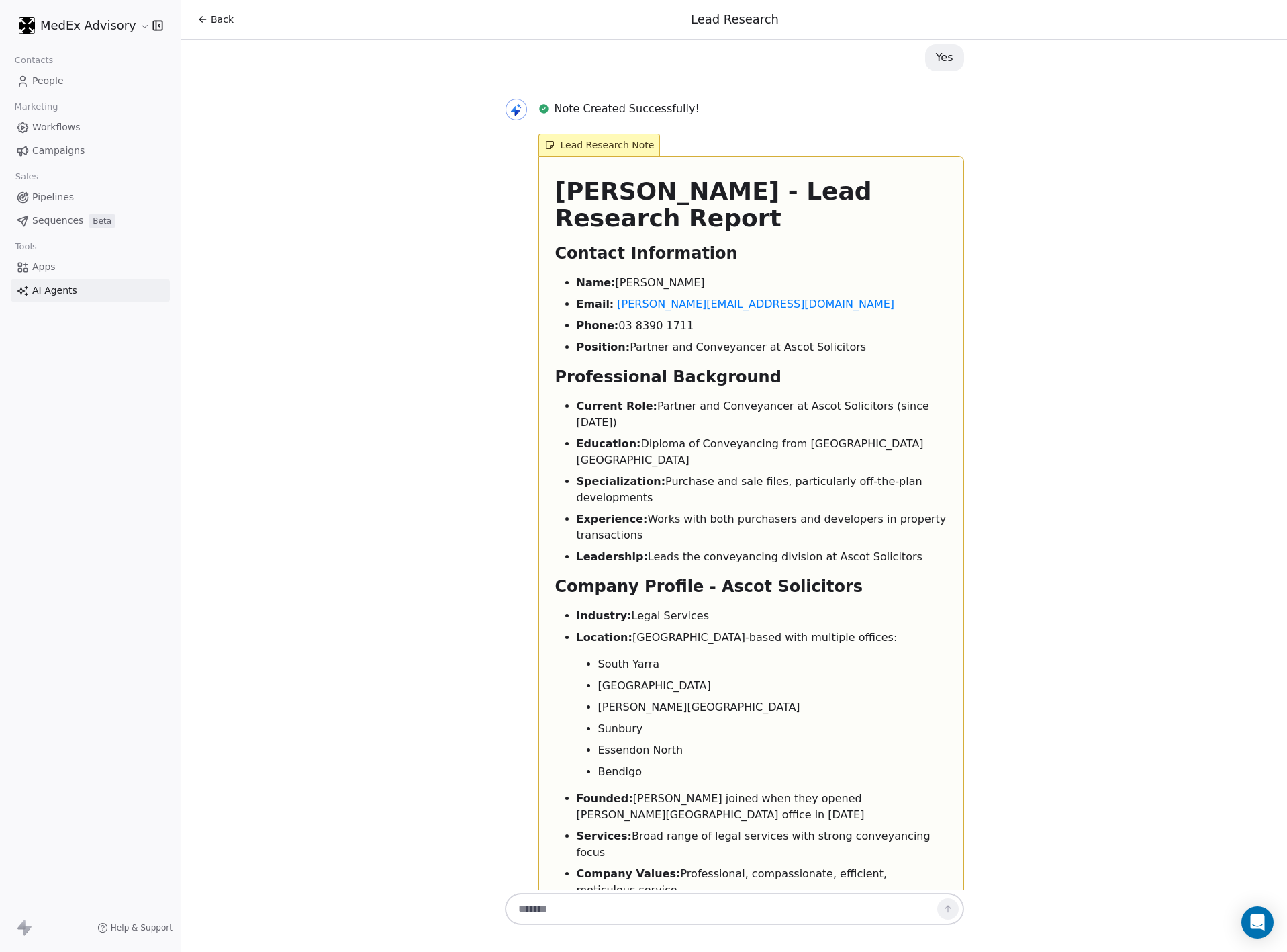
click at [661, 790] on li "Founded: Nevin joined when they opened Caroline Springs office in 2014" at bounding box center [762, 807] width 371 height 32
click at [594, 829] on strong "Services:" at bounding box center [604, 835] width 55 height 13
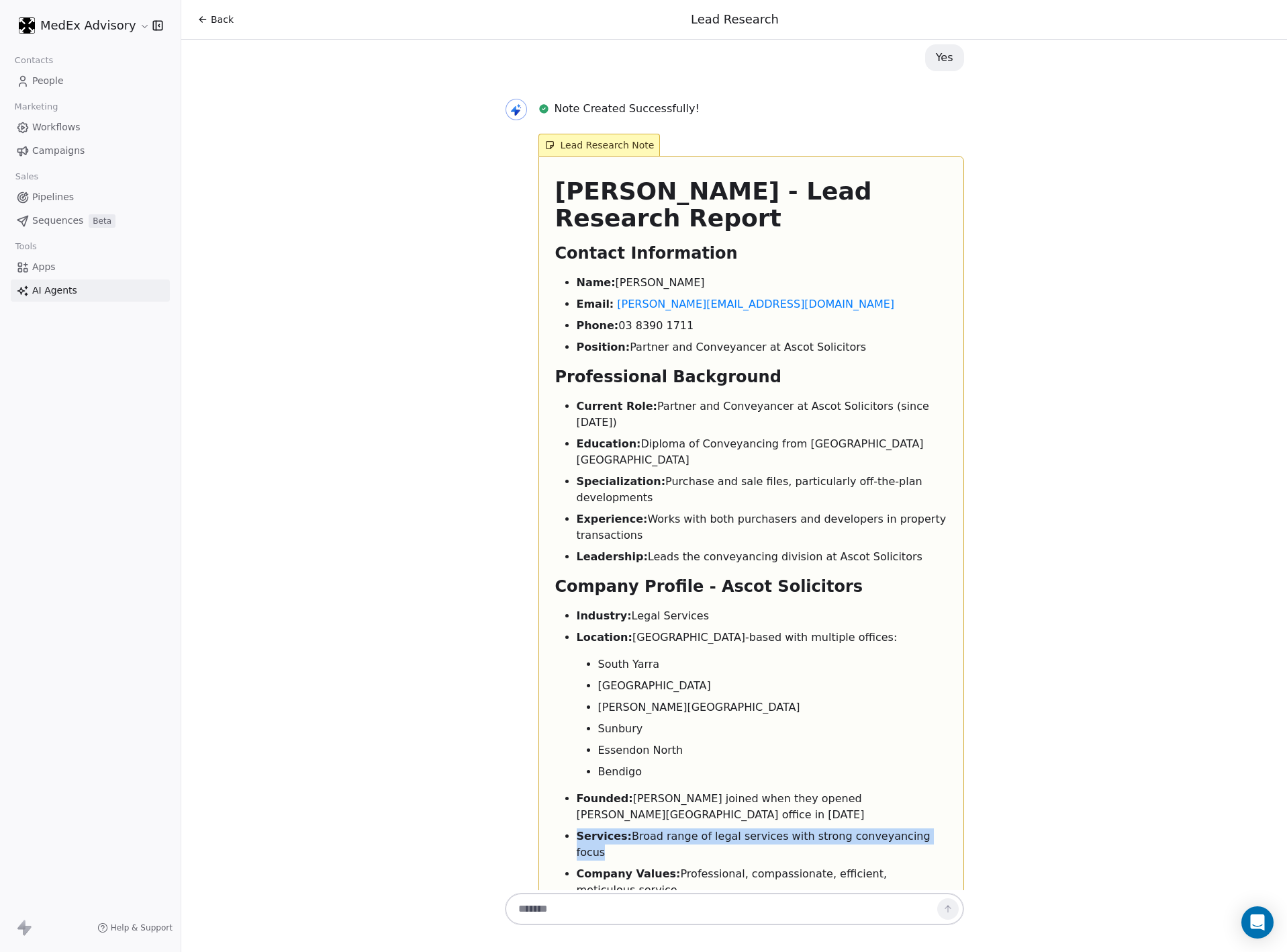
click at [594, 829] on strong "Services:" at bounding box center [604, 835] width 55 height 13
click at [648, 867] on strong "Company Values:" at bounding box center [628, 873] width 104 height 13
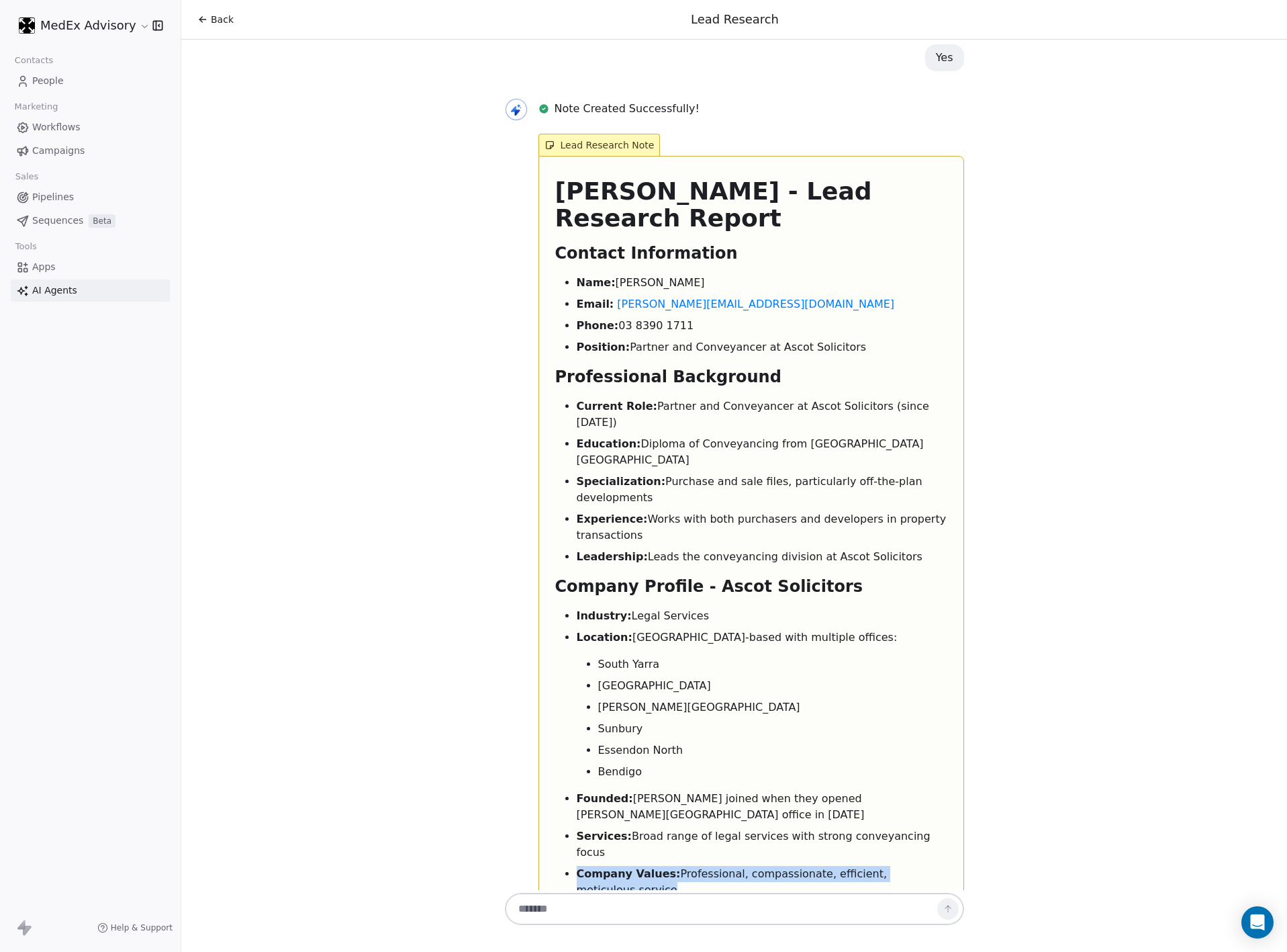
click at [648, 867] on strong "Company Values:" at bounding box center [628, 873] width 104 height 13
click at [643, 903] on li "Website: ascotsolicitors.com.au" at bounding box center [762, 911] width 371 height 16
click at [642, 903] on li "Website: ascotsolicitors.com.au" at bounding box center [762, 911] width 371 height 16
click at [645, 645] on div "Nevin Veli - Lead Research Report Contact Information Name: Nevin Veli Email: n…" at bounding box center [751, 785] width 392 height 1214
click at [577, 951] on strong "Expertise:" at bounding box center [607, 970] width 61 height 13
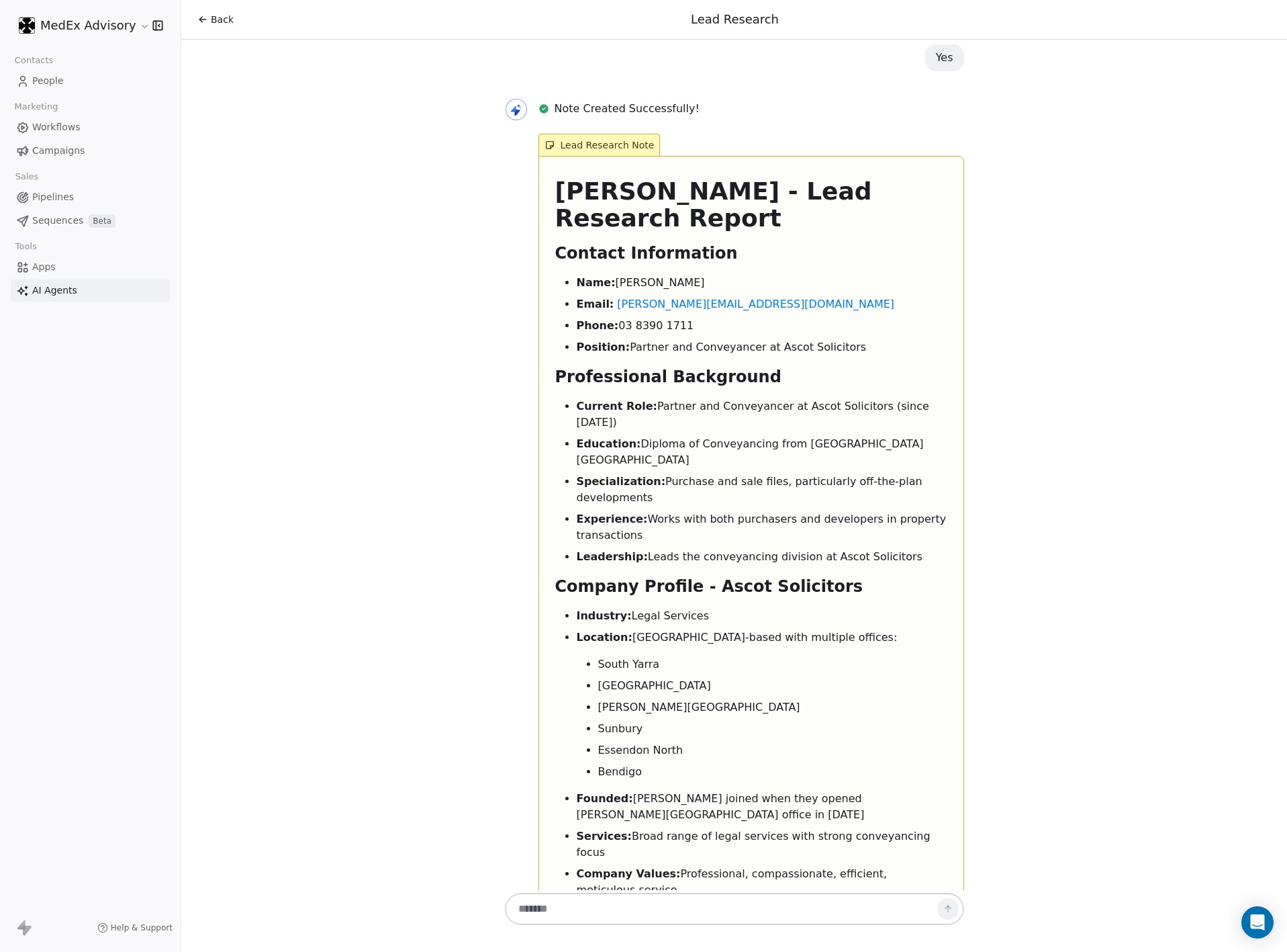
click at [577, 951] on strong "Expertise:" at bounding box center [607, 970] width 61 height 13
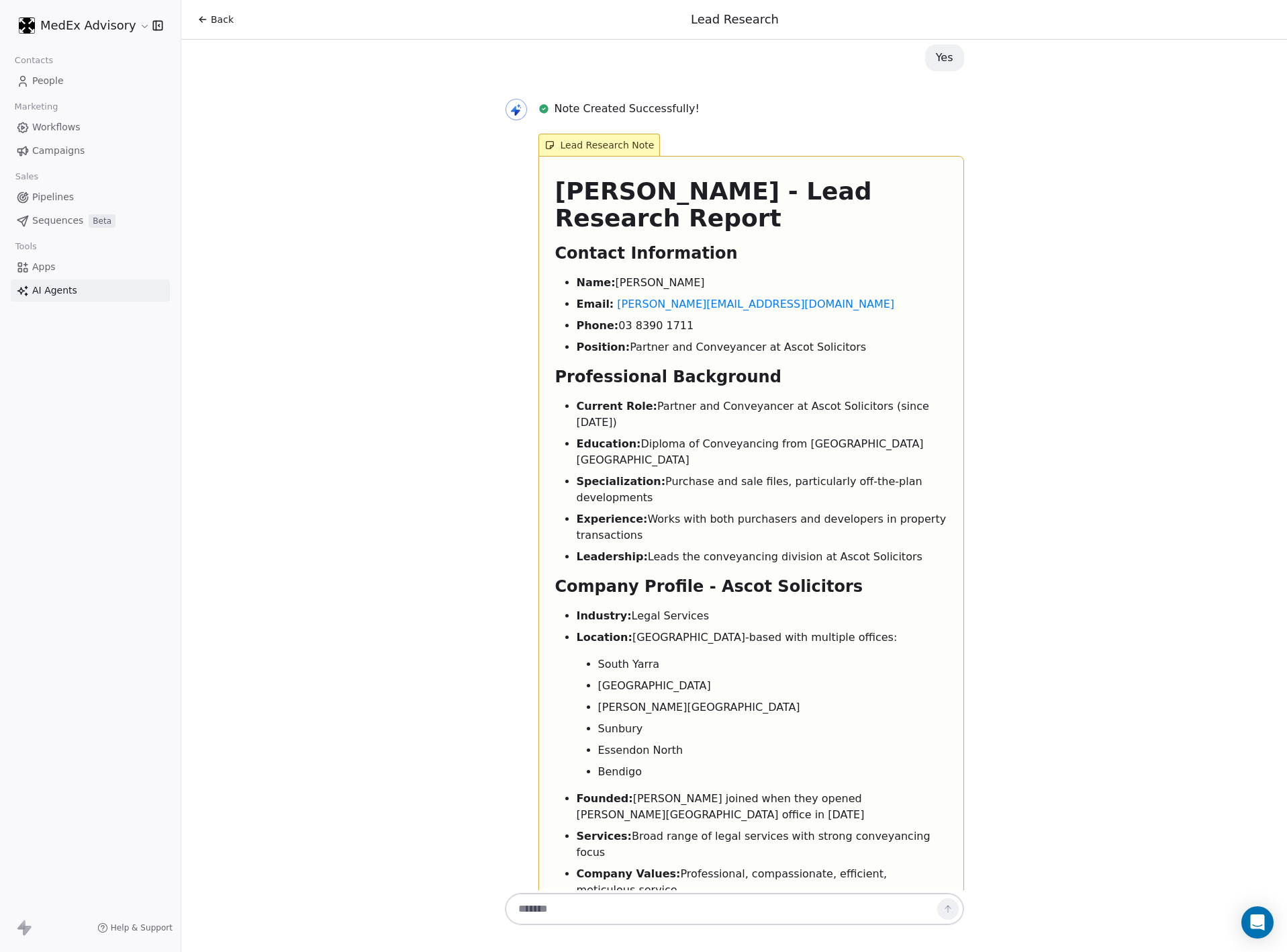
click at [797, 786] on div "Nevin Veli - Lead Research Report Contact Information Name: Nevin Veli Email: n…" at bounding box center [751, 785] width 392 height 1214
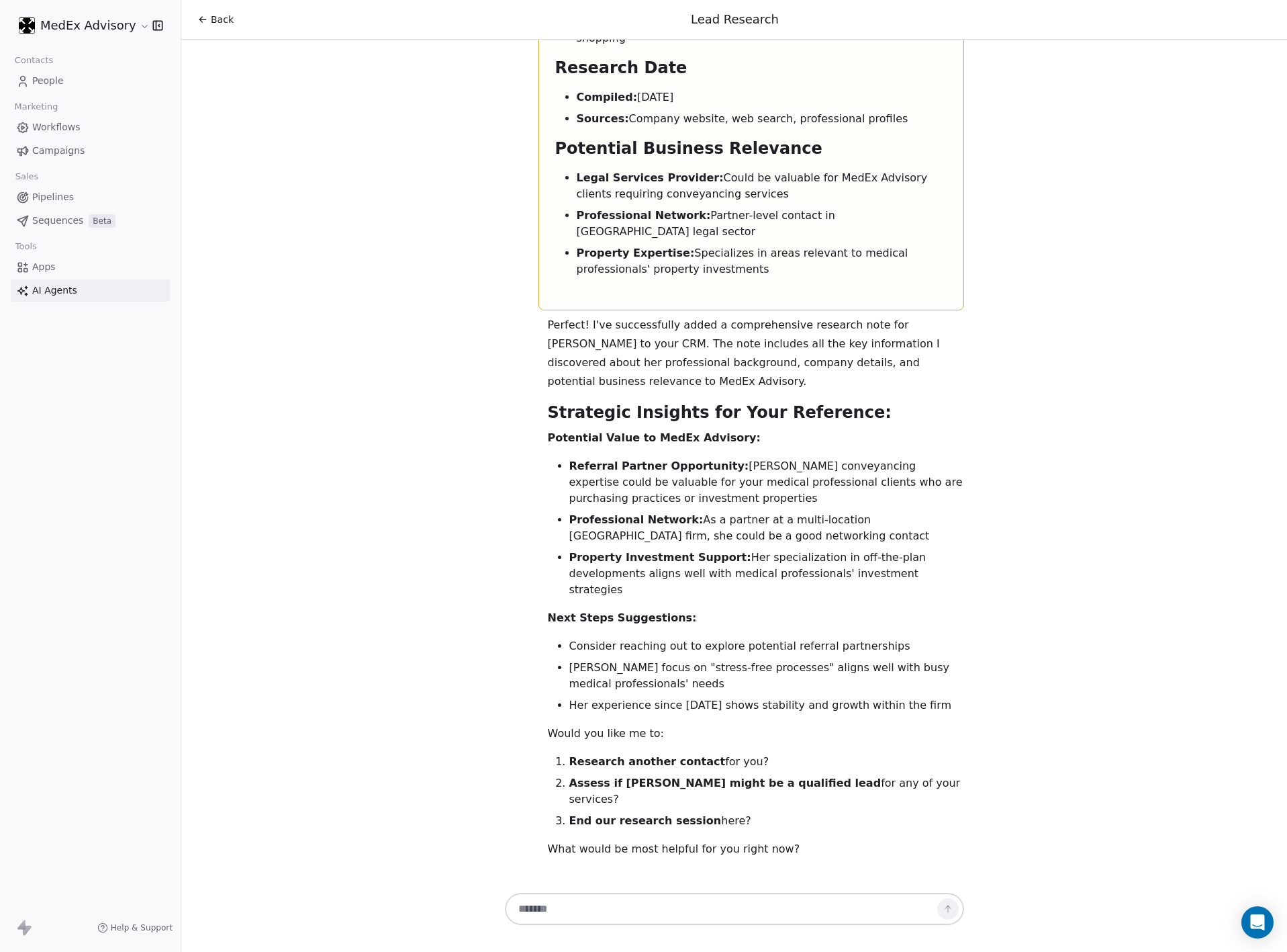
scroll to position [3238, 0]
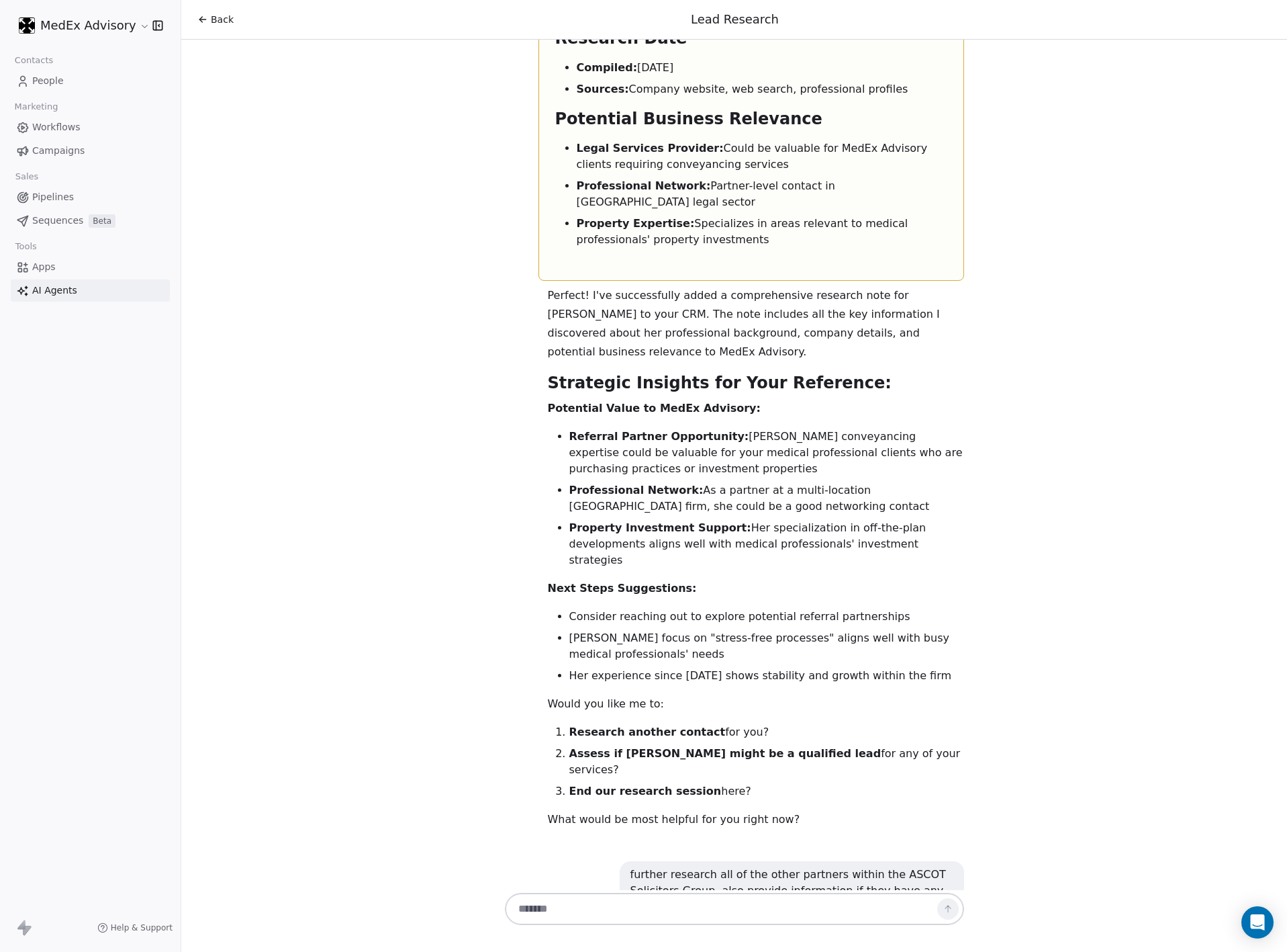
drag, startPoint x: 852, startPoint y: 208, endPoint x: 512, endPoint y: 69, distance: 367.3
click at [521, 286] on div "Perfect! I've successfully added a comprehensive research note for Nevin Veli t…" at bounding box center [751, 560] width 459 height 548
click at [532, 286] on div "Perfect! I've successfully added a comprehensive research note for Nevin Veli t…" at bounding box center [755, 560] width 448 height 548
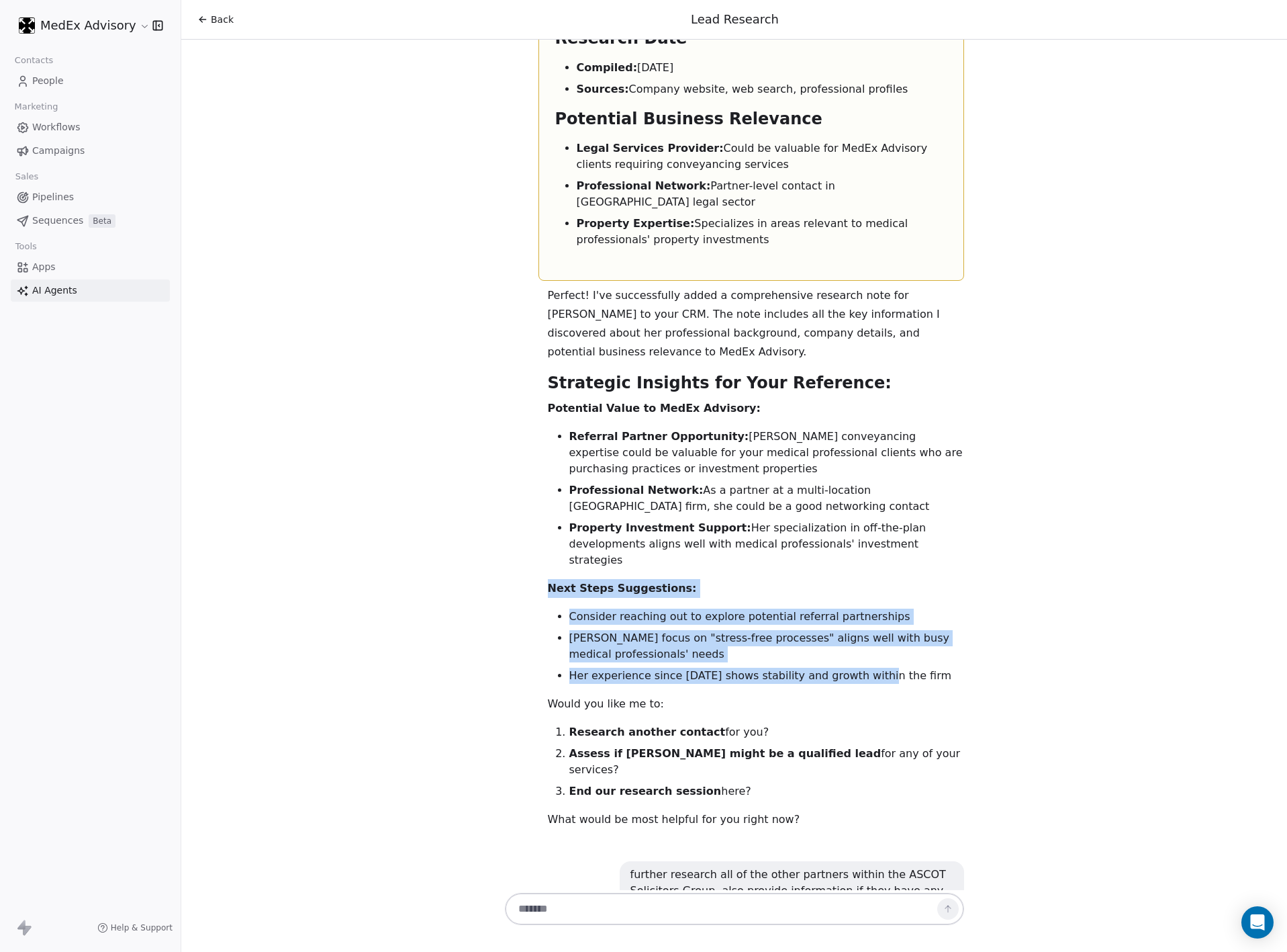
drag, startPoint x: 510, startPoint y: 230, endPoint x: 851, endPoint y: 321, distance: 352.9
click at [851, 321] on div "Perfect! I've successfully added a comprehensive research note for Nevin Veli t…" at bounding box center [751, 560] width 459 height 548
click at [742, 630] on li "Nevin's focus on "stress-free processes" aligns well with busy medical professi…" at bounding box center [766, 646] width 395 height 32
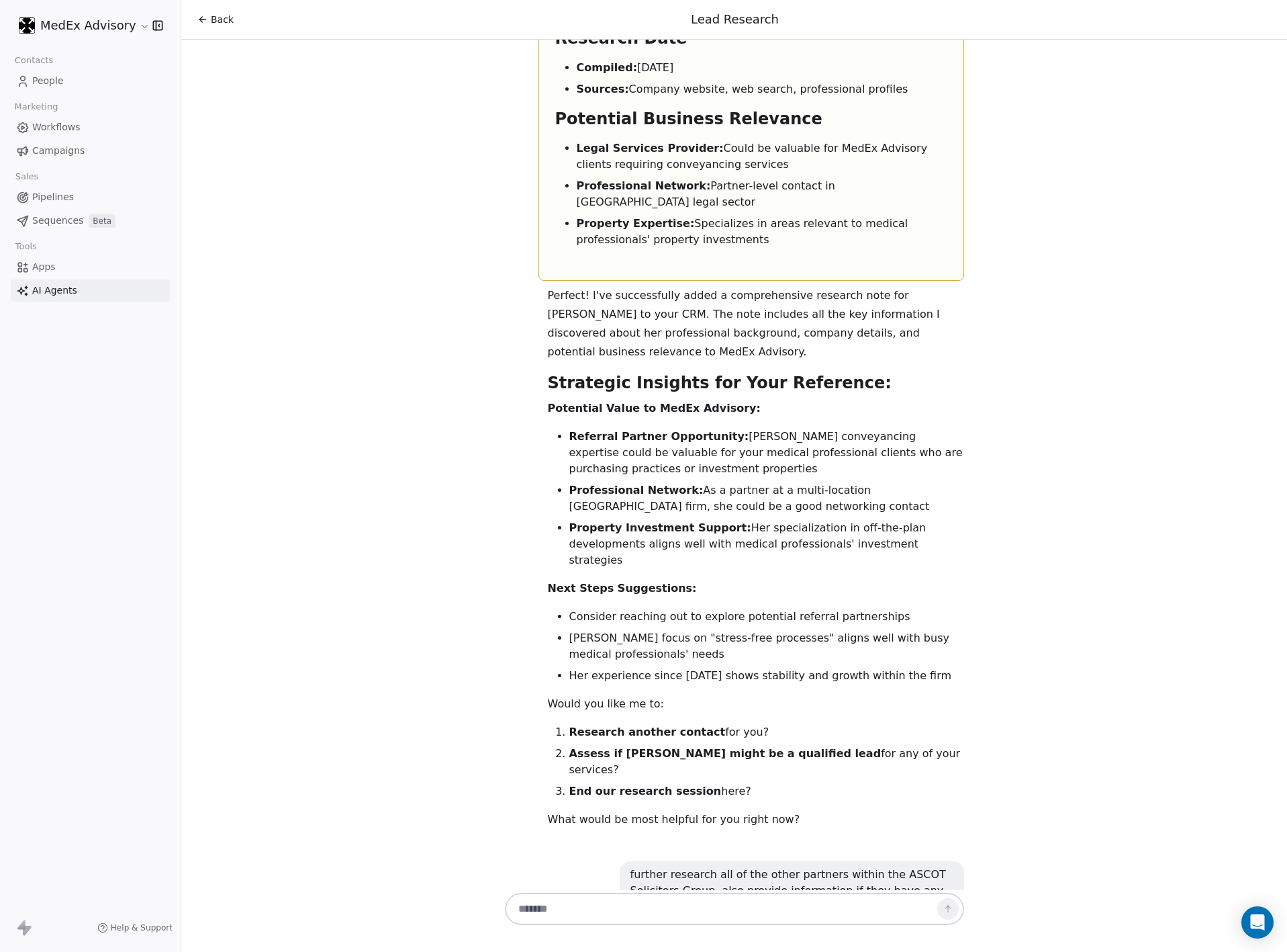
click at [752, 286] on div "Perfect! I've successfully added a comprehensive research note for Nevin Veli t…" at bounding box center [756, 557] width 416 height 543
click at [723, 286] on div "Perfect! I've successfully added a comprehensive research note for Nevin Veli t…" at bounding box center [756, 557] width 416 height 543
click at [612, 630] on li "Nevin's focus on "stress-free processes" aligns well with busy medical professi…" at bounding box center [766, 646] width 395 height 32
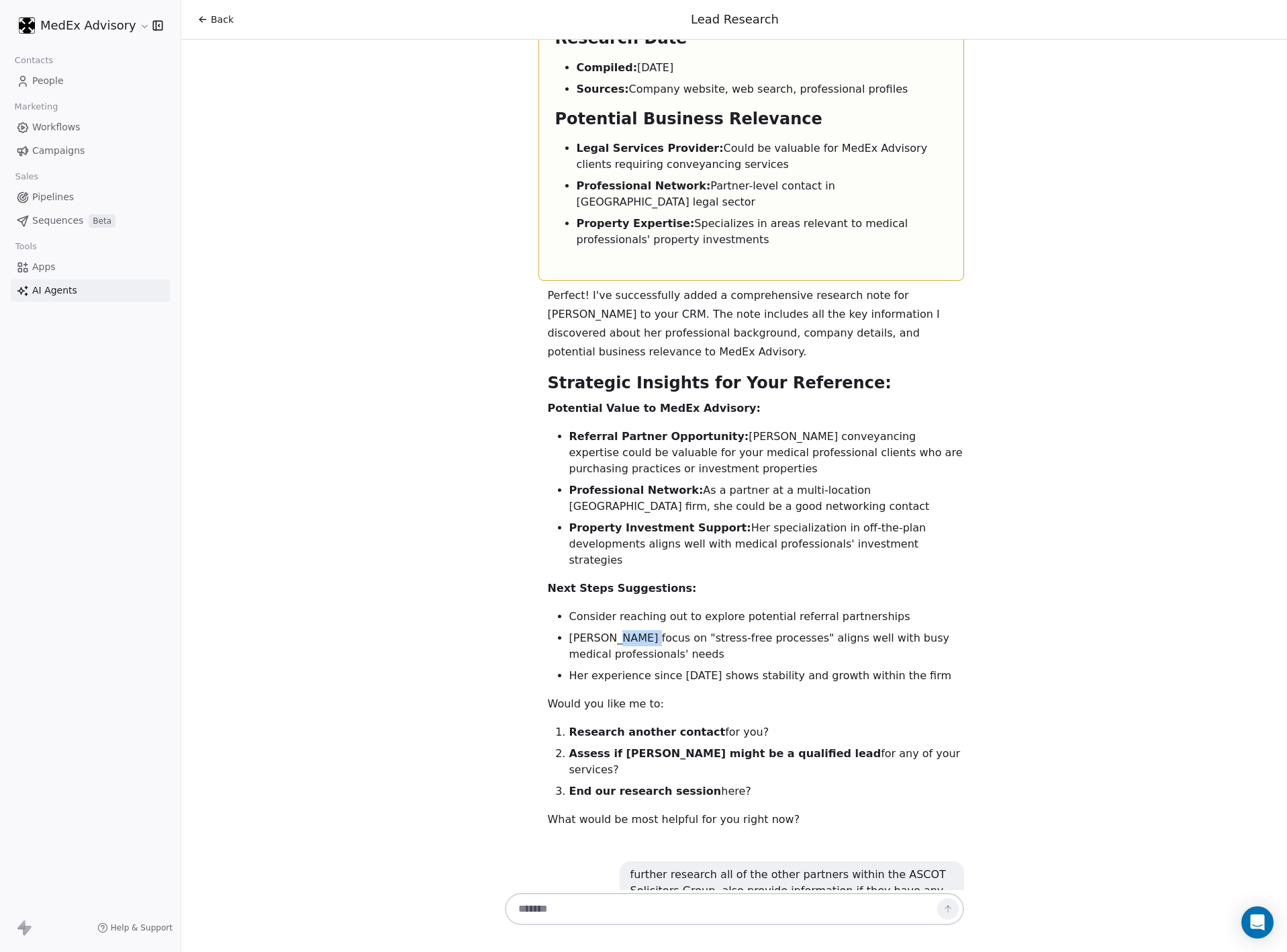
click at [612, 630] on li "Nevin's focus on "stress-free processes" aligns well with busy medical professi…" at bounding box center [766, 646] width 395 height 32
click at [569, 609] on li "Consider reaching out to explore potential referral partnerships" at bounding box center [766, 617] width 395 height 16
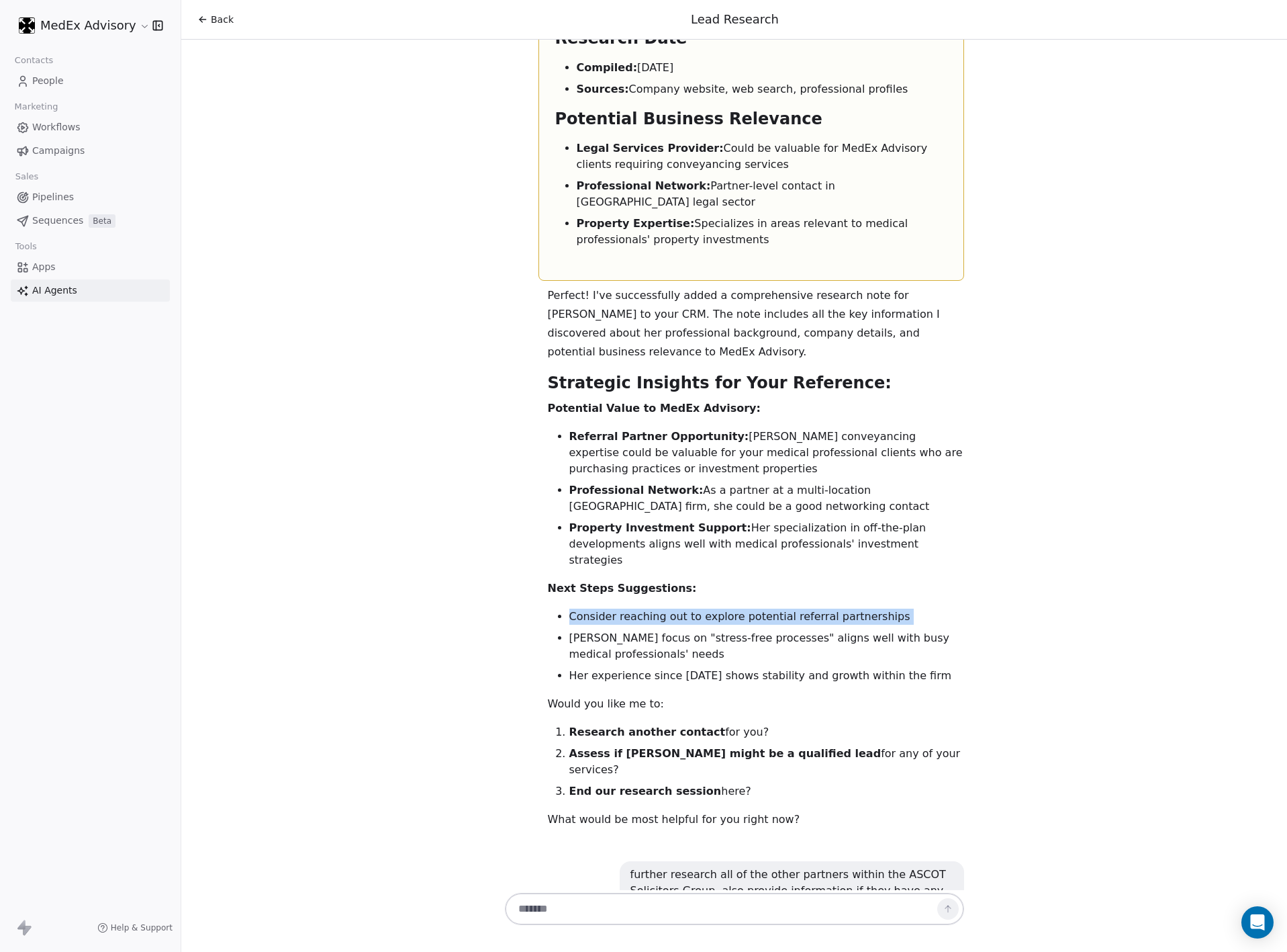
copy ul "Consider reaching out to explore potential referral partnerships"
click at [595, 609] on li "Consider reaching out to explore potential referral partnerships" at bounding box center [766, 617] width 395 height 16
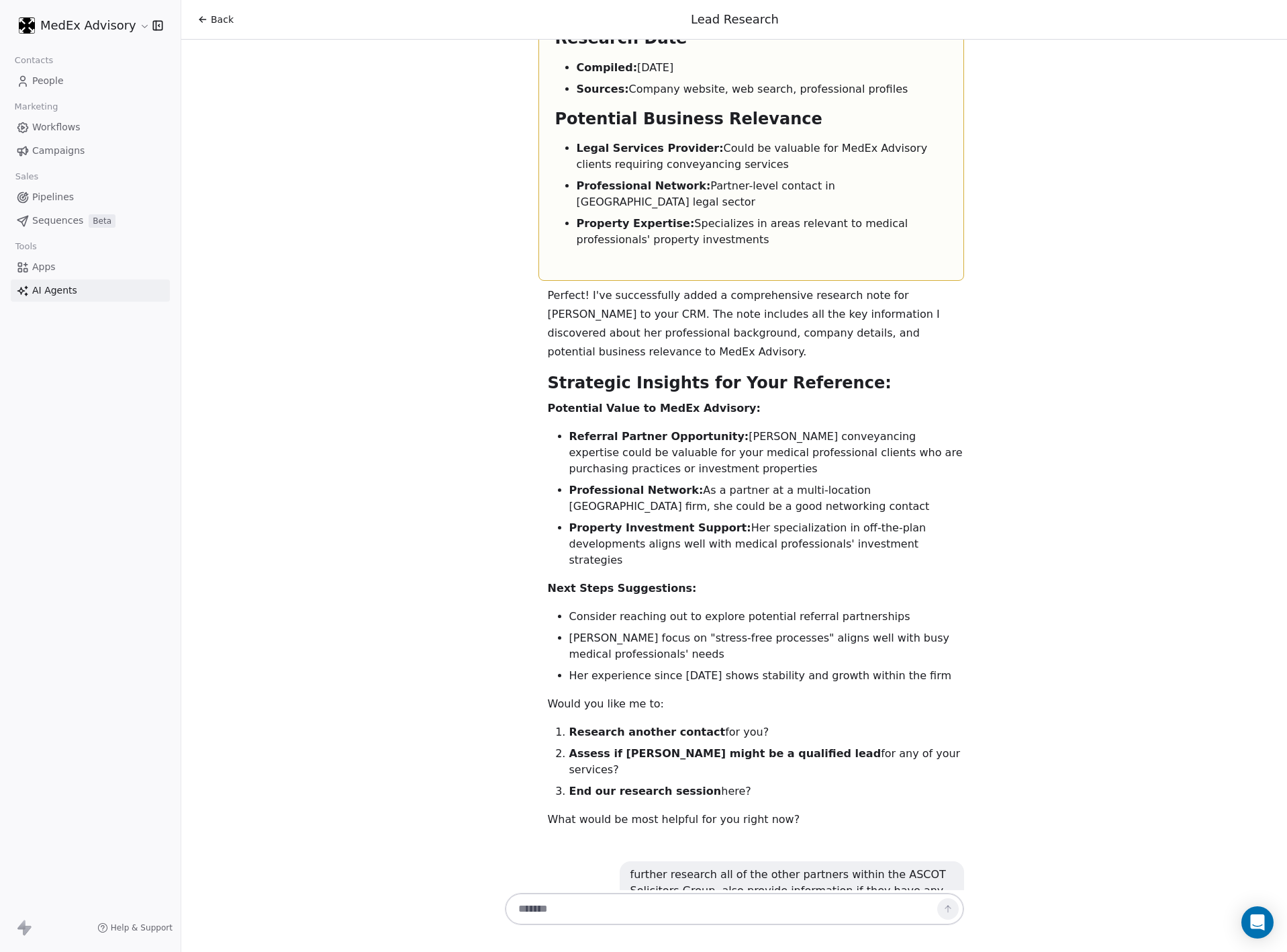
drag, startPoint x: 552, startPoint y: 923, endPoint x: 543, endPoint y: 900, distance: 24.7
click at [551, 923] on div at bounding box center [735, 909] width 459 height 32
click at [540, 899] on textarea at bounding box center [721, 908] width 419 height 26
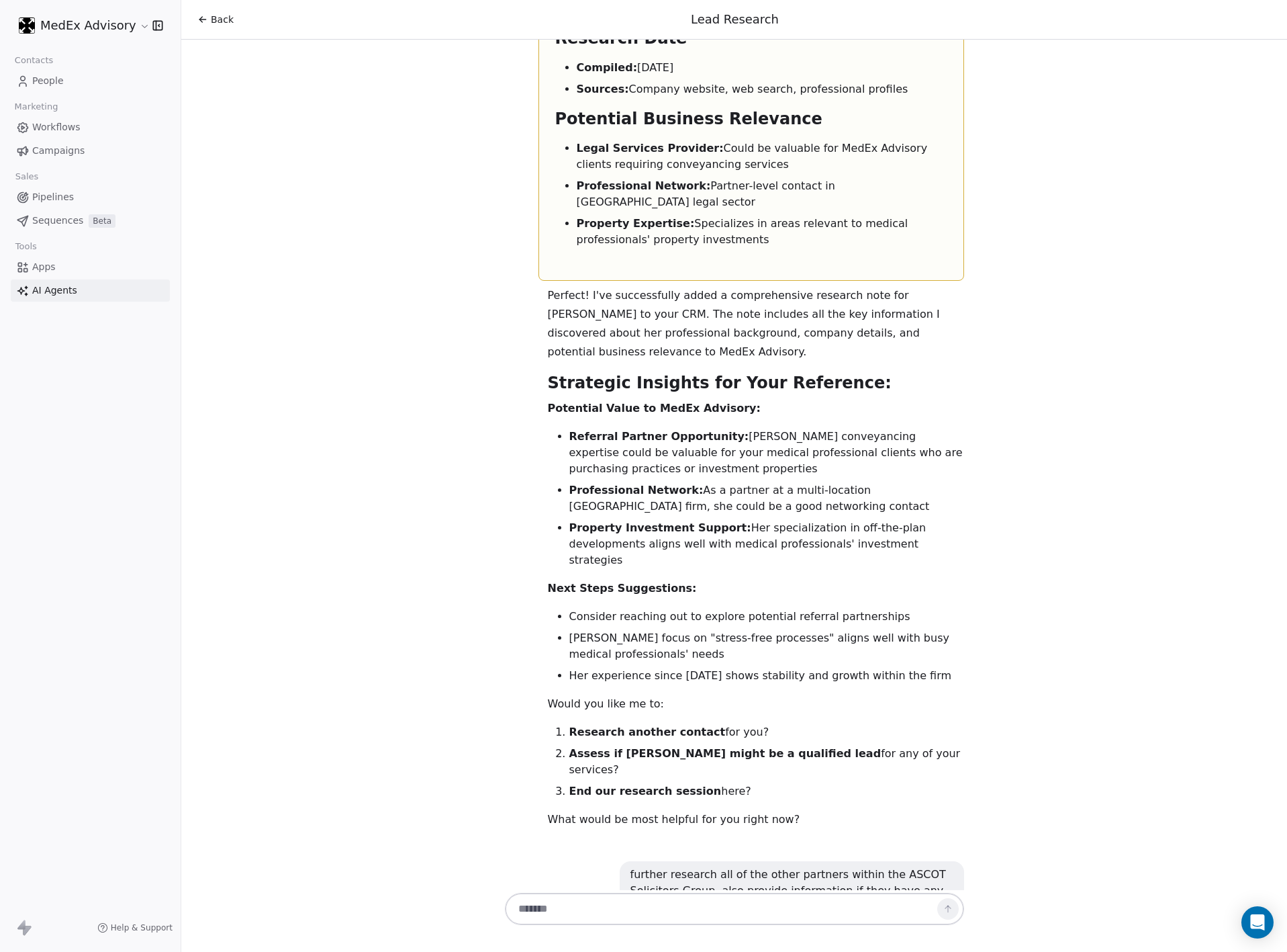
click at [530, 908] on textarea at bounding box center [721, 908] width 419 height 26
drag, startPoint x: 530, startPoint y: 908, endPoint x: 909, endPoint y: 903, distance: 379.0
click at [530, 908] on textarea at bounding box center [721, 908] width 419 height 26
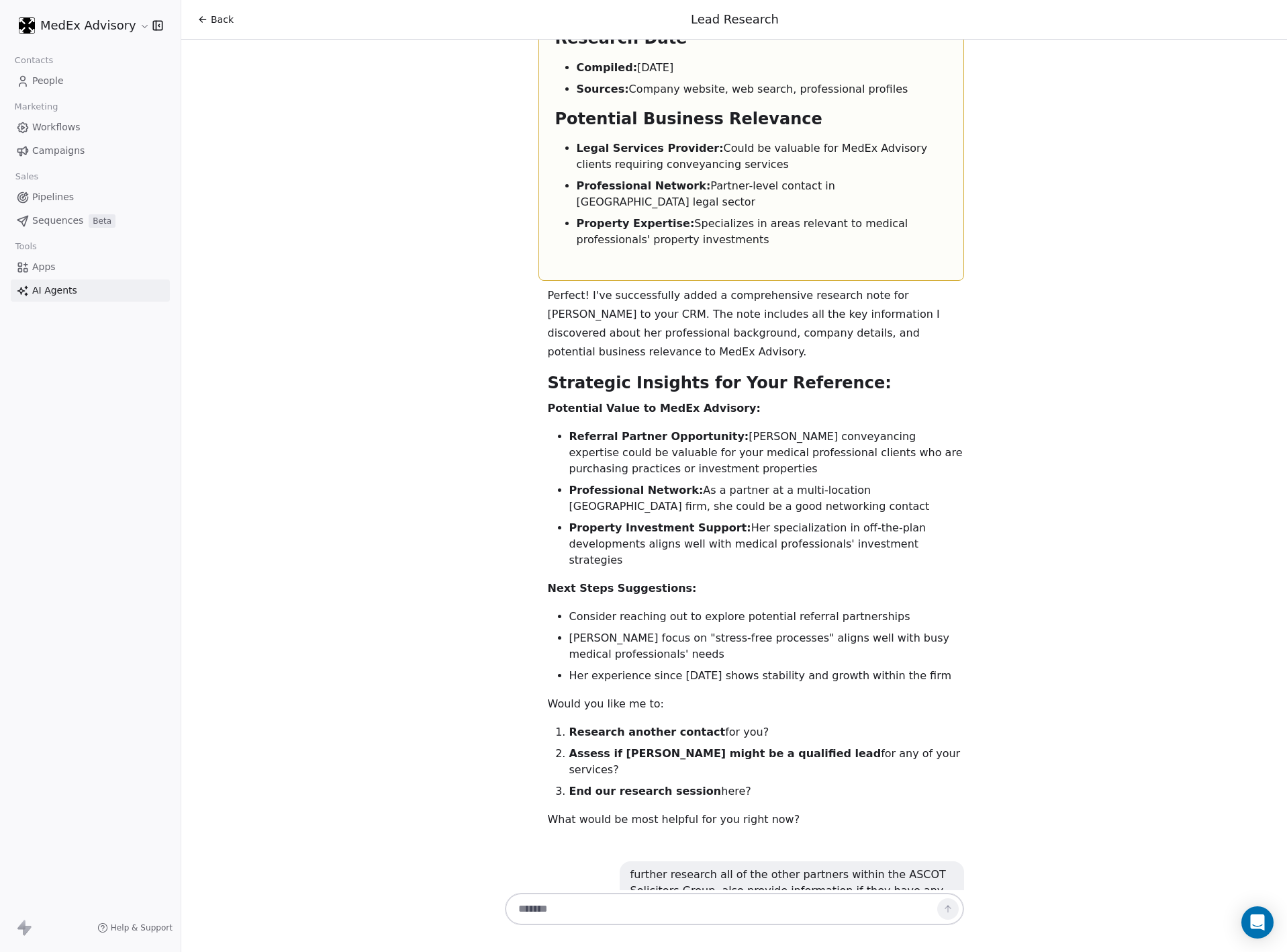
click at [589, 897] on textarea at bounding box center [721, 908] width 419 height 26
copy div "Let me now research each of the key partners individually to get more detailed …"
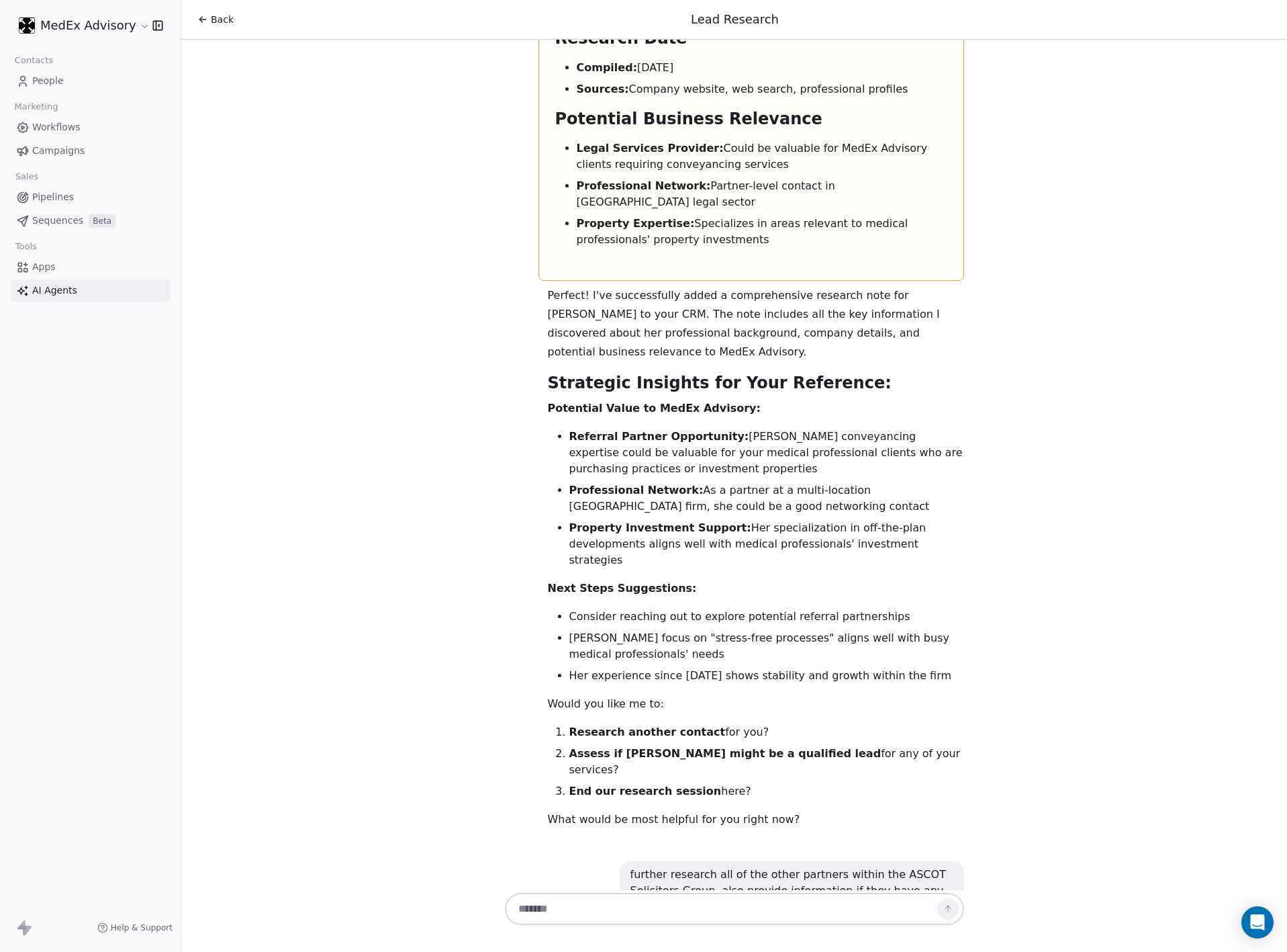
click at [556, 909] on textarea at bounding box center [721, 908] width 419 height 26
type textarea "**********"
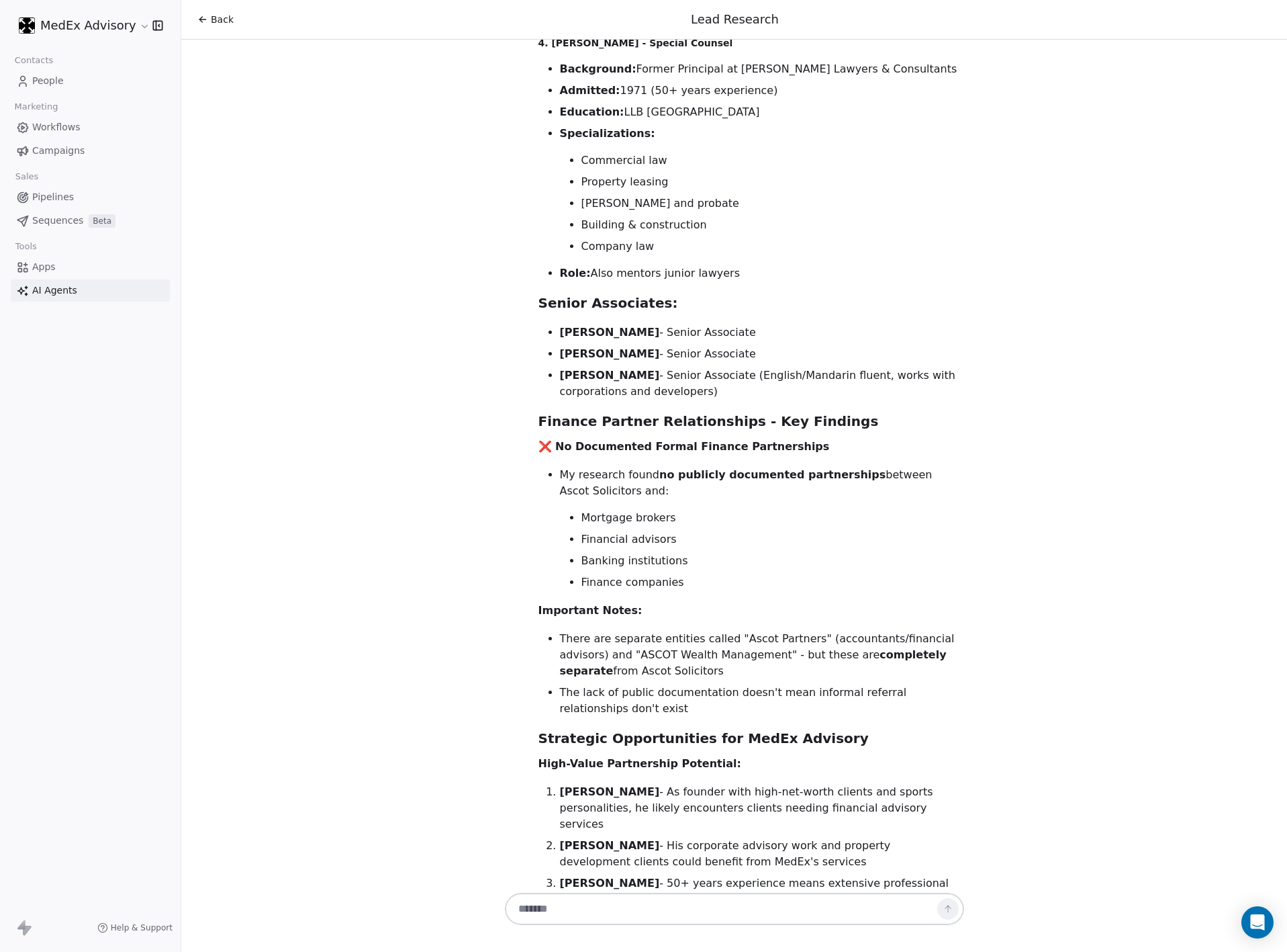
scroll to position [5360, 0]
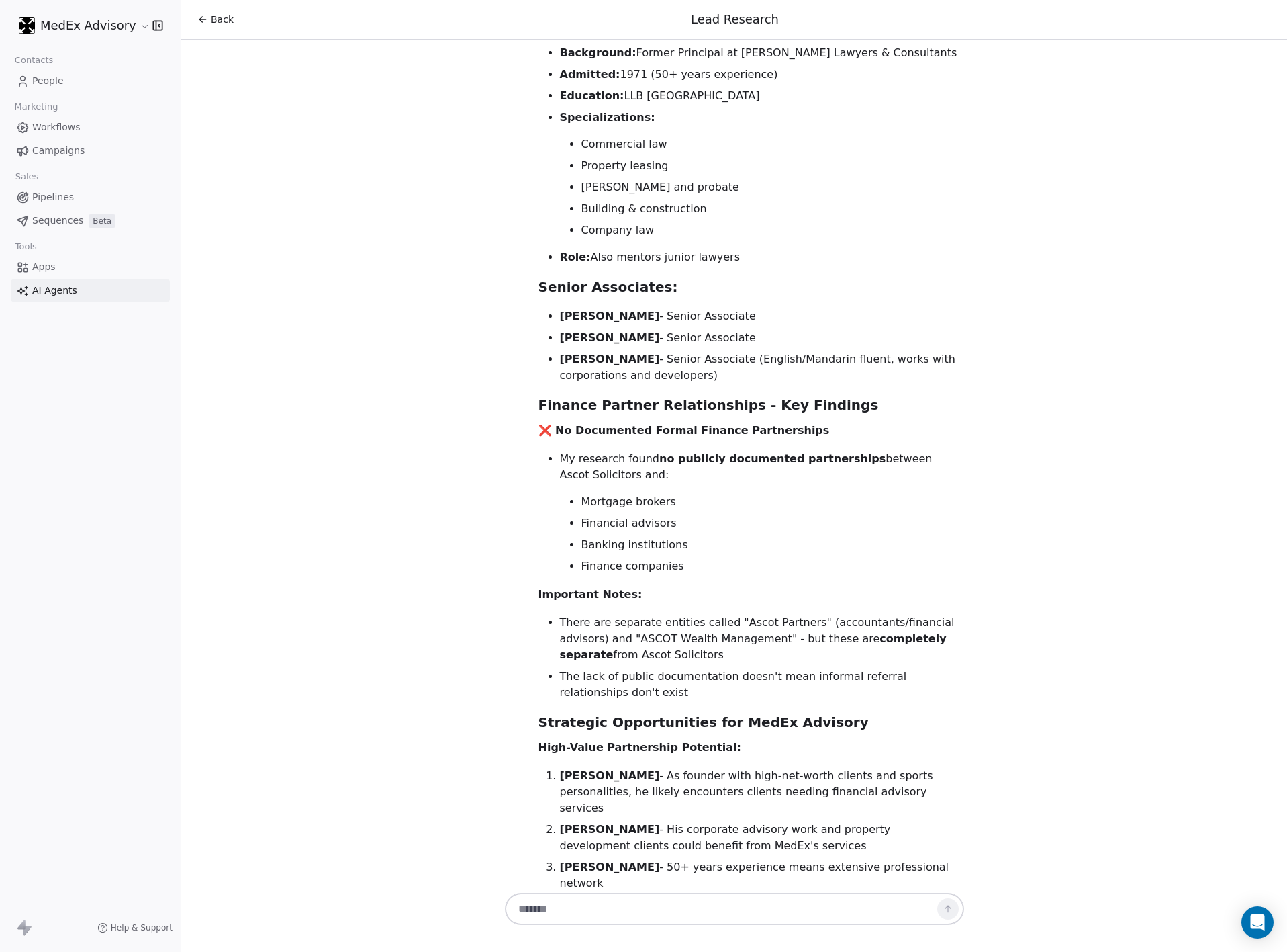
drag, startPoint x: 923, startPoint y: 464, endPoint x: 534, endPoint y: 380, distance: 398.0
click at [538, 767] on ol "Senad Dizdarevic - As founder with high-net-worth clients and sports personalit…" at bounding box center [751, 829] width 426 height 123
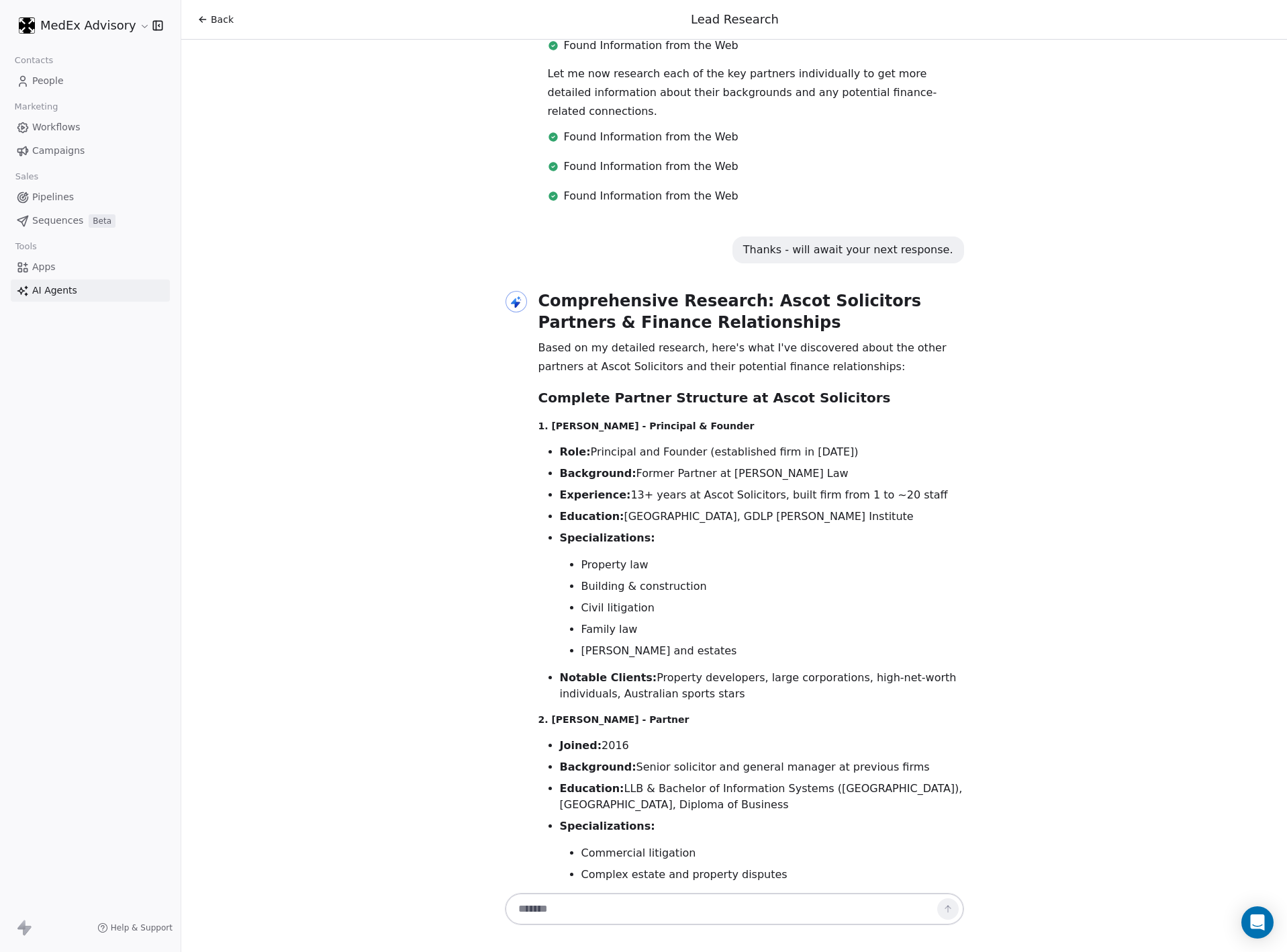
scroll to position [3748, 0]
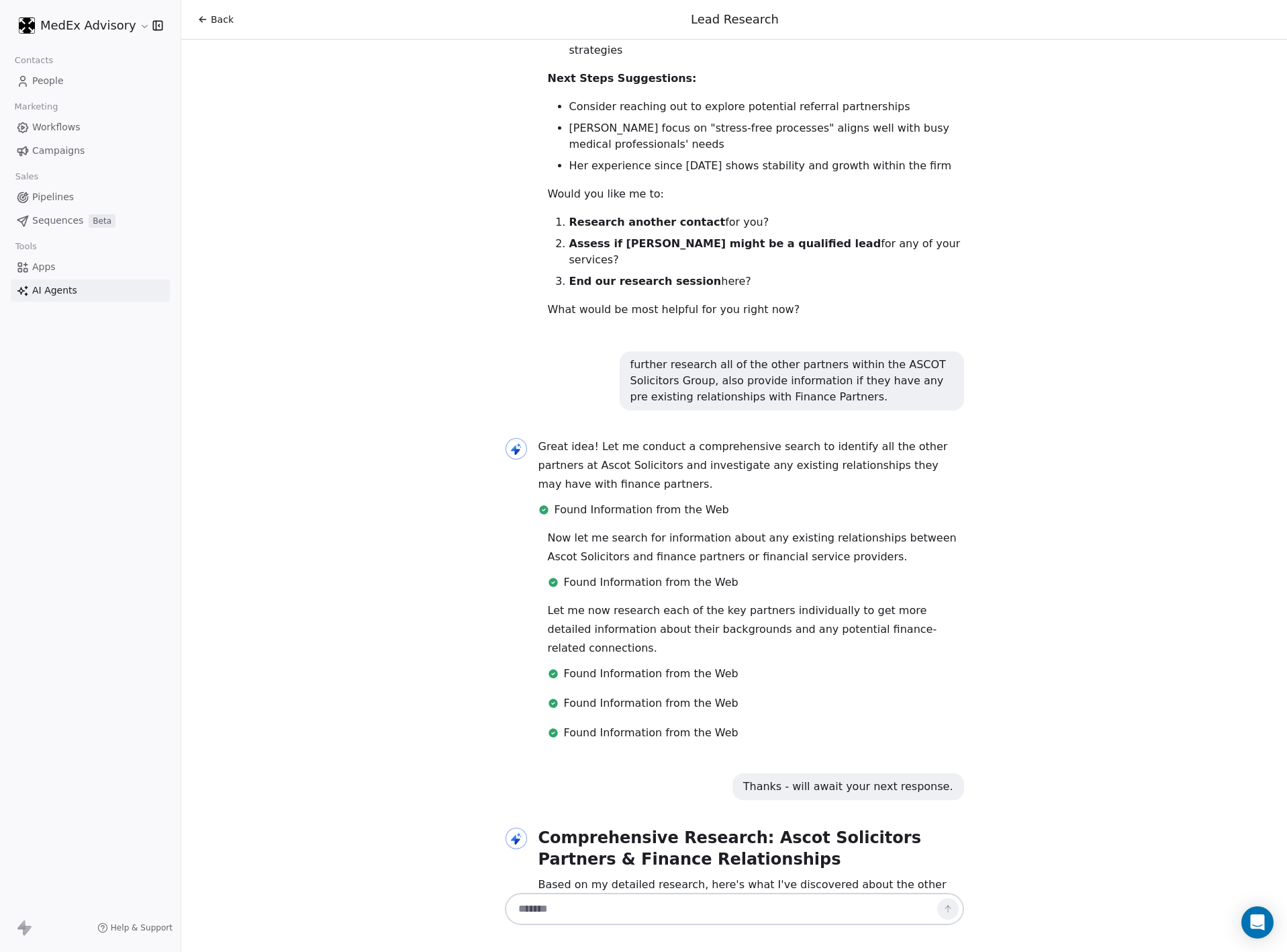
click at [645, 827] on h2 "Comprehensive Research: Ascot Solicitors Partners & Finance Relationships" at bounding box center [751, 849] width 426 height 43
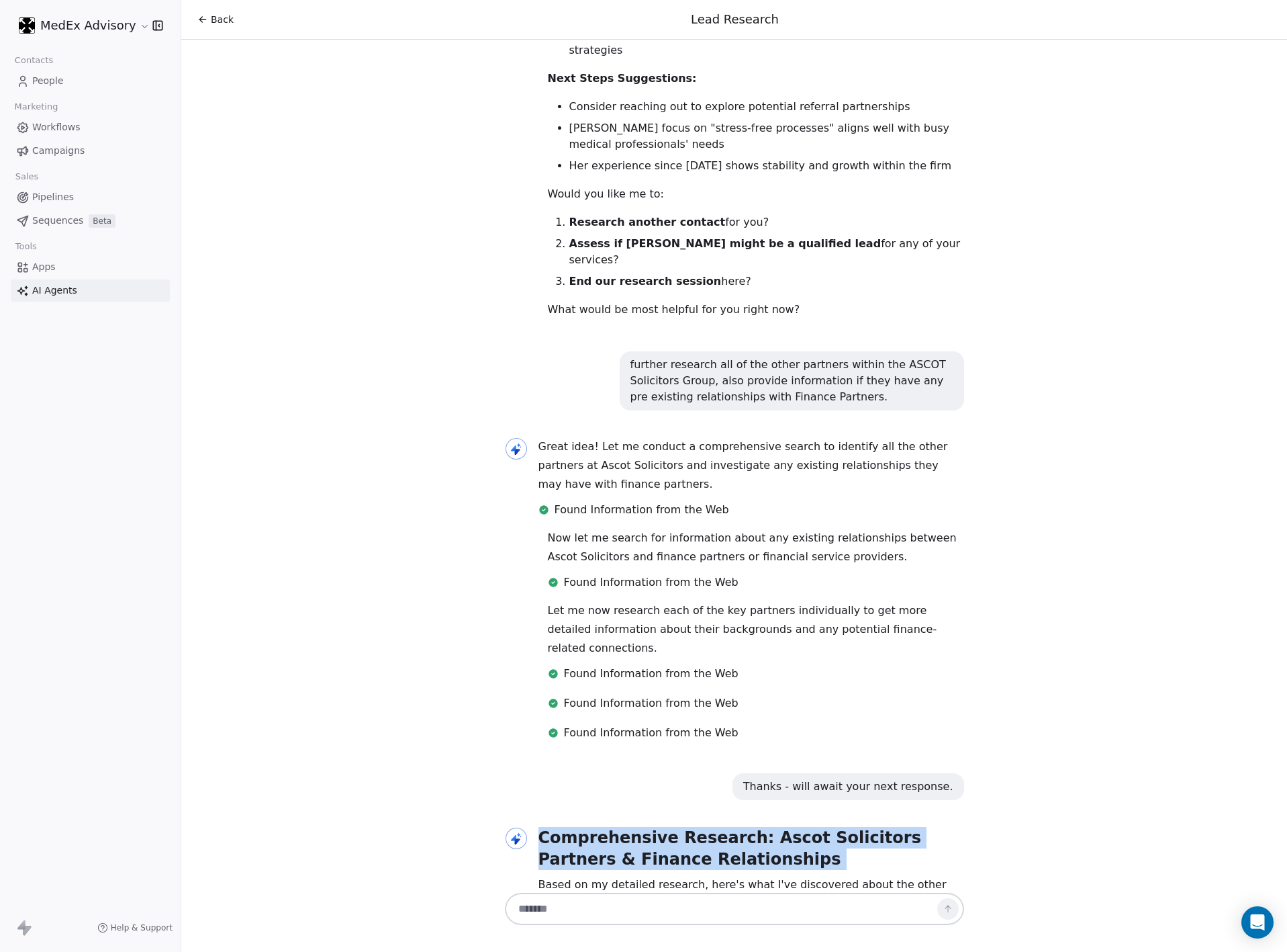
click at [645, 827] on h2 "Comprehensive Research: Ascot Solicitors Partners & Finance Relationships" at bounding box center [751, 849] width 426 height 43
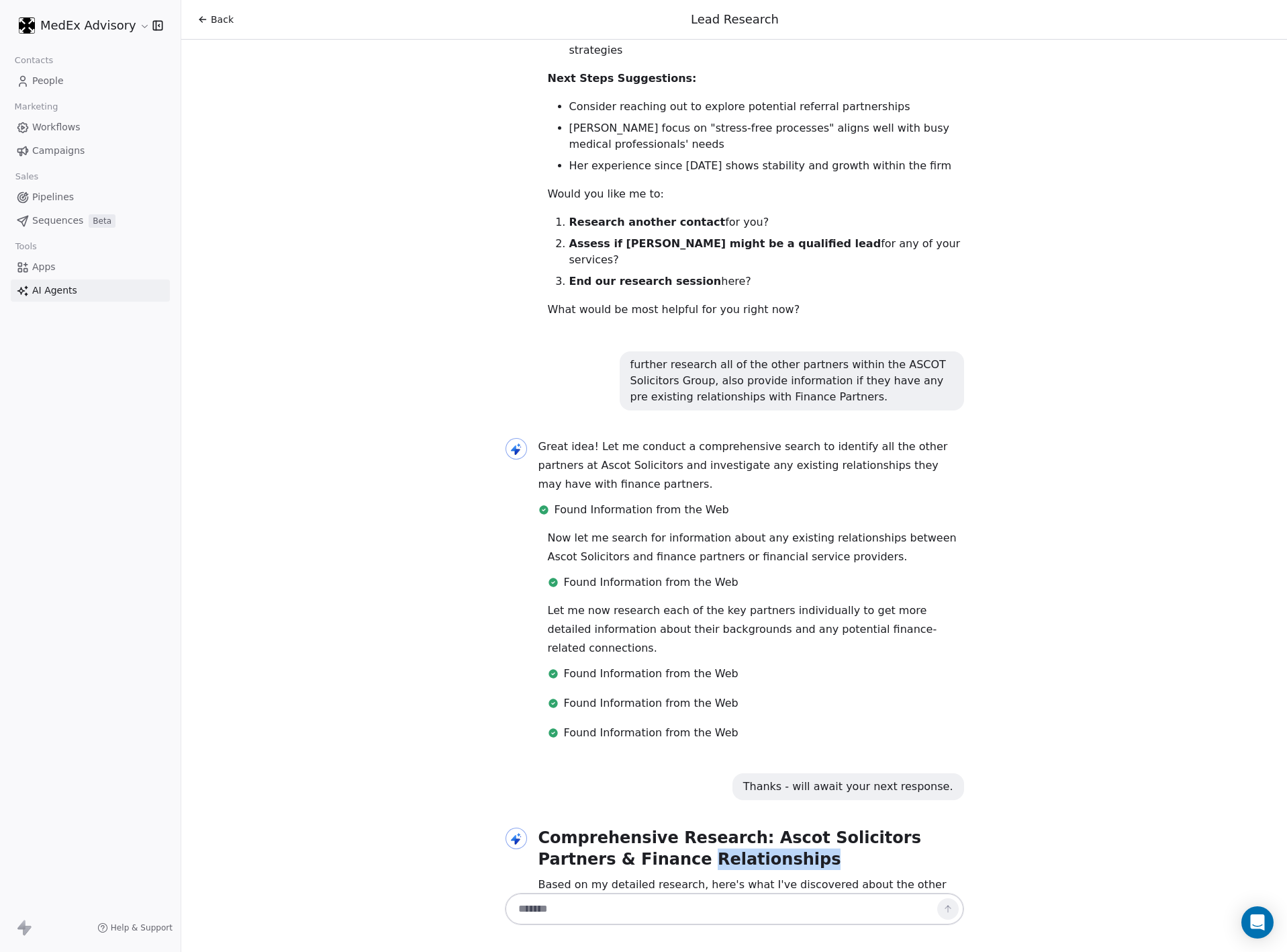
click at [645, 827] on h2 "Comprehensive Research: Ascot Solicitors Partners & Finance Relationships" at bounding box center [751, 849] width 426 height 43
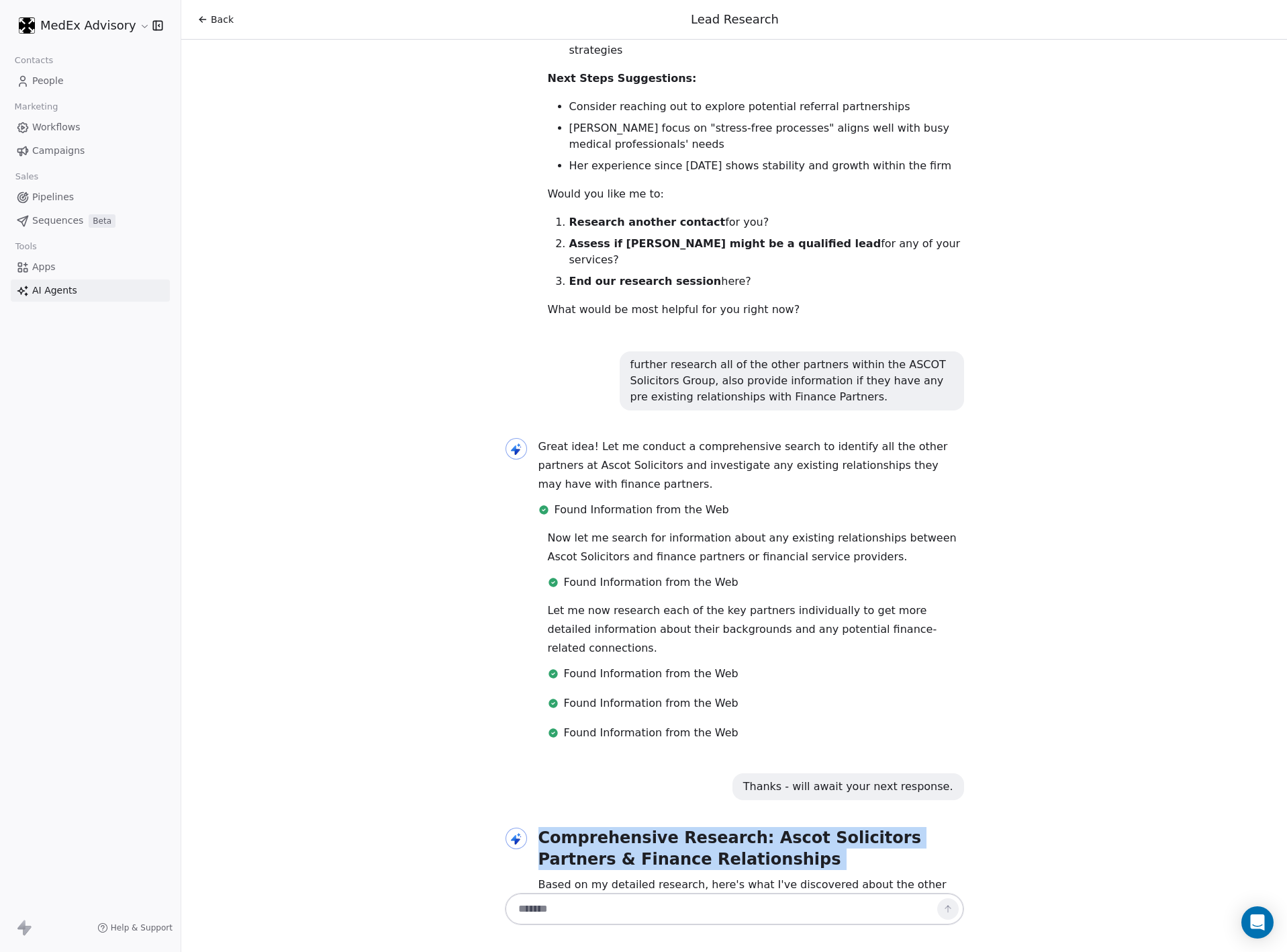
click at [645, 827] on h2 "Comprehensive Research: Ascot Solicitors Partners & Finance Relationships" at bounding box center [751, 849] width 426 height 43
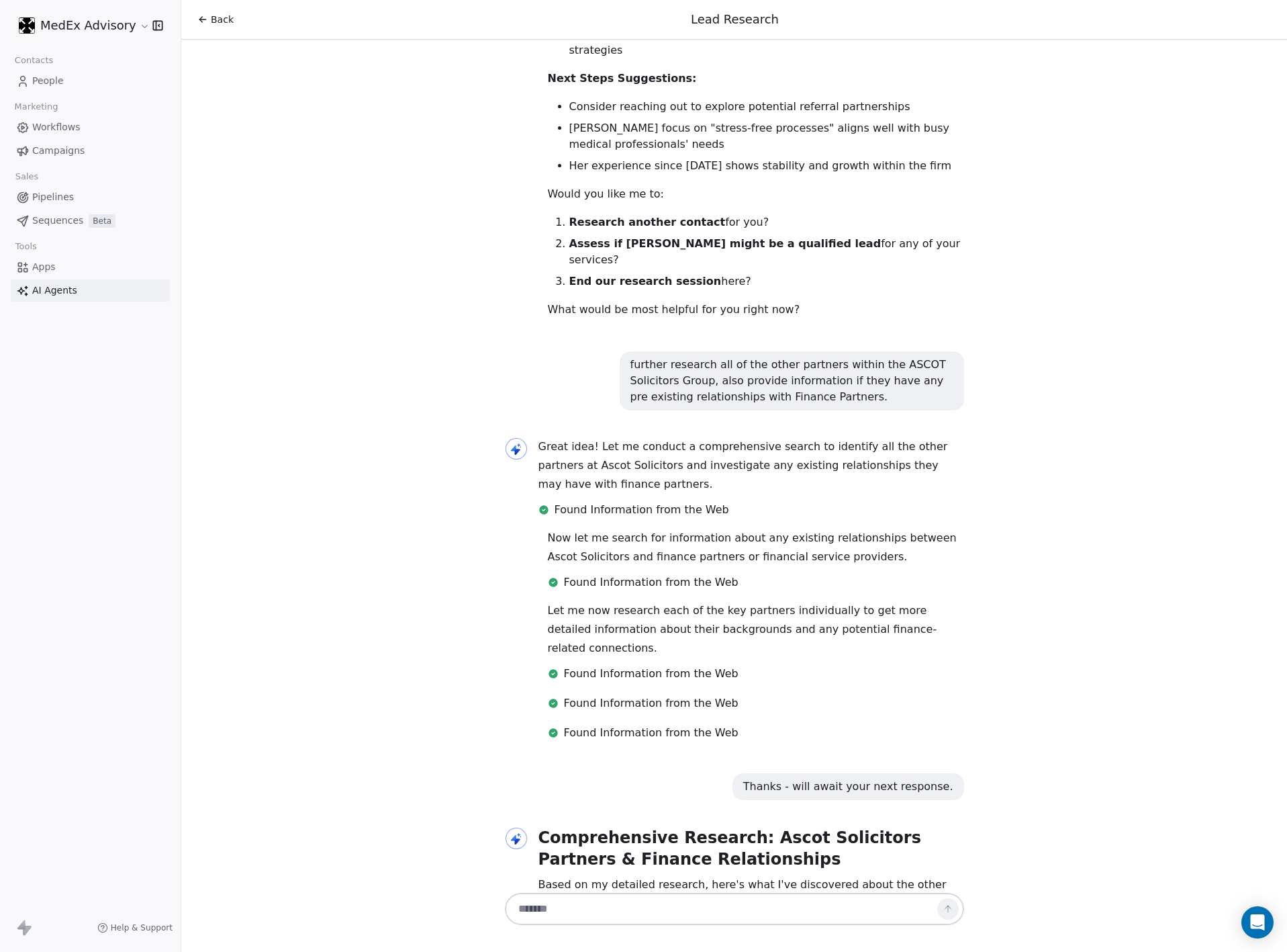
click at [626, 926] on strong "Complete Partner Structure at Ascot Solicitors" at bounding box center [714, 934] width 352 height 16
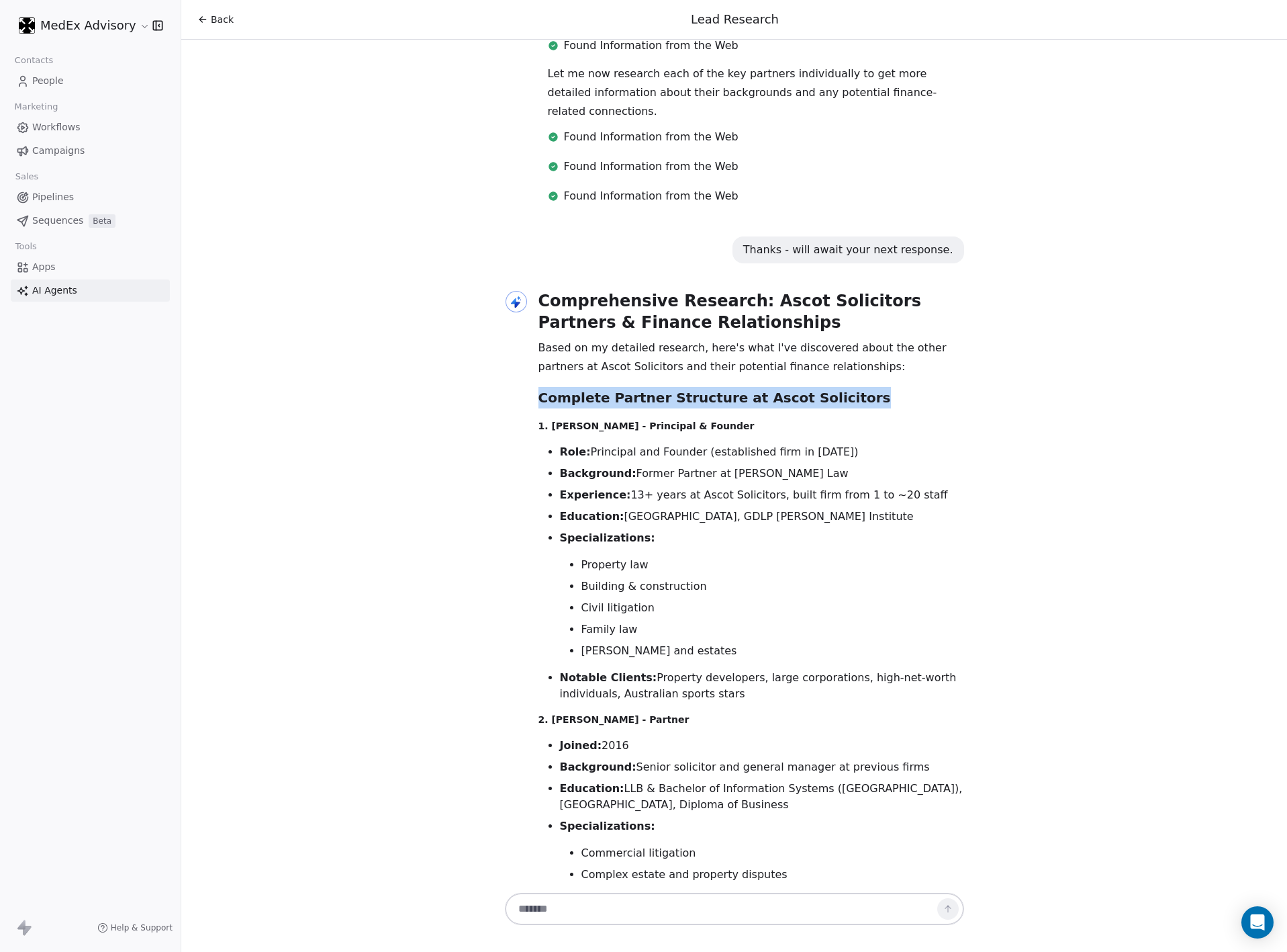
scroll to position [5360, 0]
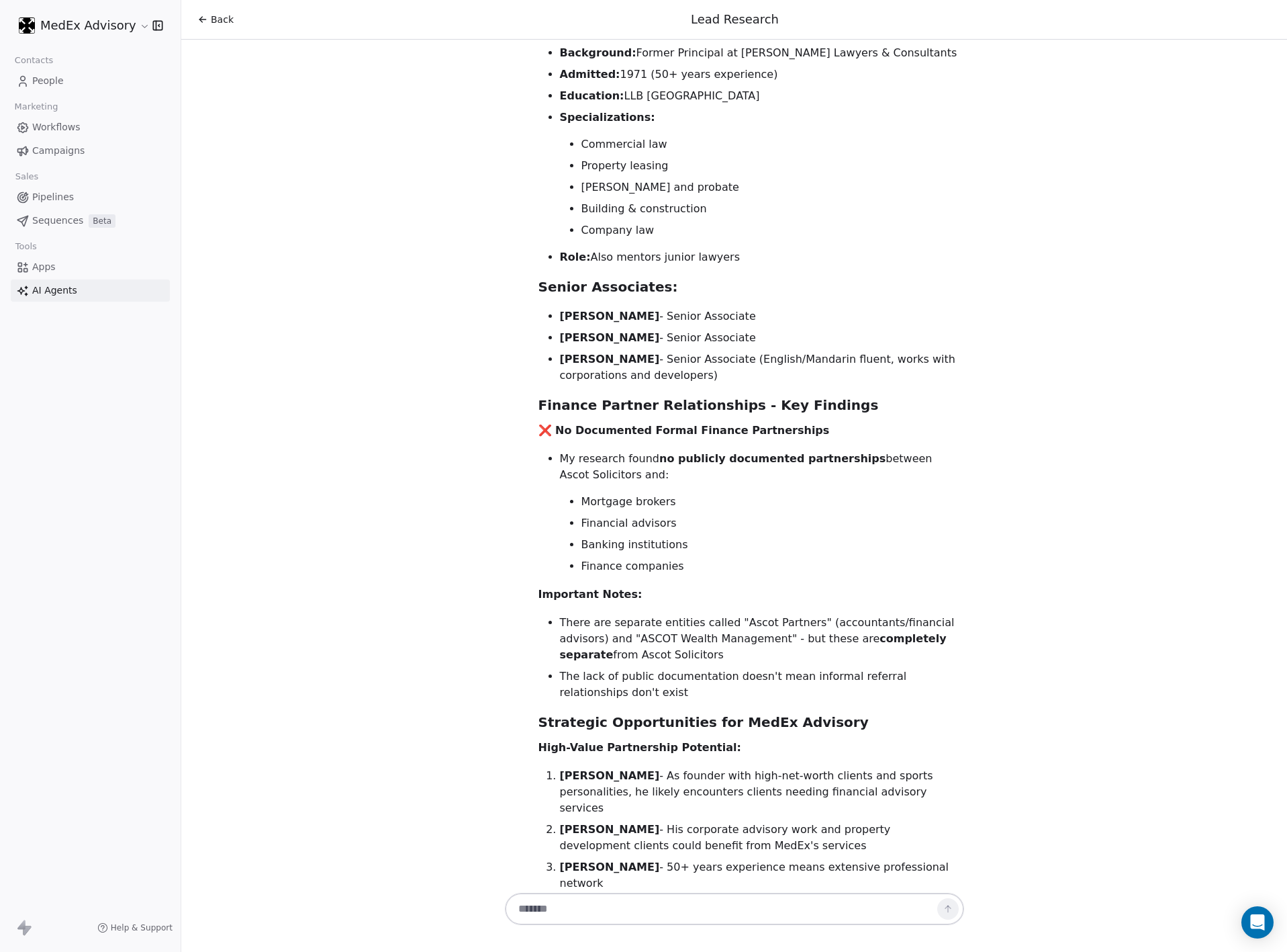
drag, startPoint x: 569, startPoint y: 730, endPoint x: 576, endPoint y: 730, distance: 7.0
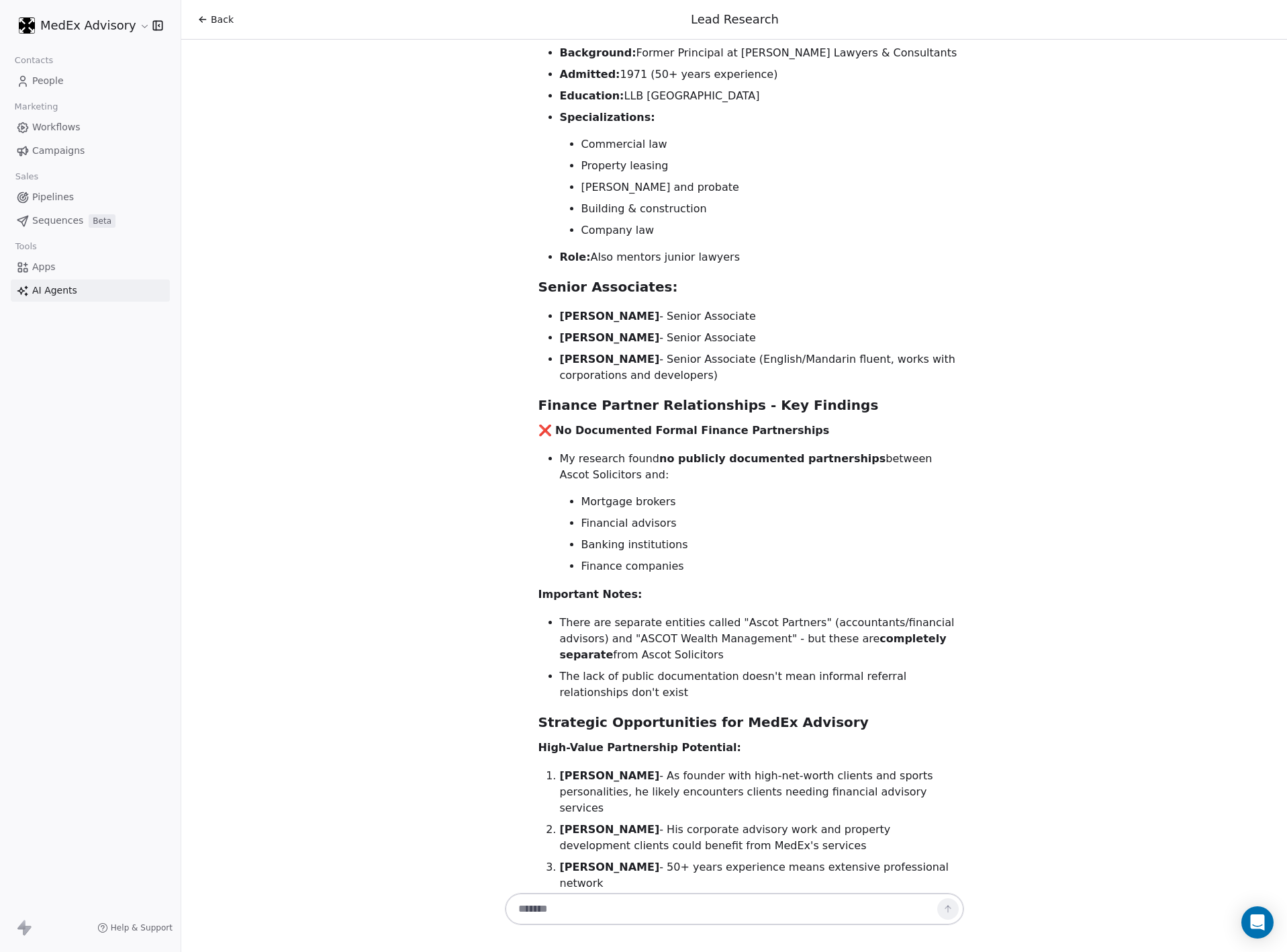
drag, startPoint x: 871, startPoint y: 476, endPoint x: 534, endPoint y: 391, distance: 347.6
click at [538, 767] on ol "Senad Dizdarevic - As founder with high-net-worth clients and sports personalit…" at bounding box center [751, 829] width 426 height 123
copy ol "Senad Dizdarevic - As founder with high-net-worth clients and sports personalit…"
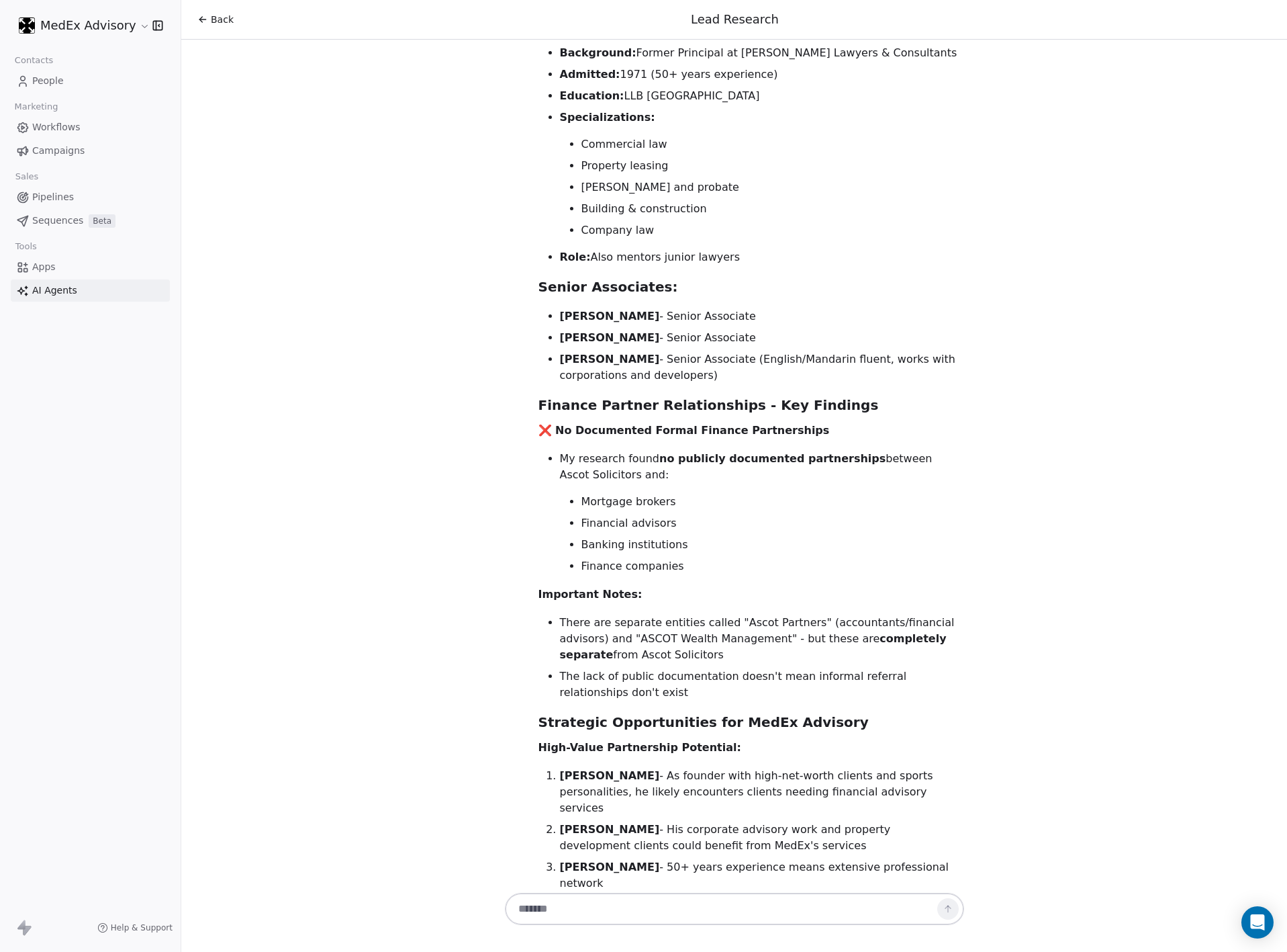
drag, startPoint x: 361, startPoint y: 248, endPoint x: 317, endPoint y: 218, distance: 53.3
drag, startPoint x: 317, startPoint y: 218, endPoint x: 148, endPoint y: 108, distance: 201.6
click at [299, 199] on div "Hi [PERSON_NAME]! 👋 I'm your Lead Researcher Agent, and I'm here to help you di…" at bounding box center [735, 465] width 1106 height 850
click at [64, 78] on link "People" at bounding box center [91, 81] width 159 height 22
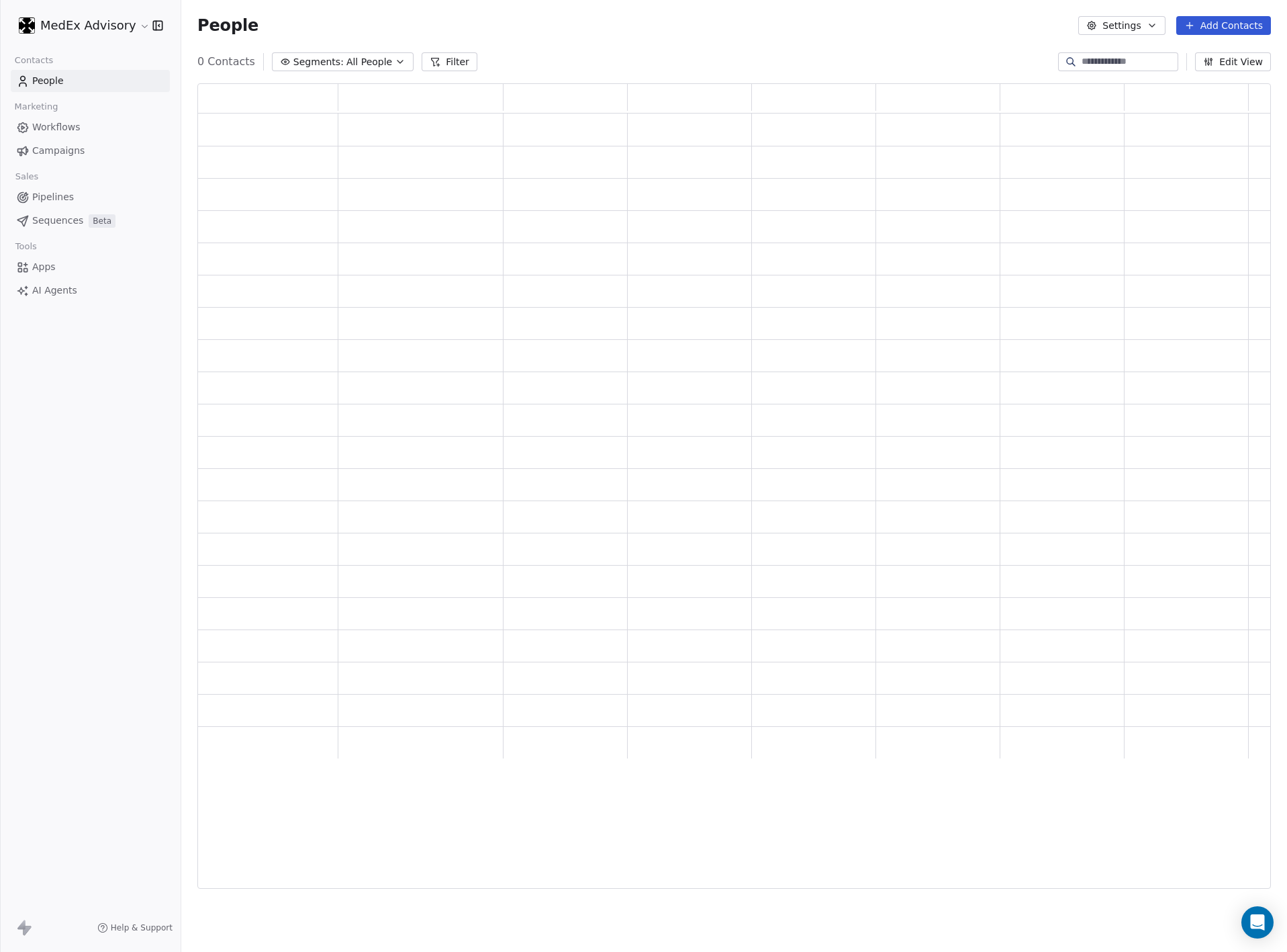
scroll to position [790, 1058]
click at [1226, 18] on button "Add Contacts" at bounding box center [1223, 25] width 95 height 18
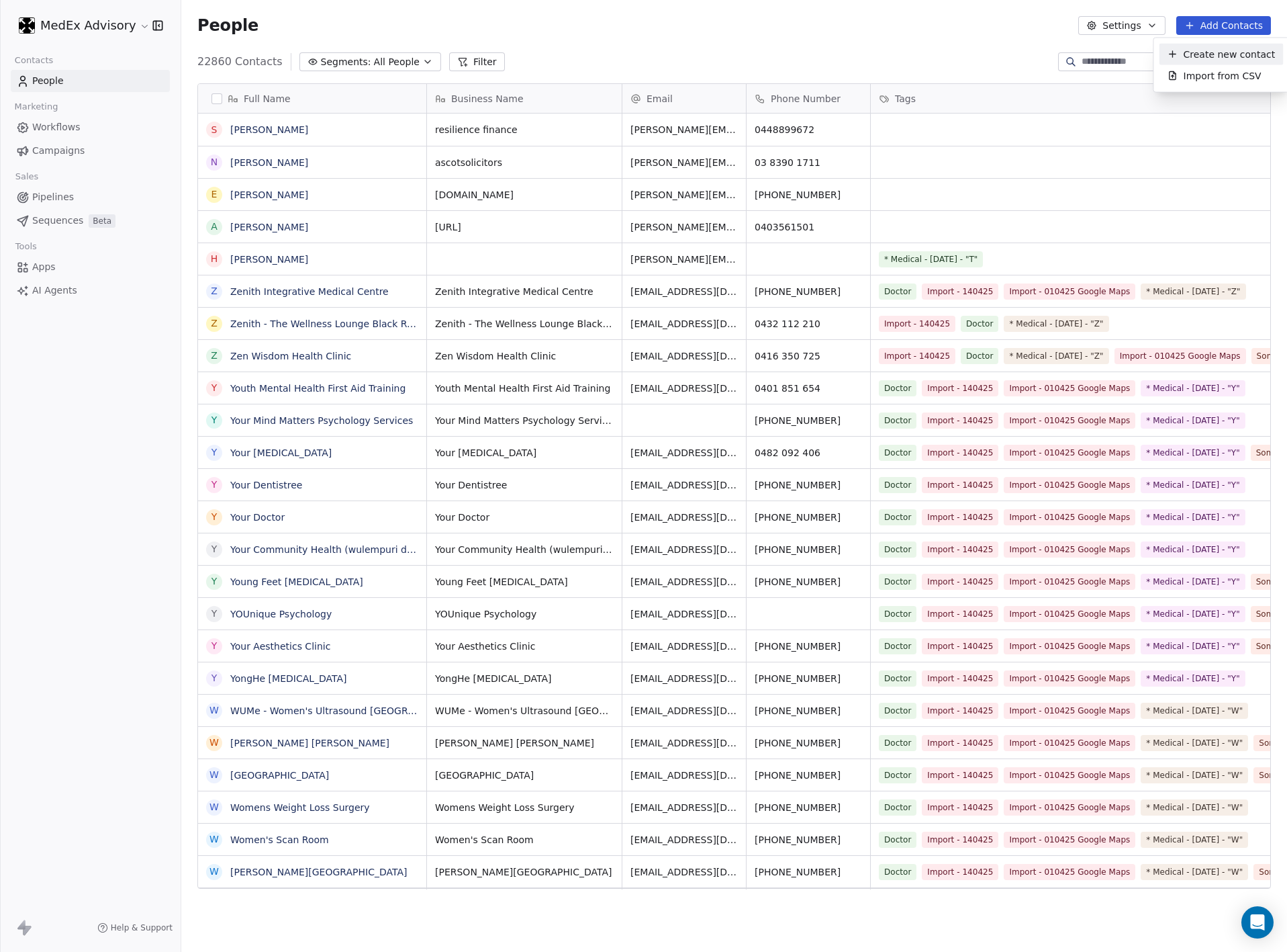
scroll to position [822, 1091]
click at [1190, 51] on span "Create new contact" at bounding box center [1229, 54] width 92 height 14
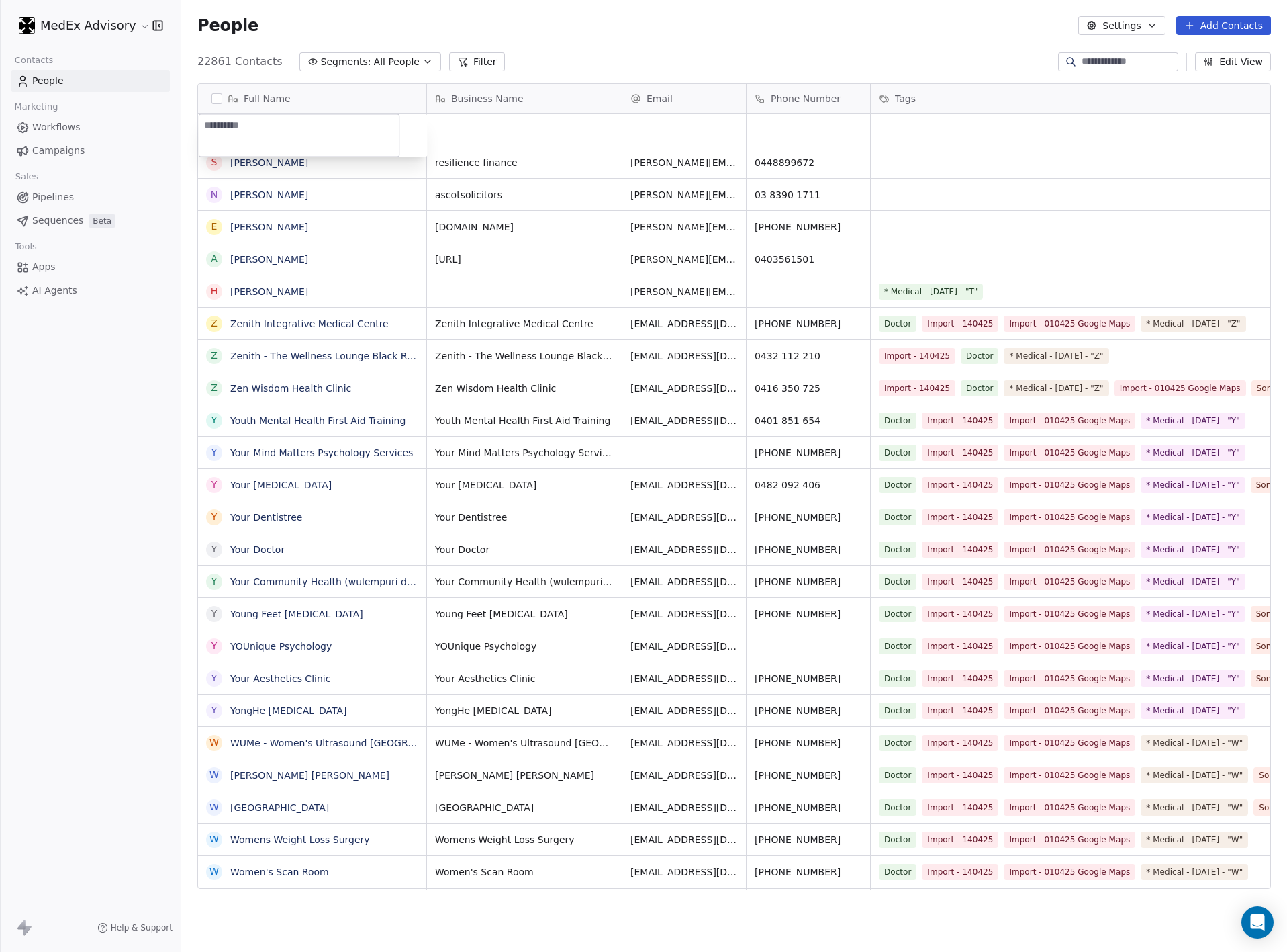
click at [461, 120] on html "MedEx Advisory Contacts People Marketing Workflows Campaigns Sales Pipelines Se…" at bounding box center [643, 476] width 1287 height 952
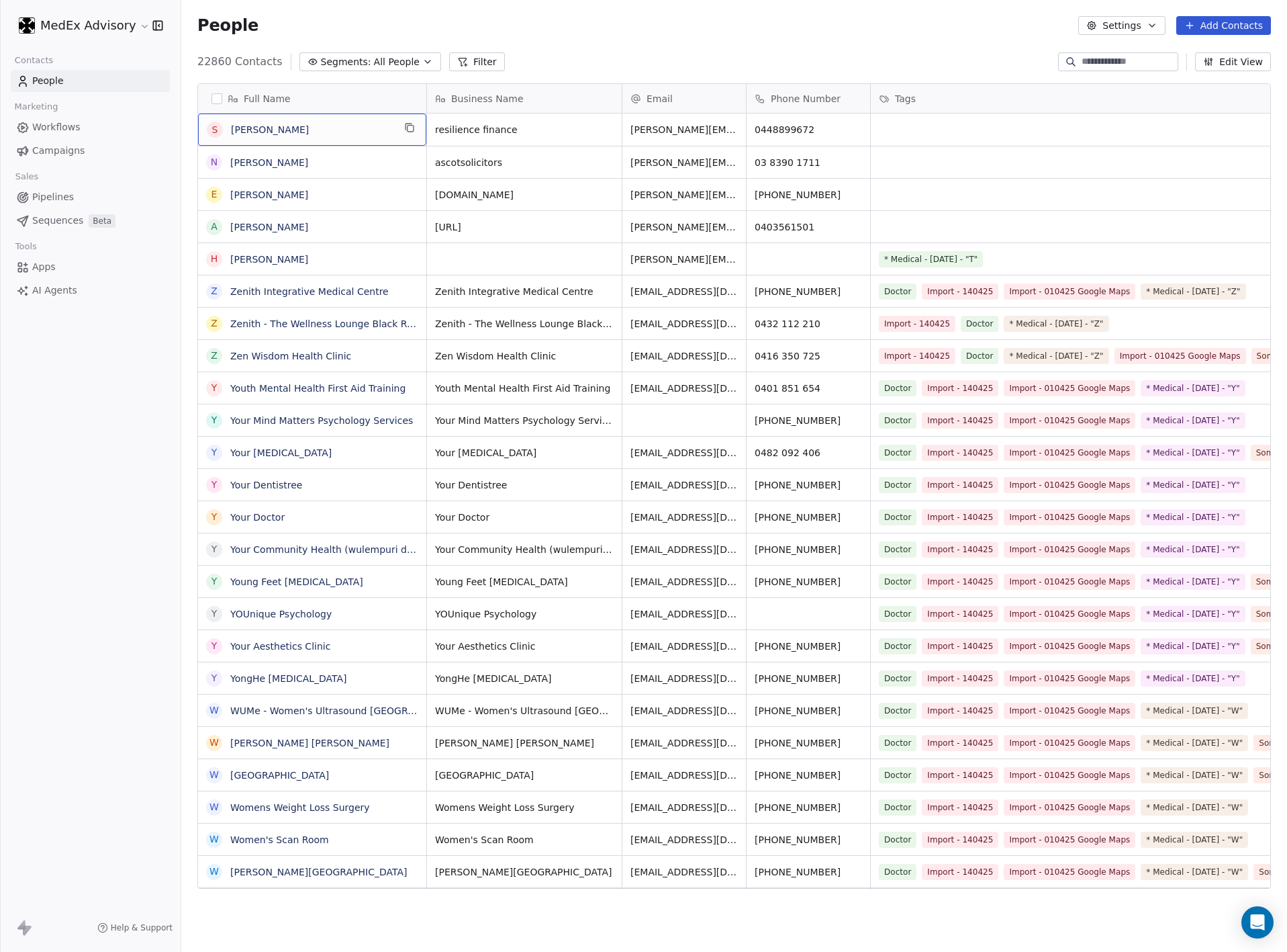
click at [1213, 12] on div "People Settings Add Contacts" at bounding box center [735, 25] width 1106 height 51
click at [1213, 20] on button "Add Contacts" at bounding box center [1223, 25] width 95 height 18
click at [1201, 56] on span "Create new contact" at bounding box center [1229, 54] width 92 height 14
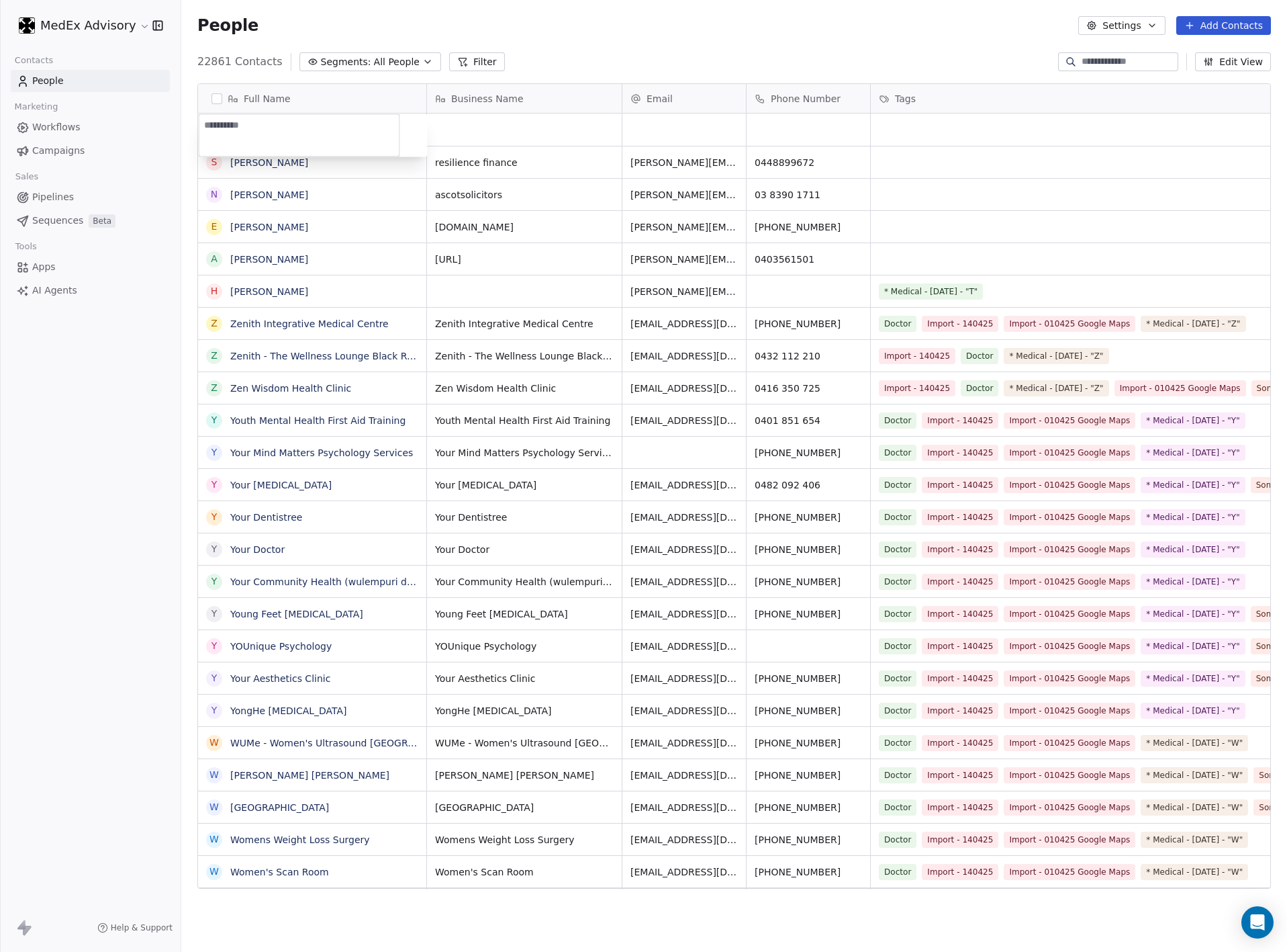
type textarea "**********"
click at [482, 200] on html "MedEx Advisory Contacts People Marketing Workflows Campaigns Sales Pipelines Se…" at bounding box center [643, 476] width 1287 height 952
click at [464, 194] on span "ascotsolicitors" at bounding box center [512, 195] width 153 height 13
click at [458, 121] on html "MedEx Advisory Contacts People Marketing Workflows Campaigns Sales Pipelines Se…" at bounding box center [643, 476] width 1287 height 952
click at [460, 126] on html "MedEx Advisory Contacts People Marketing Workflows Campaigns Sales Pipelines Se…" at bounding box center [643, 476] width 1287 height 952
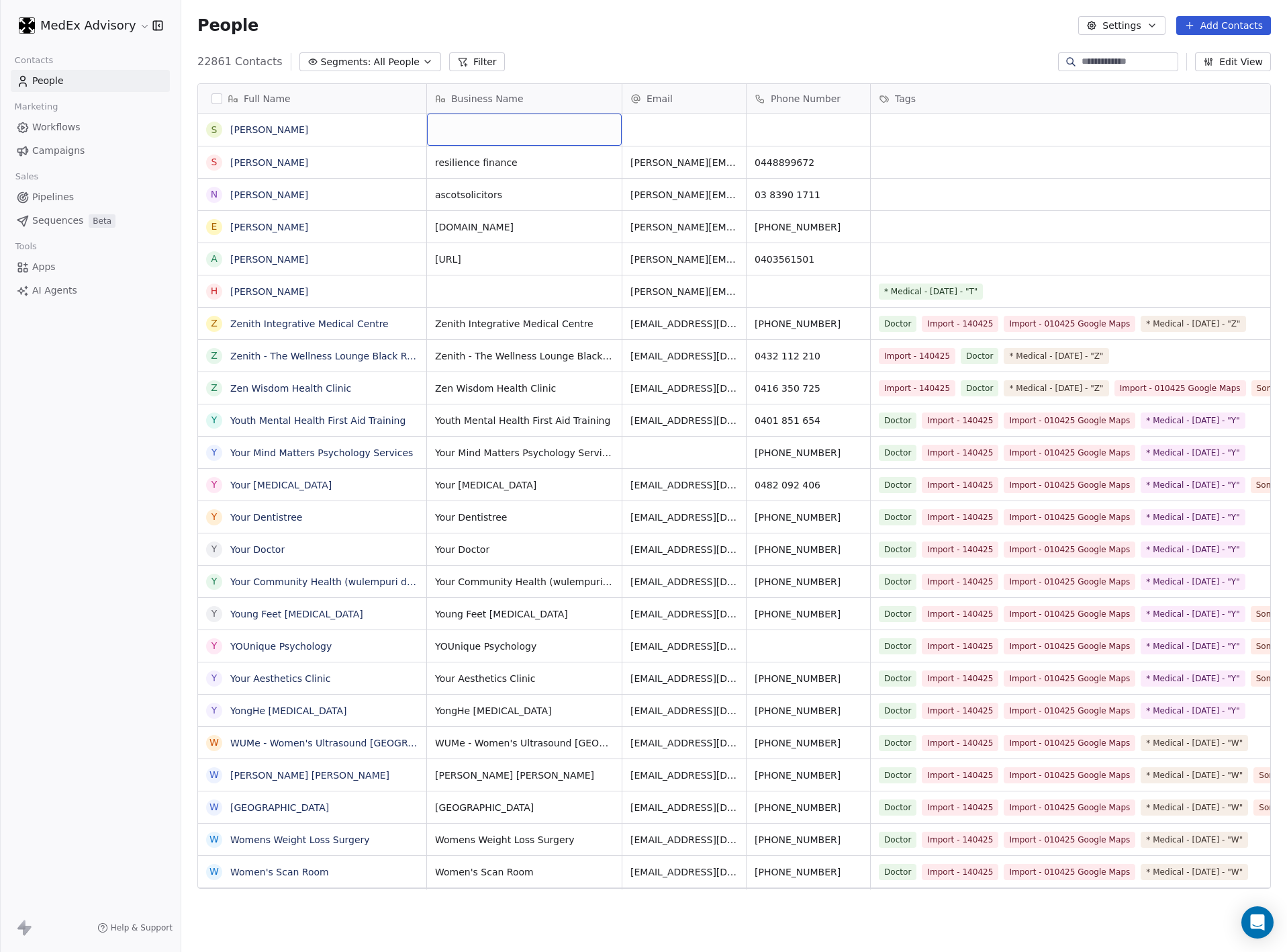
click at [460, 126] on div "grid" at bounding box center [524, 130] width 195 height 32
click at [466, 133] on div "grid" at bounding box center [524, 130] width 195 height 32
click at [460, 127] on div "grid" at bounding box center [524, 130] width 195 height 32
click at [452, 128] on textarea at bounding box center [524, 136] width 193 height 41
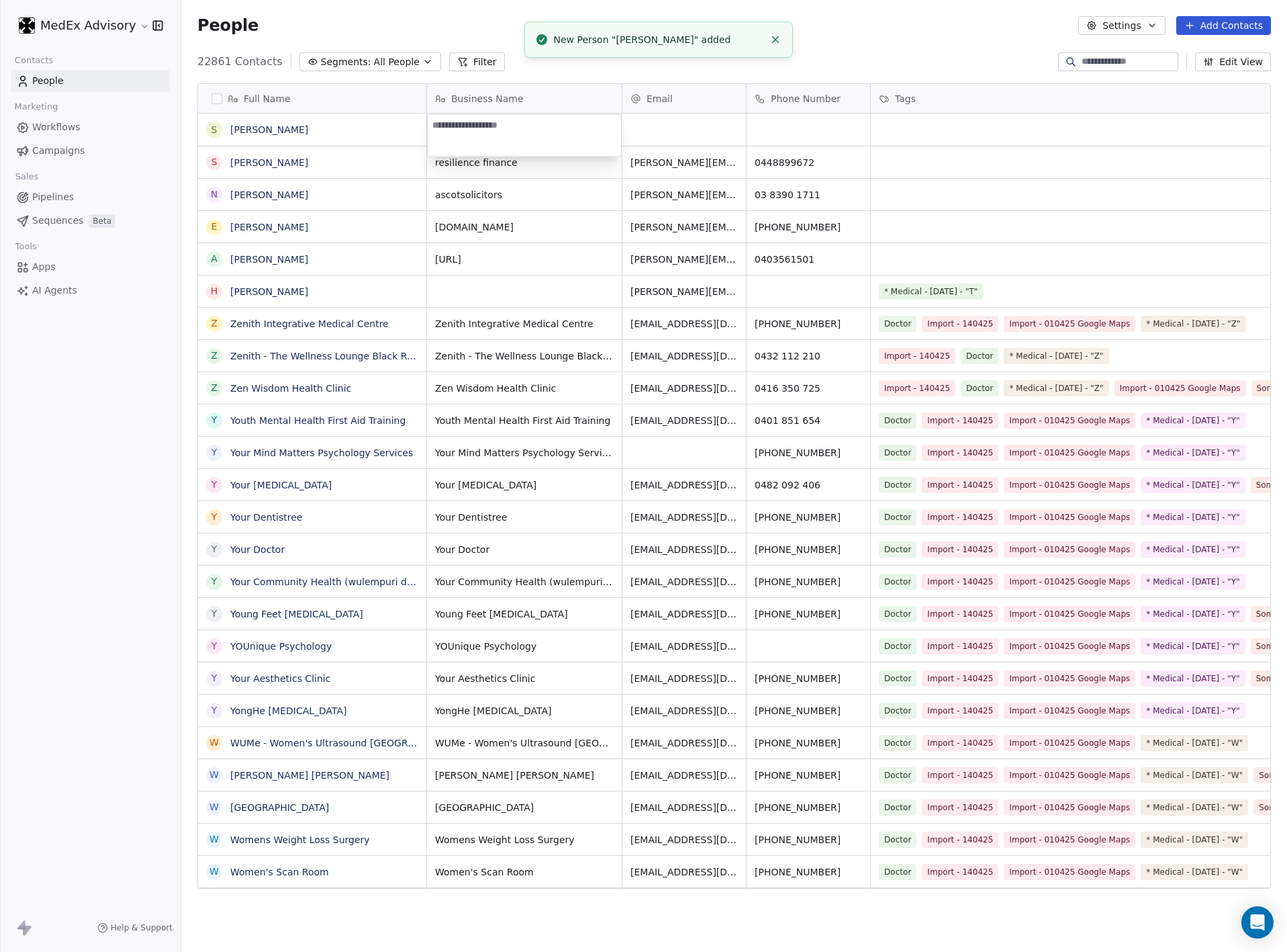
click at [452, 128] on textarea at bounding box center [524, 136] width 193 height 41
type textarea "**********"
click at [663, 192] on html "MedEx Advisory Contacts People Marketing Workflows Campaigns Sales Pipelines Se…" at bounding box center [643, 476] width 1287 height 952
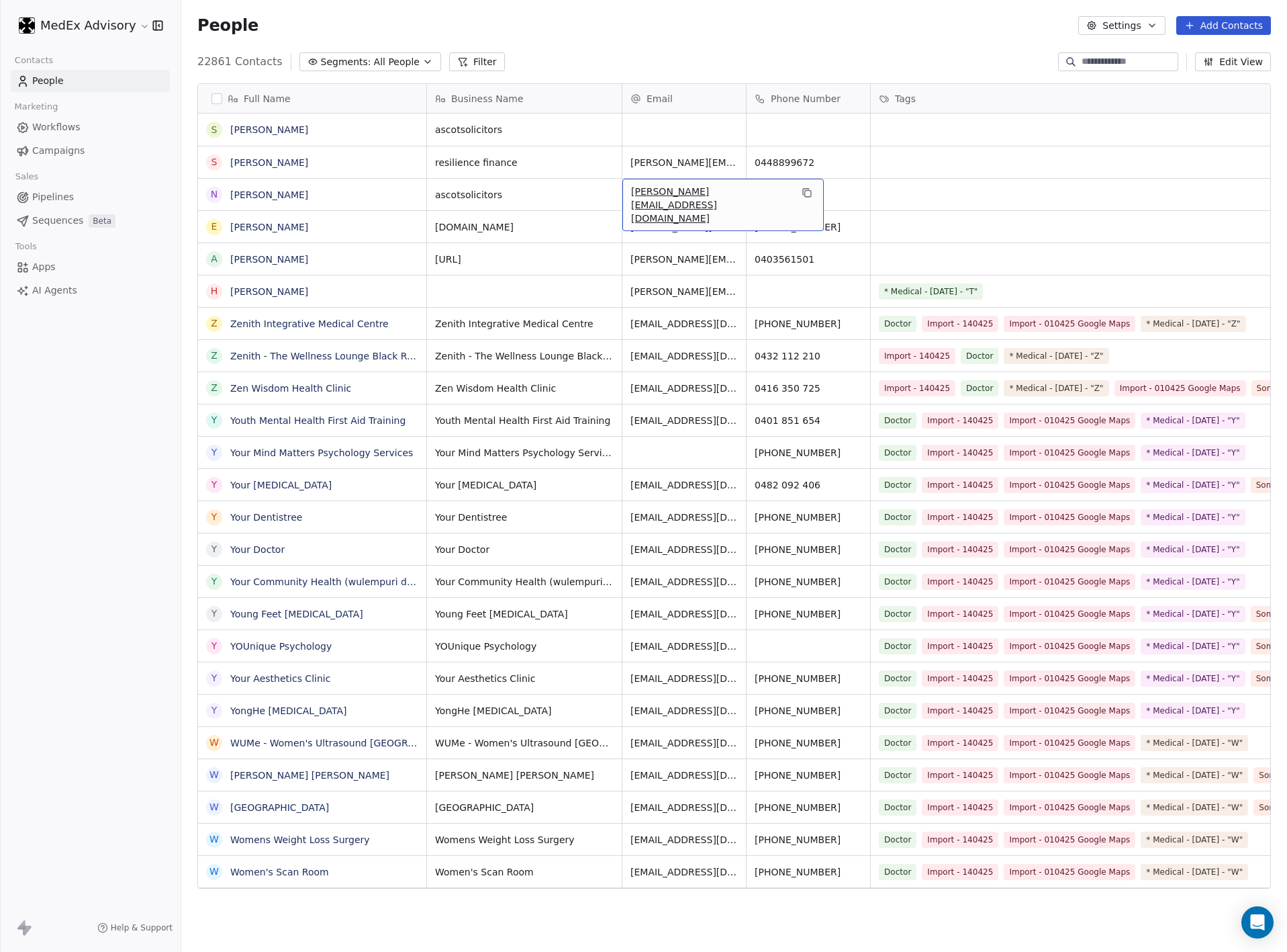
click at [659, 190] on span "[PERSON_NAME][EMAIL_ADDRESS][DOMAIN_NAME]" at bounding box center [711, 205] width 159 height 41
click at [758, 197] on input "**********" at bounding box center [707, 195] width 162 height 27
click at [651, 125] on html "MedEx Advisory Contacts People Marketing Workflows Campaigns Sales Pipelines Se…" at bounding box center [643, 476] width 1287 height 952
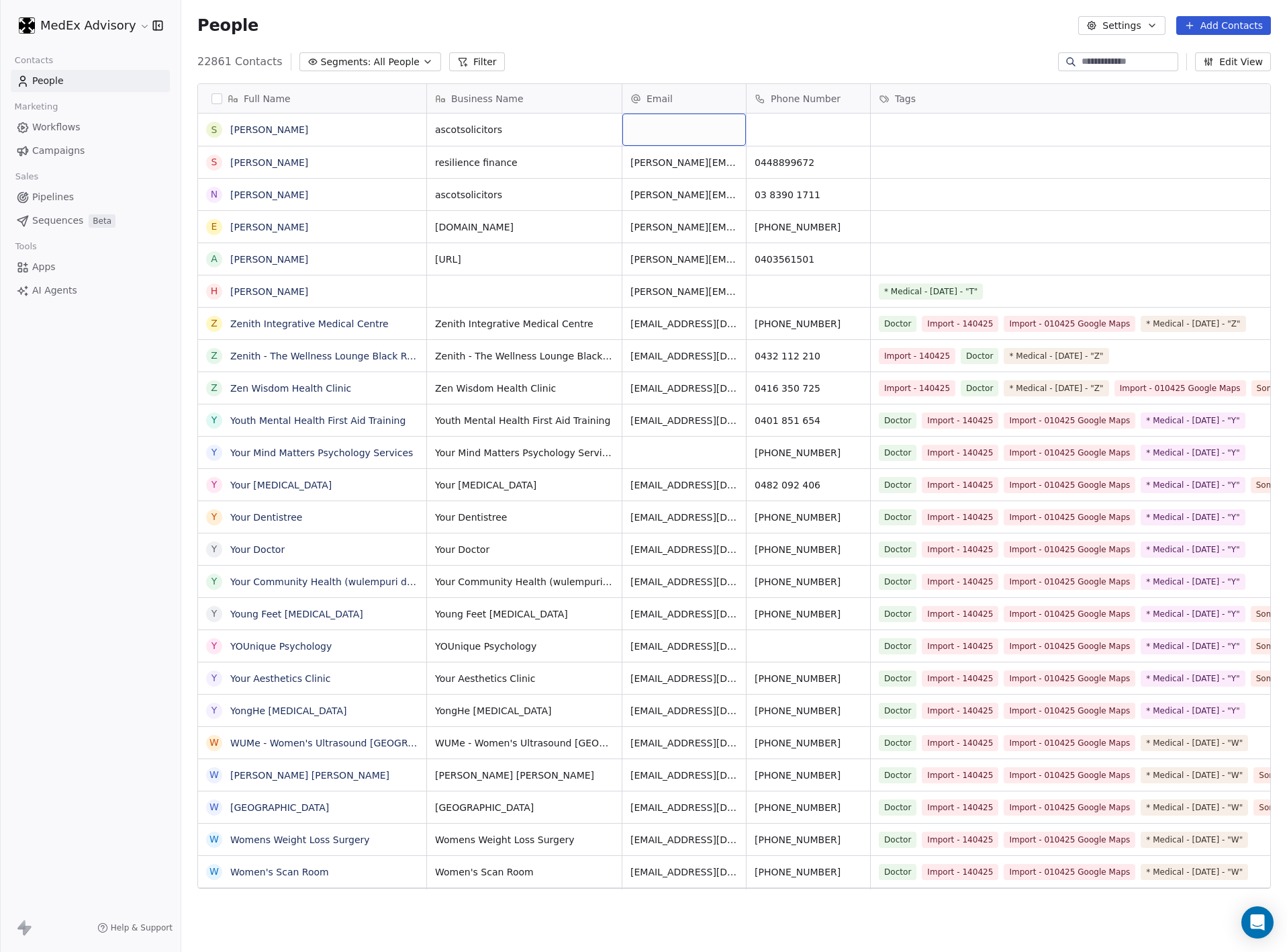
click at [657, 131] on div "grid" at bounding box center [684, 130] width 123 height 32
click at [656, 131] on div "grid" at bounding box center [684, 130] width 123 height 32
click at [645, 126] on div "grid" at bounding box center [684, 130] width 123 height 32
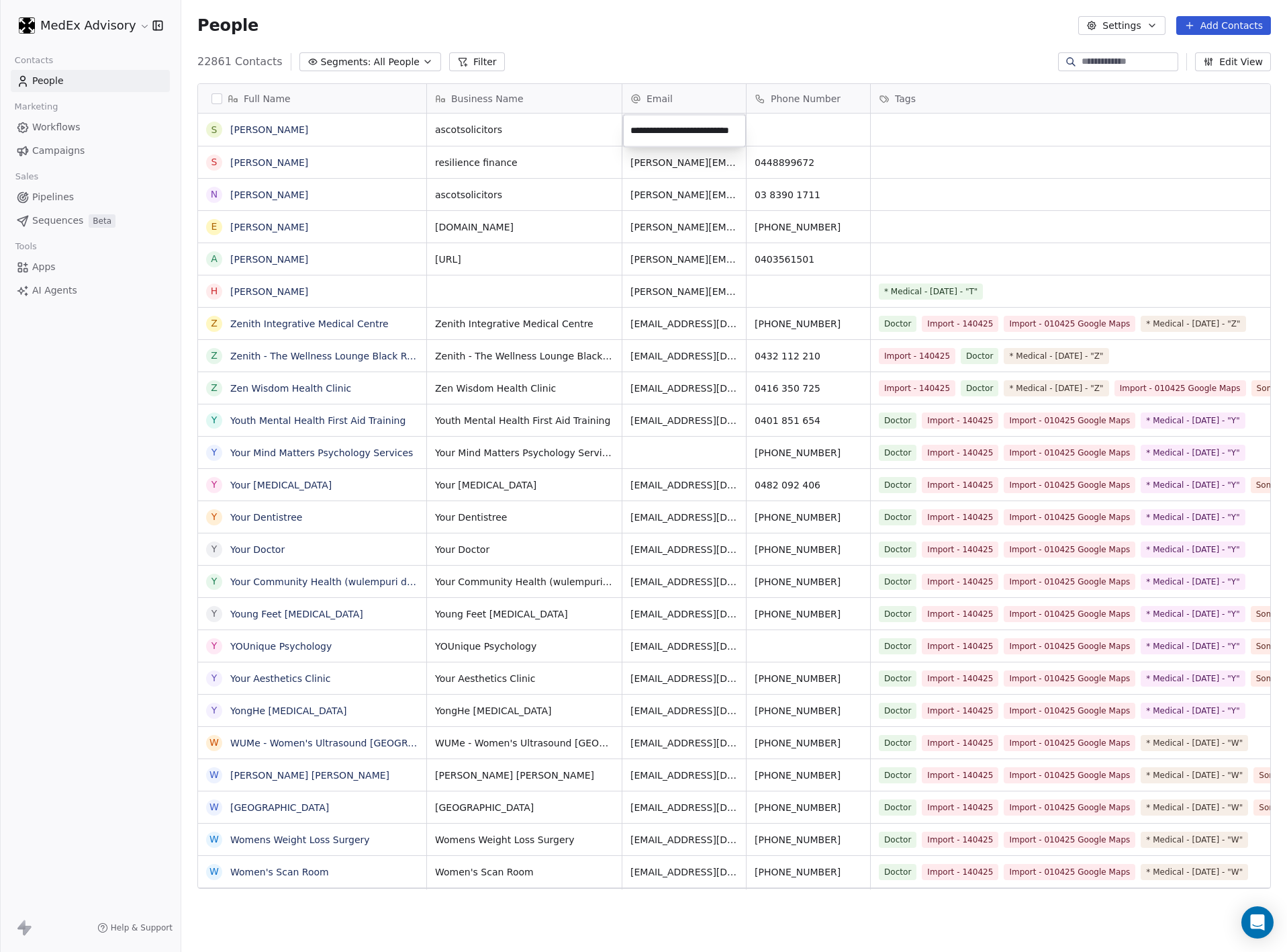
type input "**********"
click at [921, 133] on html "MedEx Advisory Contacts People Marketing Workflows Campaigns Sales Pipelines Se…" at bounding box center [643, 476] width 1287 height 952
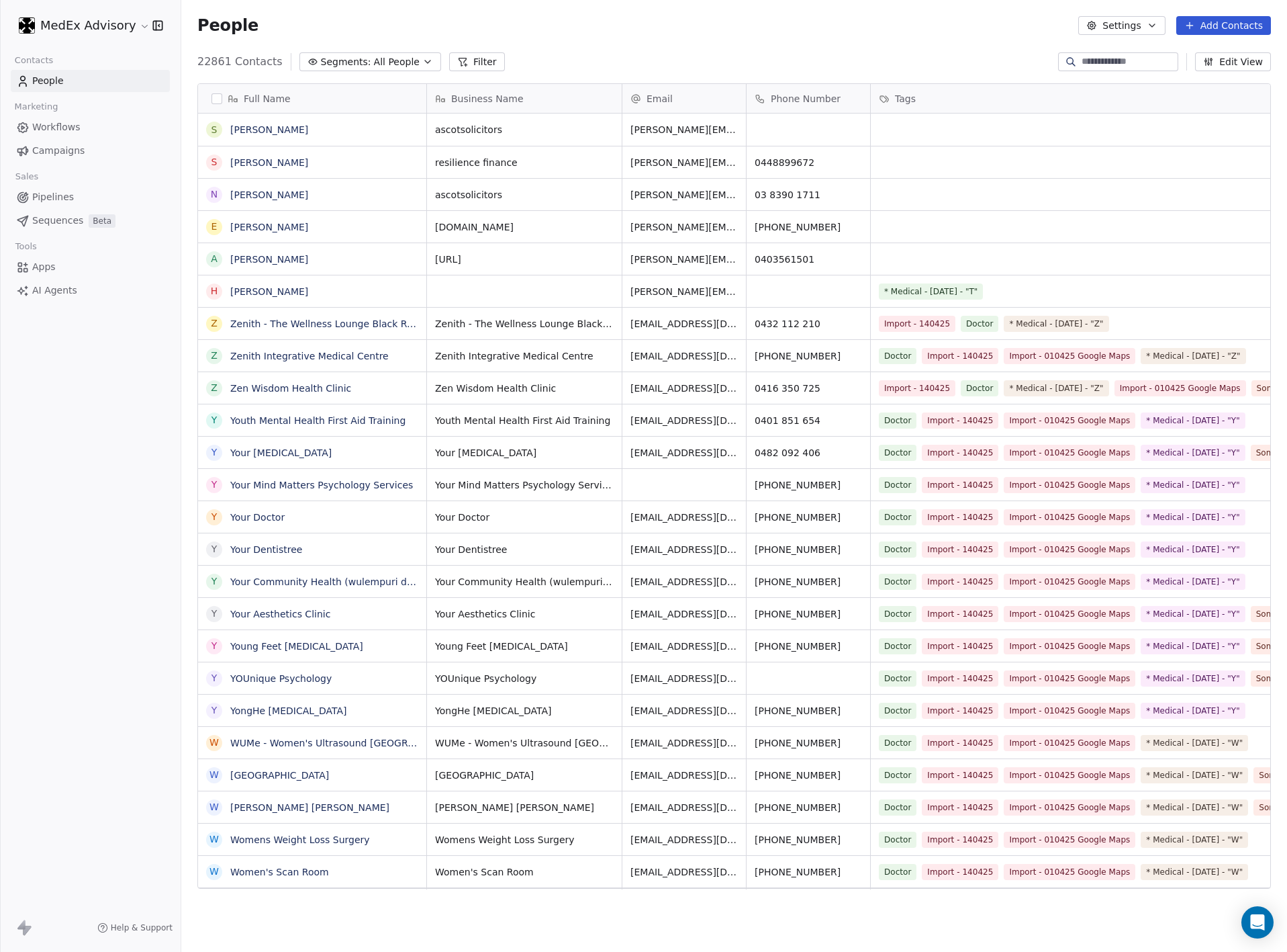
click at [1231, 25] on button "Add Contacts" at bounding box center [1223, 25] width 95 height 18
click at [1189, 55] on span "Create new contact" at bounding box center [1229, 54] width 92 height 14
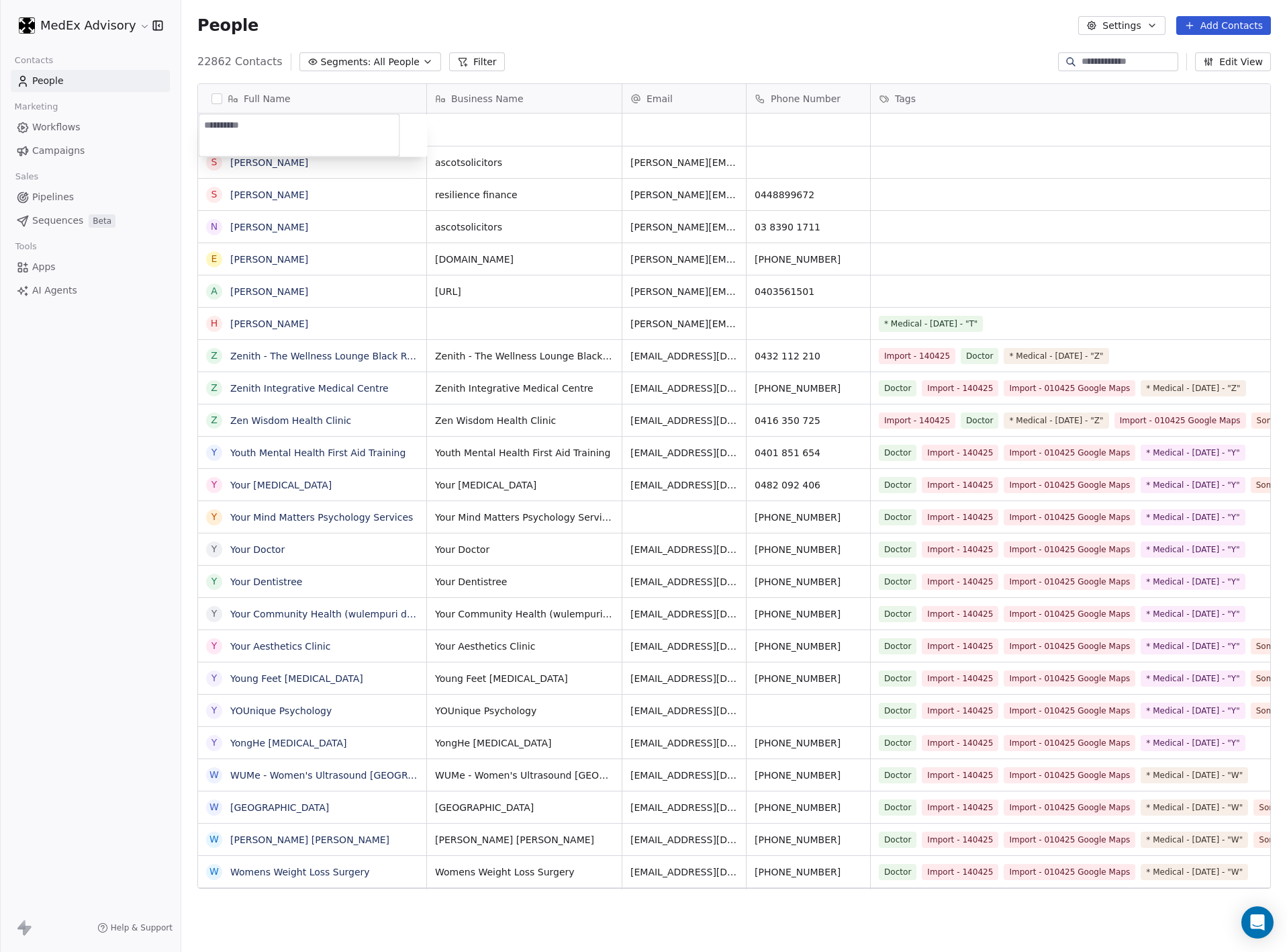
click at [316, 133] on textarea at bounding box center [299, 136] width 200 height 41
type textarea "**********"
click at [689, 127] on html "MedEx Advisory Contacts People Marketing Workflows Campaigns Sales Pipelines Se…" at bounding box center [643, 476] width 1287 height 952
click at [659, 131] on div "grid" at bounding box center [684, 130] width 123 height 32
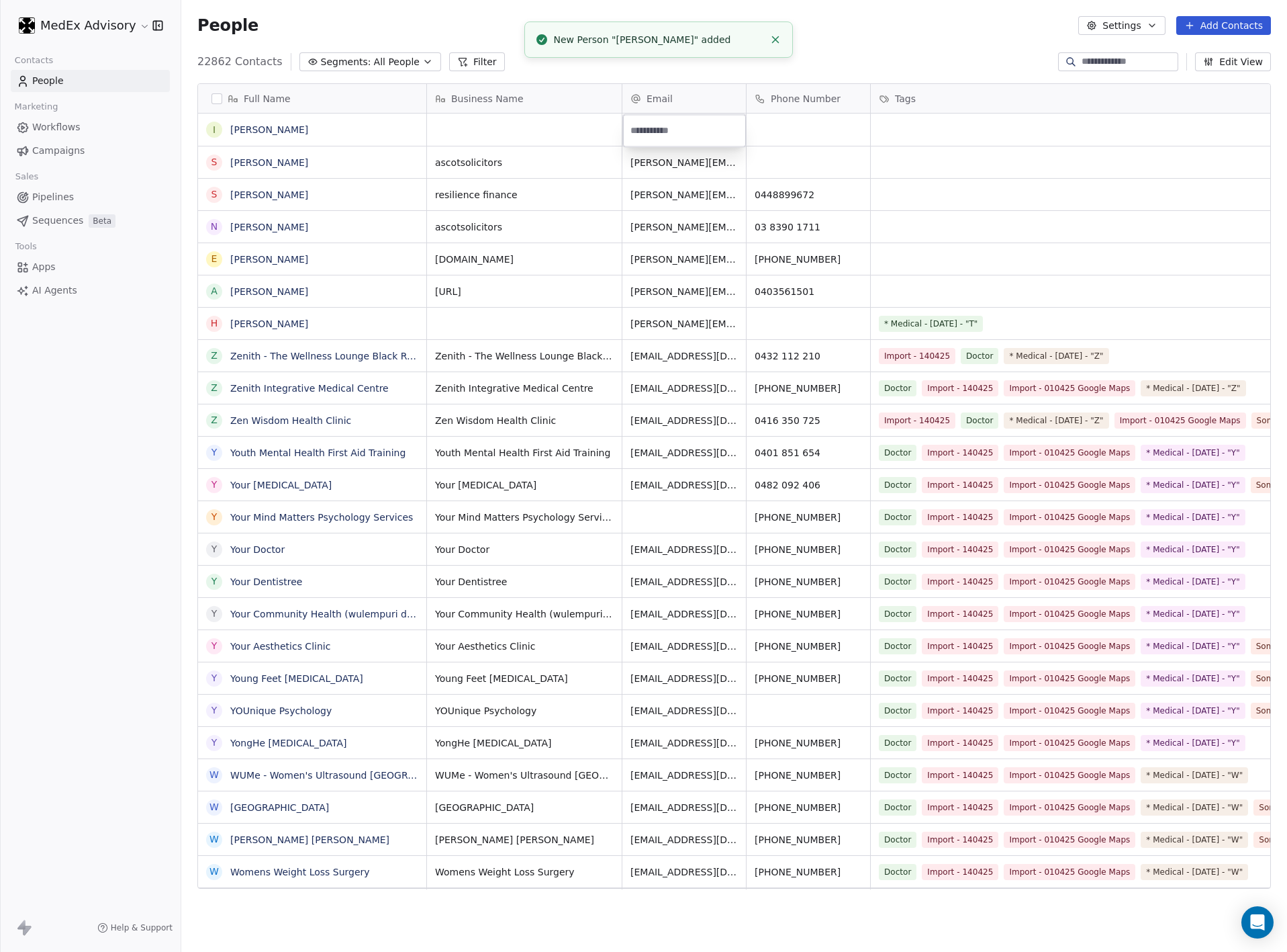
click at [975, 144] on html "MedEx Advisory Contacts People Marketing Workflows Campaigns Sales Pipelines Se…" at bounding box center [643, 476] width 1287 height 952
click at [678, 161] on span "senad@ascotsolicitors.com.au" at bounding box center [711, 172] width 159 height 41
click at [678, 161] on input "**********" at bounding box center [708, 163] width 165 height 27
click at [673, 131] on html "MedEx Advisory Contacts People Marketing Workflows Campaigns Sales Pipelines Se…" at bounding box center [643, 476] width 1287 height 952
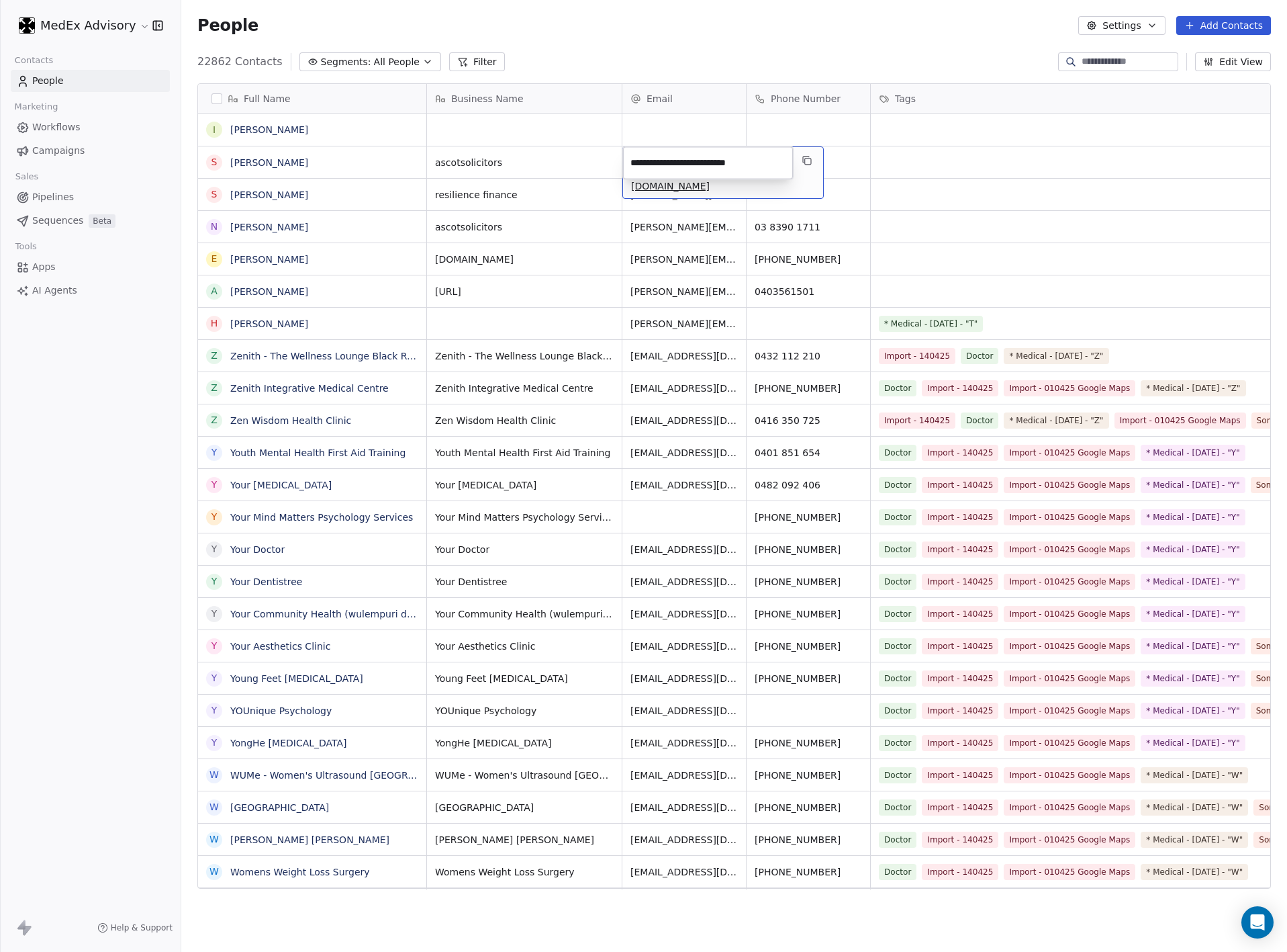
click at [645, 125] on html "MedEx Advisory Contacts People Marketing Workflows Campaigns Sales Pipelines Se…" at bounding box center [643, 476] width 1287 height 952
click at [637, 123] on div "grid" at bounding box center [684, 130] width 123 height 32
click at [631, 128] on div "grid" at bounding box center [684, 130] width 123 height 32
click at [633, 128] on div "grid" at bounding box center [684, 130] width 123 height 32
click at [642, 131] on input "email" at bounding box center [684, 131] width 117 height 27
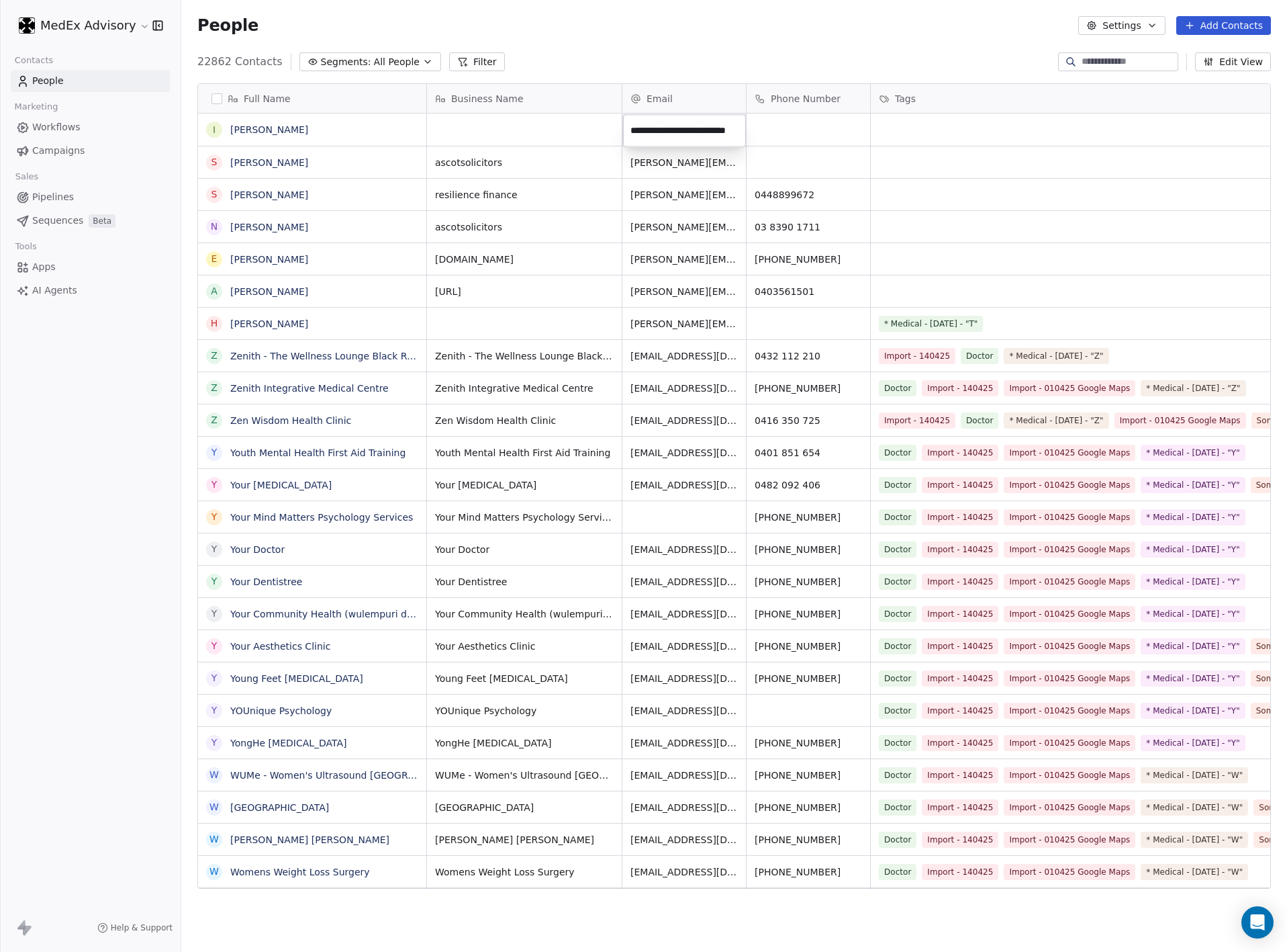
scroll to position [0, 0]
drag, startPoint x: 643, startPoint y: 131, endPoint x: -8, endPoint y: 151, distance: 651.3
click at [0, 151] on html "MedEx Advisory Contacts People Marketing Workflows Campaigns Sales Pipelines Se…" at bounding box center [643, 476] width 1287 height 952
type input "**********"
click at [465, 178] on html "MedEx Advisory Contacts People Marketing Workflows Campaigns Sales Pipelines Se…" at bounding box center [643, 476] width 1287 height 952
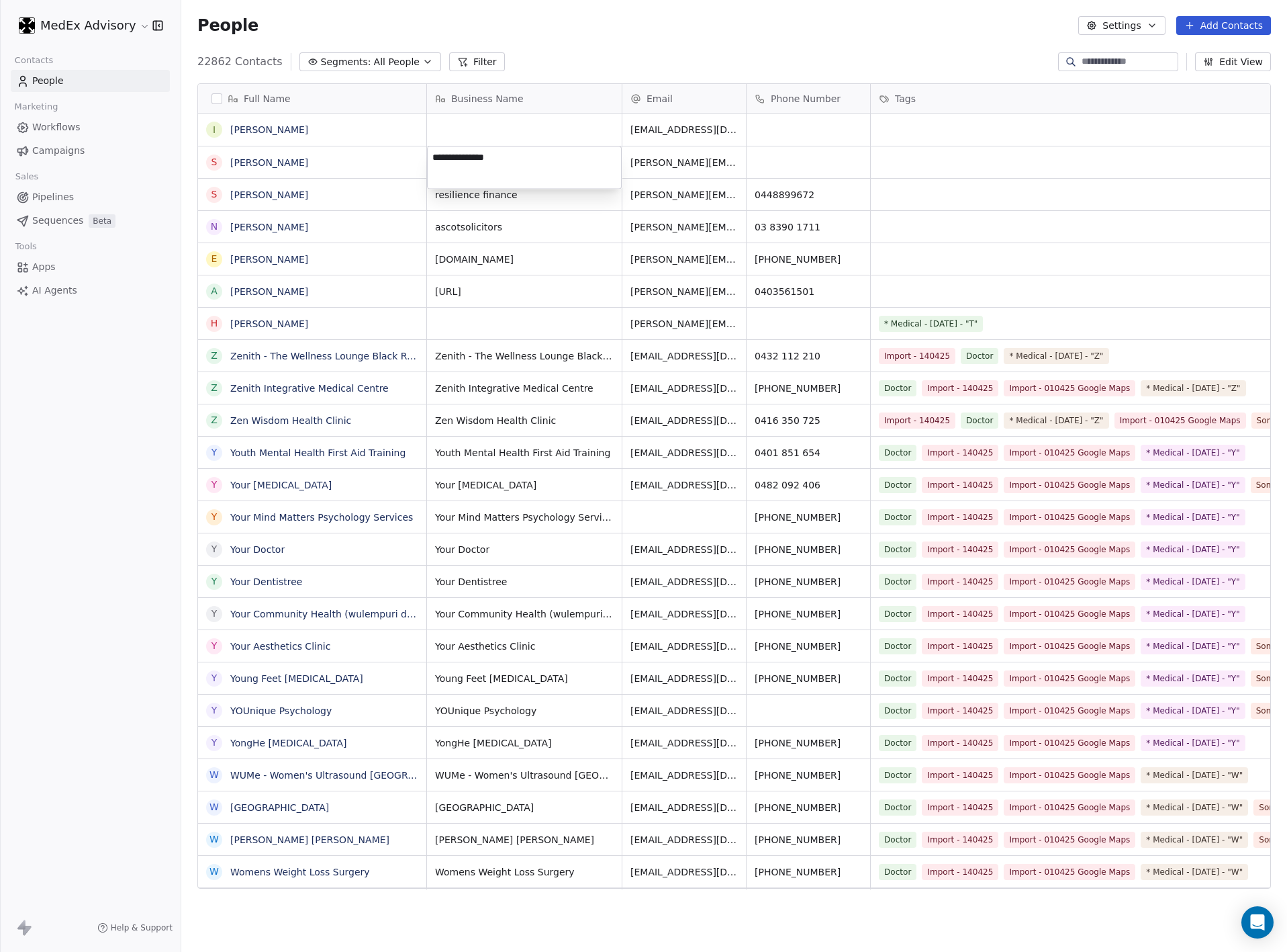
click at [457, 158] on textarea "**********" at bounding box center [524, 168] width 193 height 41
click at [453, 128] on html "MedEx Advisory Contacts People Marketing Workflows Campaigns Sales Pipelines Se…" at bounding box center [643, 476] width 1287 height 952
click at [468, 136] on div "grid" at bounding box center [524, 130] width 195 height 32
click at [468, 131] on div "grid" at bounding box center [524, 130] width 195 height 32
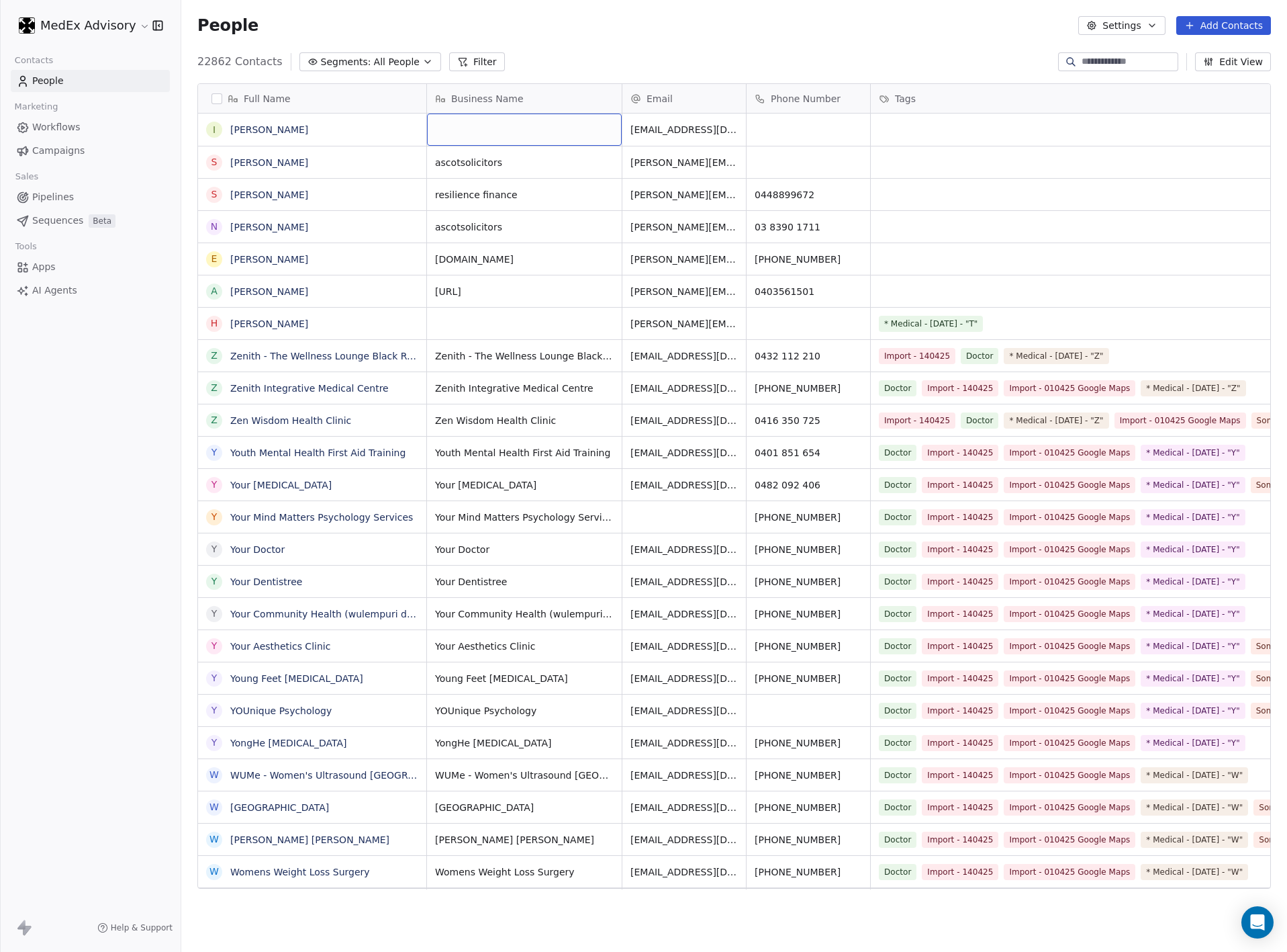
click at [457, 129] on div "grid" at bounding box center [524, 130] width 195 height 32
click at [457, 128] on div "grid" at bounding box center [524, 130] width 195 height 32
type textarea "**********"
click at [715, 53] on html "MedEx Advisory Contacts People Marketing Workflows Campaigns Sales Pipelines Se…" at bounding box center [643, 476] width 1287 height 952
click at [1203, 28] on button "Add Contacts" at bounding box center [1223, 25] width 95 height 18
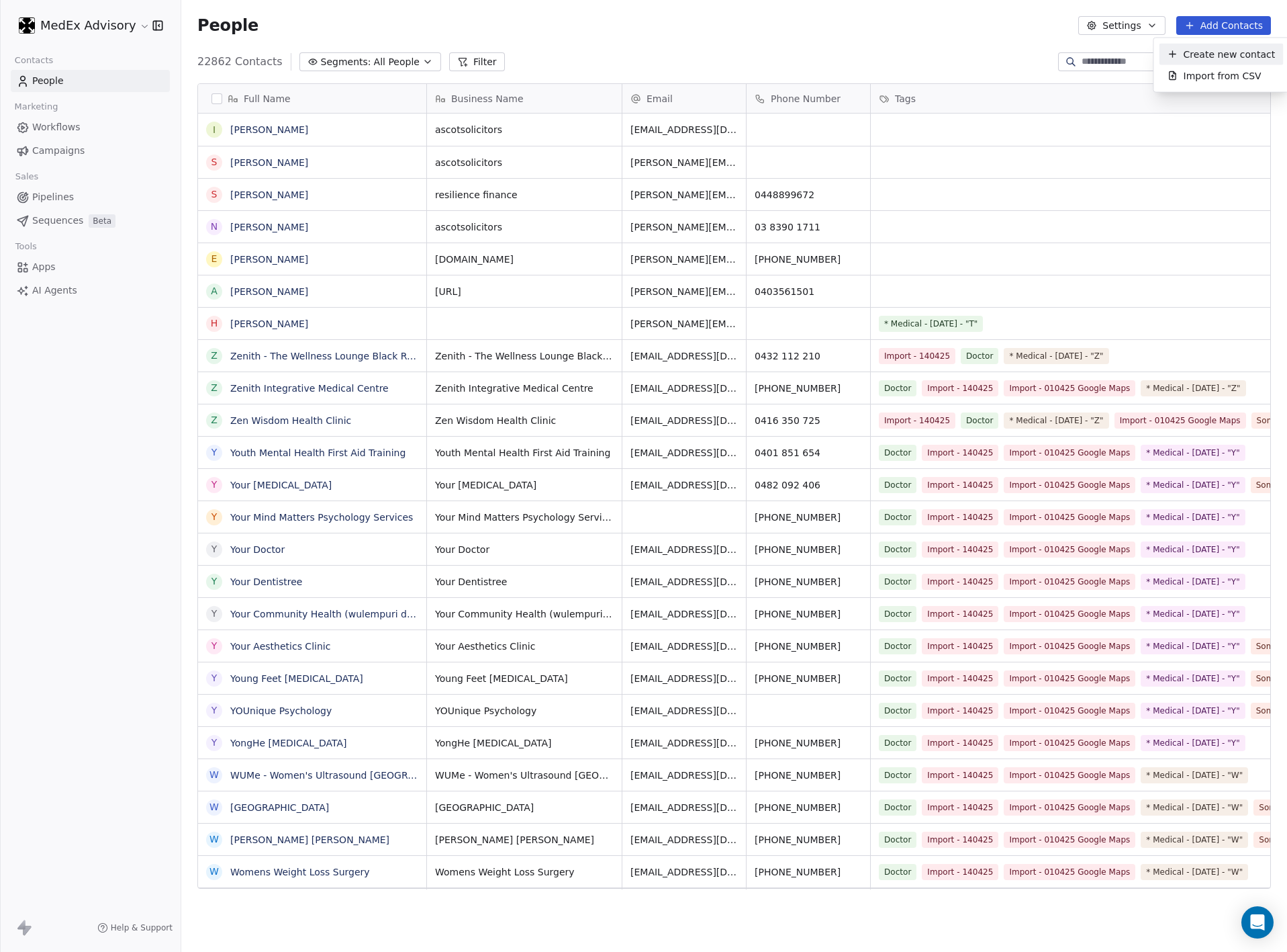
drag, startPoint x: 1213, startPoint y: 53, endPoint x: 859, endPoint y: 63, distance: 354.1
click at [1213, 53] on span "Create new contact" at bounding box center [1229, 54] width 92 height 14
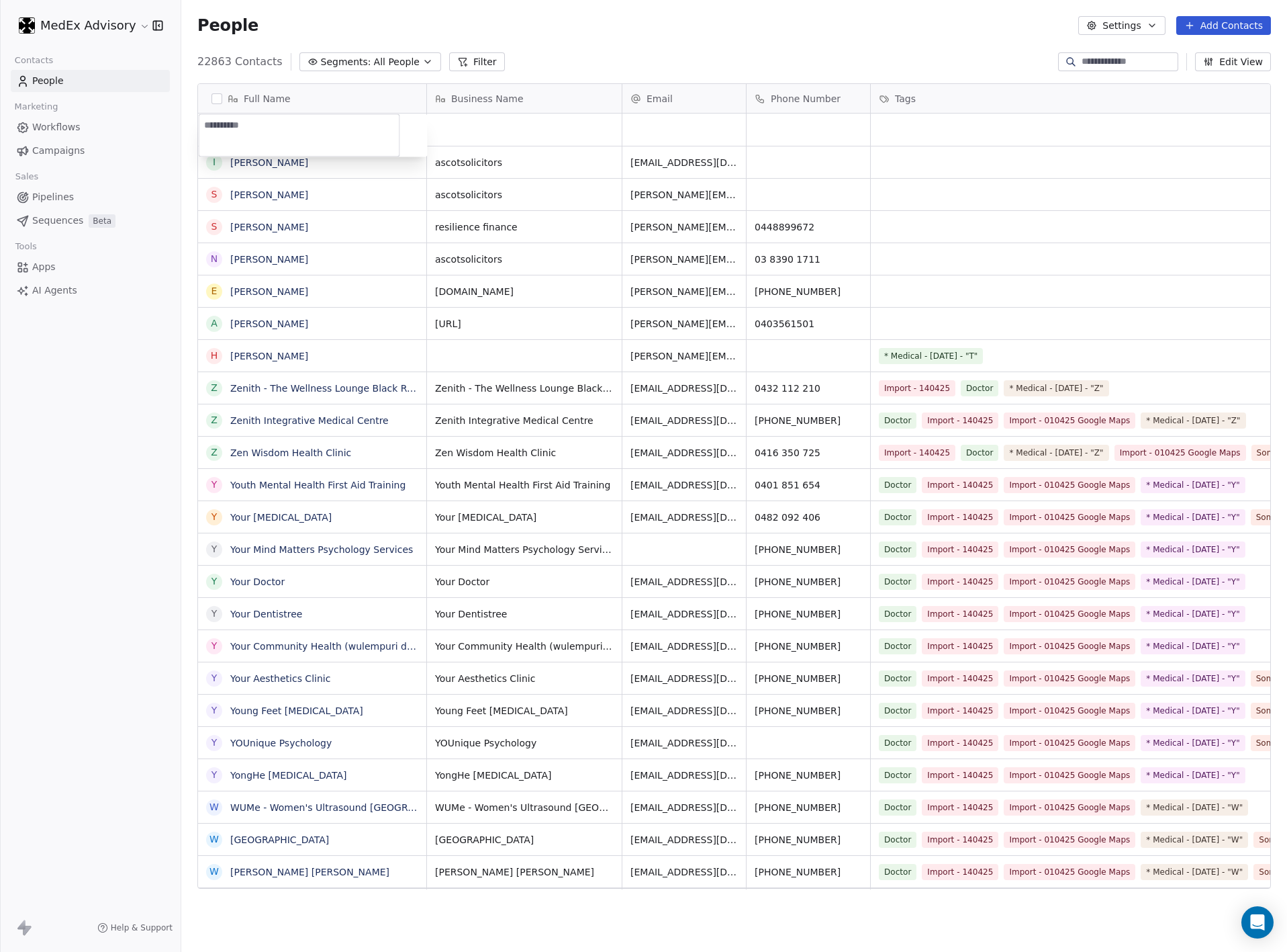
type textarea "**********"
click at [657, 127] on html "MedEx Advisory Contacts People Marketing Workflows Campaigns Sales Pipelines Se…" at bounding box center [643, 476] width 1287 height 952
click at [647, 161] on span "imran@ascotsolicitors.com.au" at bounding box center [711, 165] width 159 height 27
click at [647, 161] on input "**********" at bounding box center [708, 163] width 164 height 27
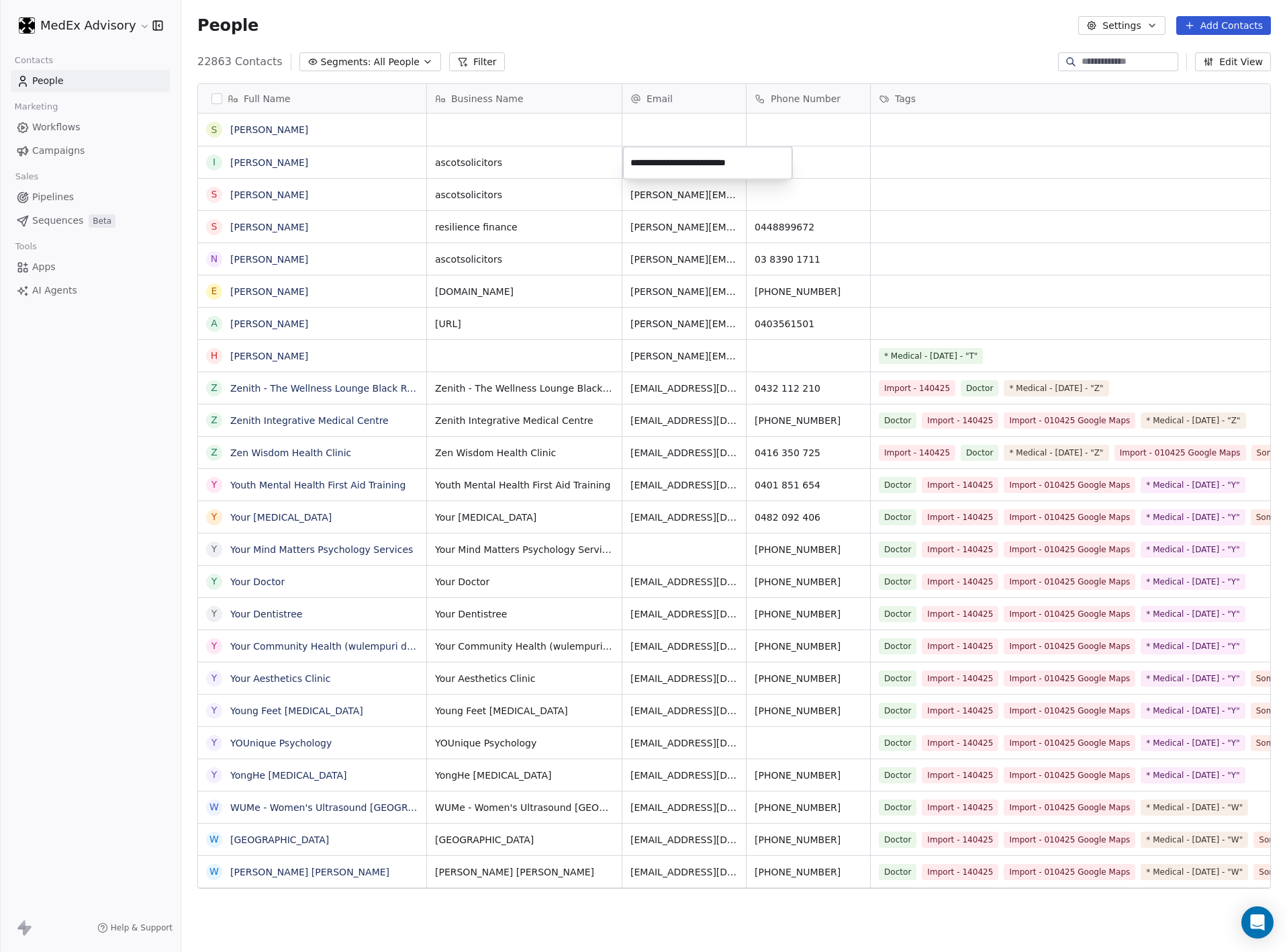
click at [647, 131] on html "MedEx Advisory Contacts People Marketing Workflows Campaigns Sales Pipelines Se…" at bounding box center [643, 476] width 1287 height 952
click at [636, 127] on html "MedEx Advisory Contacts People Marketing Workflows Campaigns Sales Pipelines Se…" at bounding box center [643, 476] width 1287 height 952
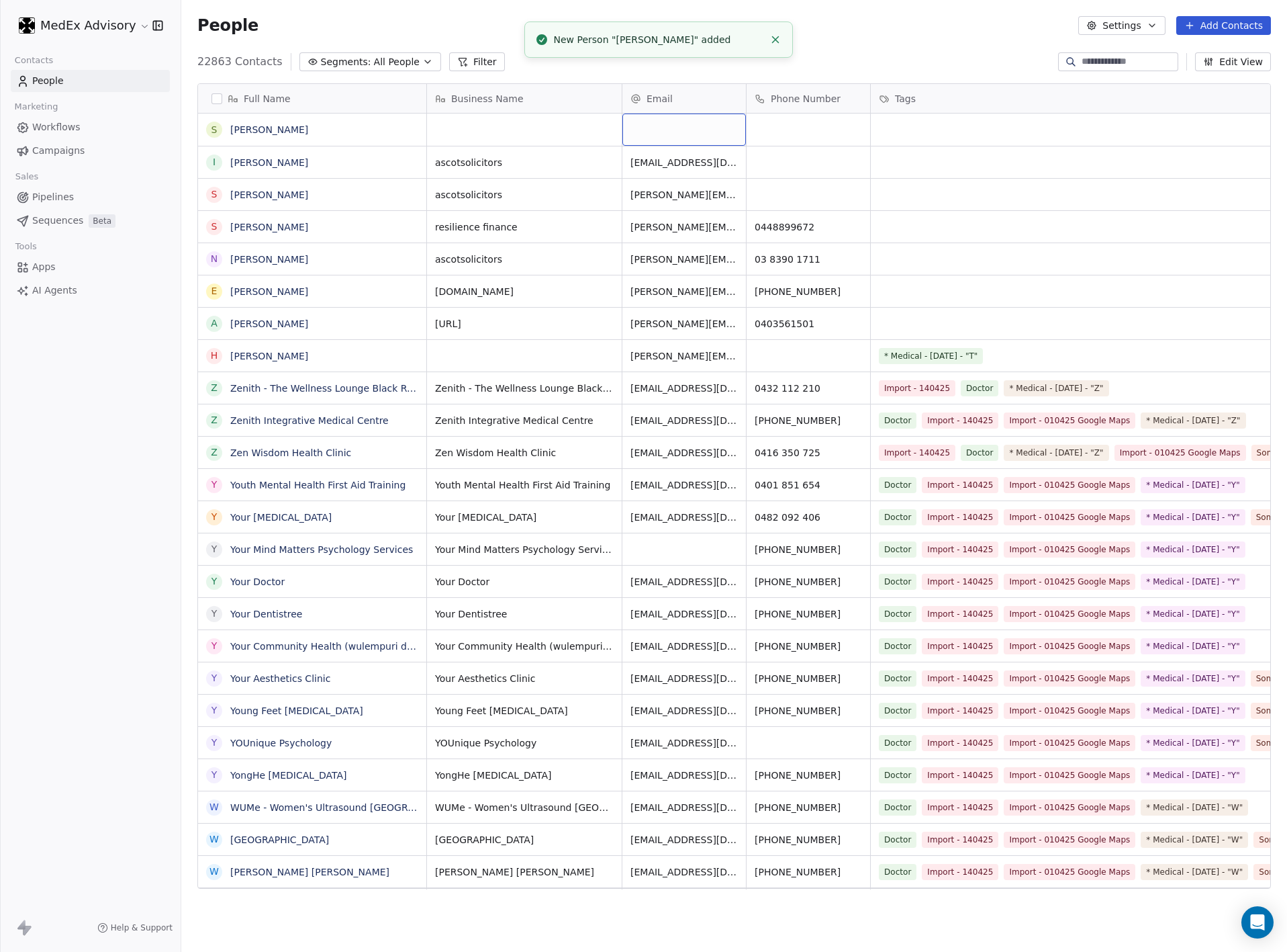
click at [636, 127] on div "grid" at bounding box center [684, 130] width 123 height 32
click at [649, 128] on div "grid" at bounding box center [684, 130] width 123 height 32
drag, startPoint x: 649, startPoint y: 128, endPoint x: 232, endPoint y: 129, distance: 417.0
click at [232, 129] on html "MedEx Advisory Contacts People Marketing Workflows Campaigns Sales Pipelines Se…" at bounding box center [643, 476] width 1287 height 952
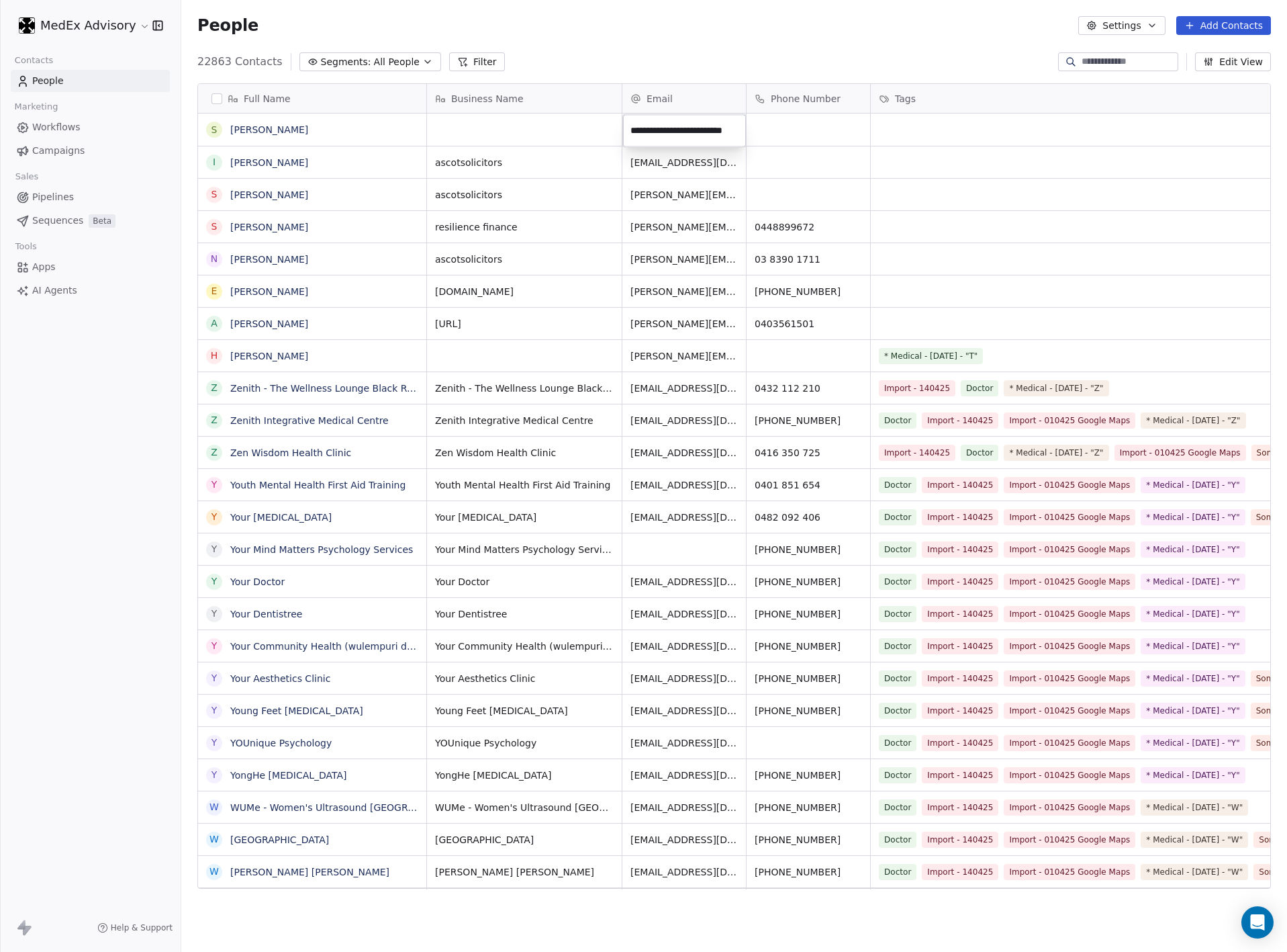
type input "**********"
click at [451, 165] on html "MedEx Advisory Contacts People Marketing Workflows Campaigns Sales Pipelines Se…" at bounding box center [643, 476] width 1287 height 952
click at [464, 165] on span "ascotsolicitors" at bounding box center [512, 162] width 153 height 13
click at [464, 155] on textarea "**********" at bounding box center [524, 168] width 193 height 41
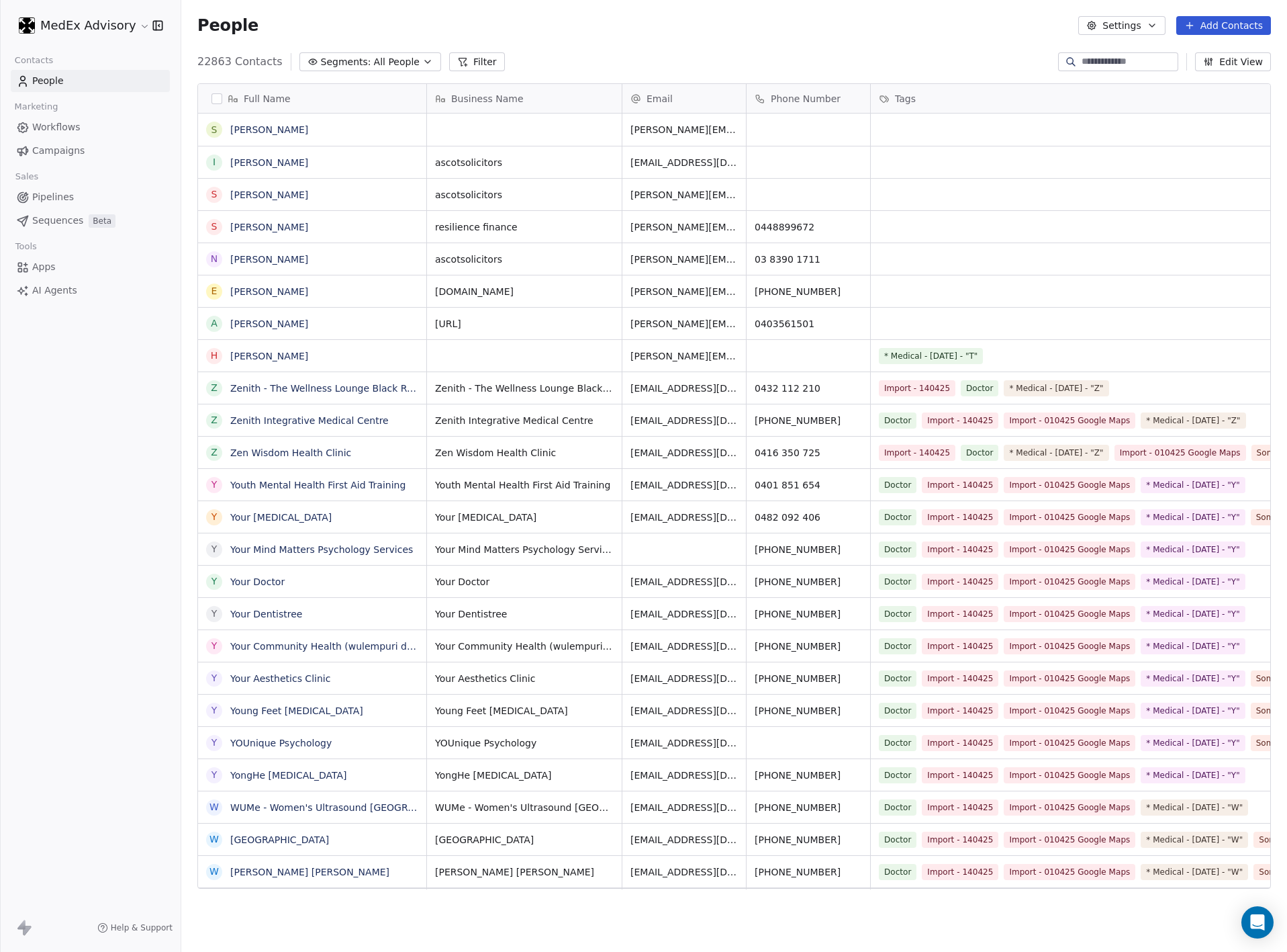
click at [464, 127] on html "MedEx Advisory Contacts People Marketing Workflows Campaigns Sales Pipelines Se…" at bounding box center [643, 476] width 1287 height 952
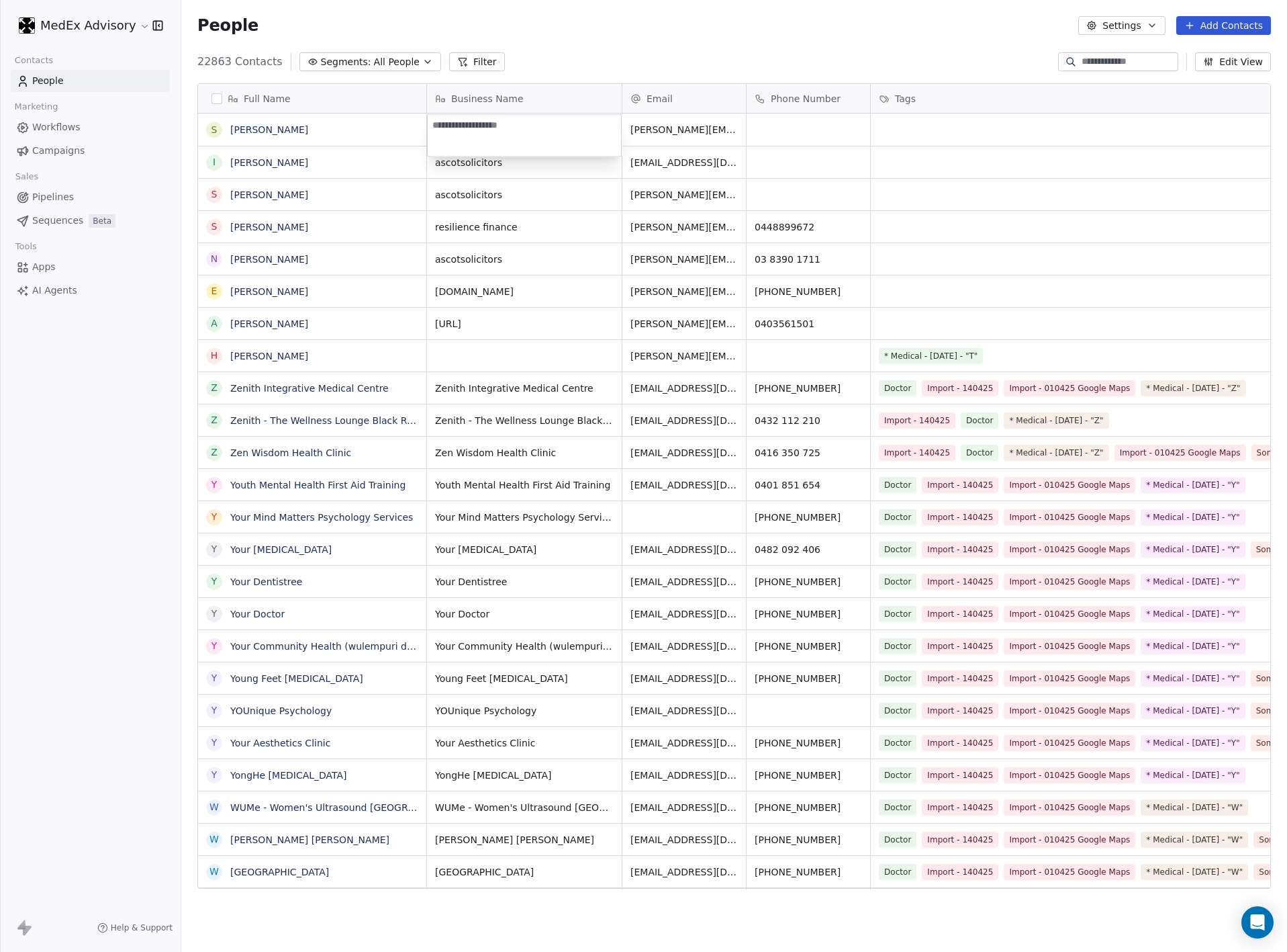
type textarea "**********"
click at [629, 58] on html "MedEx Advisory Contacts People Marketing Workflows Campaigns Sales Pipelines Se…" at bounding box center [643, 476] width 1287 height 952
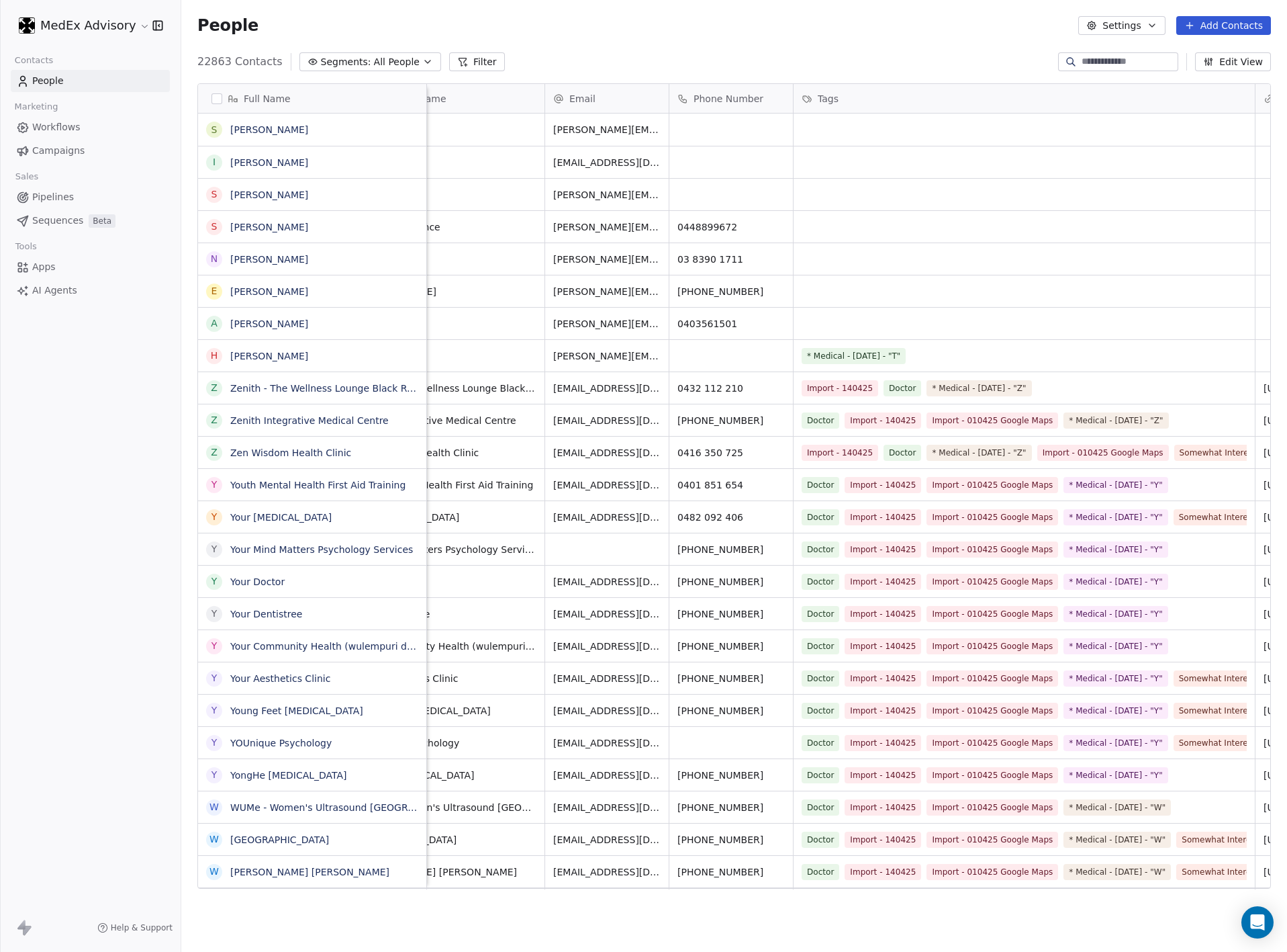
click at [47, 298] on link "AI Agents" at bounding box center [91, 290] width 159 height 22
click at [47, 289] on span "AI Agents" at bounding box center [55, 290] width 45 height 14
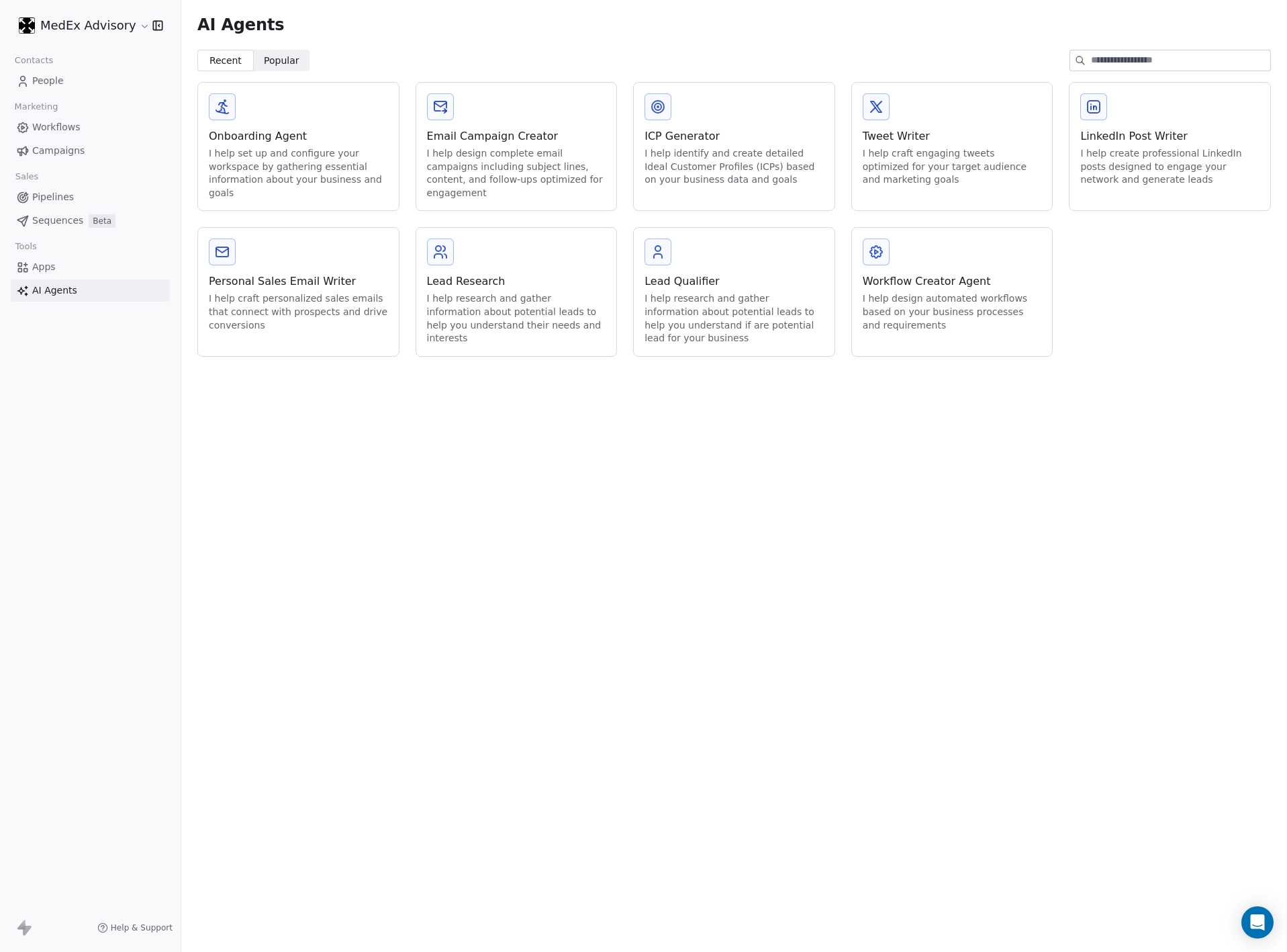
click at [47, 289] on span "AI Agents" at bounding box center [55, 290] width 45 height 14
click at [464, 309] on div "I help research and gather information about potential leads to help you unders…" at bounding box center [516, 318] width 179 height 52
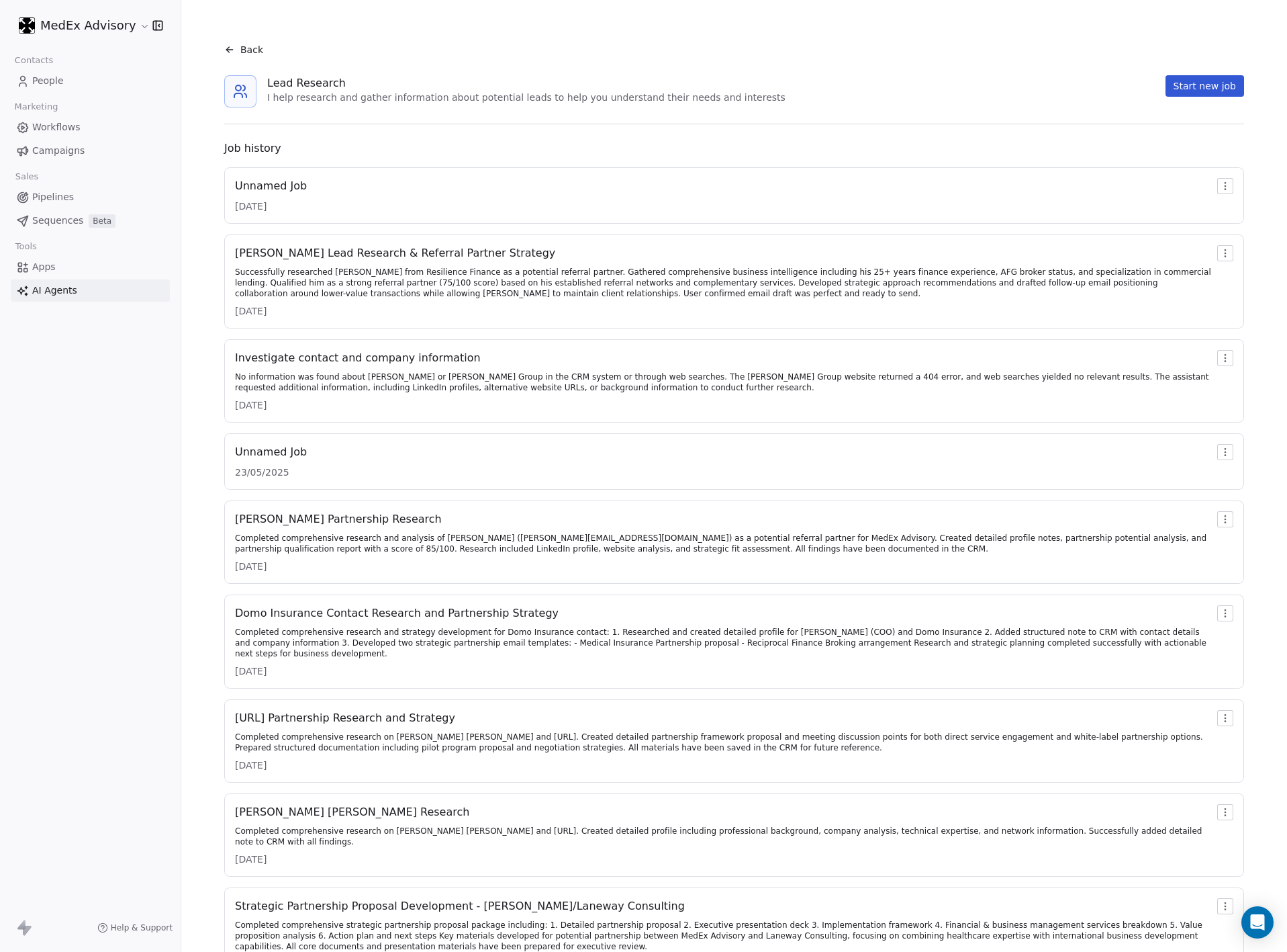
click at [361, 168] on div "Unnamed Job 20/08/2025" at bounding box center [734, 195] width 1020 height 56
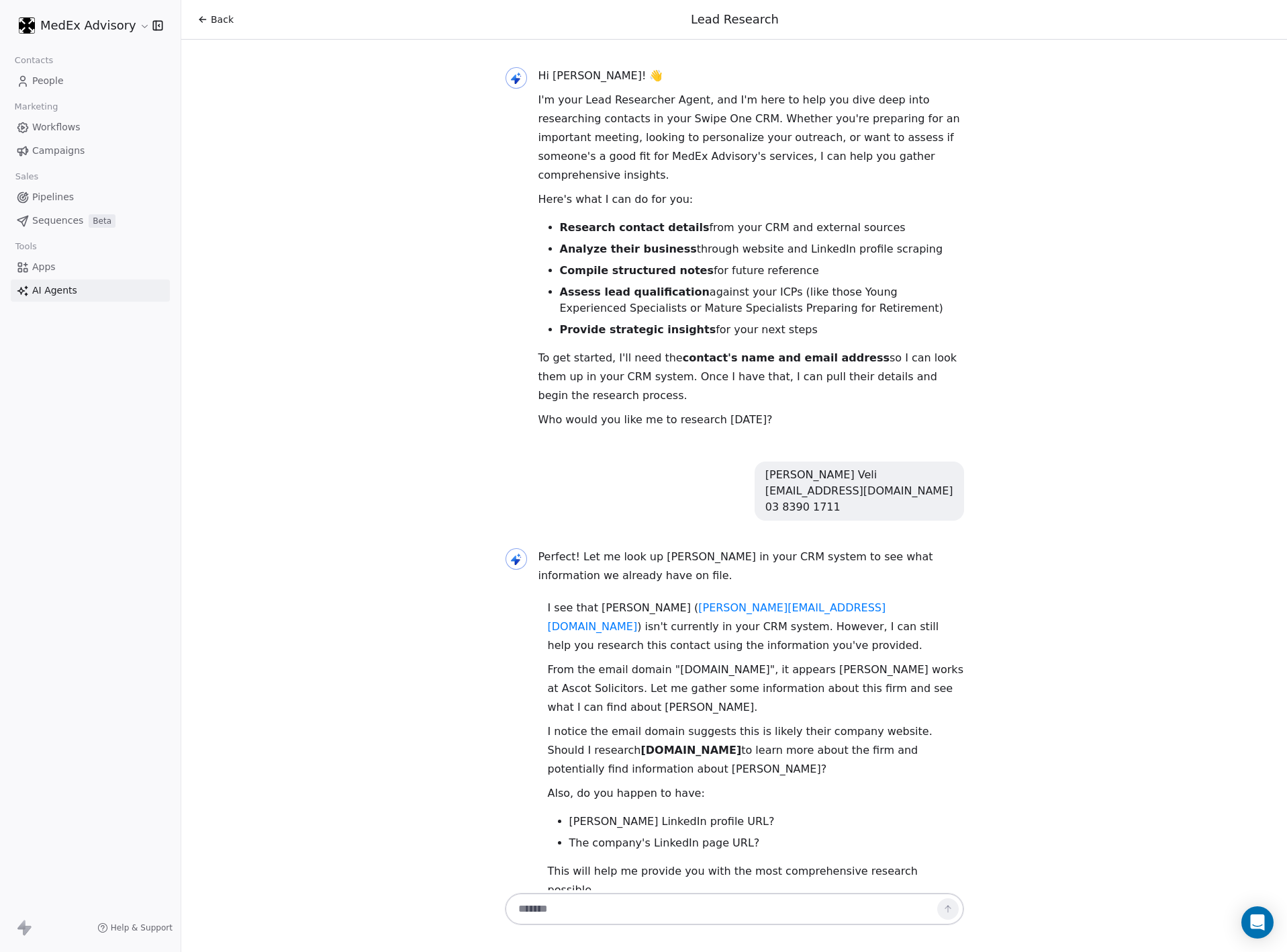
click at [540, 897] on textarea at bounding box center [721, 908] width 420 height 26
click at [58, 262] on link "Apps" at bounding box center [91, 267] width 159 height 22
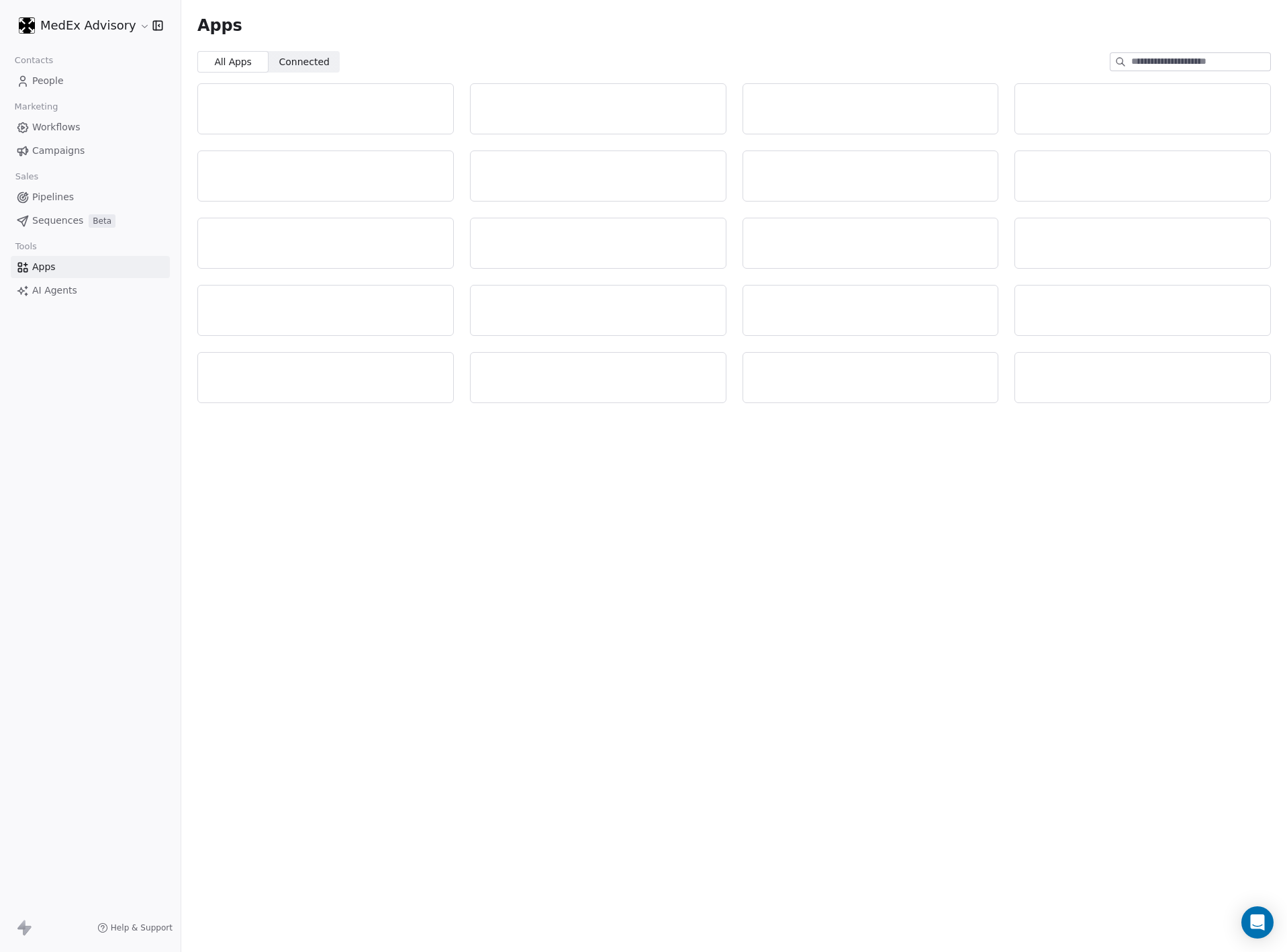
click at [56, 284] on span "AI Agents" at bounding box center [55, 290] width 45 height 14
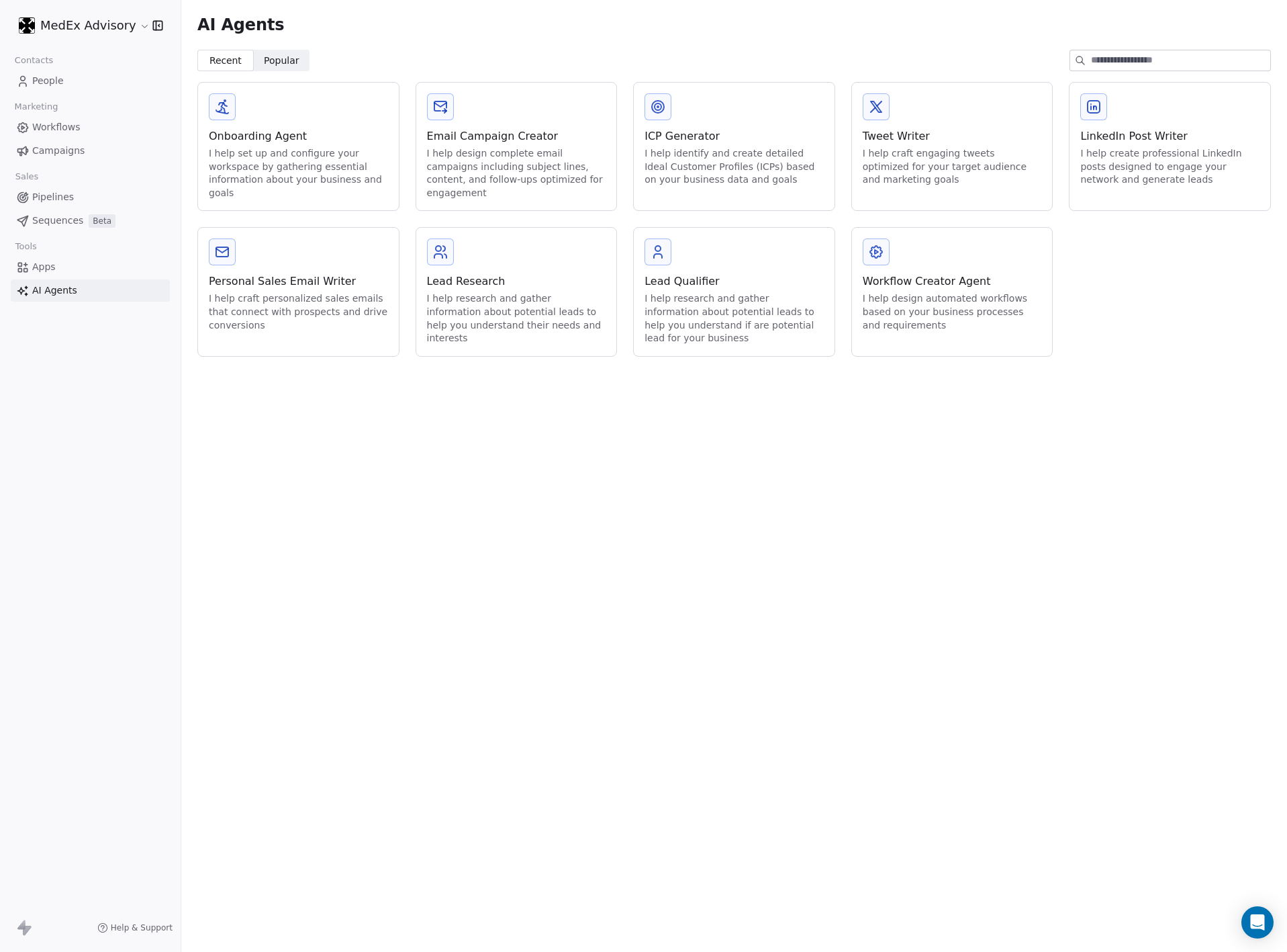
click at [498, 299] on div "I help research and gather information about potential leads to help you unders…" at bounding box center [516, 318] width 179 height 52
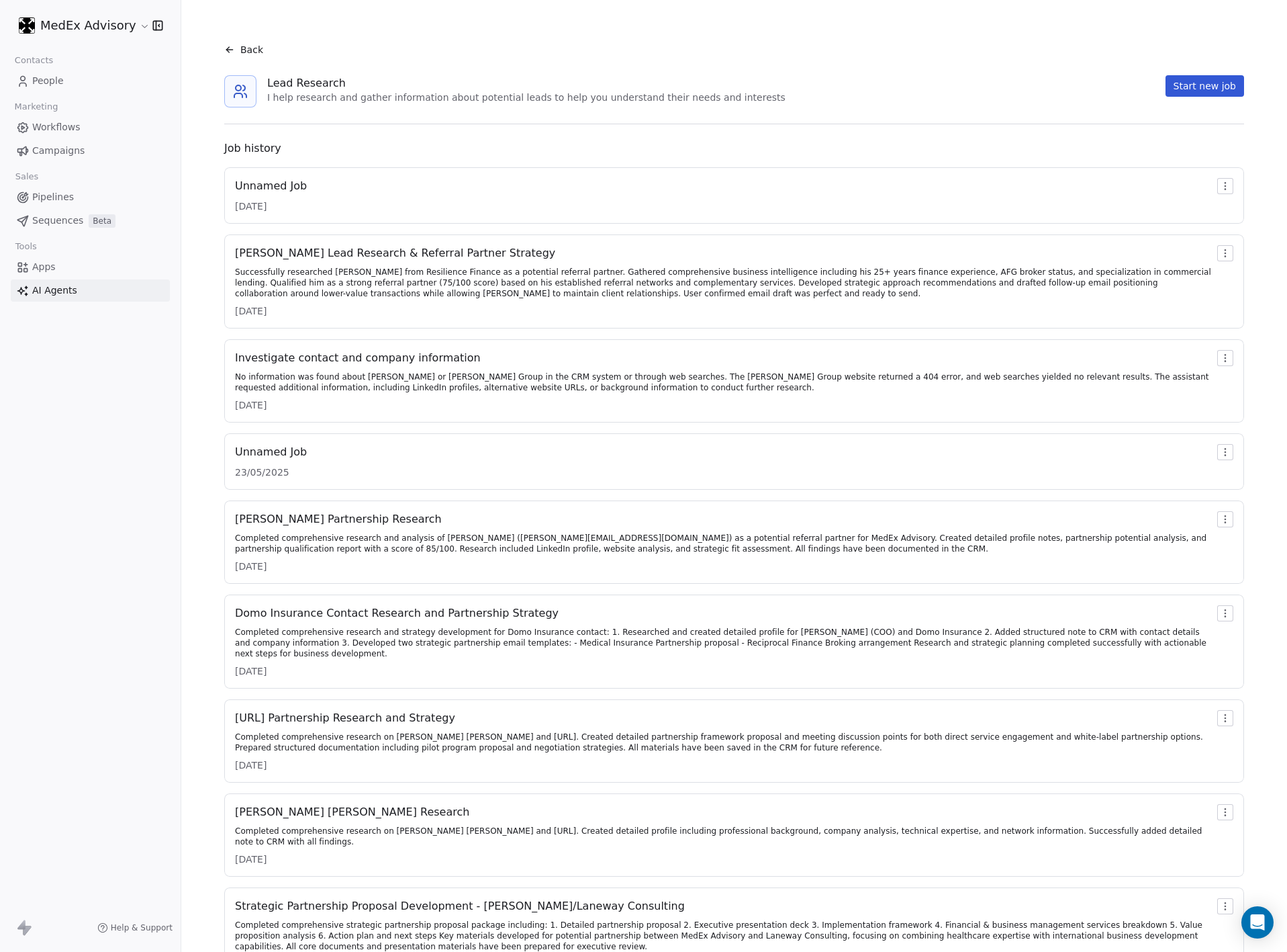
click at [493, 298] on div "Successfully researched [PERSON_NAME] from Resilience Finance as a potential re…" at bounding box center [723, 283] width 977 height 32
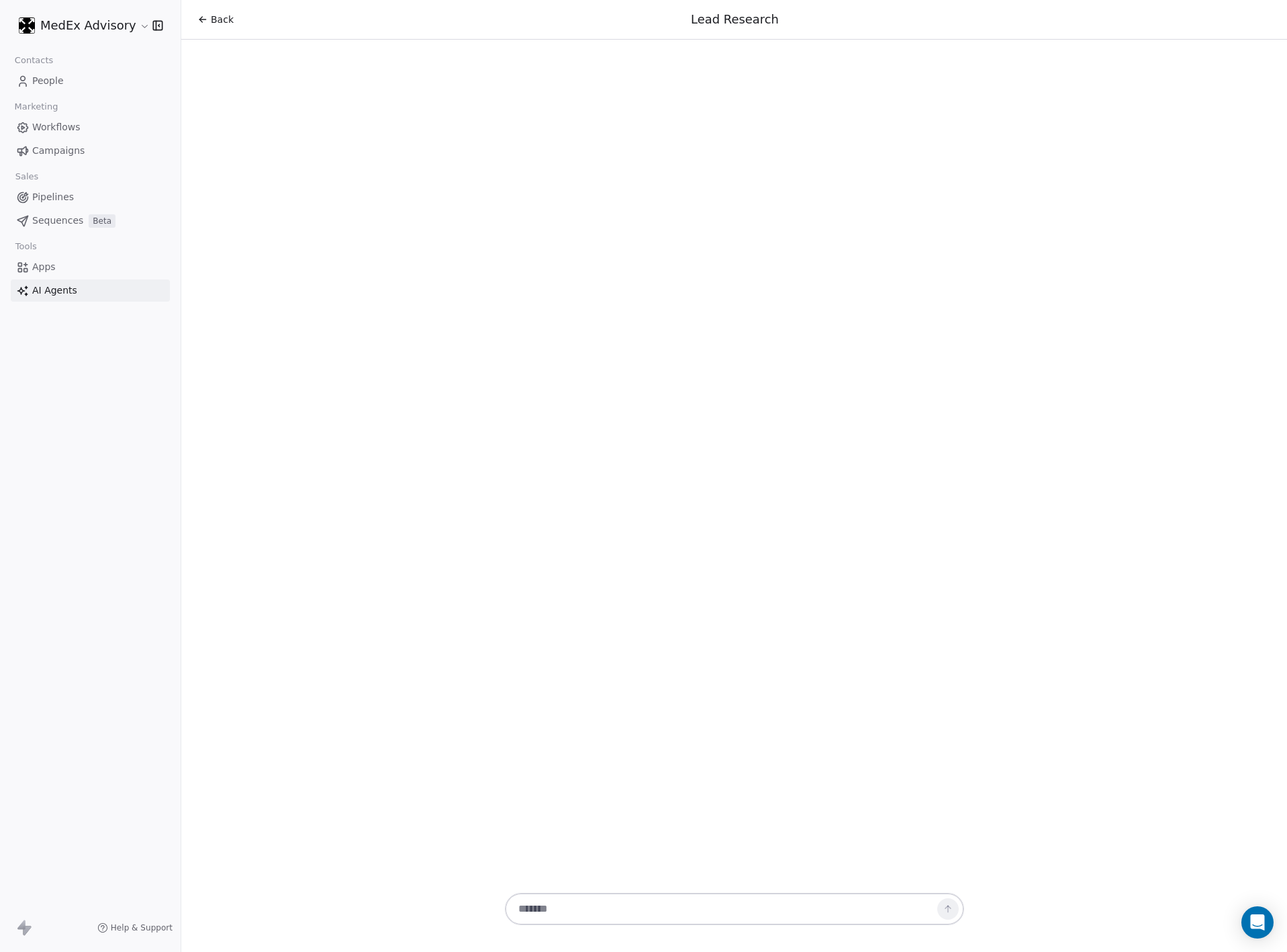
click at [211, 15] on span "Back" at bounding box center [222, 19] width 23 height 13
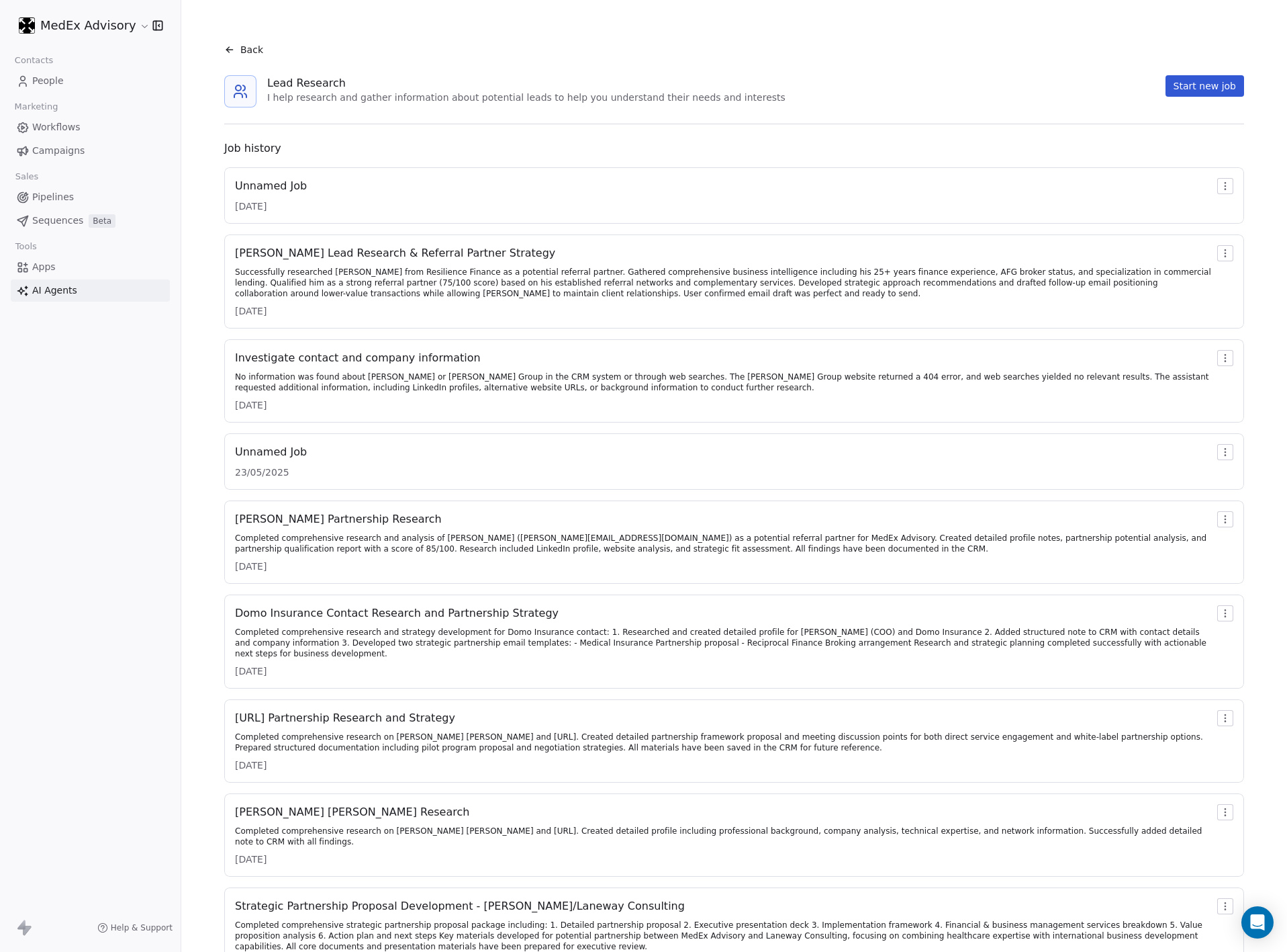
click at [260, 178] on div "Unnamed Job" at bounding box center [270, 186] width 72 height 16
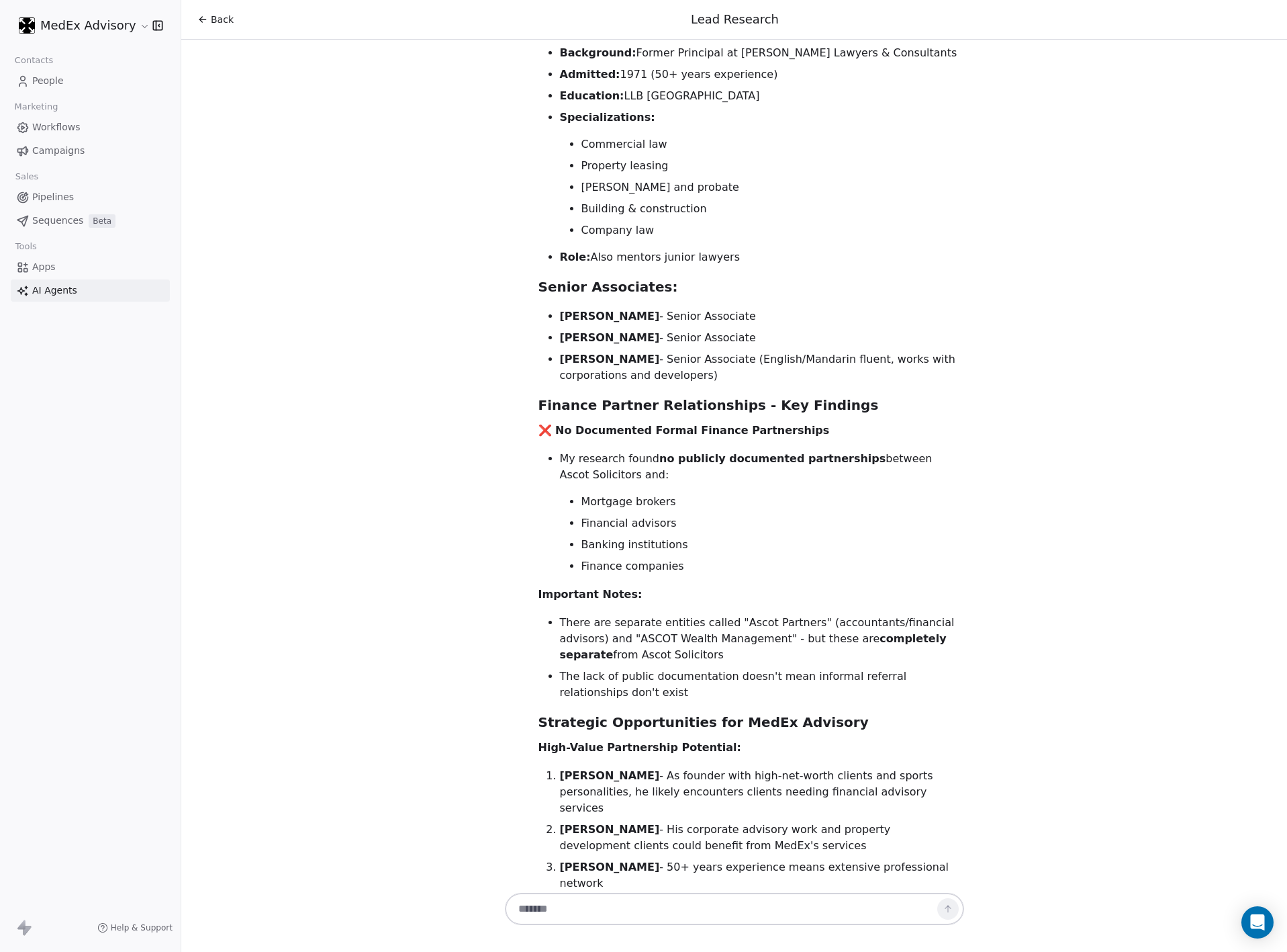
scroll to position [1, 0]
click at [537, 903] on textarea at bounding box center [721, 908] width 420 height 26
type textarea "**********"
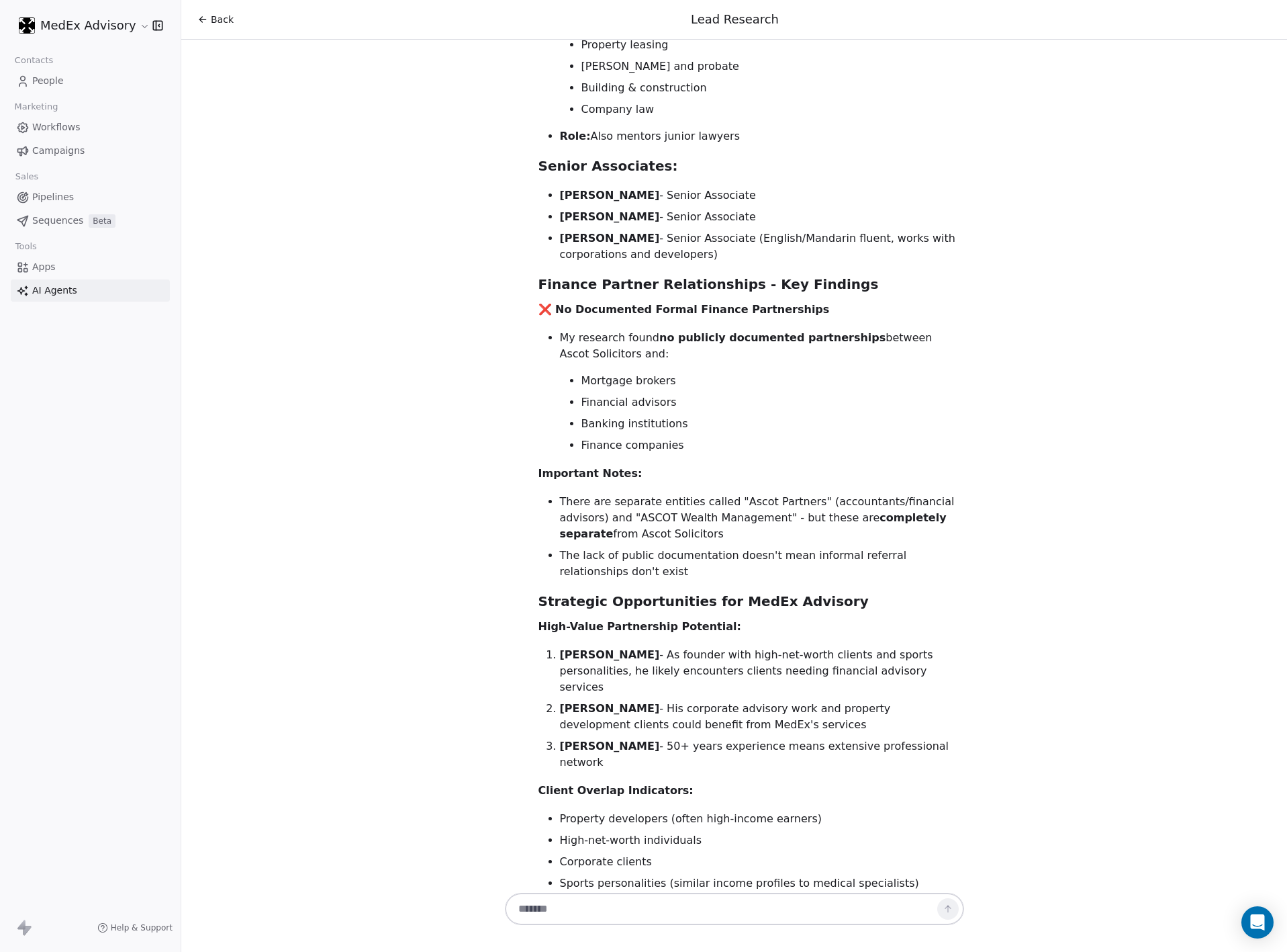
scroll to position [5499, 0]
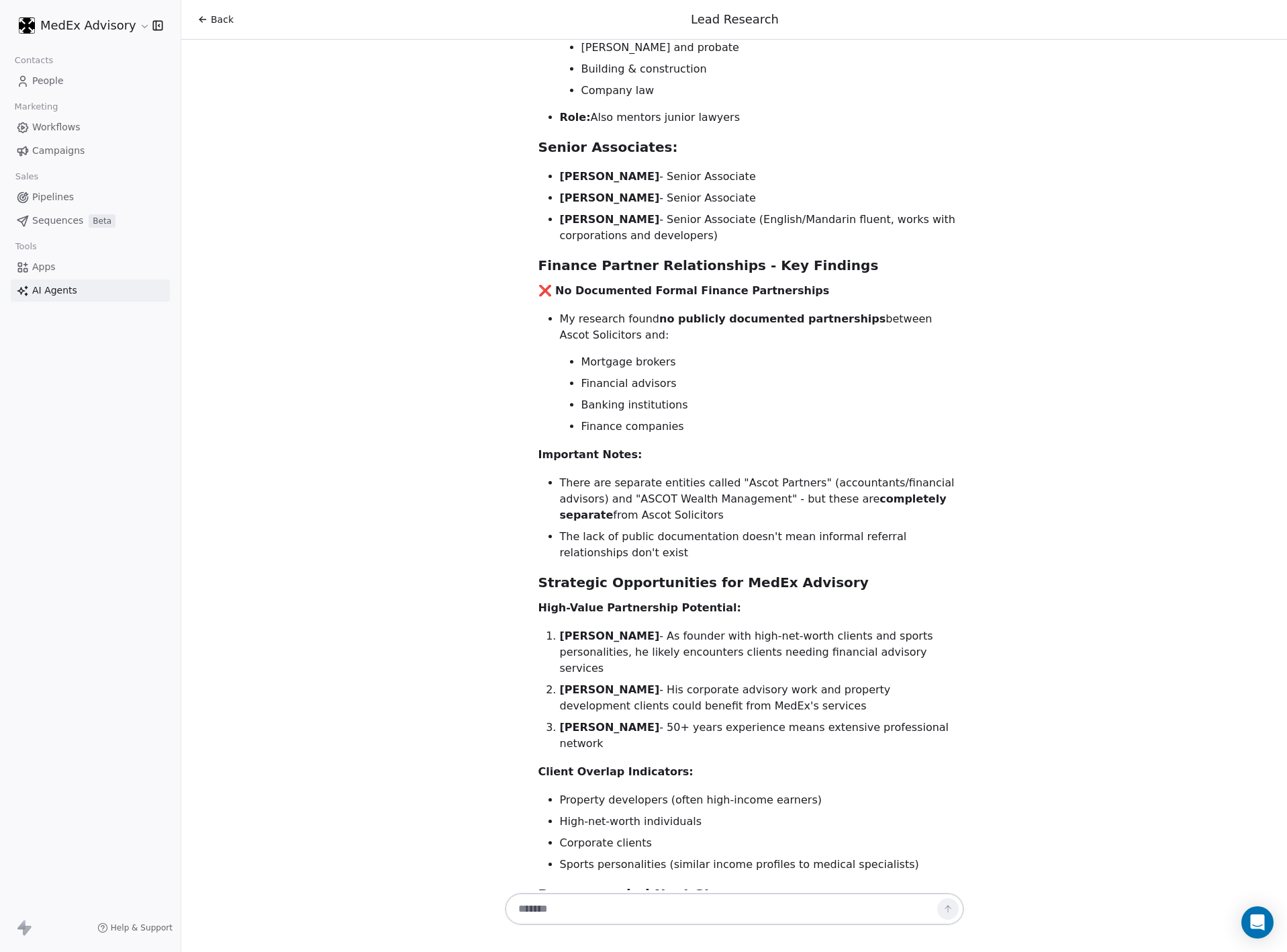
click at [577, 908] on textarea at bounding box center [721, 908] width 419 height 26
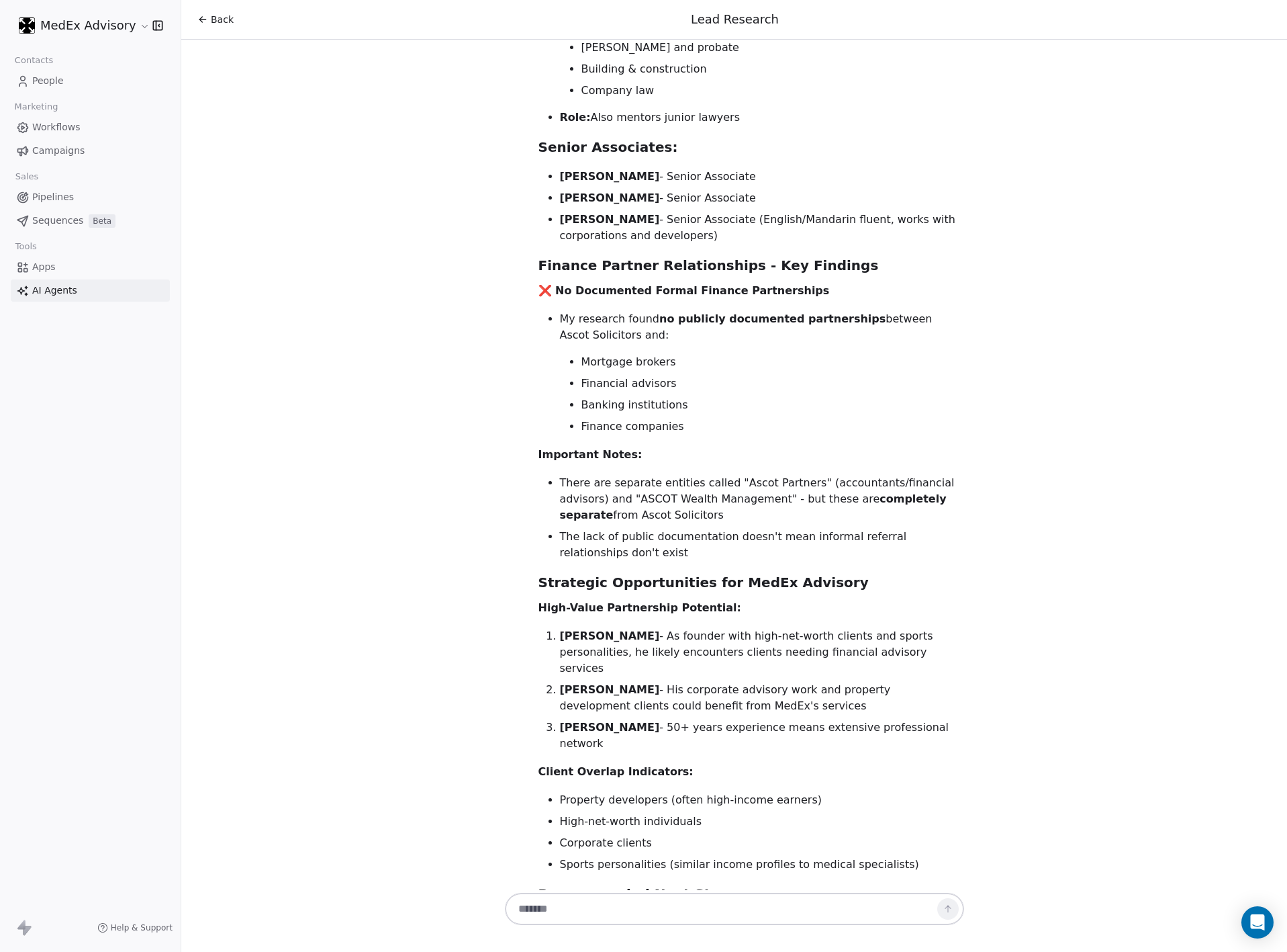
click at [574, 640] on div "Comprehensive Research: Ascot Solicitors Partners & Finance Relationships Based…" at bounding box center [751, 107] width 426 height 2064
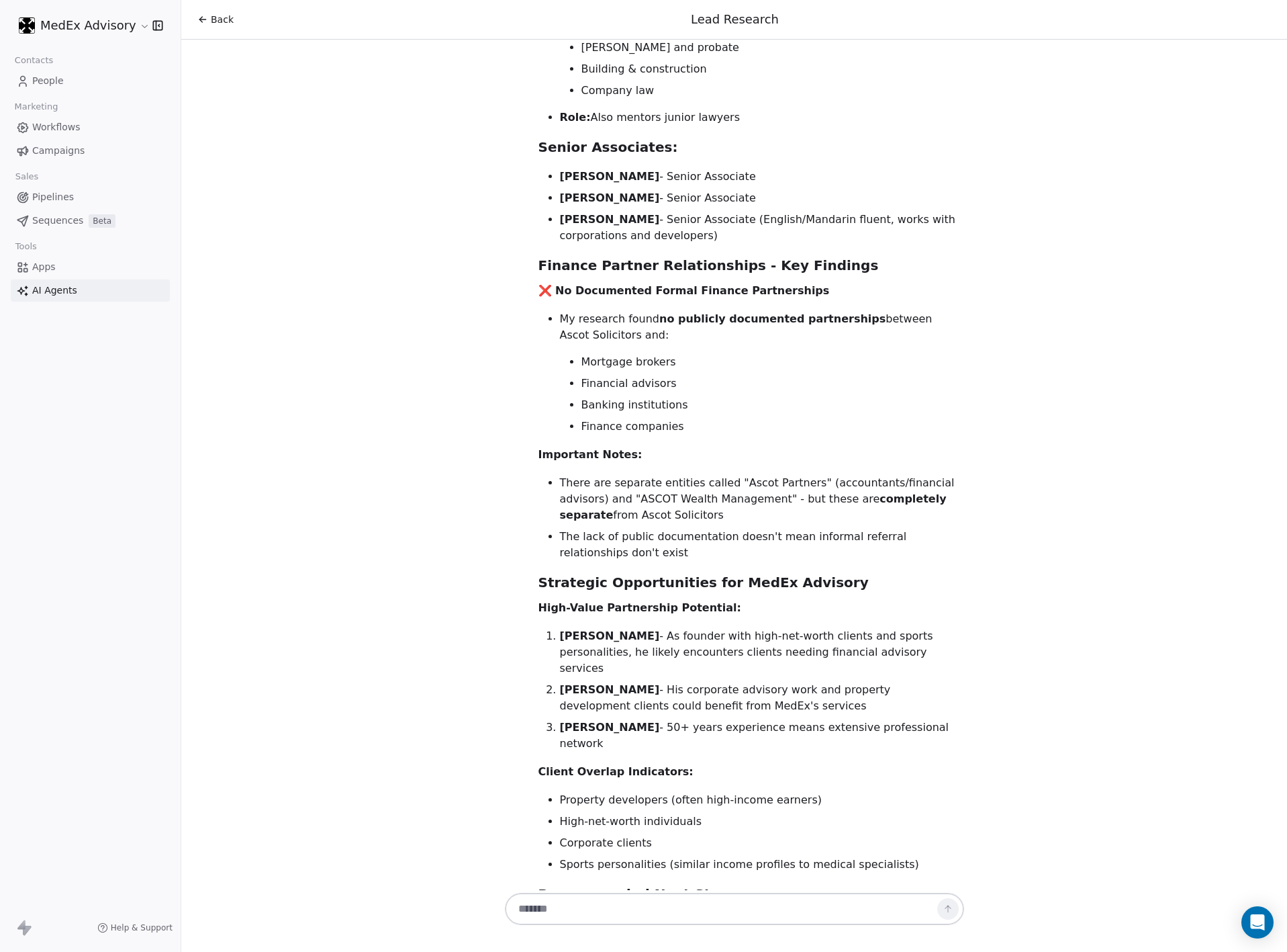
drag, startPoint x: 713, startPoint y: 719, endPoint x: 530, endPoint y: 654, distance: 194.2
click at [538, 654] on div "Comprehensive Research: Ascot Solicitors Partners & Finance Relationships Based…" at bounding box center [751, 112] width 426 height 2074
copy ol "Add detailed notes for each of these partners to your CRM? Research any specifi…"
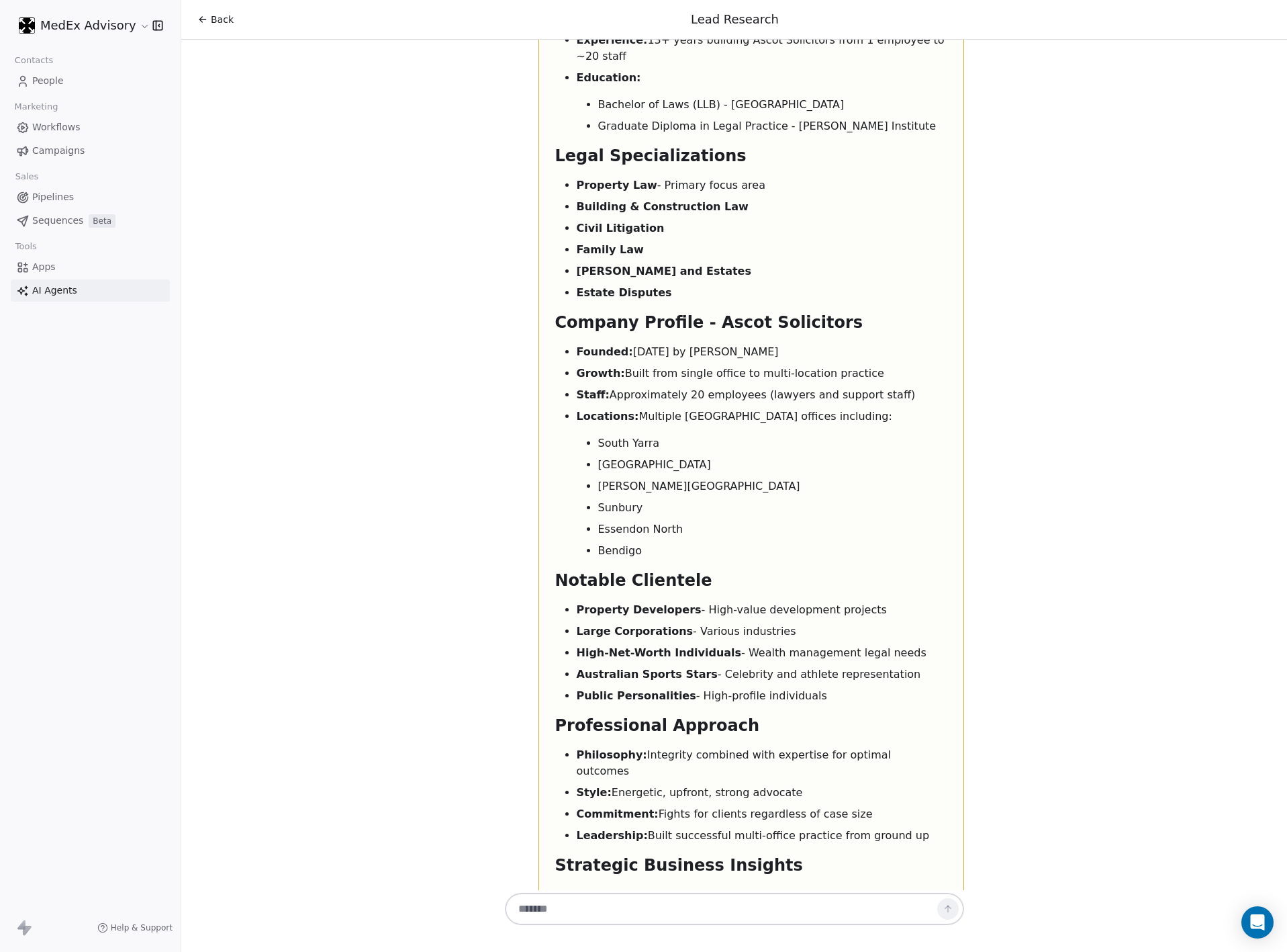
scroll to position [7117, 0]
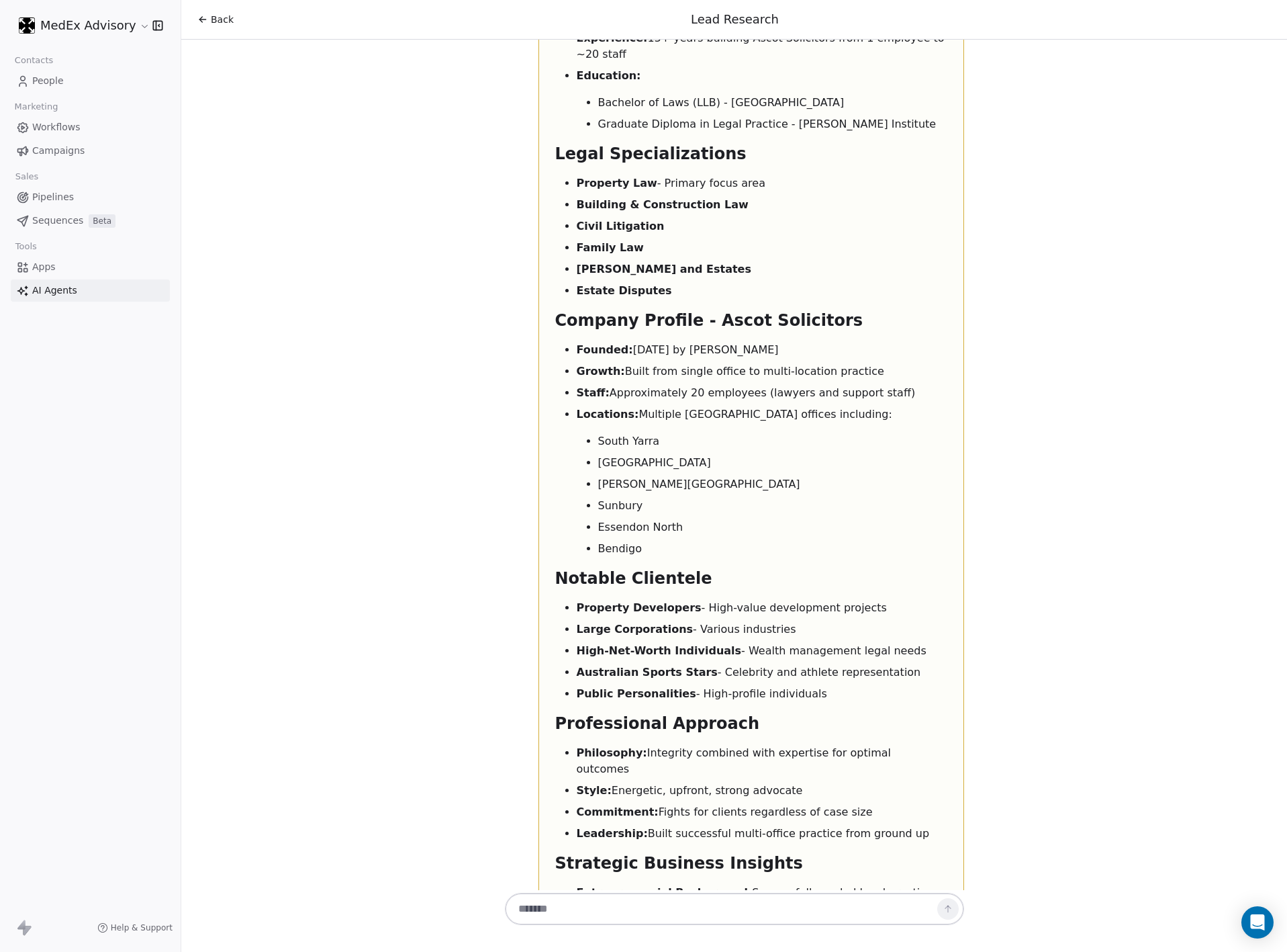
click at [709, 664] on div "Senad Dizdarevic - Lead Research Report Contact Information Name: Senad Dizdare…" at bounding box center [751, 560] width 392 height 1617
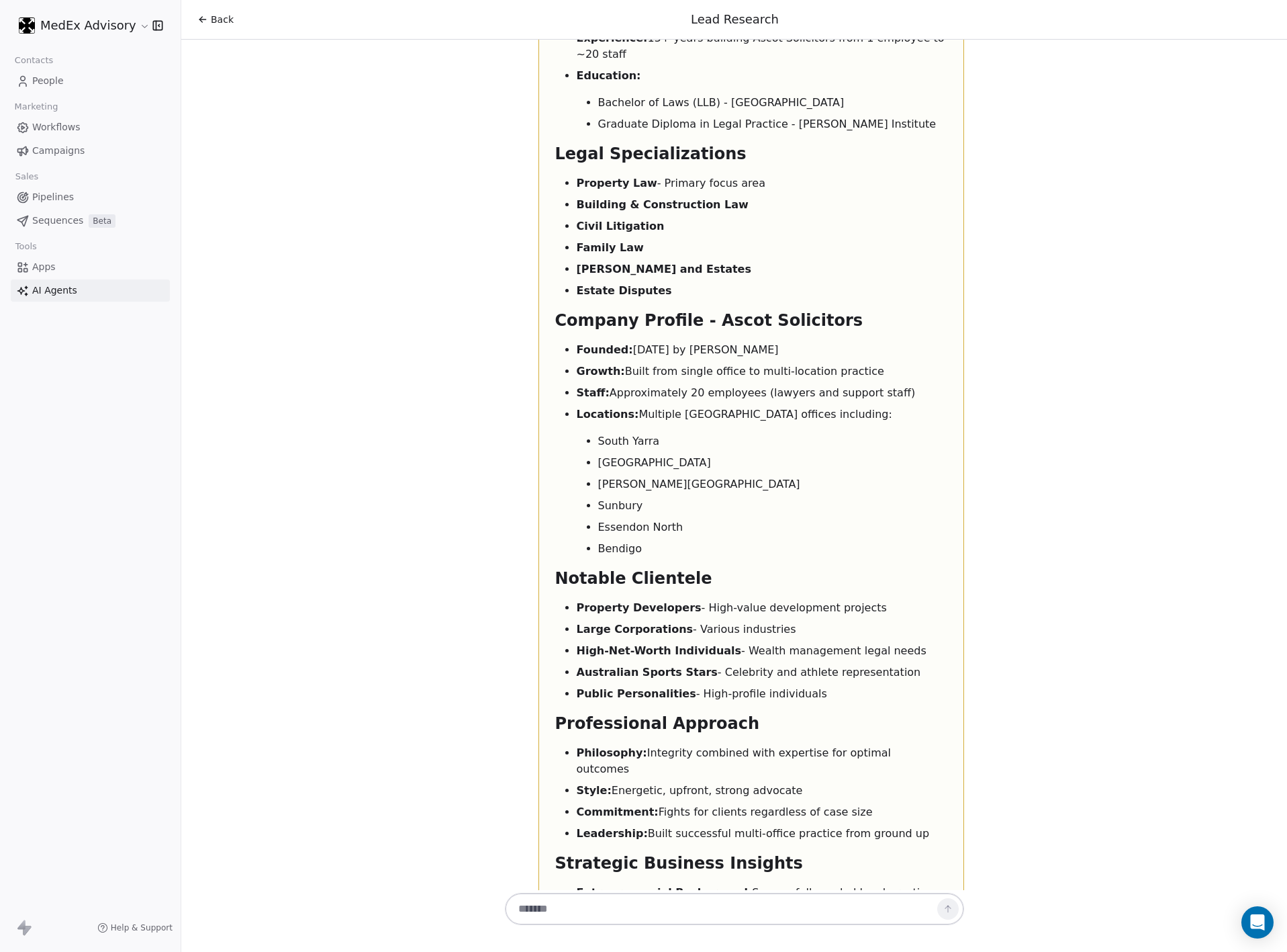
click at [709, 664] on div "Senad Dizdarevic - Lead Research Report Contact Information Name: Senad Dizdare…" at bounding box center [751, 560] width 392 height 1617
click at [625, 665] on div "Senad Dizdarevic - Lead Research Report Contact Information Name: Senad Dizdare…" at bounding box center [751, 560] width 392 height 1617
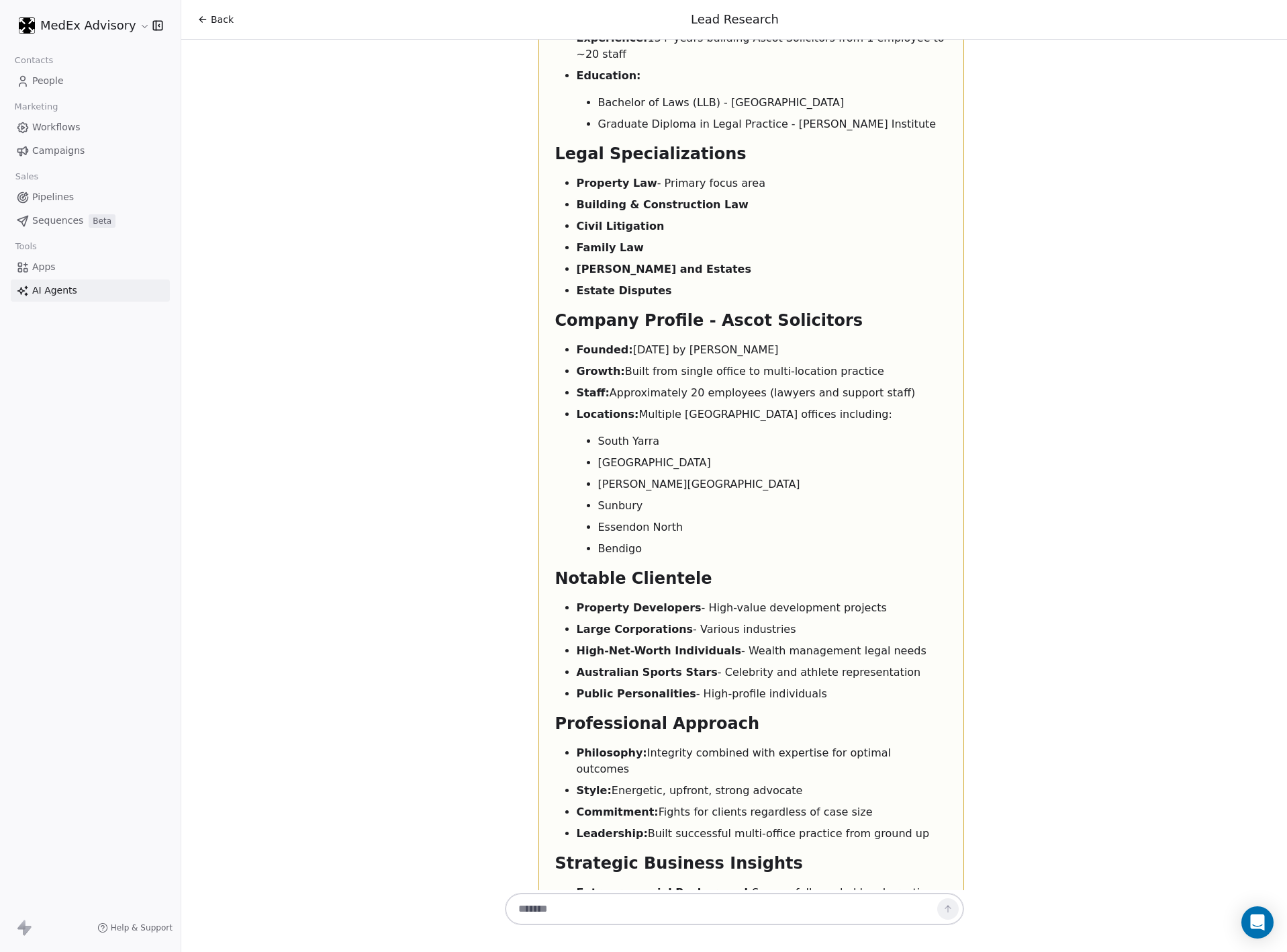
drag, startPoint x: 651, startPoint y: 711, endPoint x: 676, endPoint y: 722, distance: 27.3
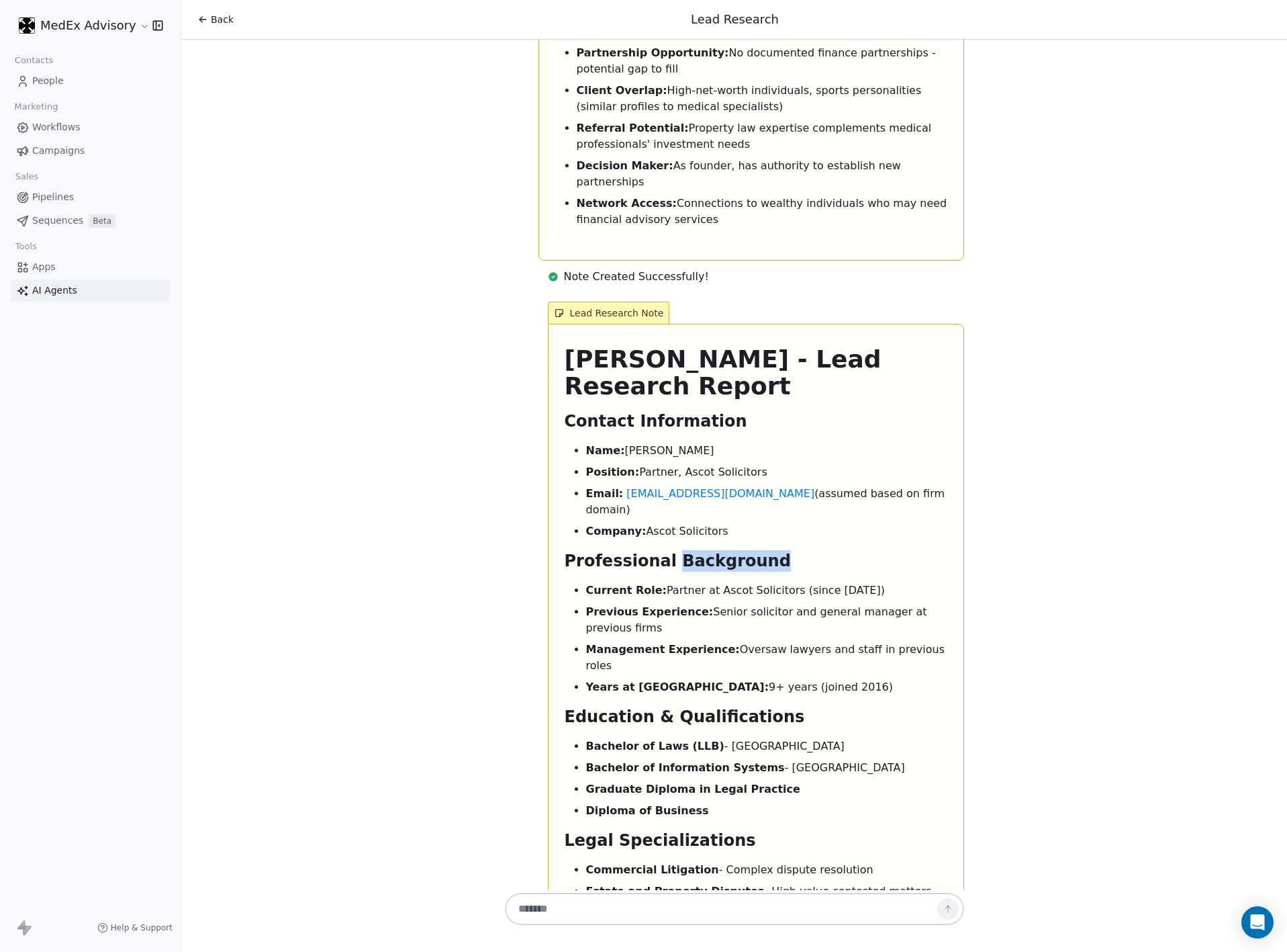
scroll to position [8784, 0]
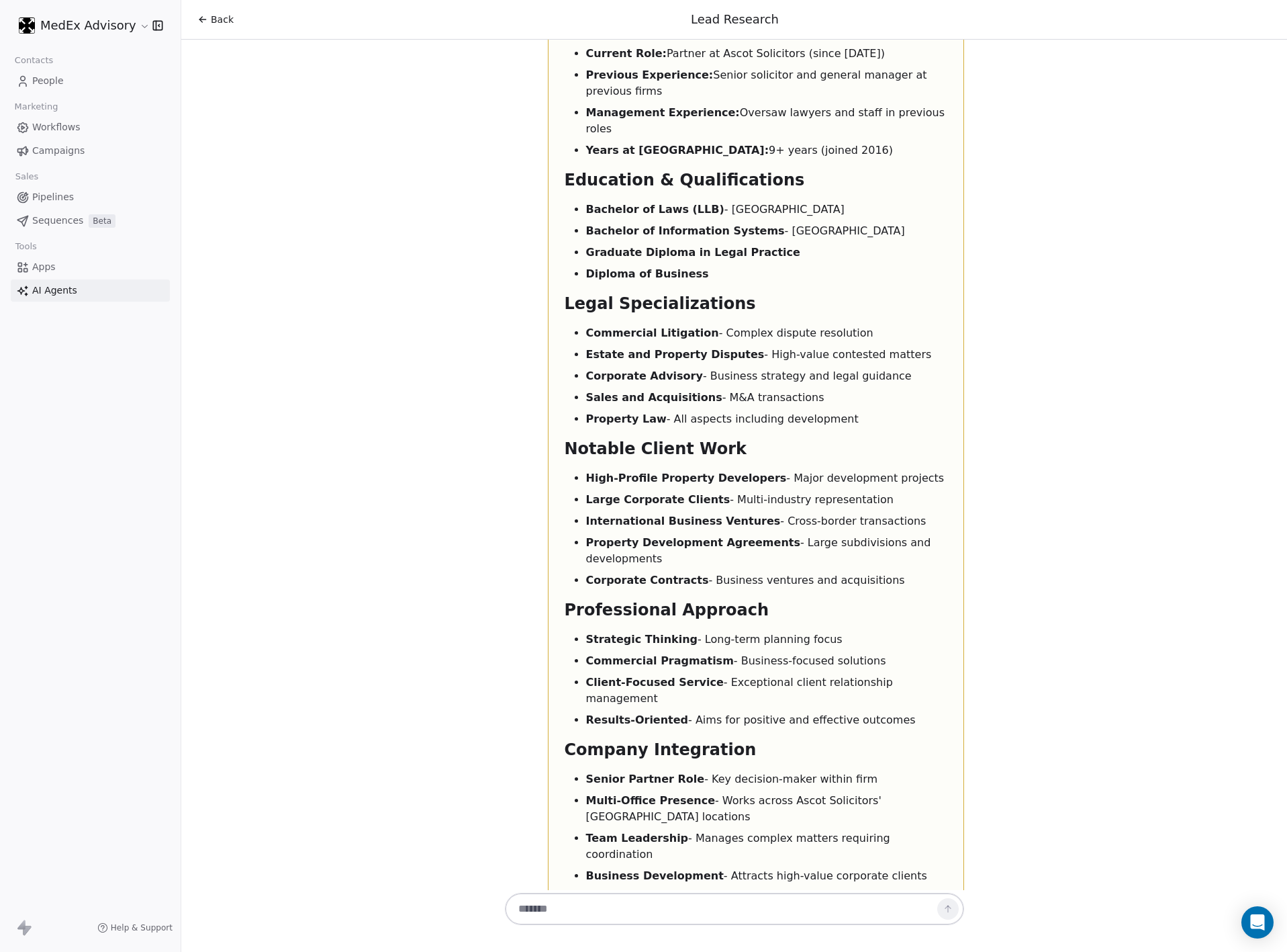
drag, startPoint x: 571, startPoint y: 620, endPoint x: 758, endPoint y: 798, distance: 258.2
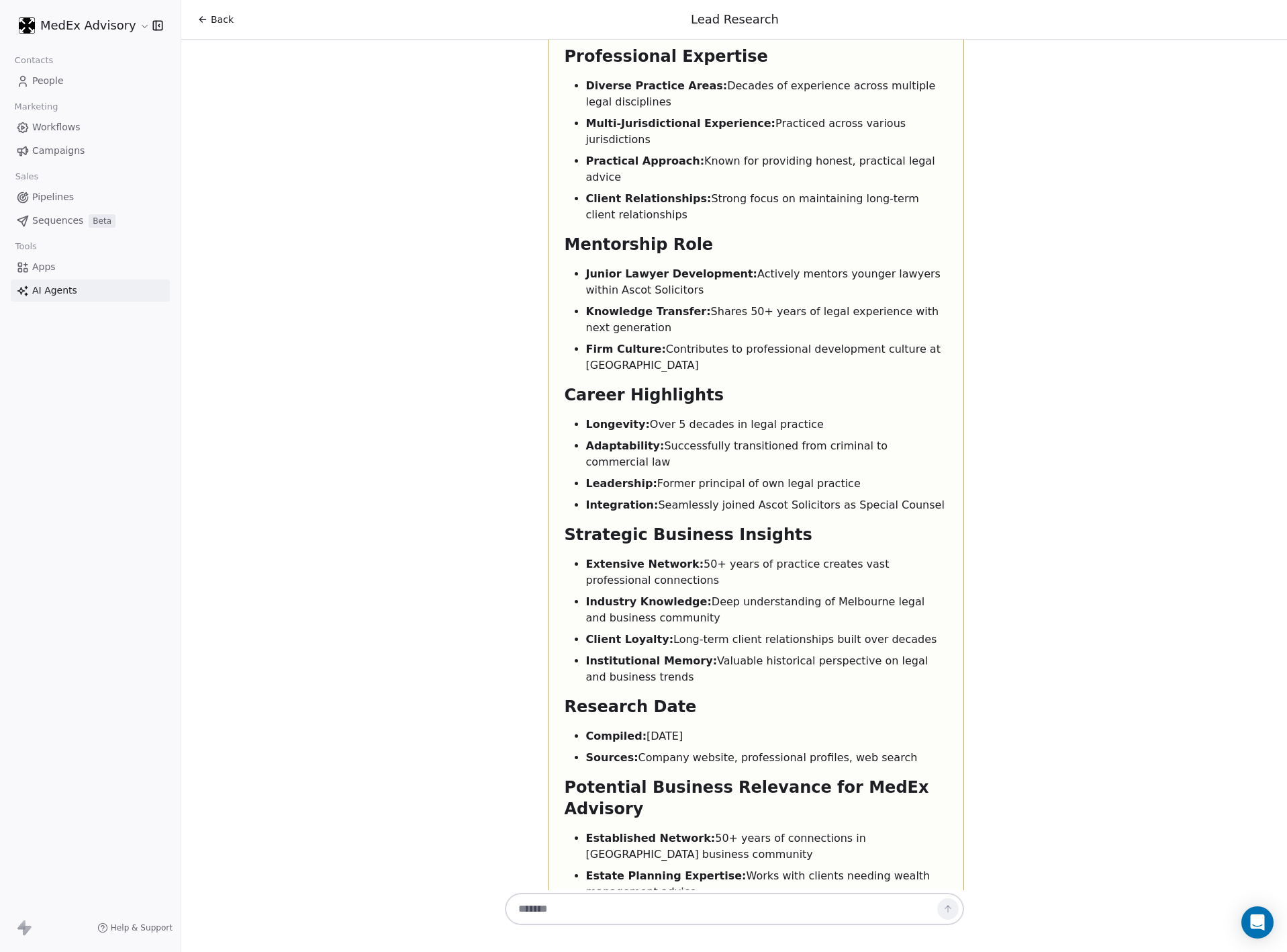
scroll to position [10396, 0]
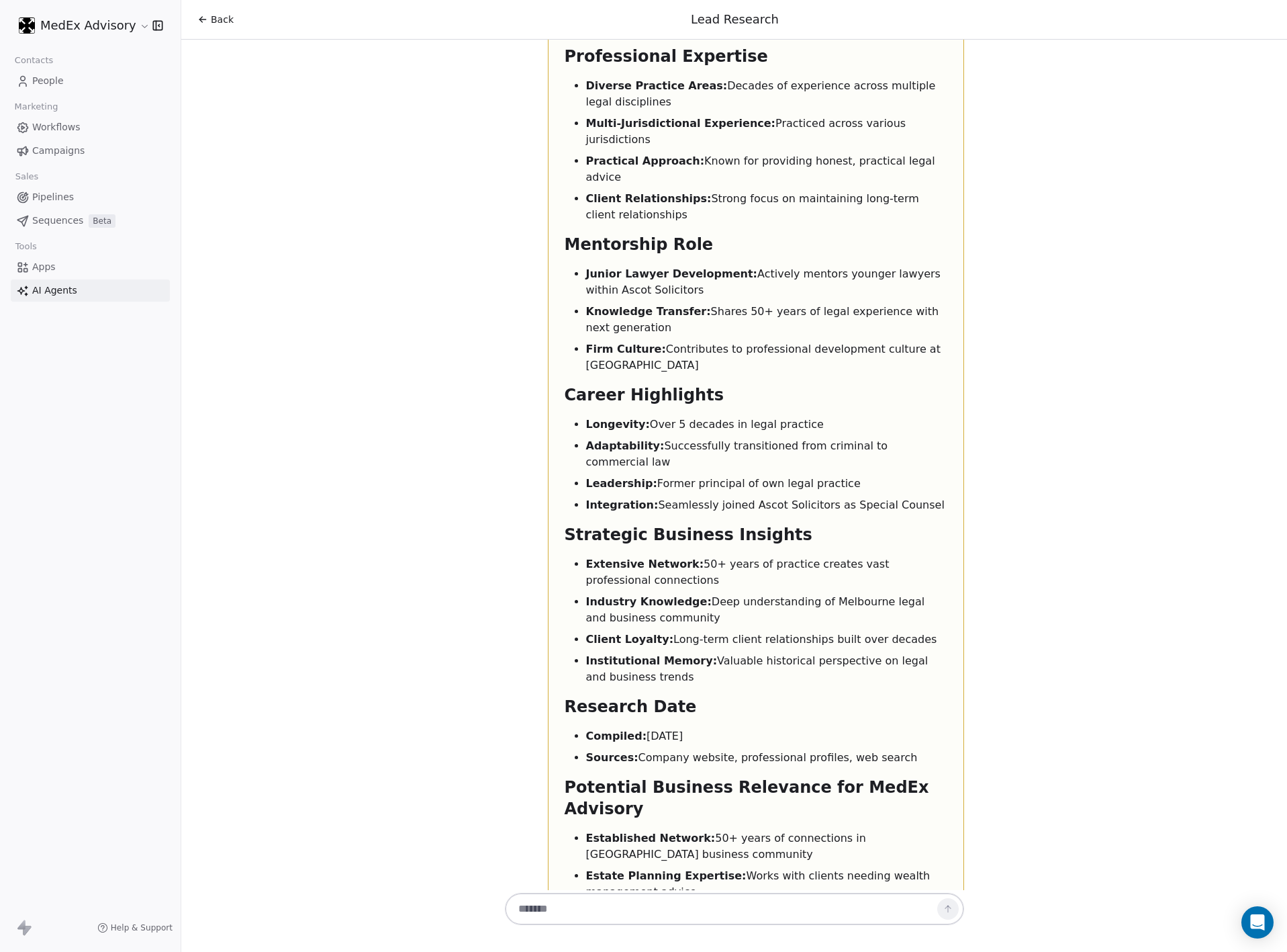
drag, startPoint x: 963, startPoint y: 642, endPoint x: 937, endPoint y: 642, distance: 26.0
drag, startPoint x: 937, startPoint y: 642, endPoint x: 772, endPoint y: 662, distance: 166.2
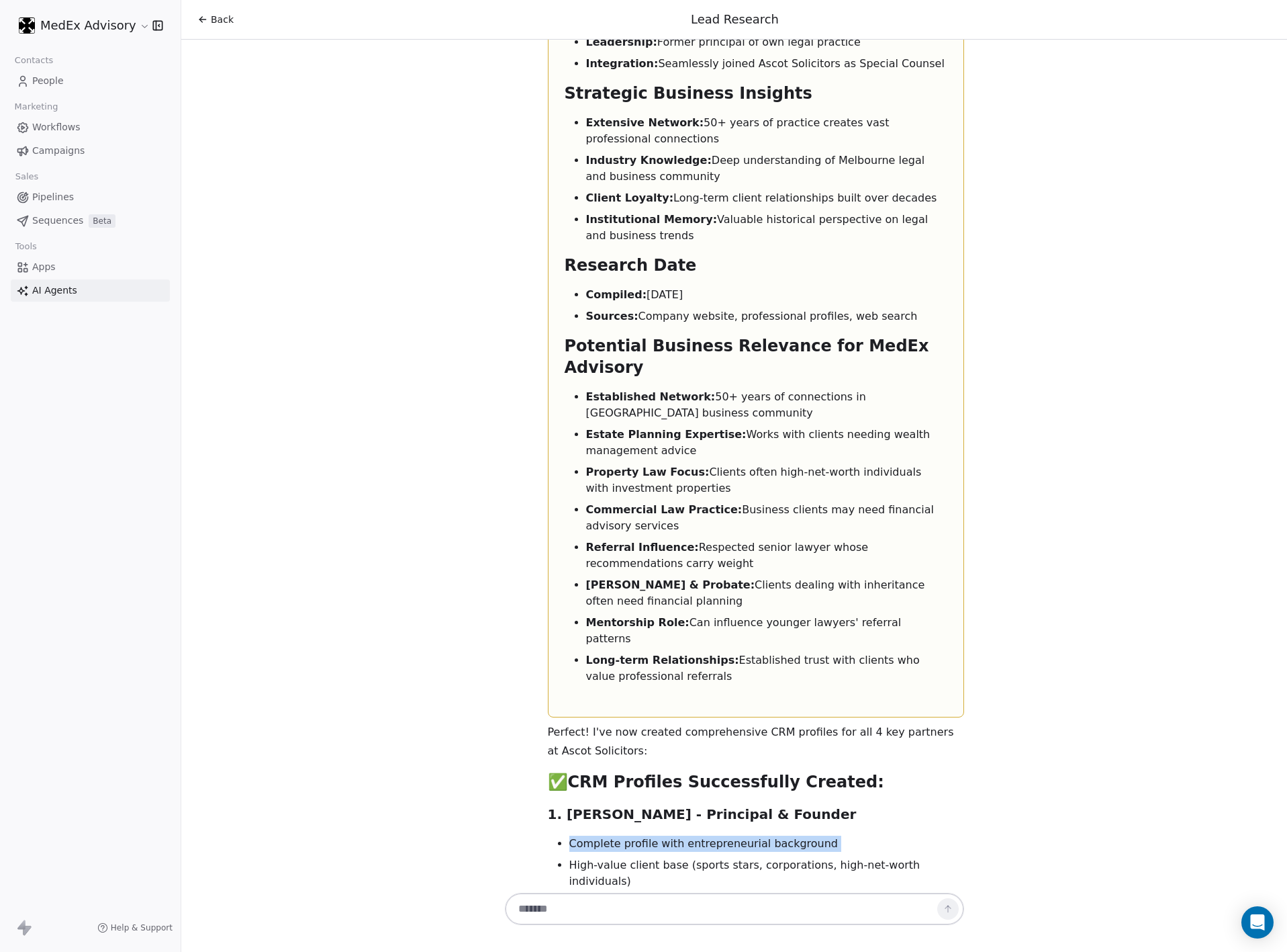
scroll to position [11422, 0]
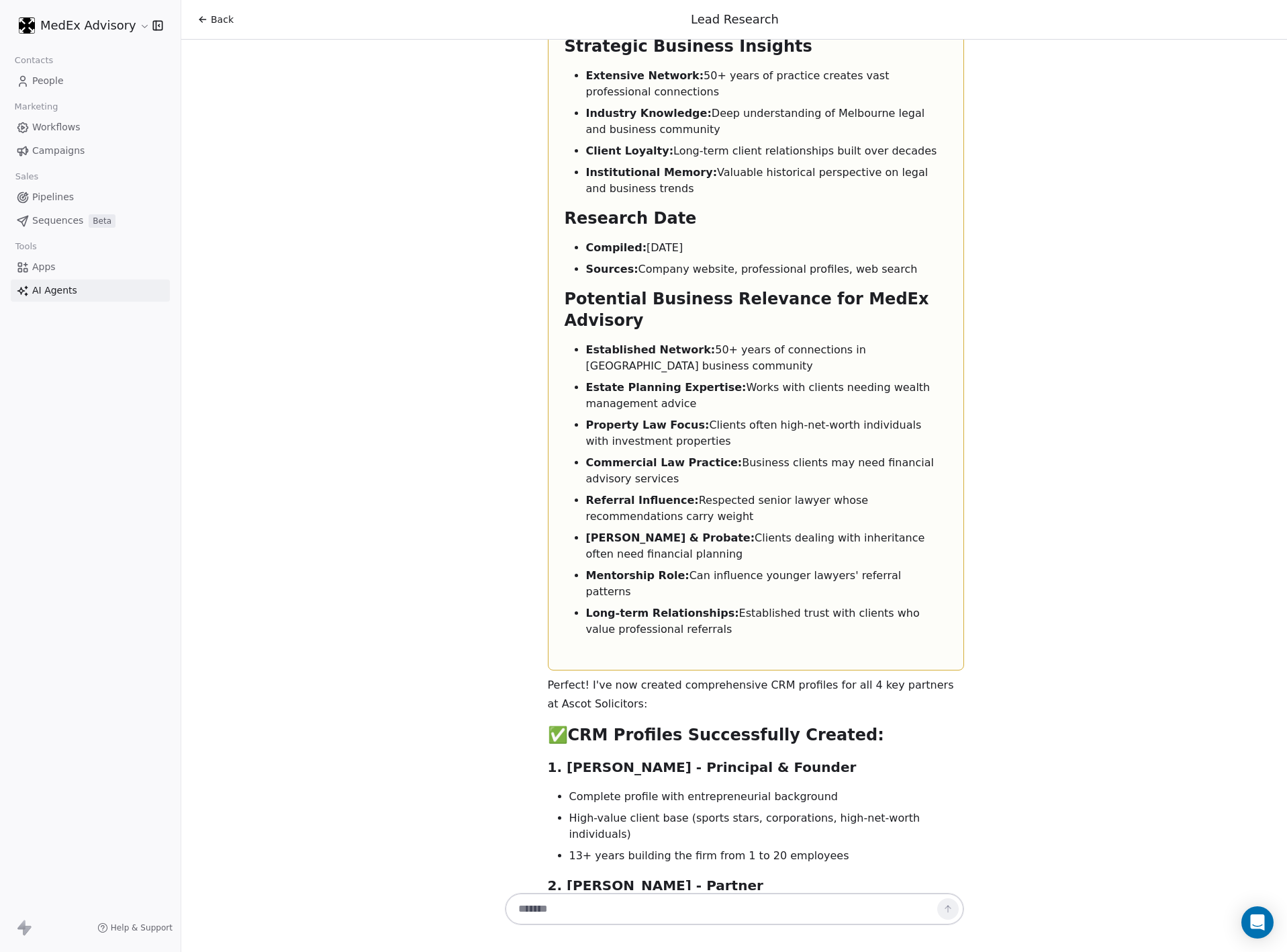
drag, startPoint x: 583, startPoint y: 487, endPoint x: 583, endPoint y: 508, distance: 21.0
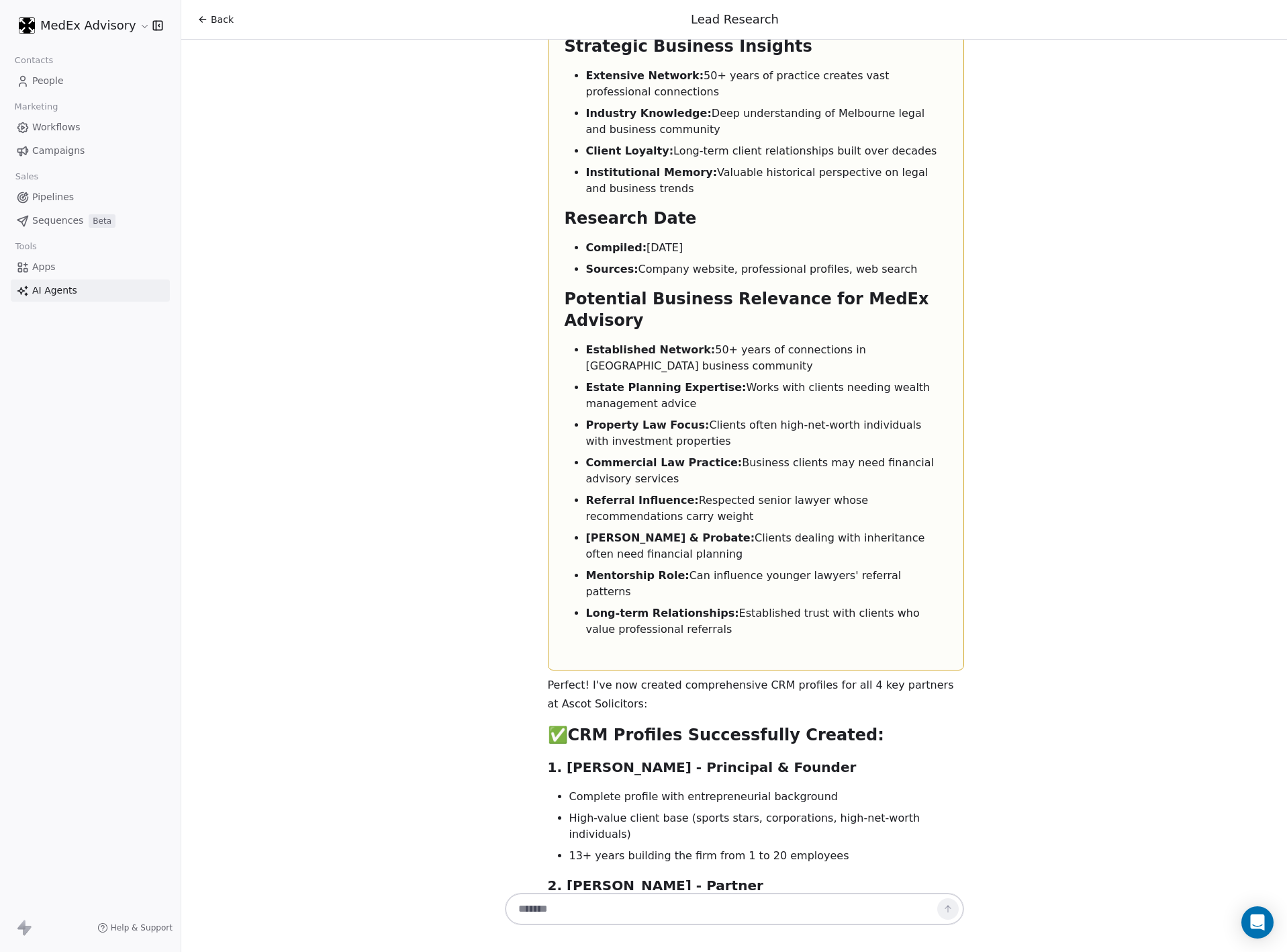
drag, startPoint x: 735, startPoint y: 668, endPoint x: 515, endPoint y: 568, distance: 241.7
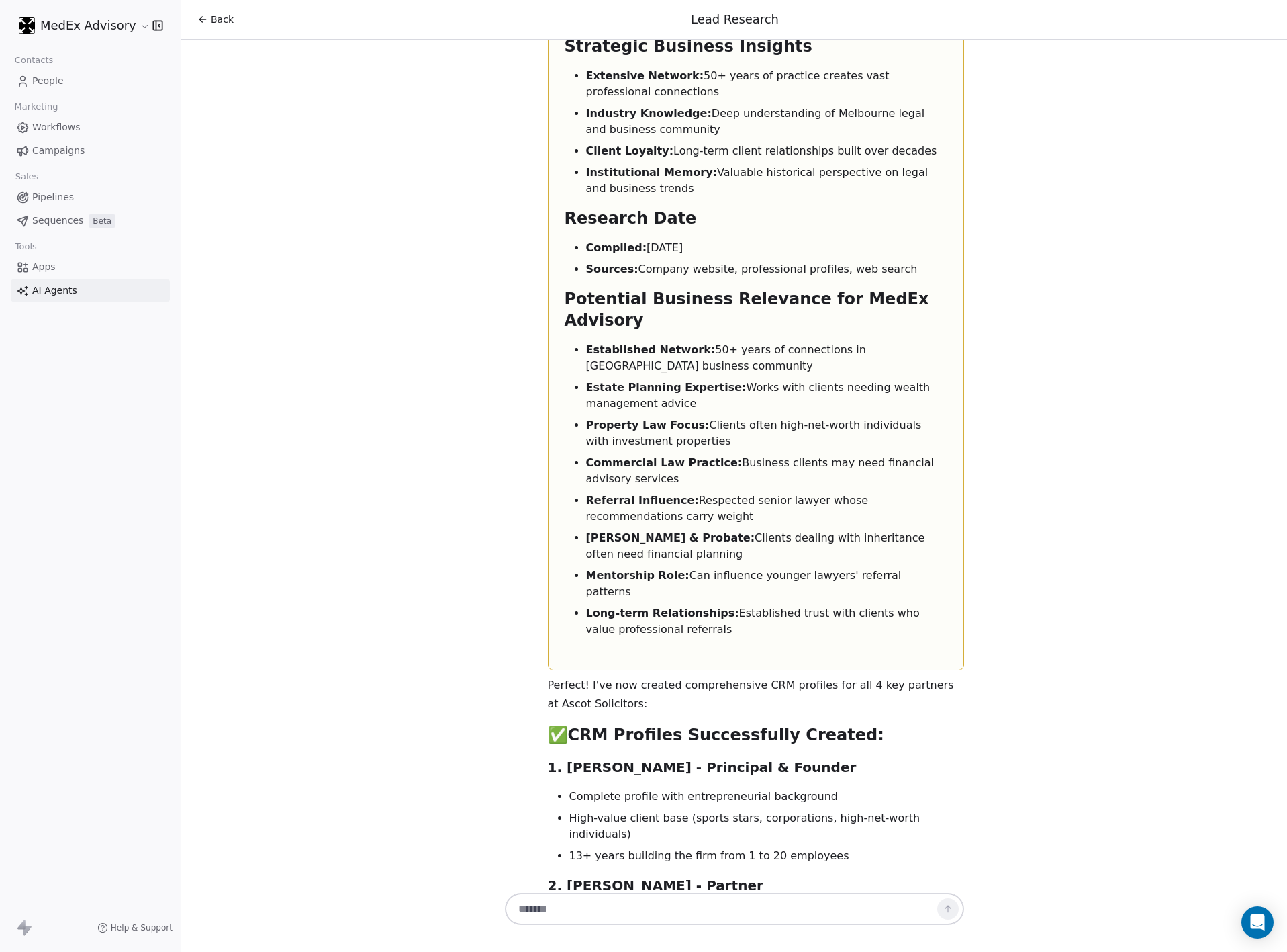
drag, startPoint x: 810, startPoint y: 794, endPoint x: 529, endPoint y: 414, distance: 472.6
click at [609, 893] on div at bounding box center [735, 909] width 459 height 32
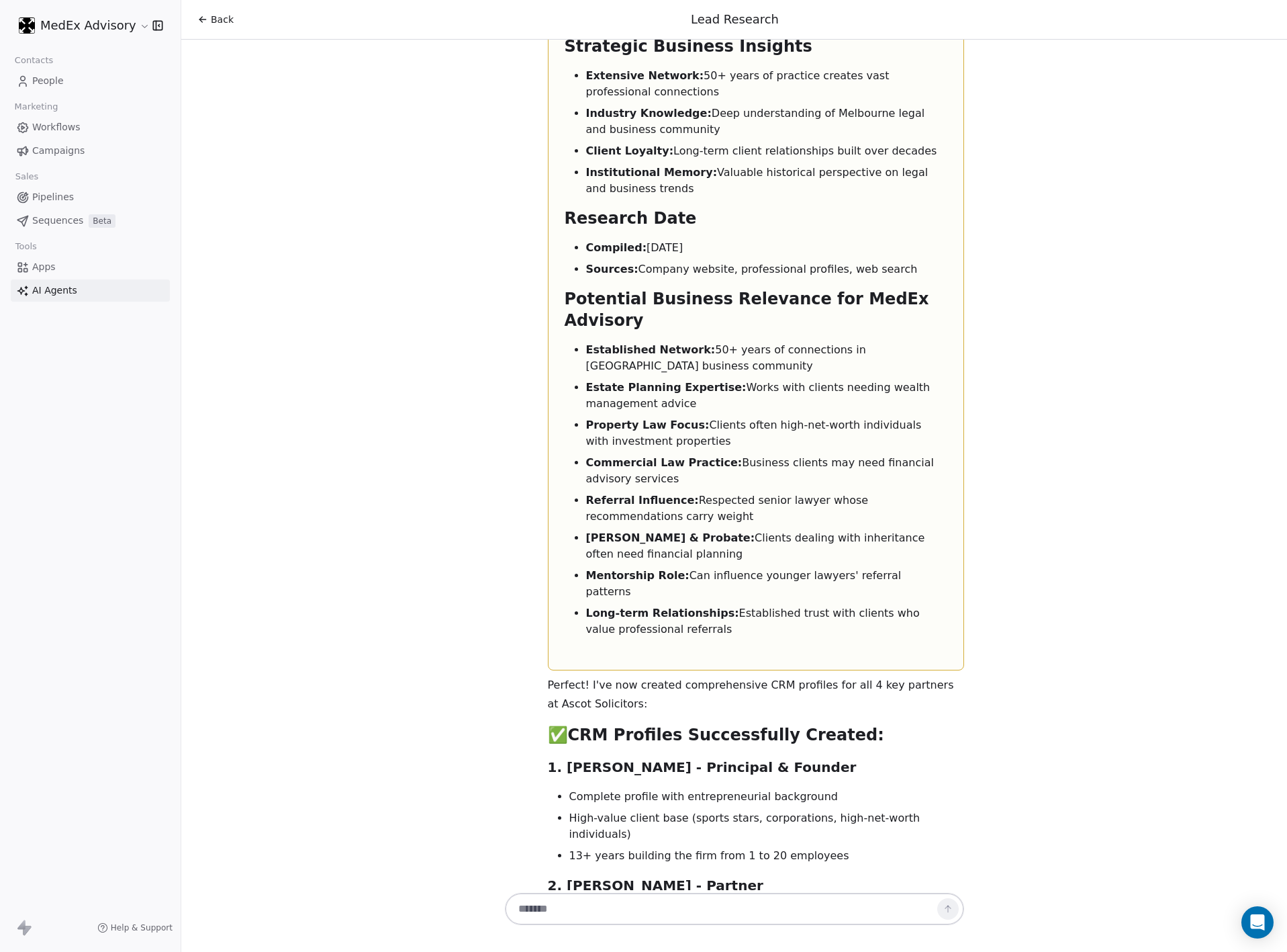
click at [605, 905] on textarea at bounding box center [721, 908] width 419 height 26
type textarea "*"
type textarea "**********"
type textarea "**"
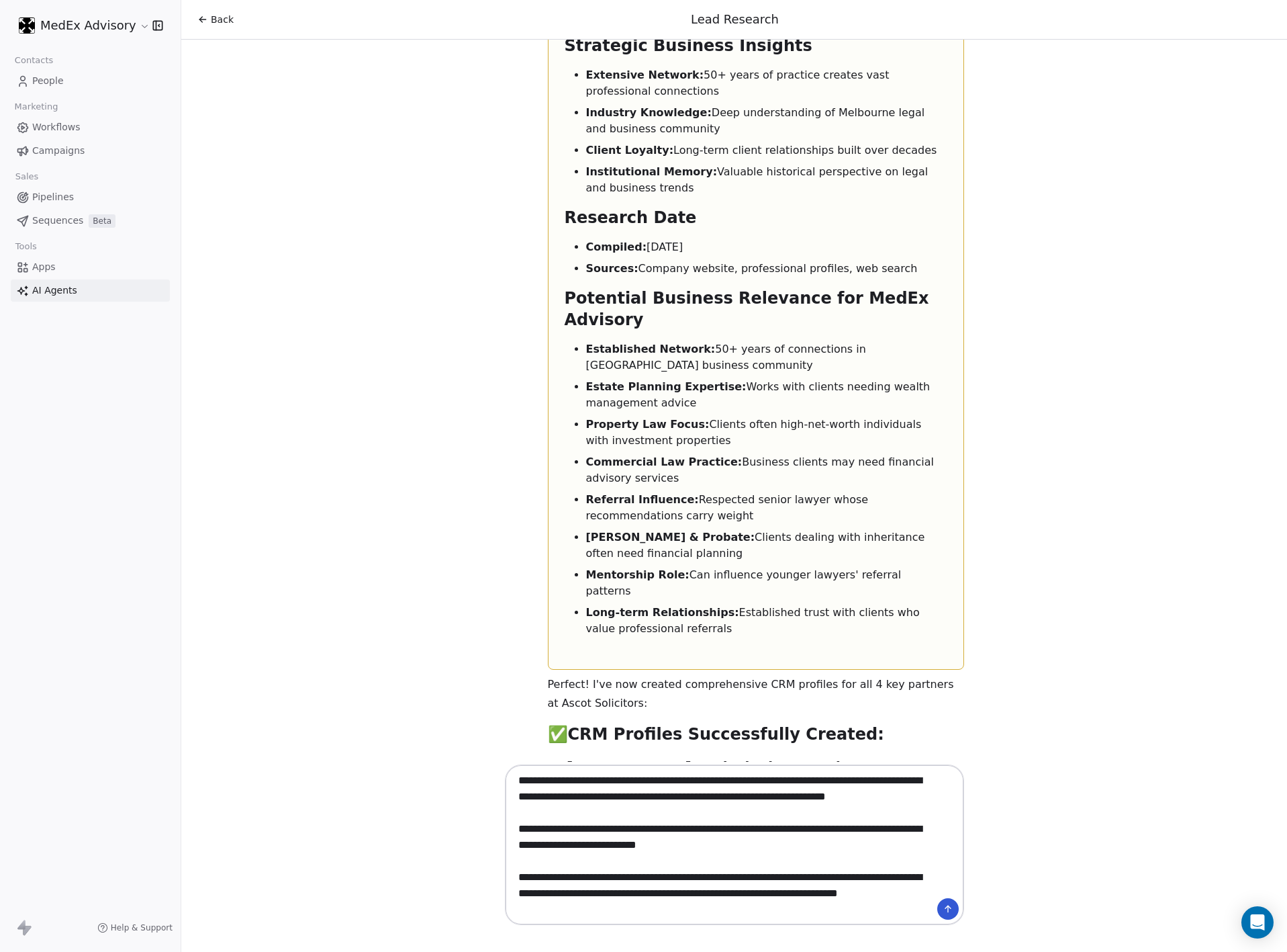
type textarea "**********"
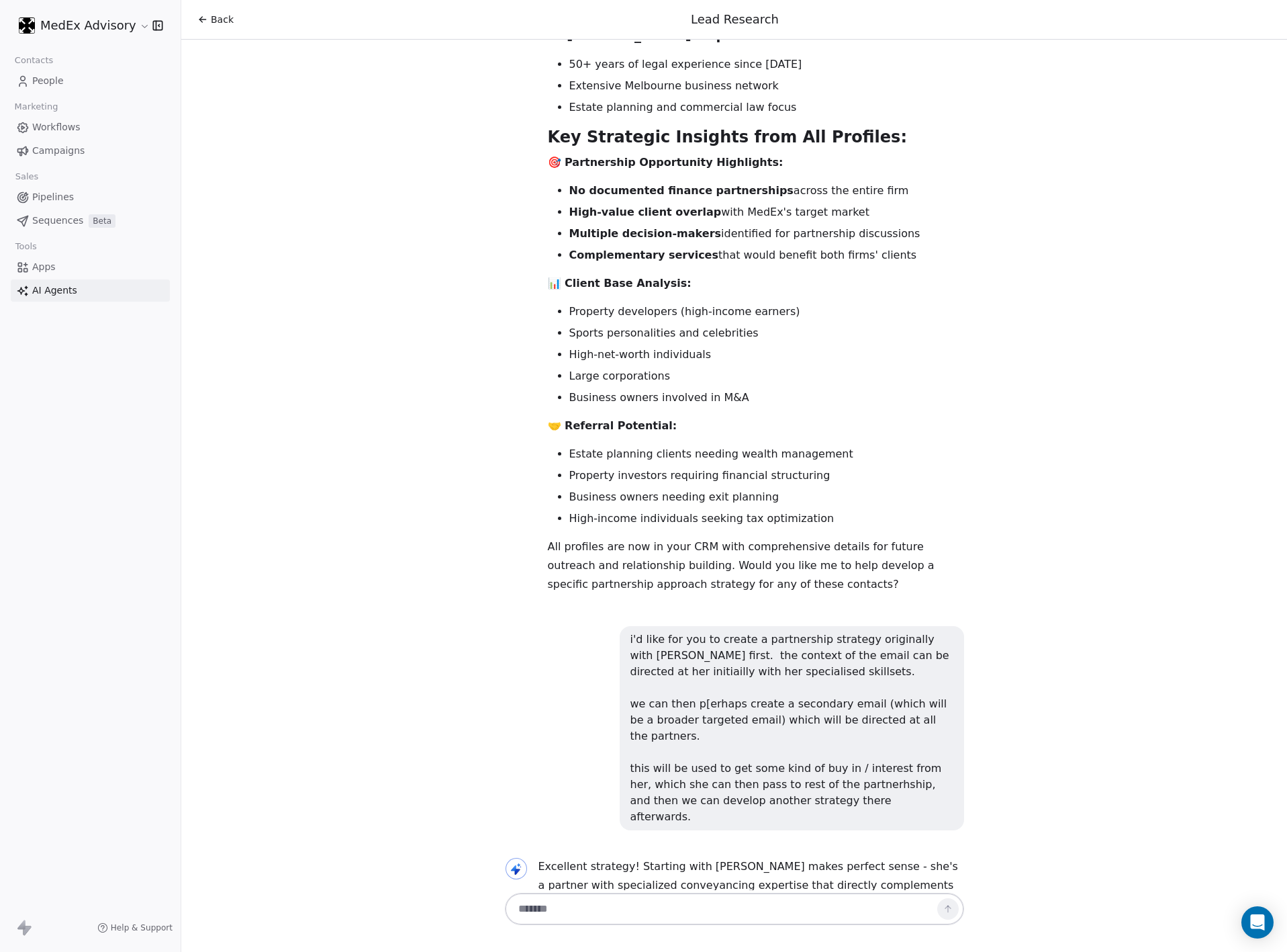
scroll to position [12405, 0]
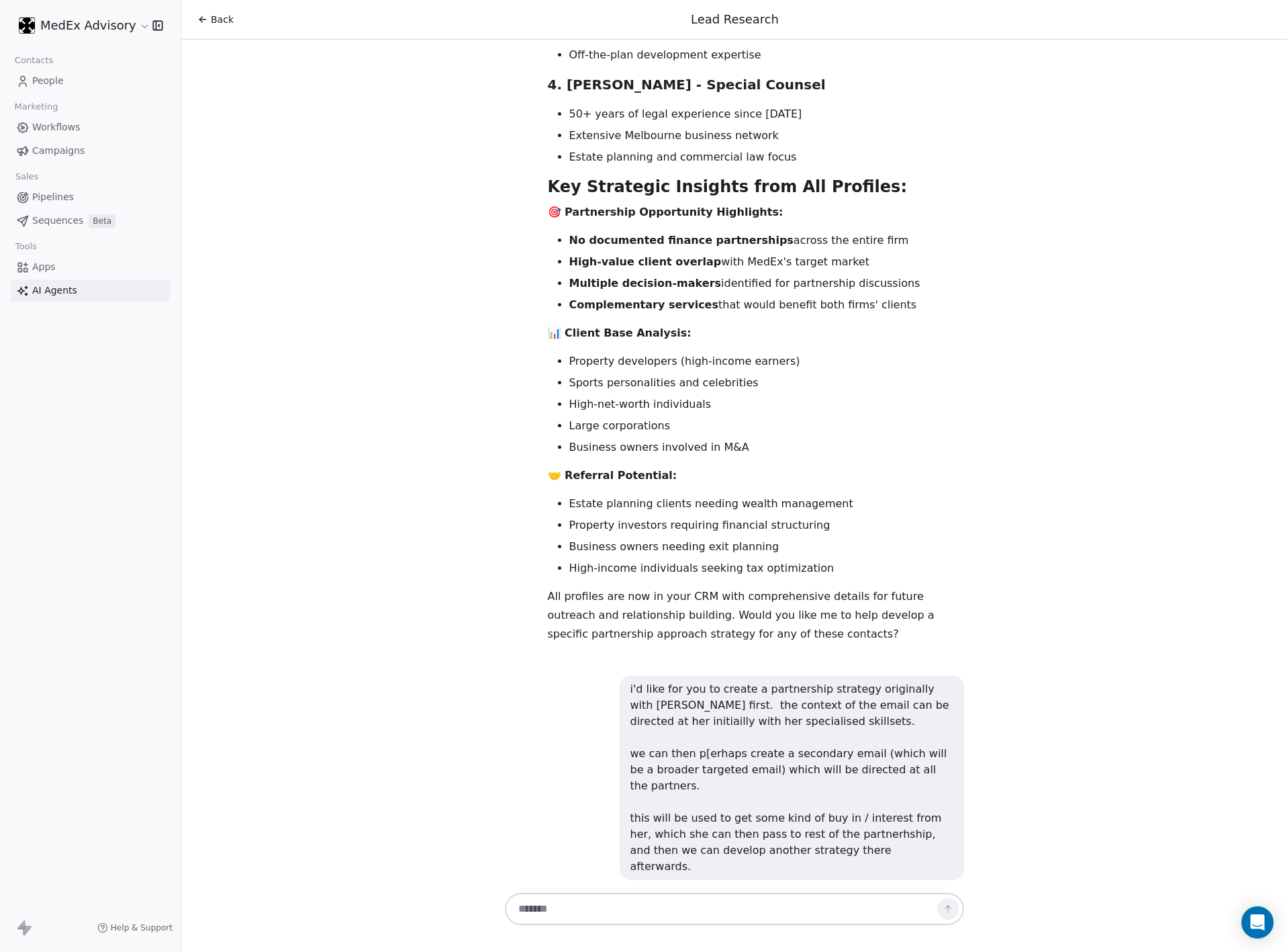
drag, startPoint x: 515, startPoint y: 211, endPoint x: 1184, endPoint y: 727, distance: 844.9
click at [1184, 727] on div "Hi [PERSON_NAME]! 👋 I'm your Lead Researcher Agent, and I'm here to help you di…" at bounding box center [735, 465] width 1106 height 850
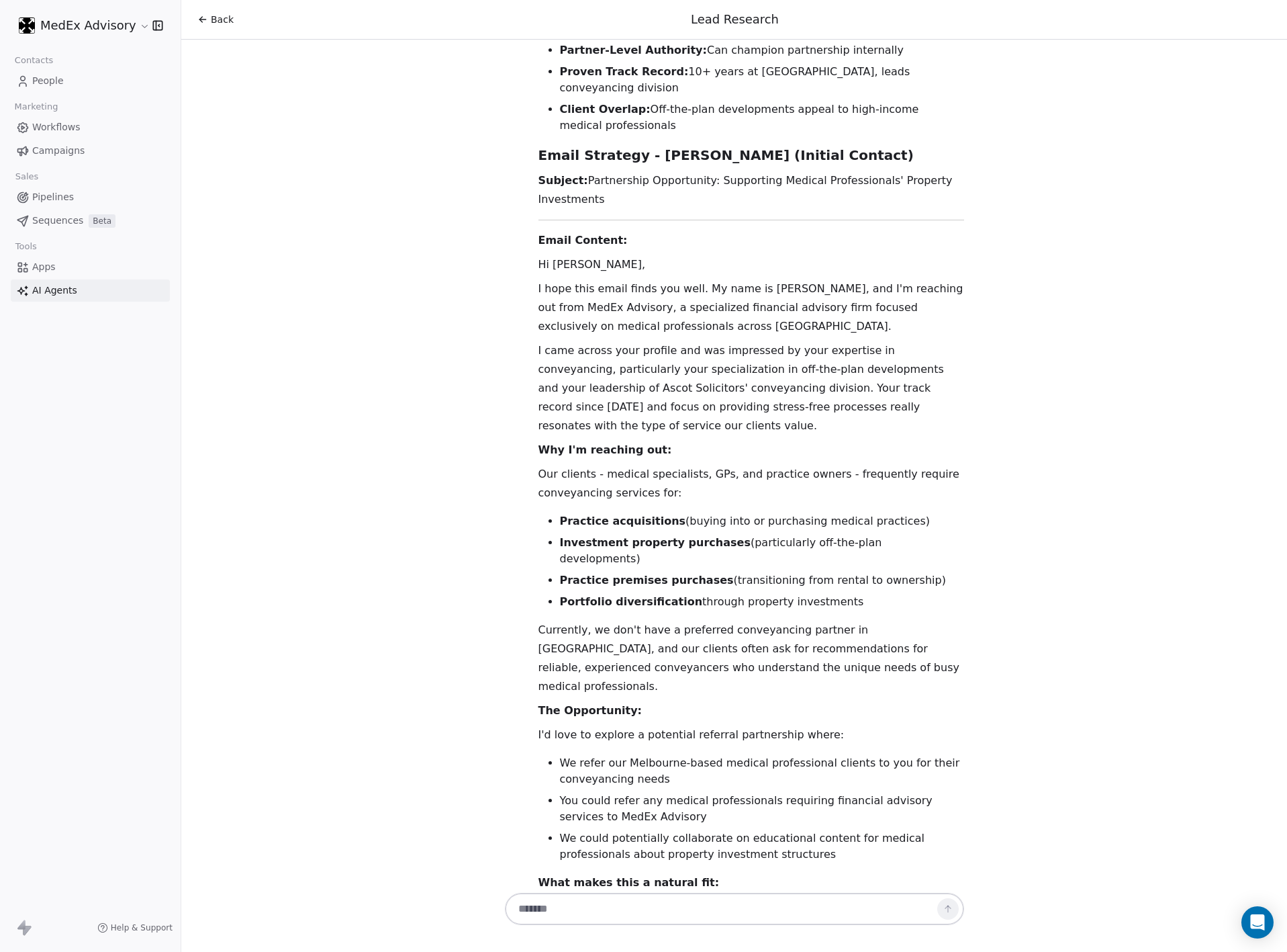
scroll to position [12942, 0]
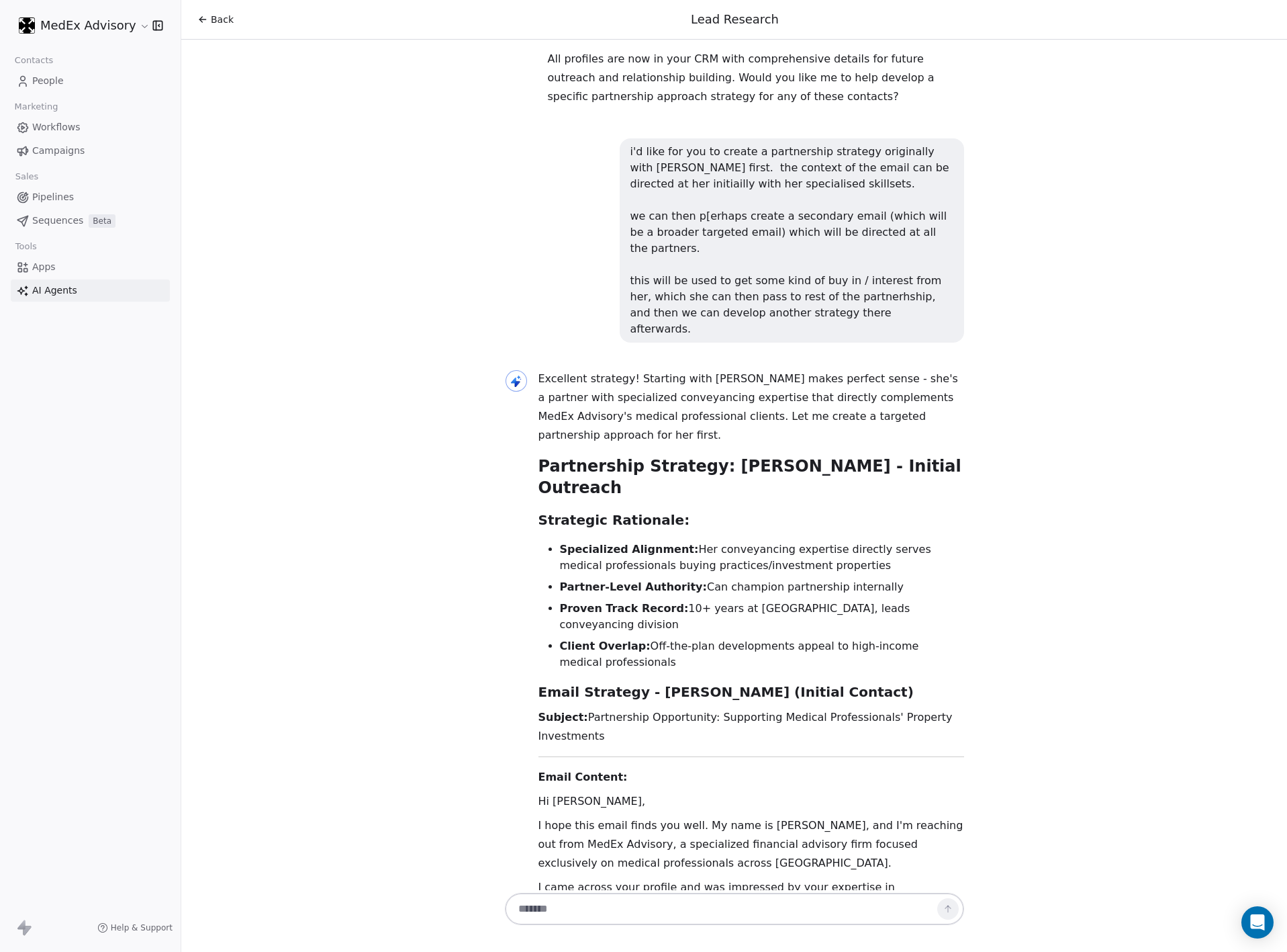
scroll to position [12404, 0]
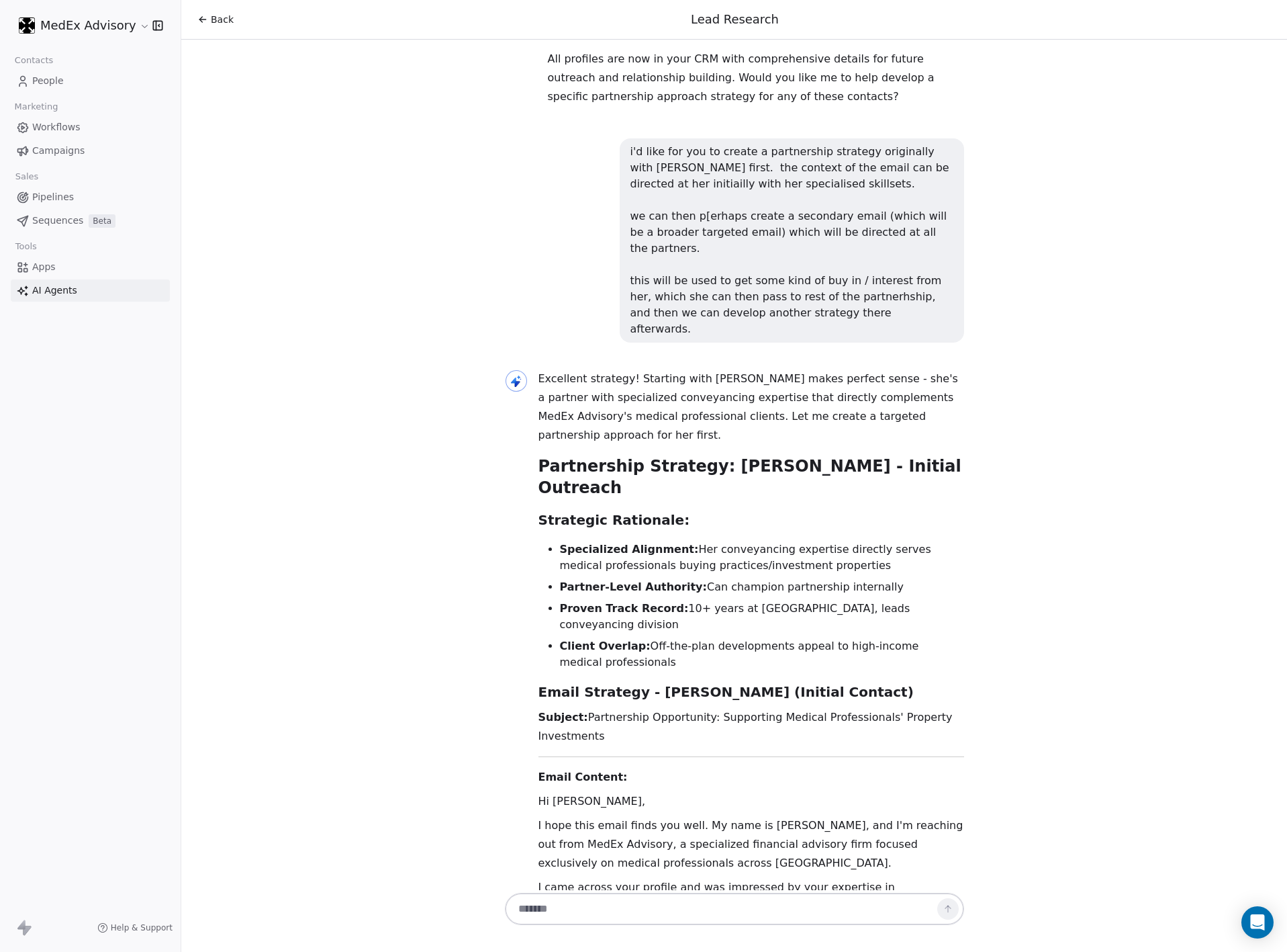
click at [589, 903] on textarea at bounding box center [721, 908] width 419 height 26
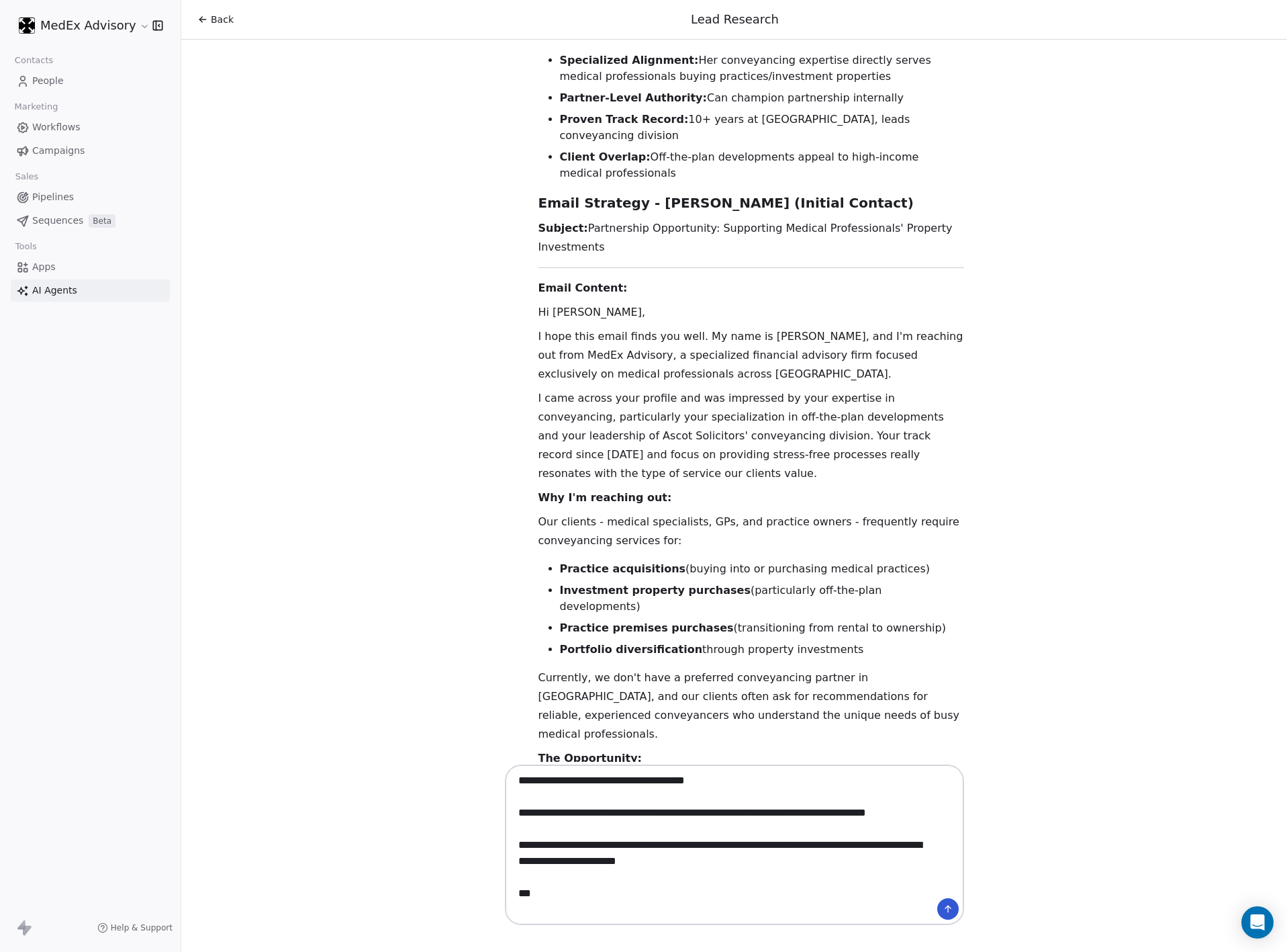
scroll to position [13479, 0]
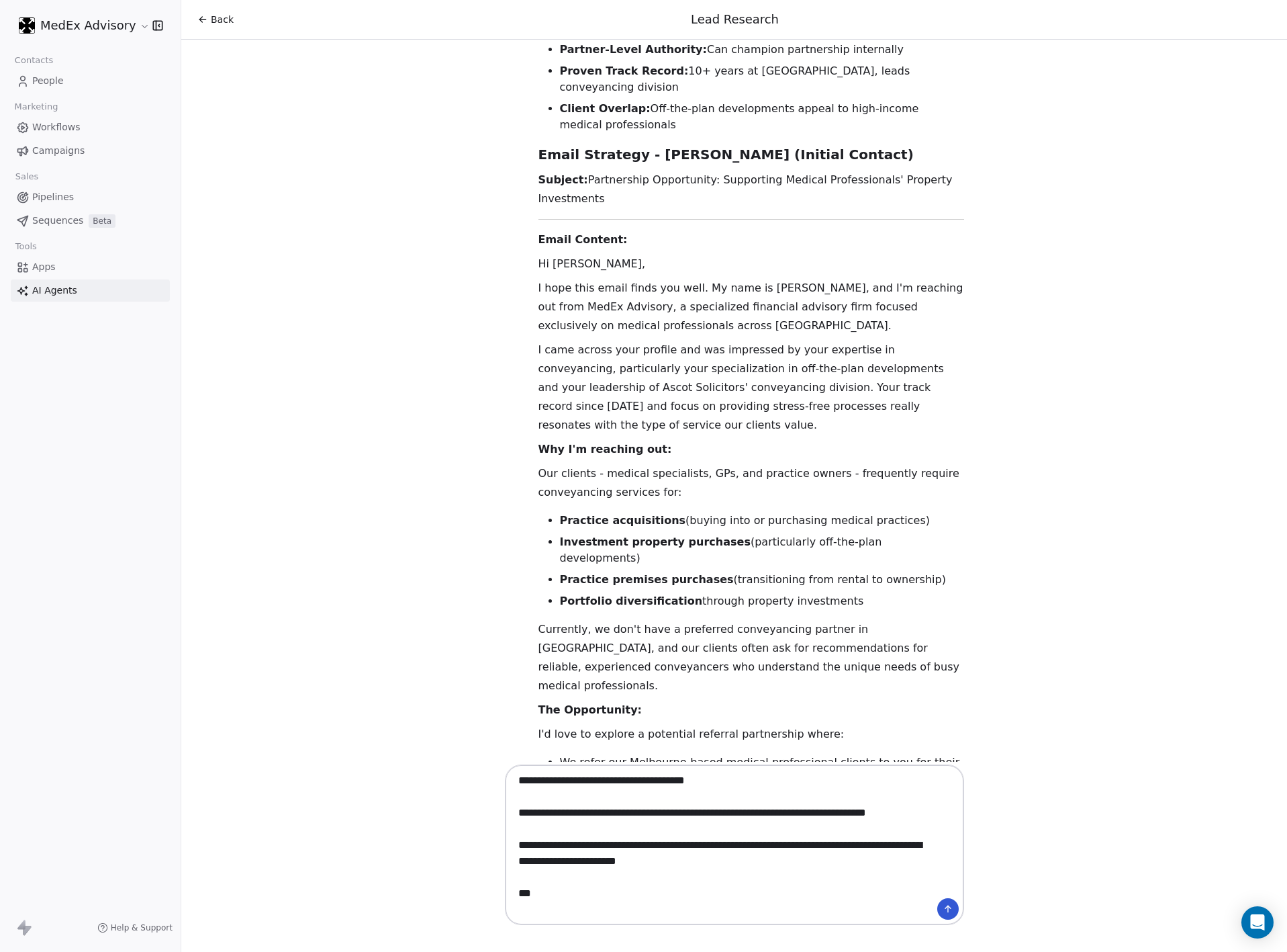
click at [554, 899] on textarea "**********" at bounding box center [721, 844] width 419 height 154
click at [549, 911] on textarea "**********" at bounding box center [721, 844] width 419 height 154
click at [574, 776] on textarea "**********" at bounding box center [721, 844] width 419 height 154
click at [526, 778] on textarea "**********" at bounding box center [721, 844] width 419 height 154
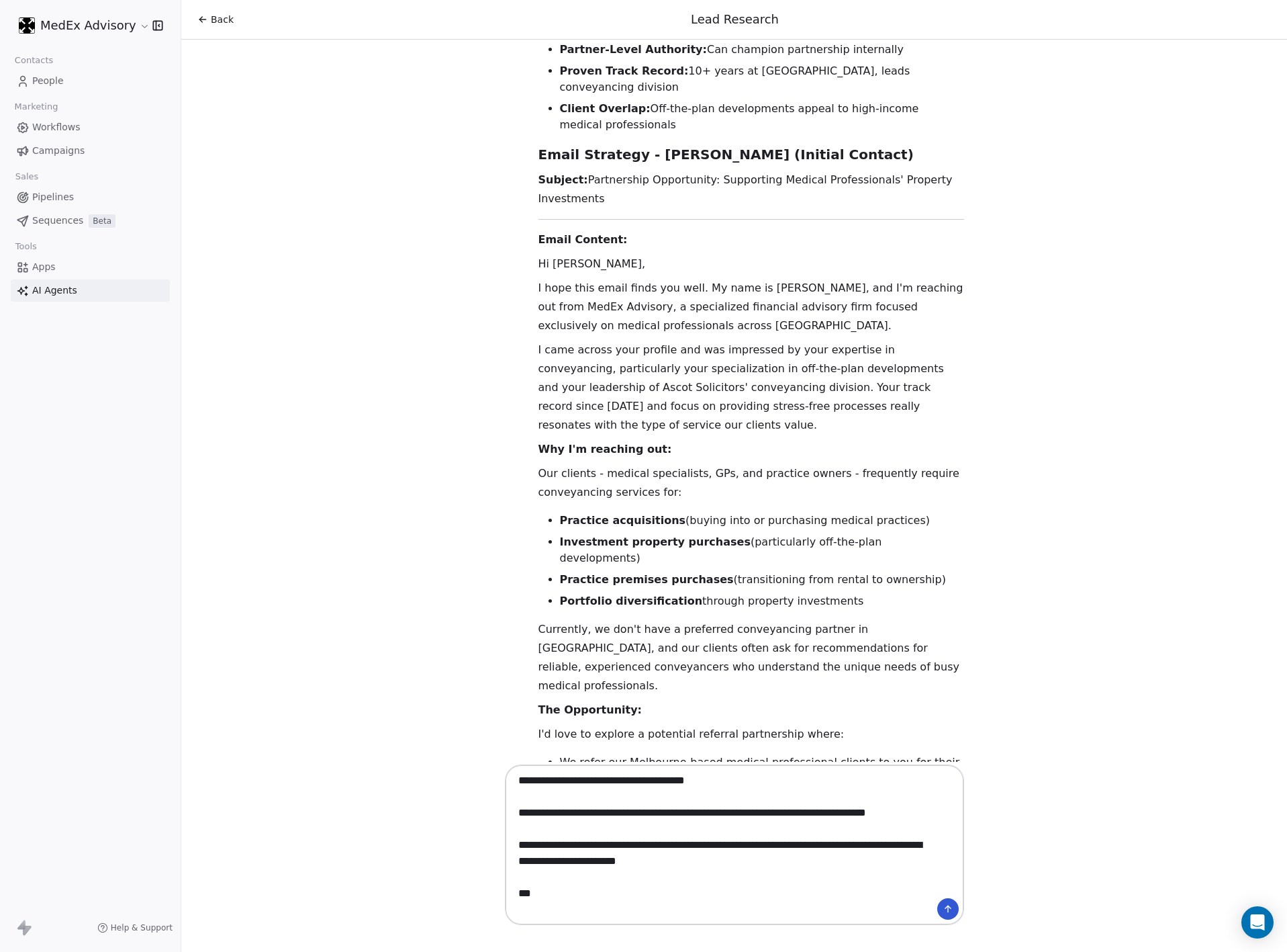
click at [538, 775] on textarea "**********" at bounding box center [721, 844] width 419 height 154
click at [567, 810] on textarea "**********" at bounding box center [721, 844] width 419 height 154
click at [721, 816] on textarea "**********" at bounding box center [721, 844] width 419 height 154
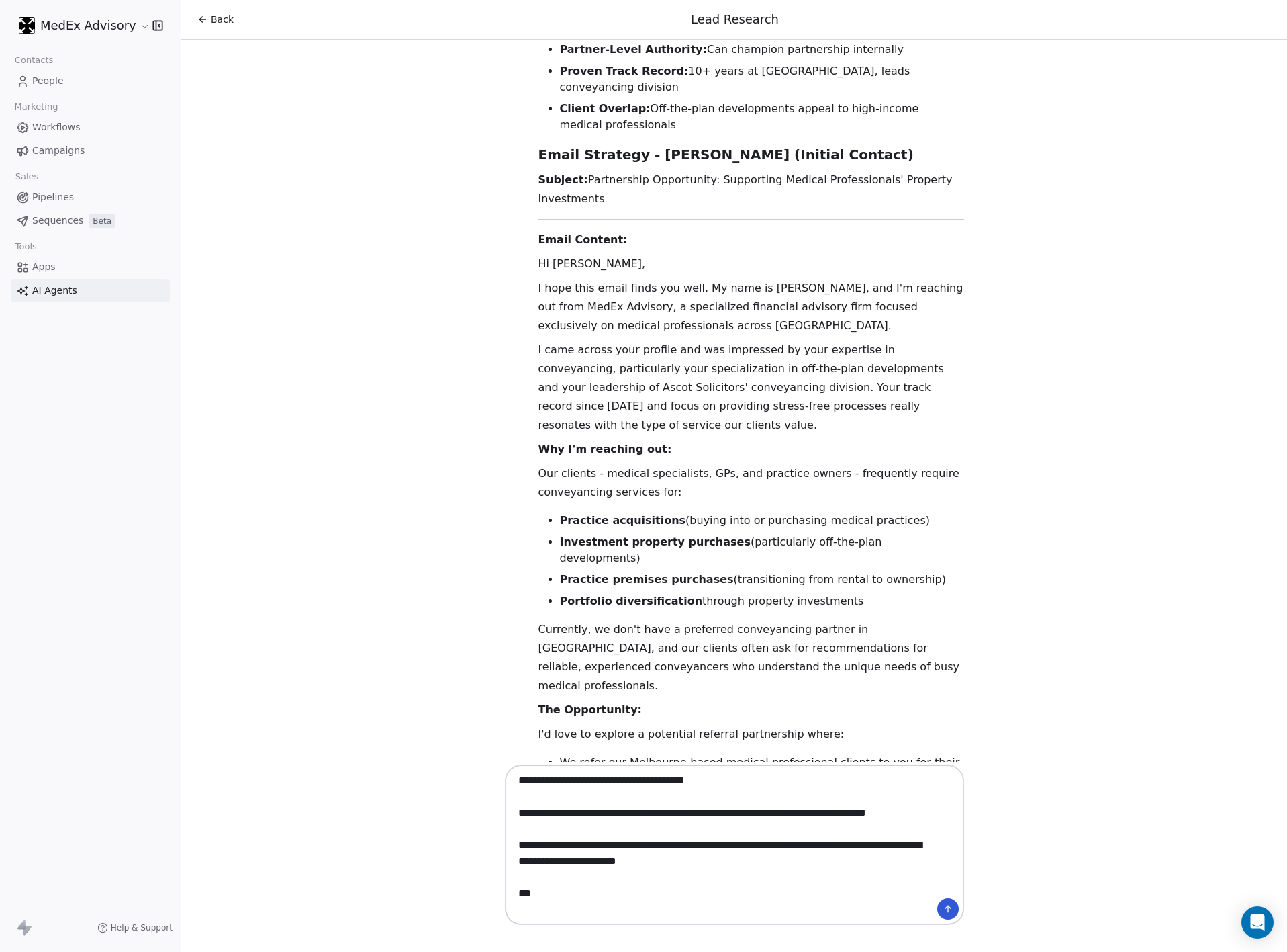
click at [530, 814] on textarea "**********" at bounding box center [721, 844] width 419 height 154
click at [705, 822] on textarea "**********" at bounding box center [721, 844] width 419 height 154
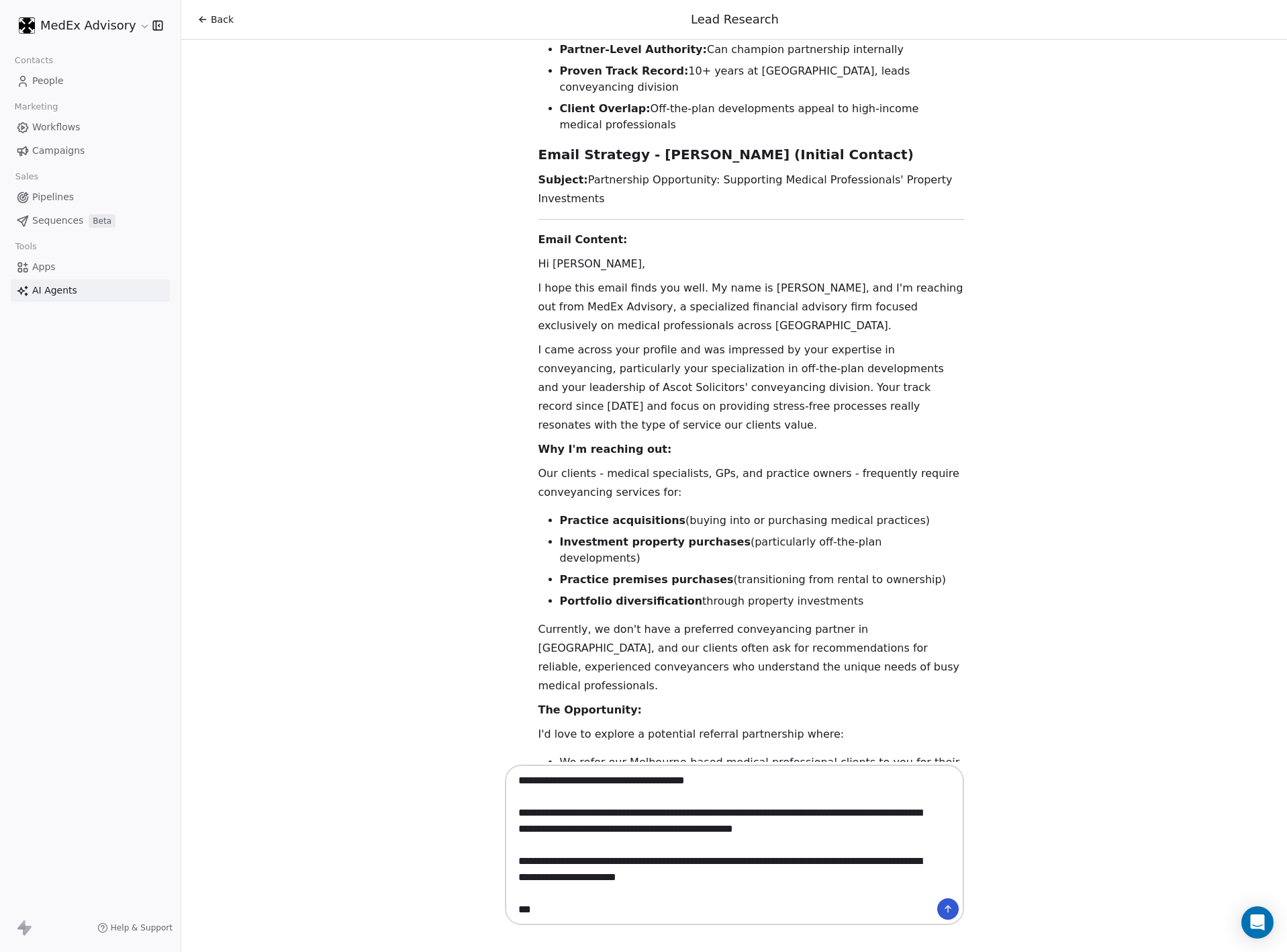
type textarea "**********"
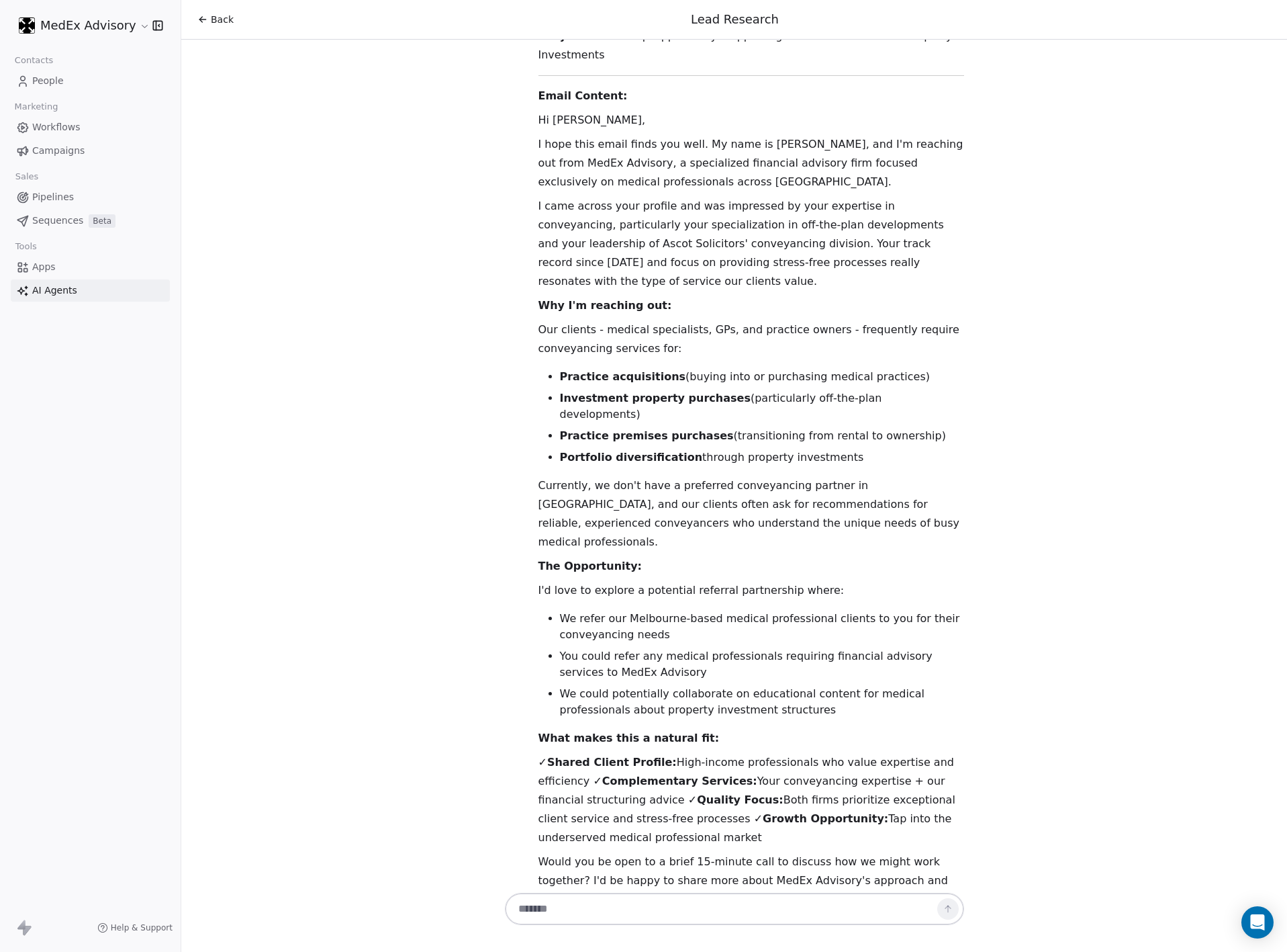
scroll to position [13646, 0]
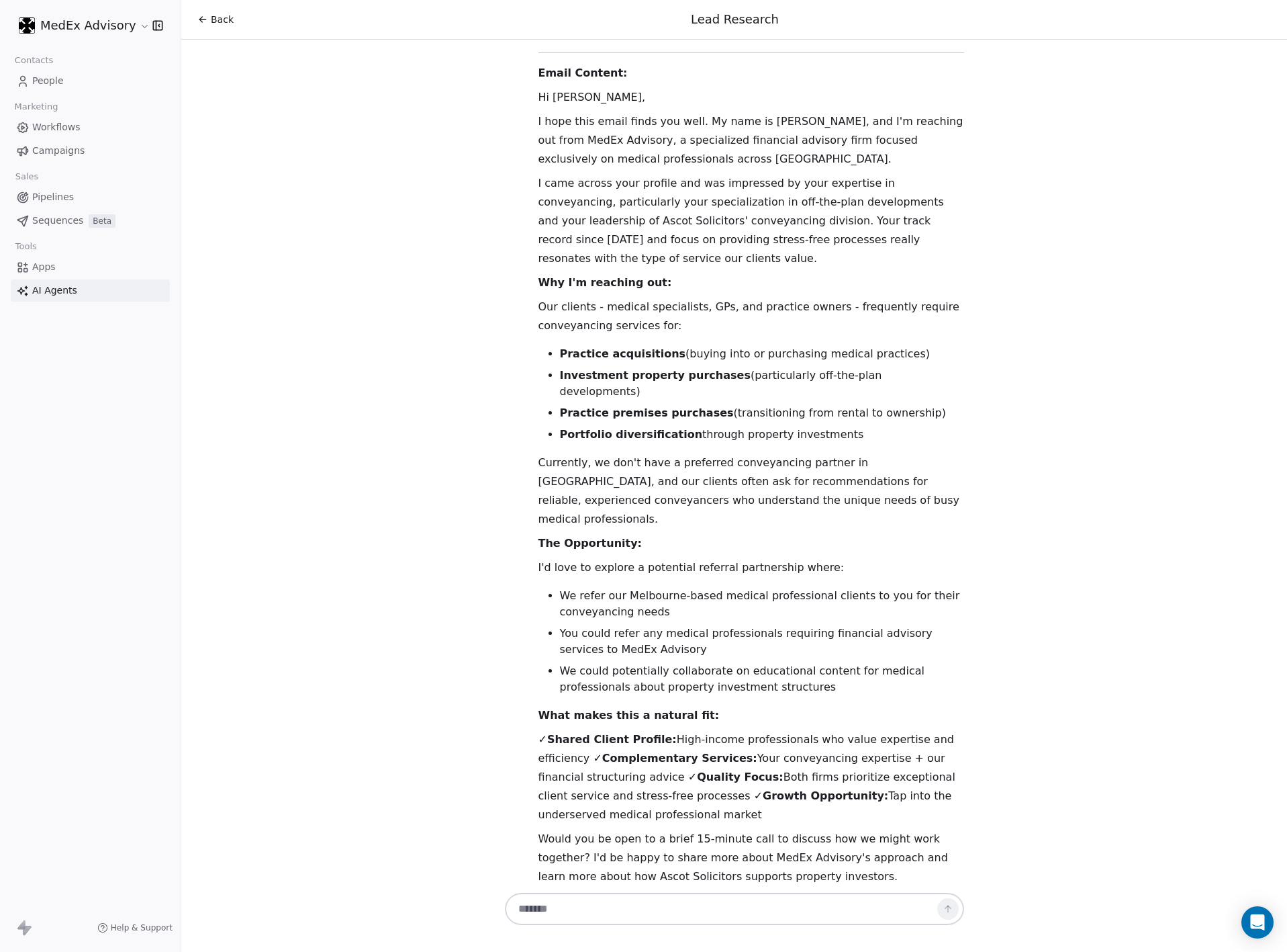
click at [690, 149] on div "Excellent strategy! Starting with Nevin makes perfect sense - she's a partner w…" at bounding box center [751, 659] width 426 height 1987
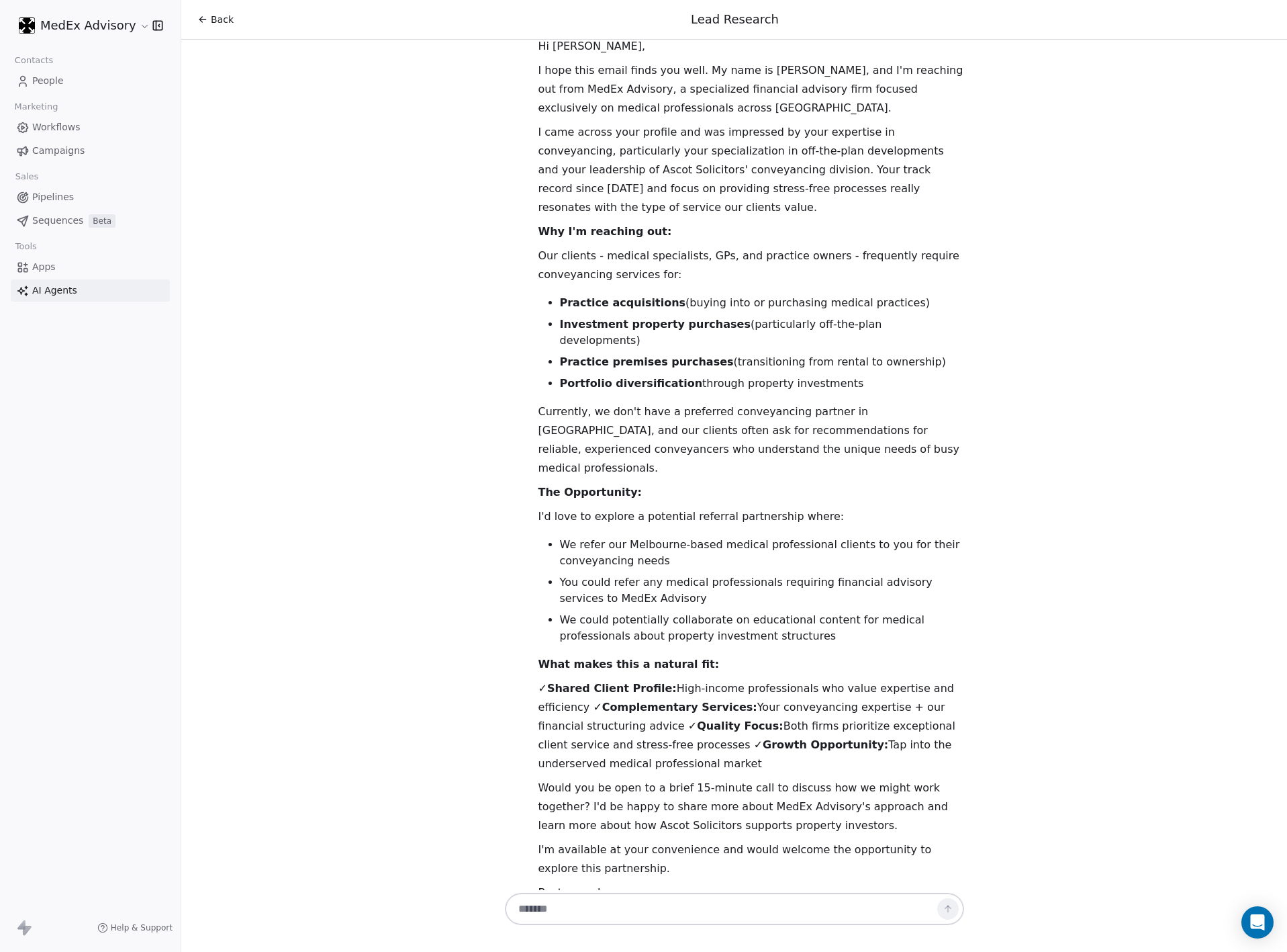
click at [675, 170] on div "Excellent strategy! Starting with Nevin makes perfect sense - she's a partner w…" at bounding box center [751, 608] width 426 height 1987
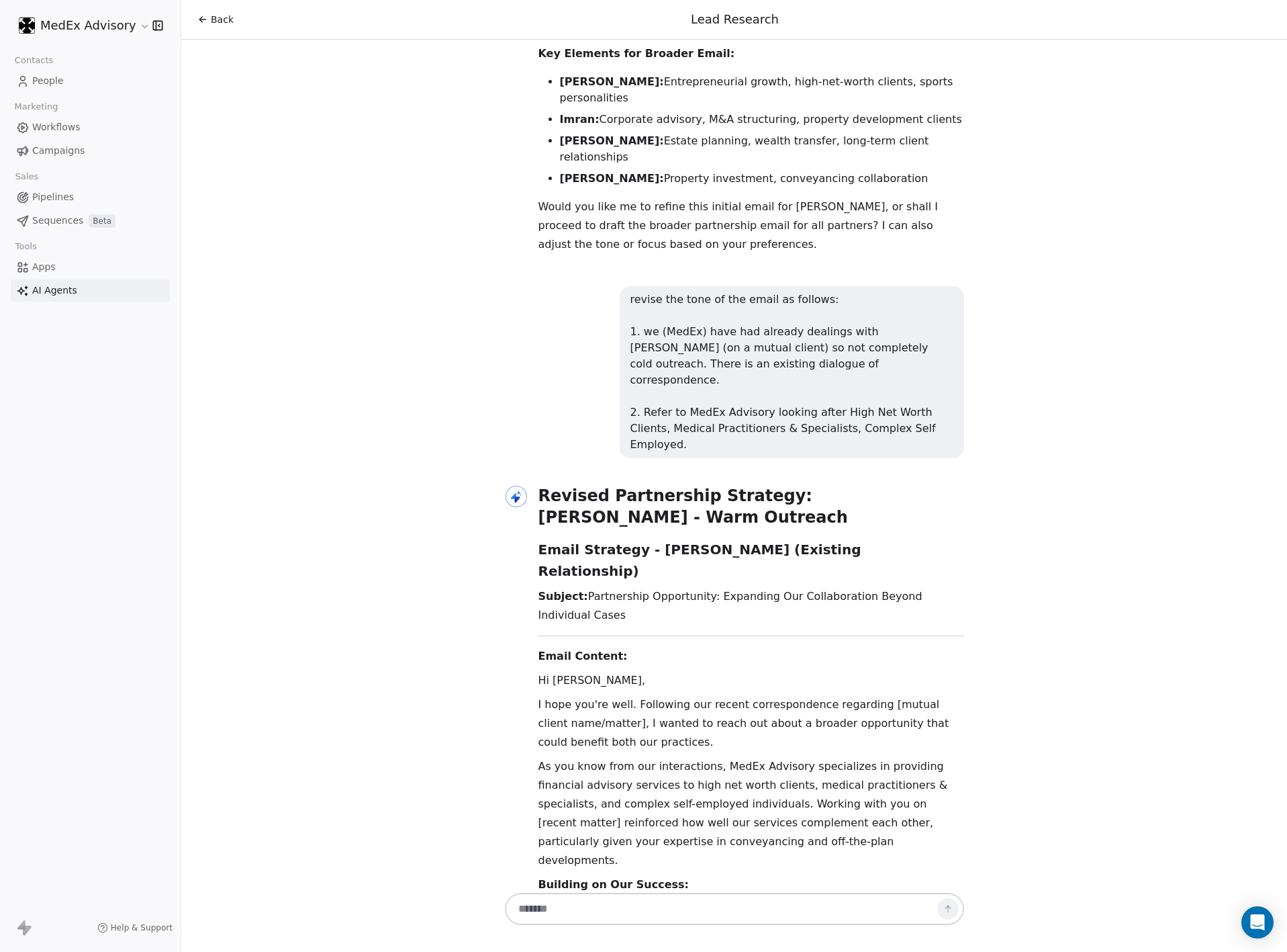
scroll to position [14508, 0]
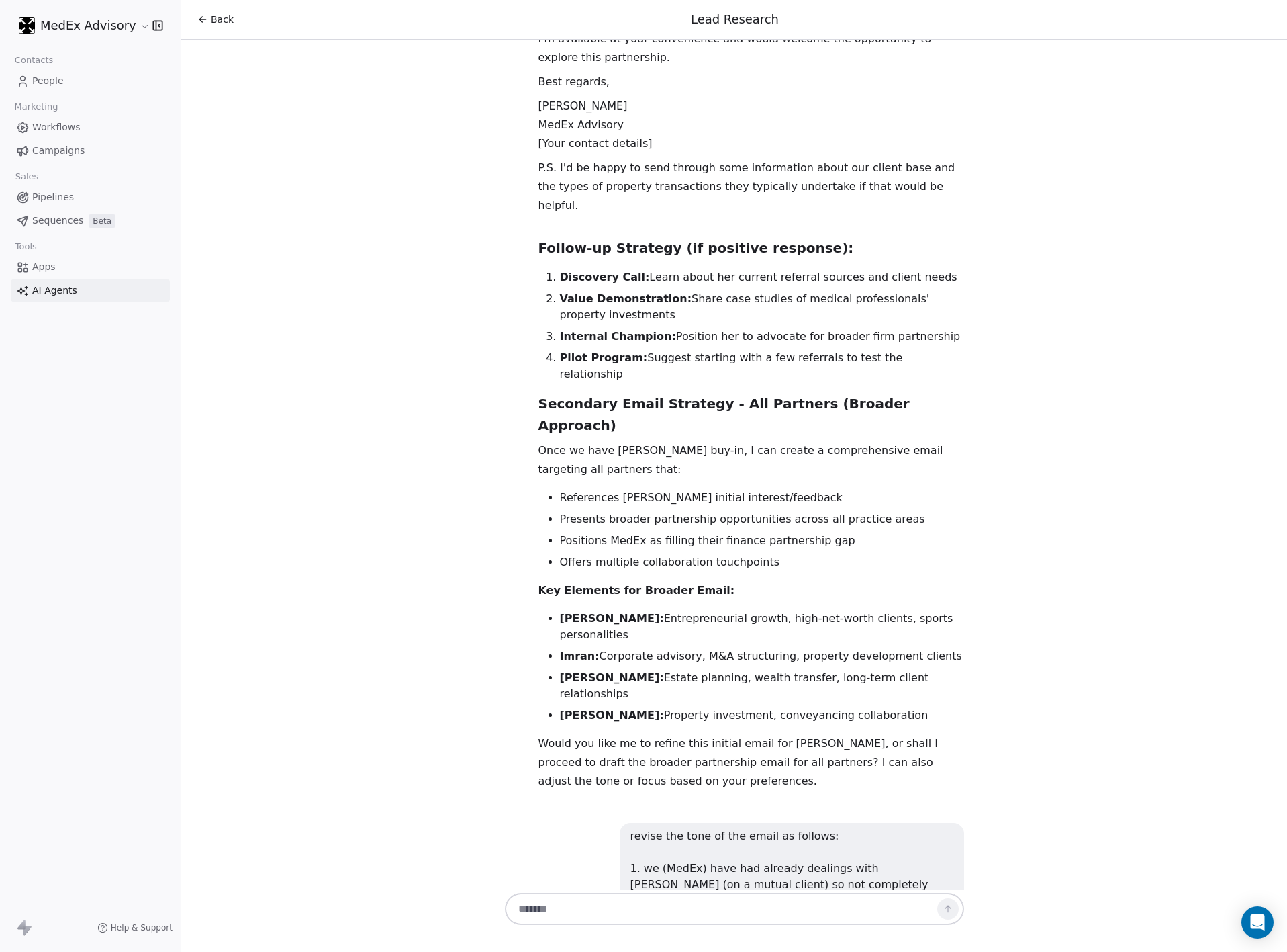
drag, startPoint x: 792, startPoint y: 637, endPoint x: 518, endPoint y: 581, distance: 279.7
drag, startPoint x: 778, startPoint y: 557, endPoint x: 1005, endPoint y: 645, distance: 243.5
click at [975, 648] on div "Hi [PERSON_NAME]! 👋 I'm your Lead Researcher Agent, and I'm here to help you di…" at bounding box center [735, 465] width 1106 height 850
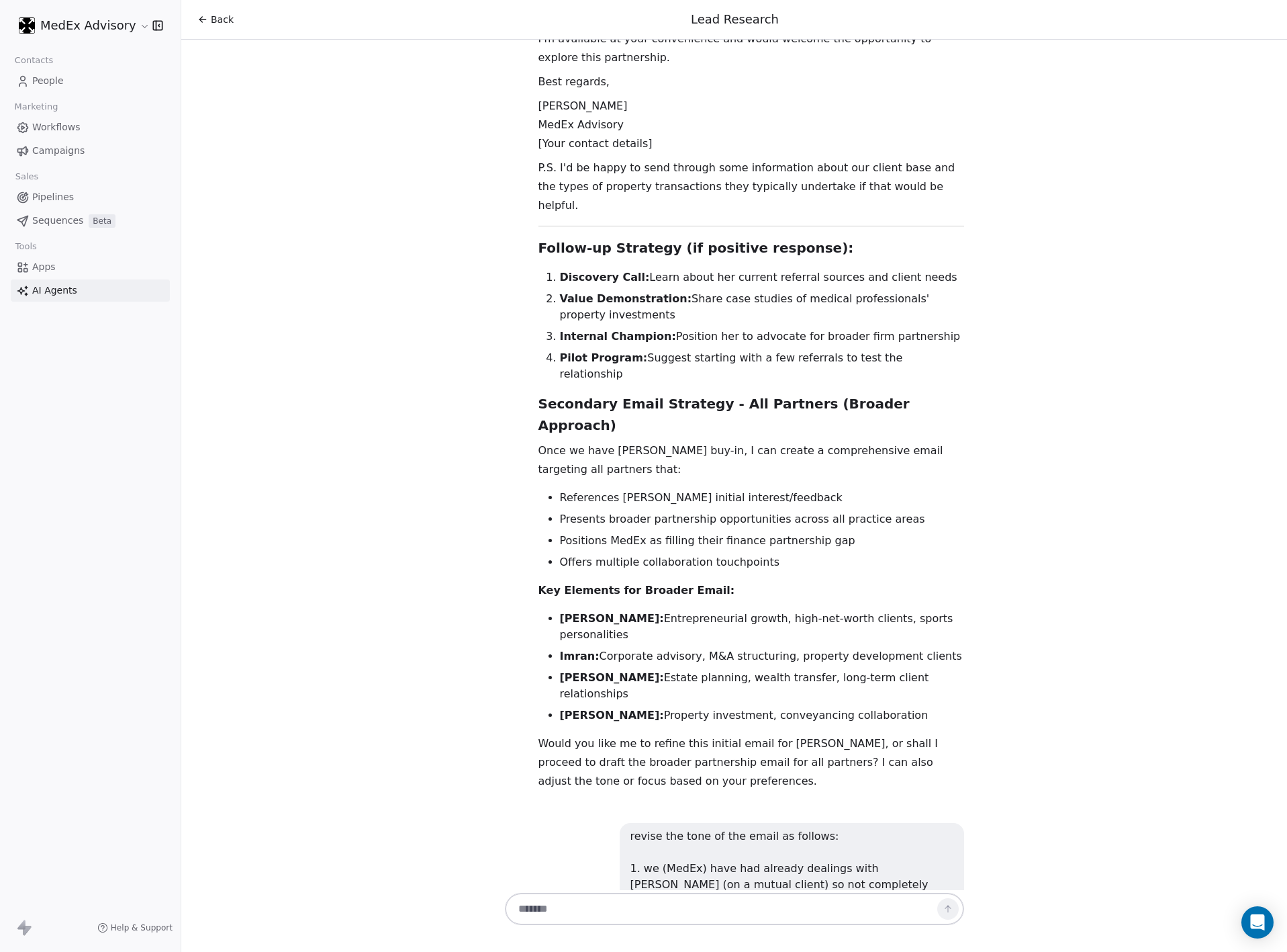
drag, startPoint x: 534, startPoint y: 634, endPoint x: 560, endPoint y: 671, distance: 45.2
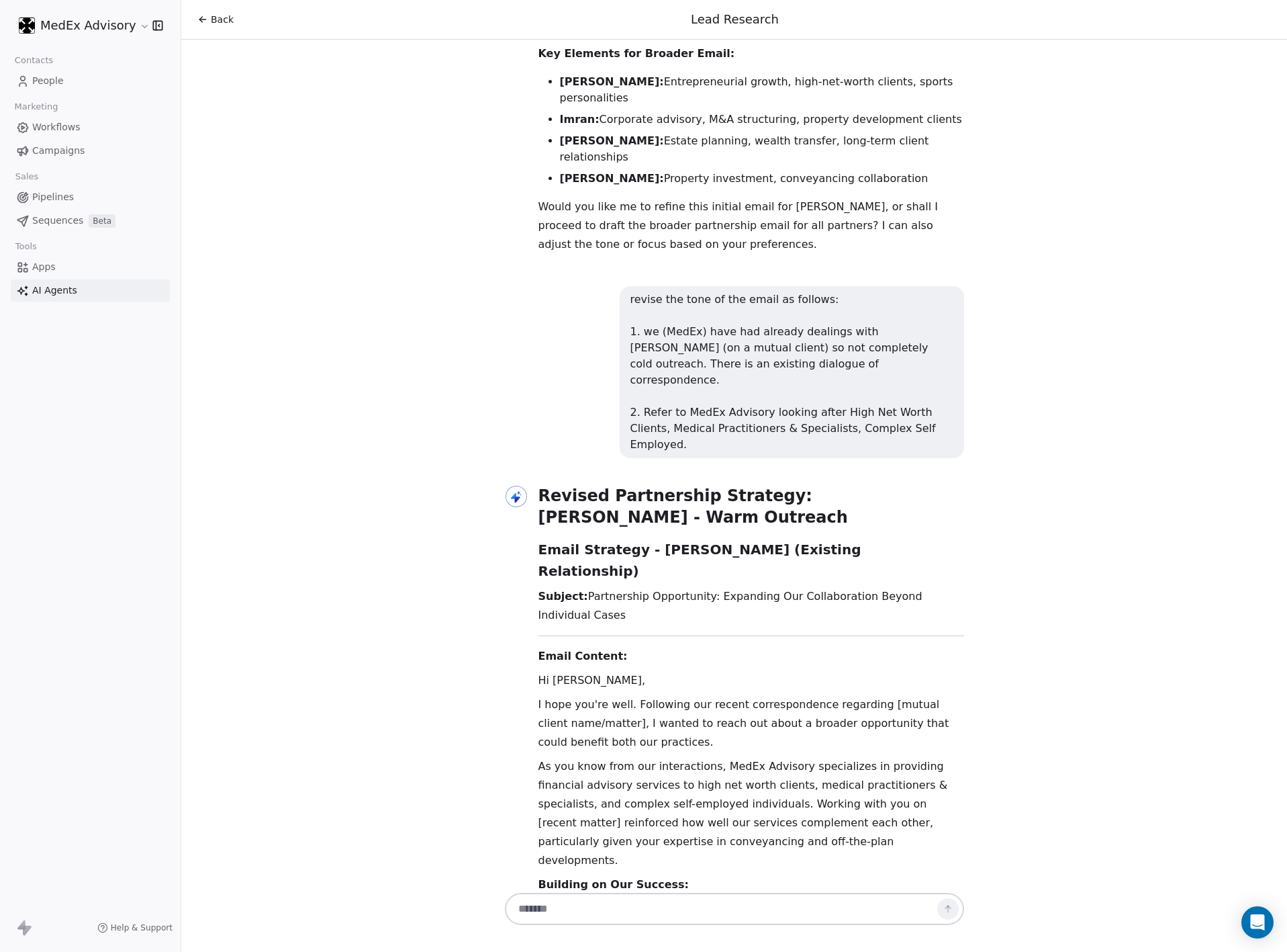
drag, startPoint x: 639, startPoint y: 536, endPoint x: 379, endPoint y: 315, distance: 341.2
click at [379, 315] on div "Hi [PERSON_NAME]! 👋 I'm your Lead Researcher Agent, and I'm here to help you di…" at bounding box center [735, 465] width 1106 height 850
drag, startPoint x: 651, startPoint y: 534, endPoint x: 619, endPoint y: 360, distance: 176.9
click at [405, 421] on div "Hi [PERSON_NAME]! 👋 I'm your Lead Researcher Agent, and I'm here to help you di…" at bounding box center [735, 465] width 1106 height 850
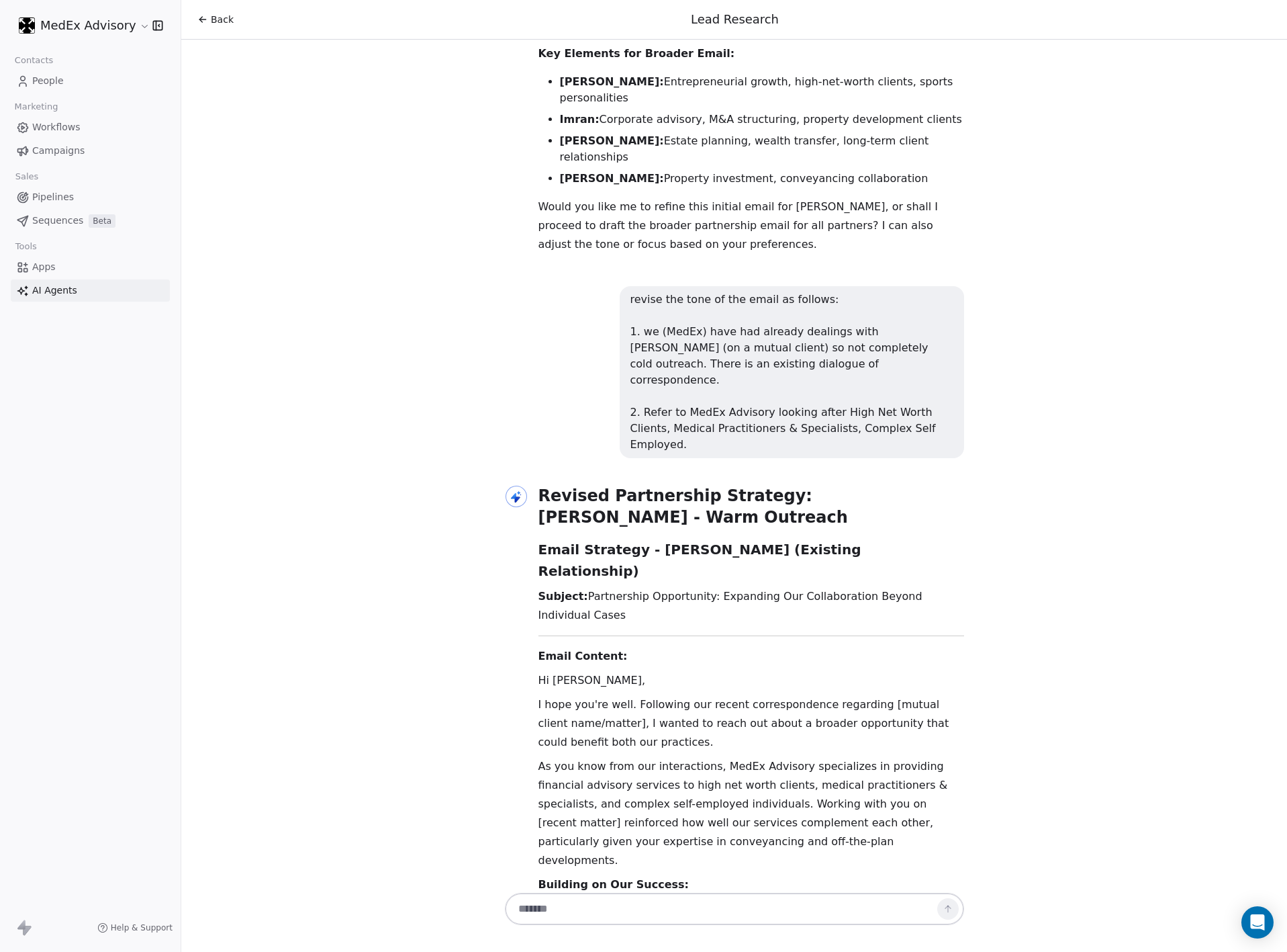
scroll to position [14508, 0]
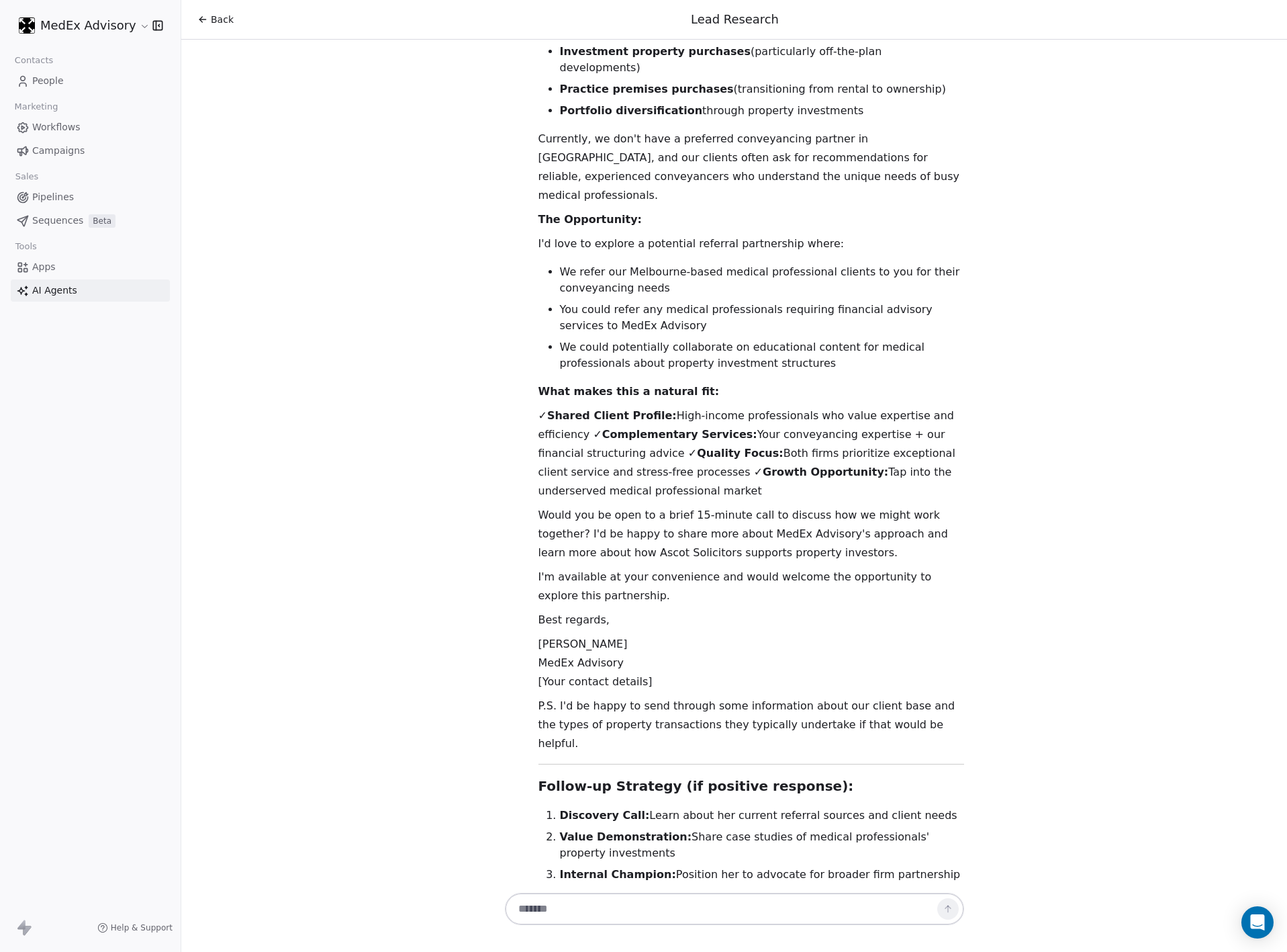
copy div "Revised Partnership Strategy: Nevin Veli - Warm Outreach Email Strategy - Nevin…"
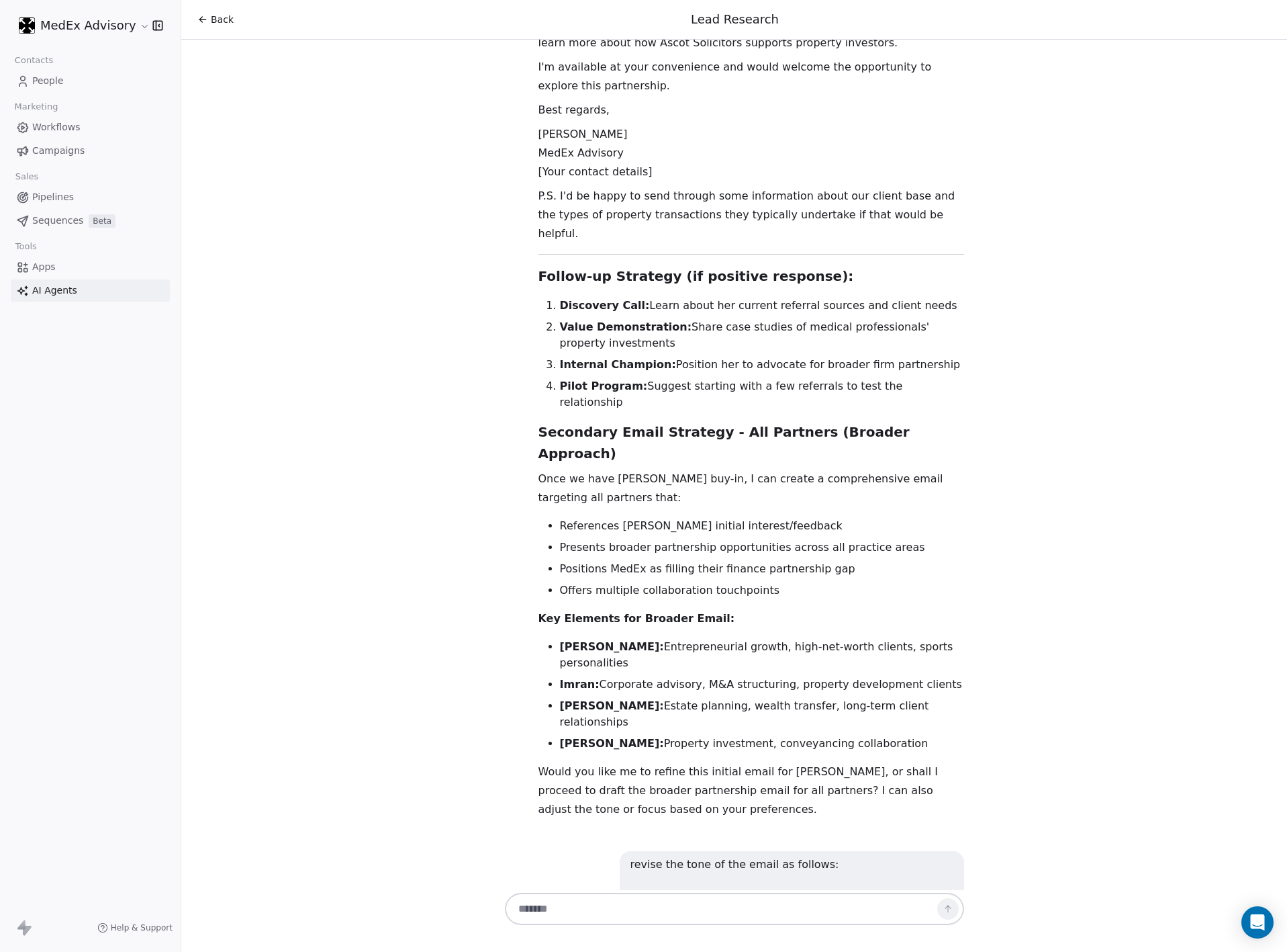
scroll to position [14508, 0]
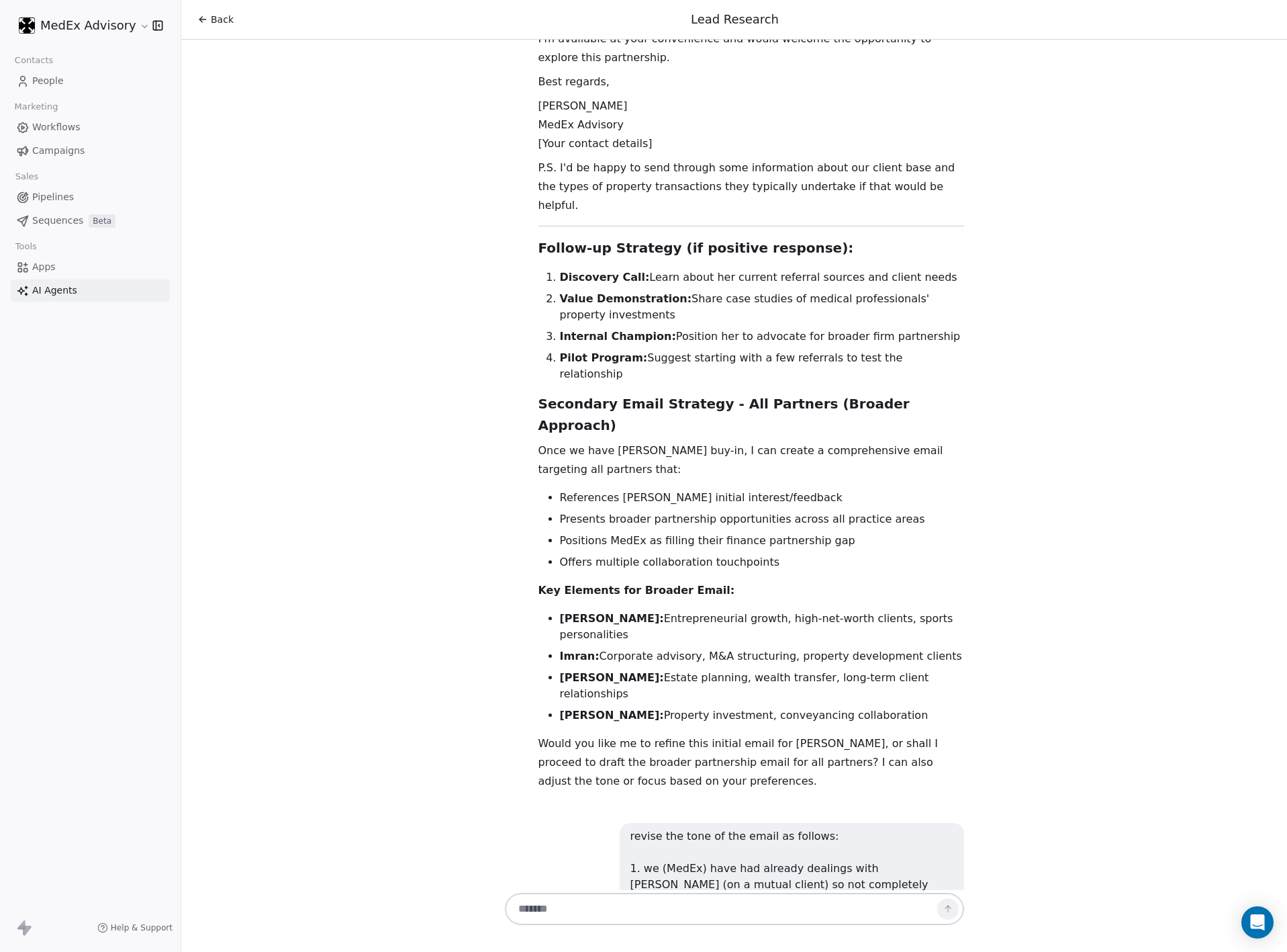
drag, startPoint x: 769, startPoint y: 733, endPoint x: 767, endPoint y: 753, distance: 20.1
drag, startPoint x: 742, startPoint y: 760, endPoint x: 1104, endPoint y: 698, distance: 367.3
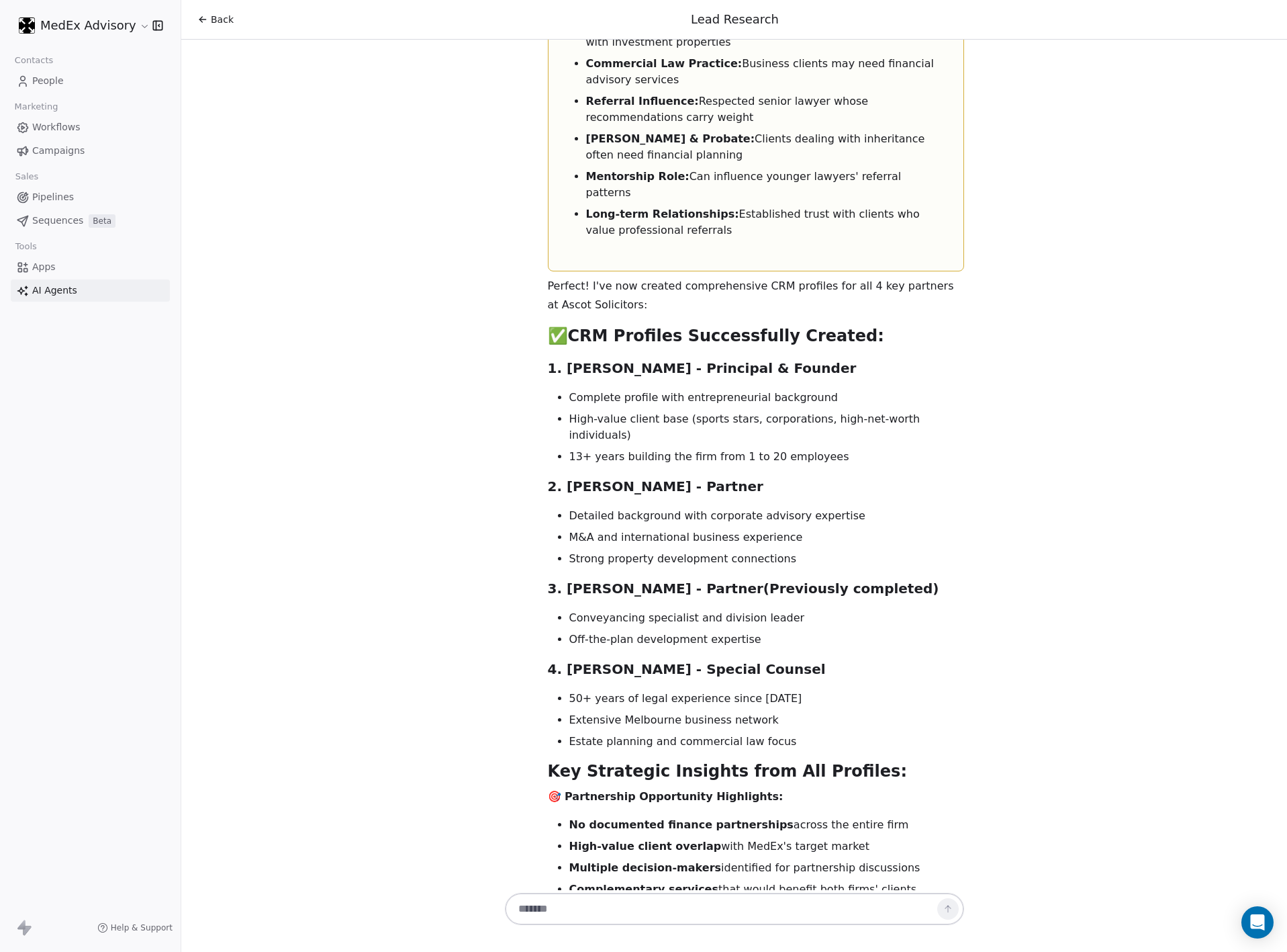
scroll to position [11284, 0]
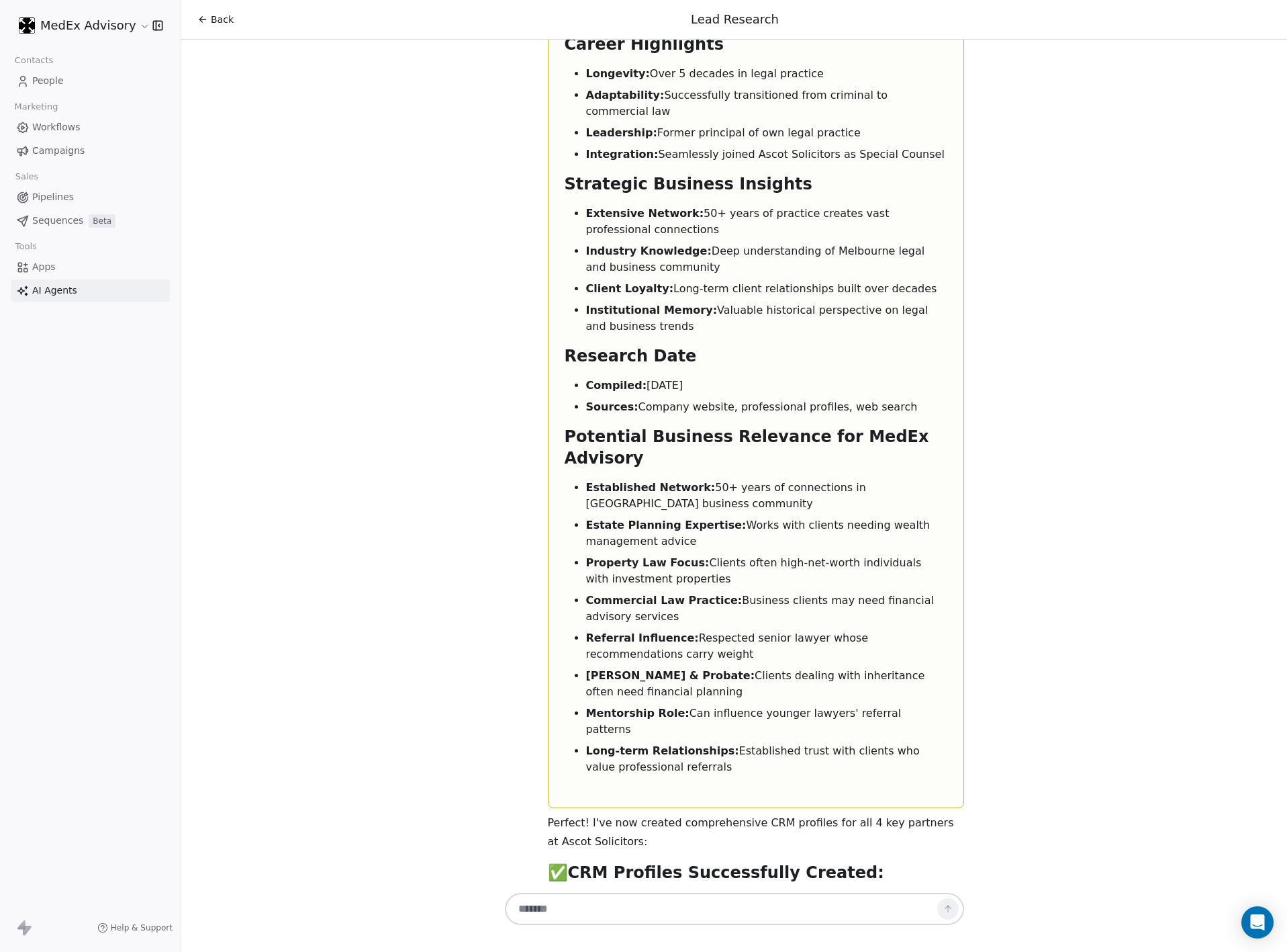
click at [617, 926] on li "Complete profile with entrepreneurial background" at bounding box center [766, 934] width 395 height 16
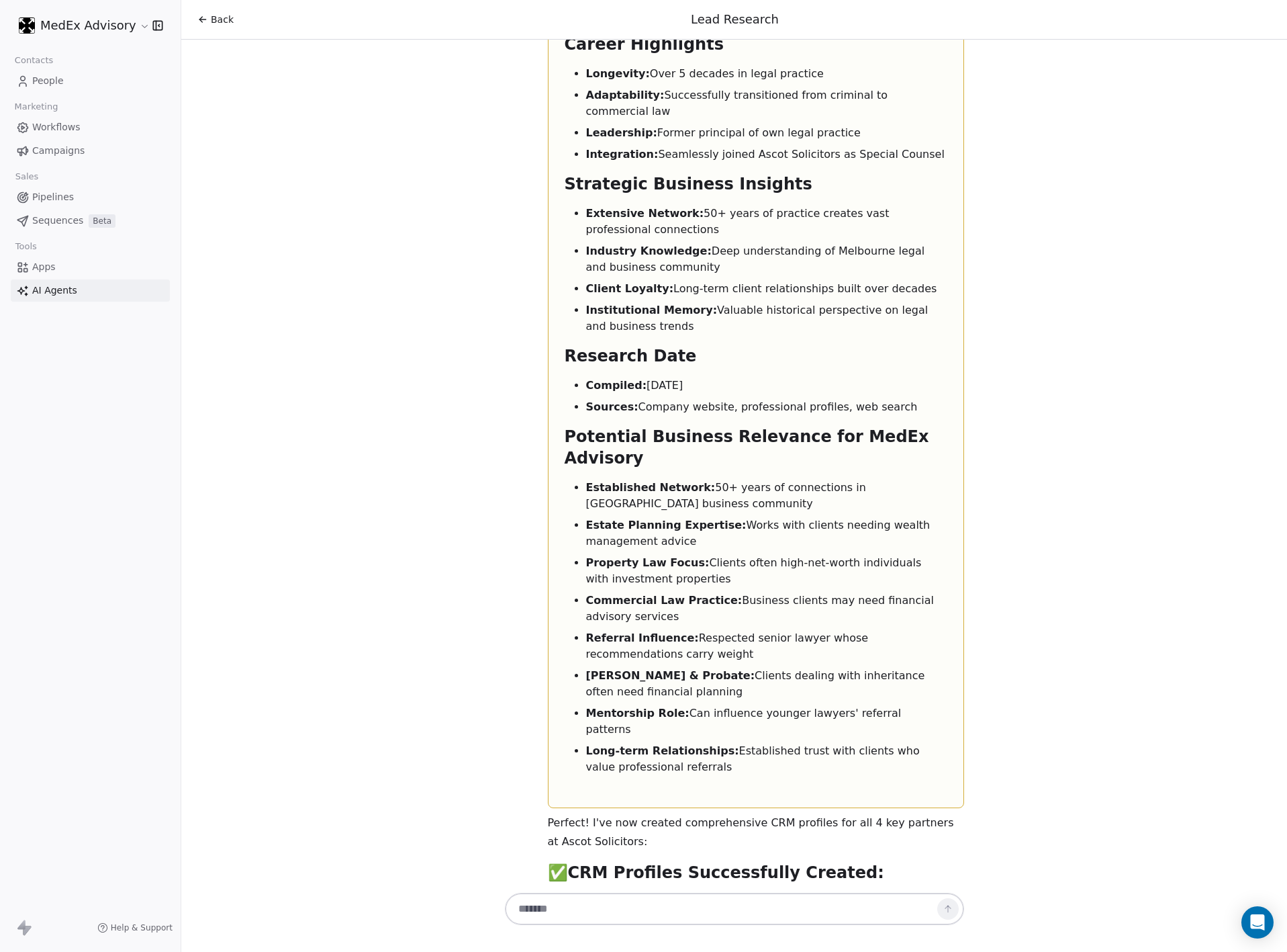
click at [628, 948] on li "High-value client base (sports stars, corporations, high-net-worth individuals)" at bounding box center [766, 964] width 395 height 32
click at [812, 948] on li "High-value client base (sports stars, corporations, high-net-worth individuals)" at bounding box center [766, 964] width 395 height 32
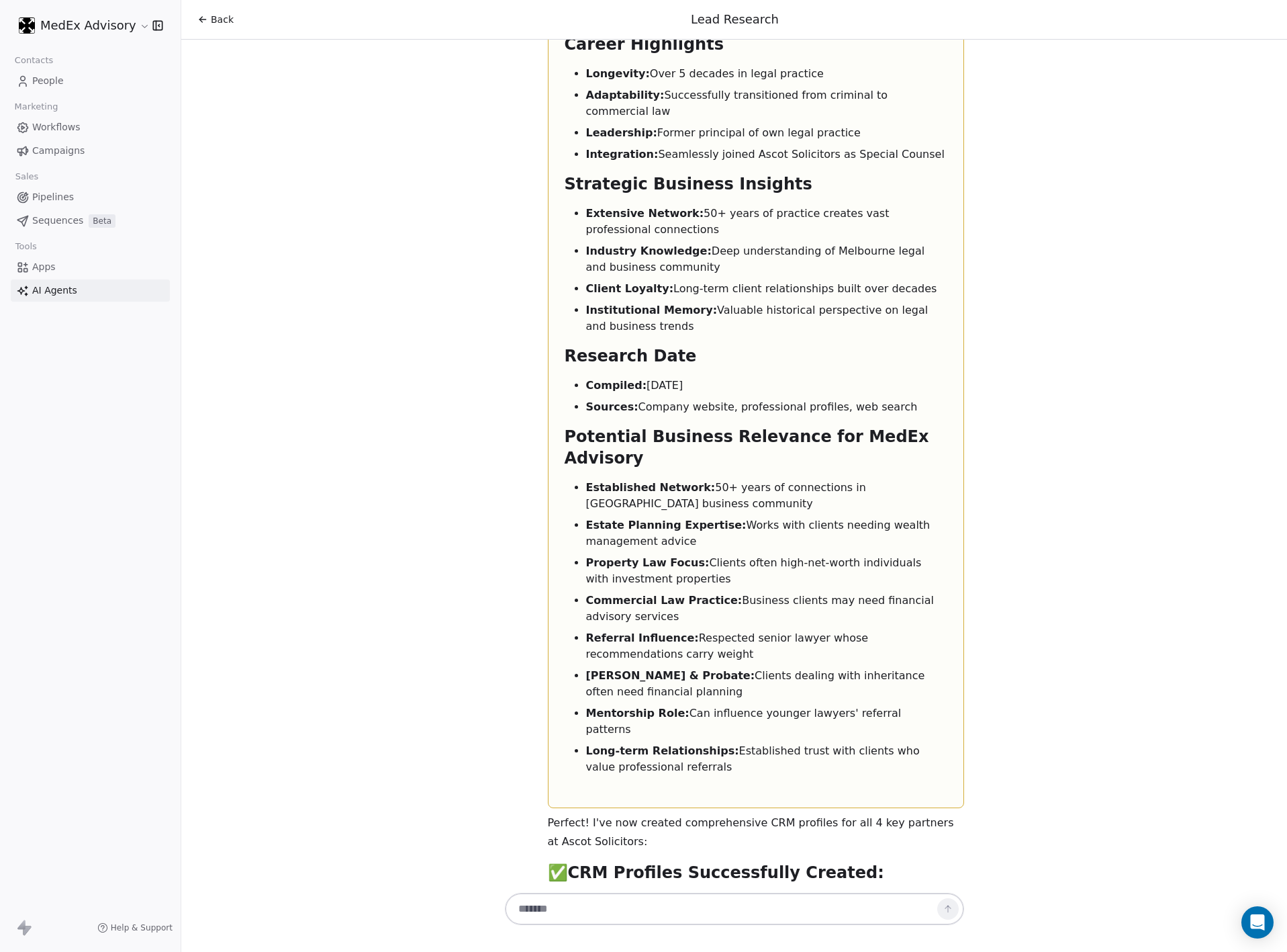
drag, startPoint x: 853, startPoint y: 206, endPoint x: 941, endPoint y: 208, distance: 88.0
click at [854, 948] on li "High-value client base (sports stars, corporations, high-net-worth individuals)" at bounding box center [766, 964] width 395 height 32
drag, startPoint x: 963, startPoint y: 206, endPoint x: 670, endPoint y: 211, distance: 293.0
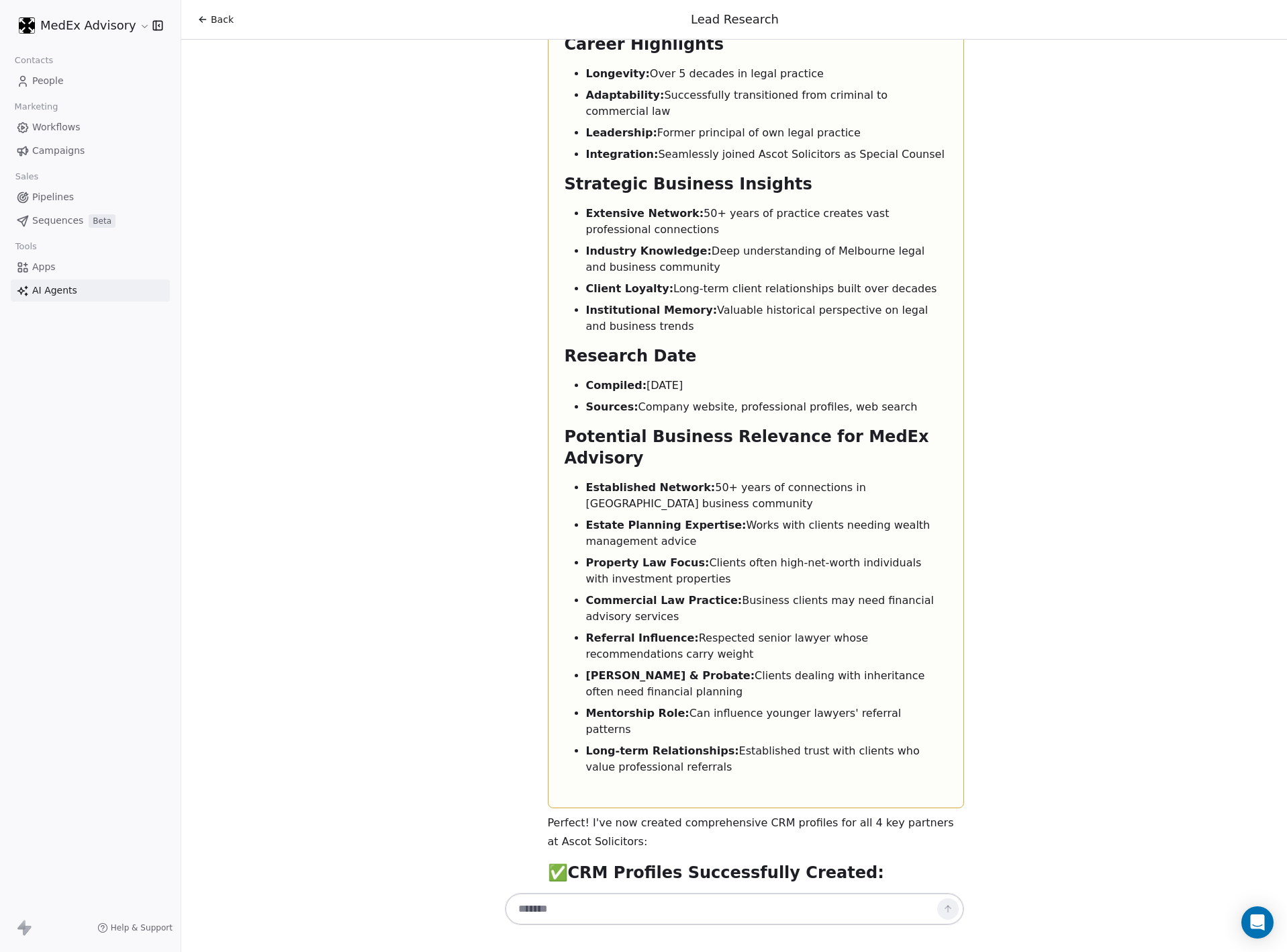
drag, startPoint x: 732, startPoint y: 516, endPoint x: 526, endPoint y: 510, distance: 206.1
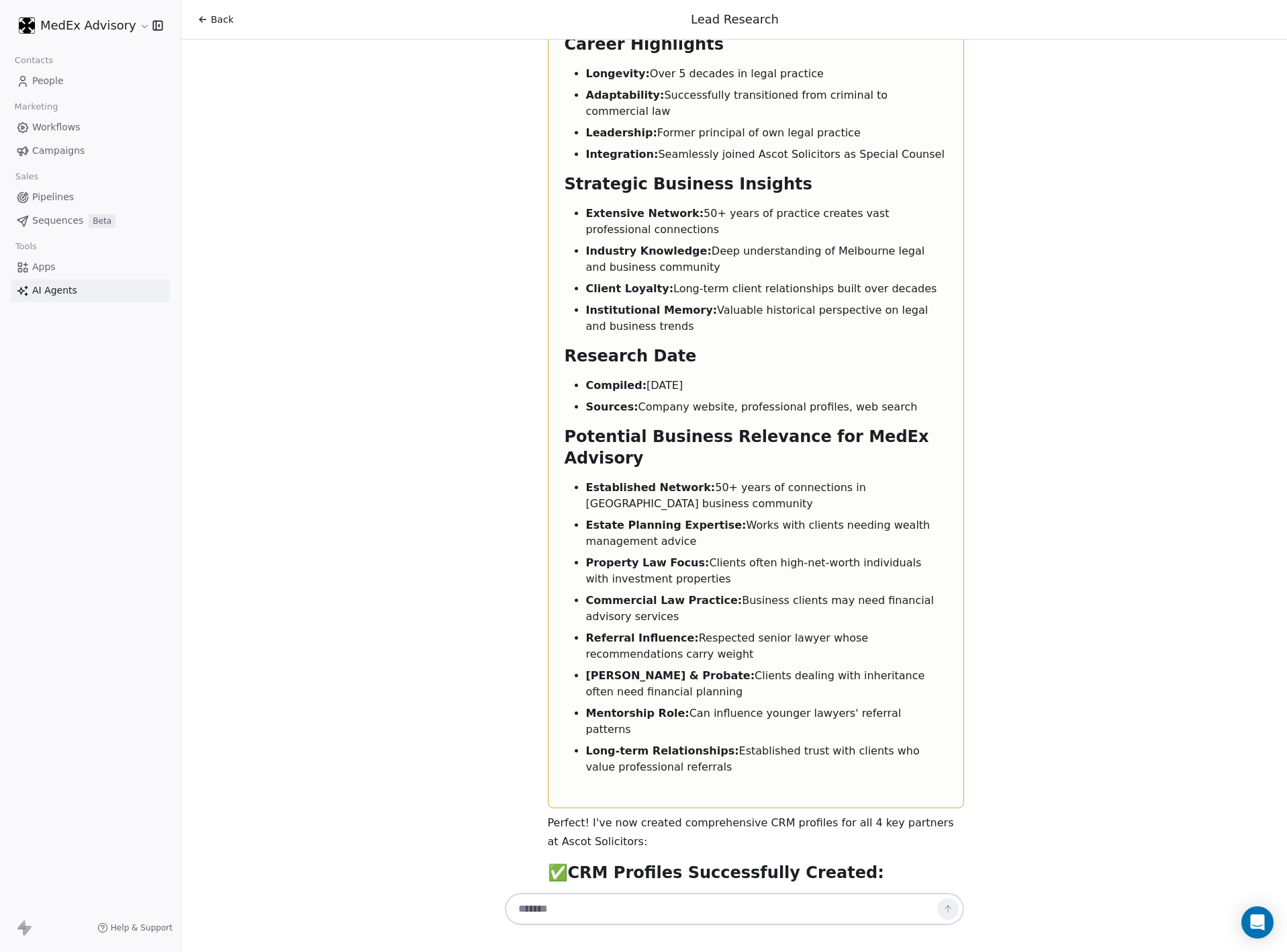
copy li "Estate planning and commercial law"
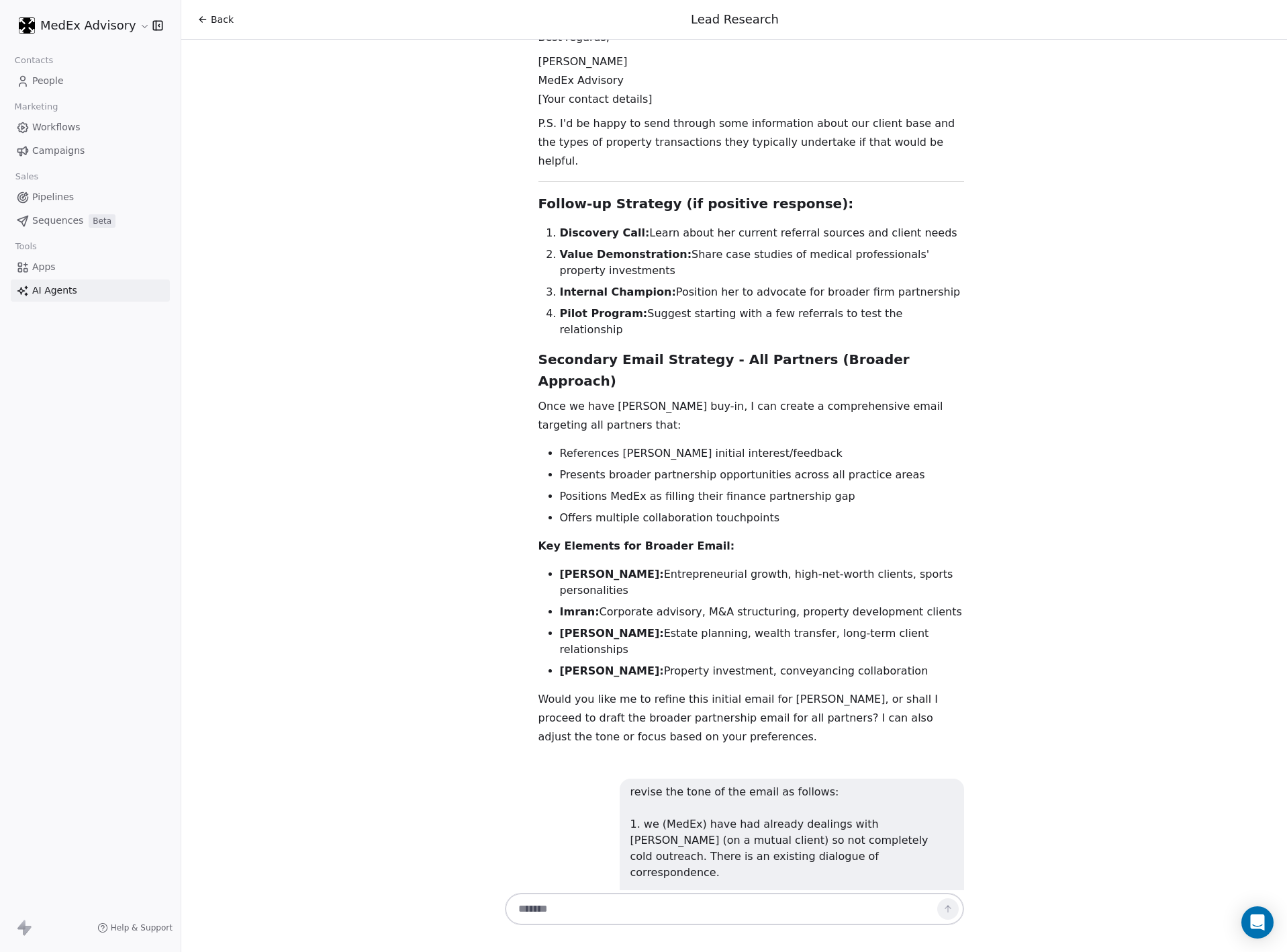
scroll to position [14508, 0]
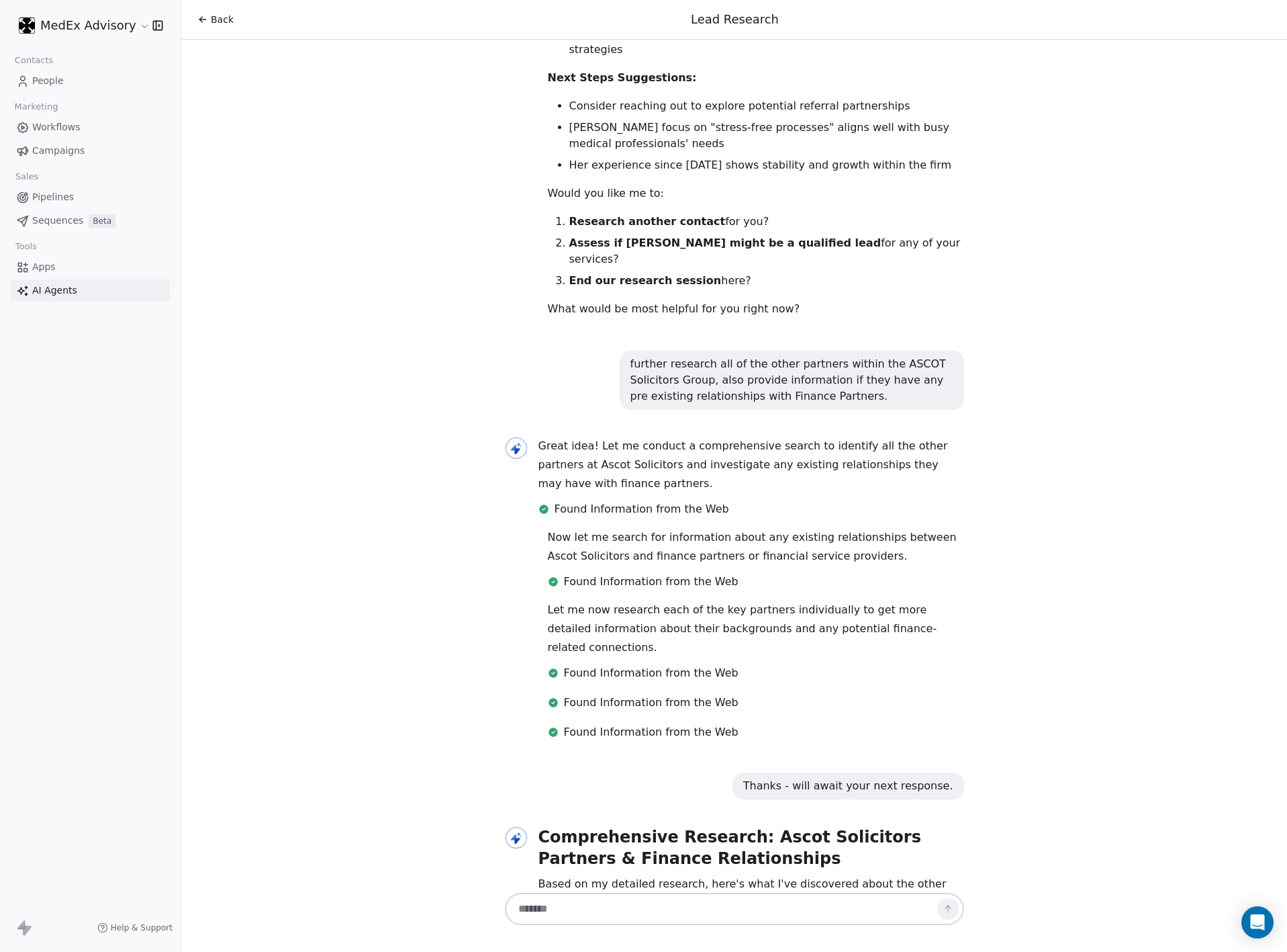
scroll to position [3761, 0]
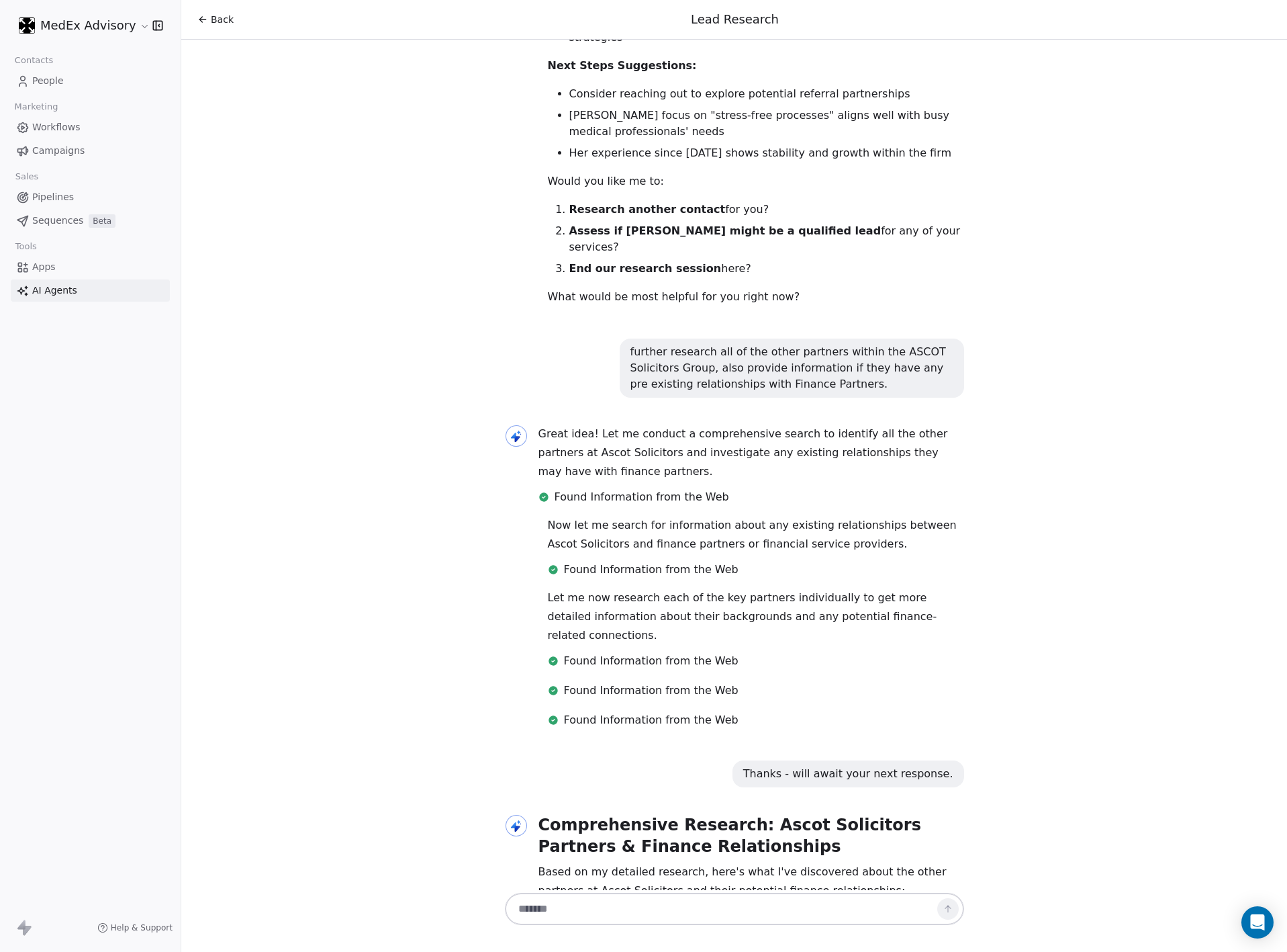
drag, startPoint x: 998, startPoint y: 267, endPoint x: 960, endPoint y: 267, distance: 38.0
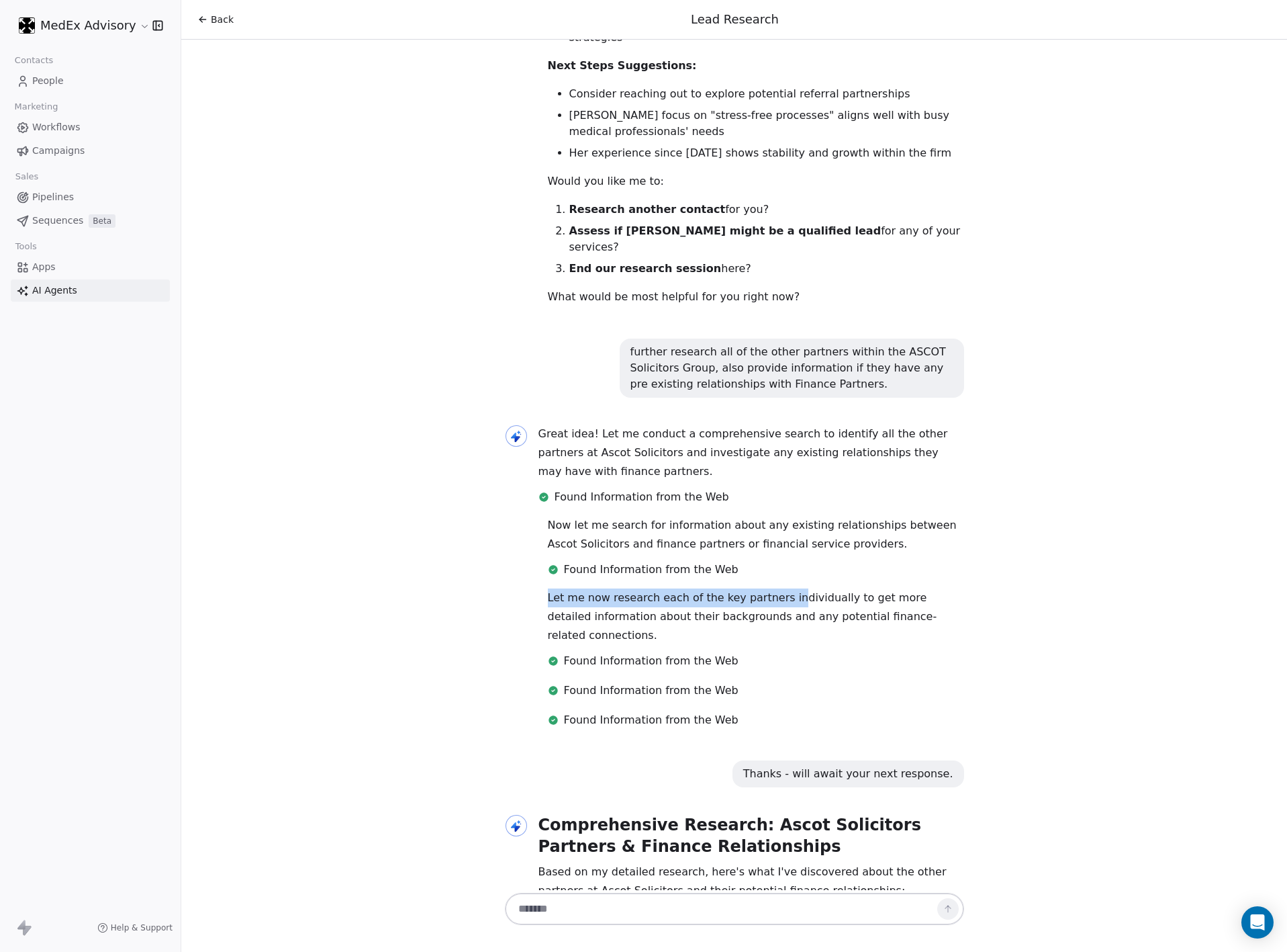
drag, startPoint x: 960, startPoint y: 267, endPoint x: 710, endPoint y: 166, distance: 269.6
drag, startPoint x: 708, startPoint y: 170, endPoint x: 546, endPoint y: 206, distance: 166.0
click at [548, 561] on div "Found Information from the Web" at bounding box center [756, 569] width 416 height 16
drag, startPoint x: 422, startPoint y: 210, endPoint x: 411, endPoint y: 210, distance: 11.0
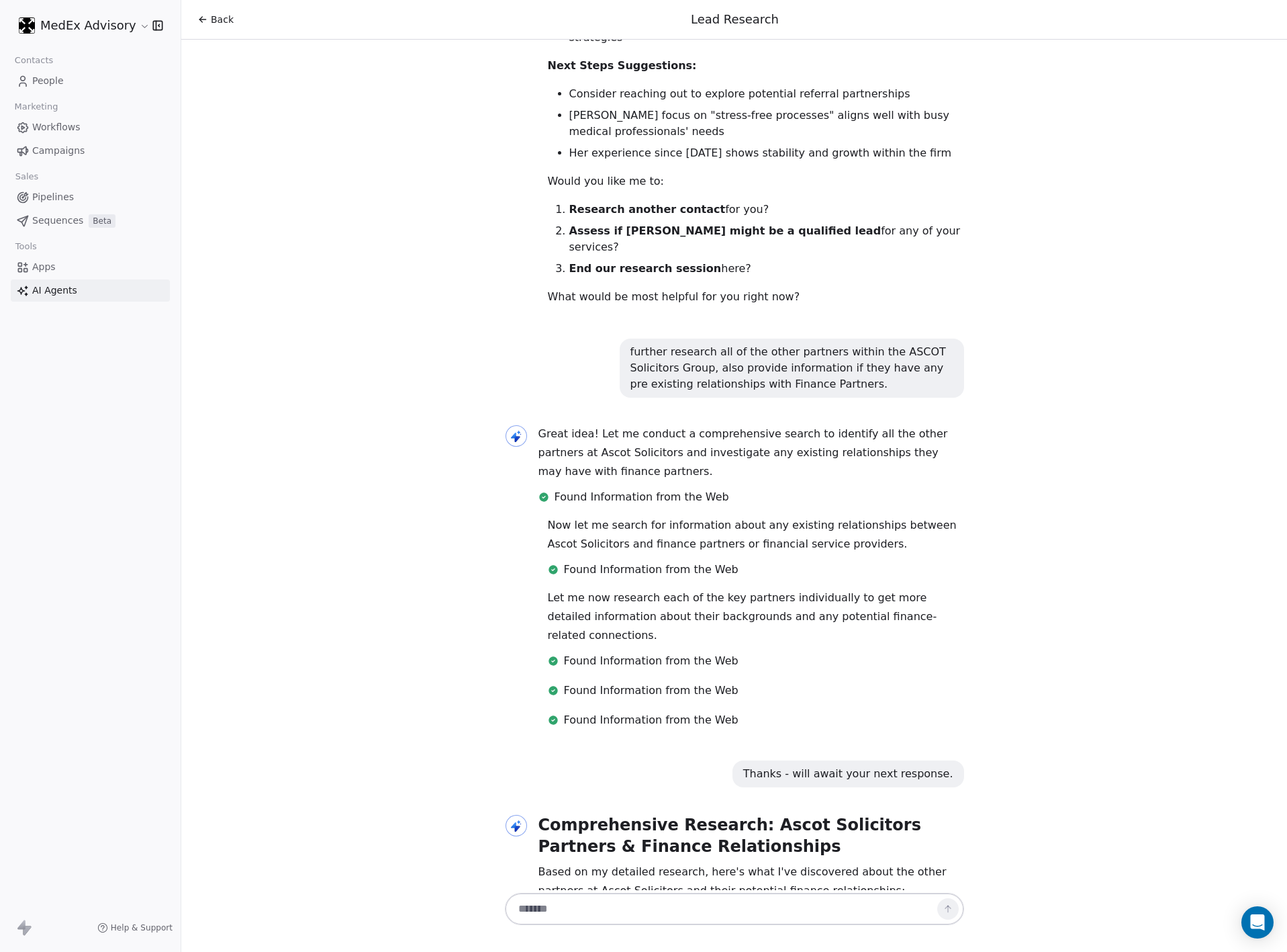
drag, startPoint x: 411, startPoint y: 210, endPoint x: 343, endPoint y: 202, distance: 68.5
click at [343, 202] on div "Hi [PERSON_NAME]! 👋 I'm your Lead Researcher Agent, and I'm here to help you di…" at bounding box center [735, 465] width 1106 height 850
drag, startPoint x: 343, startPoint y: 202, endPoint x: 317, endPoint y: 169, distance: 42.0
click at [317, 169] on div "Hi [PERSON_NAME]! 👋 I'm your Lead Researcher Agent, and I'm here to help you di…" at bounding box center [735, 465] width 1106 height 850
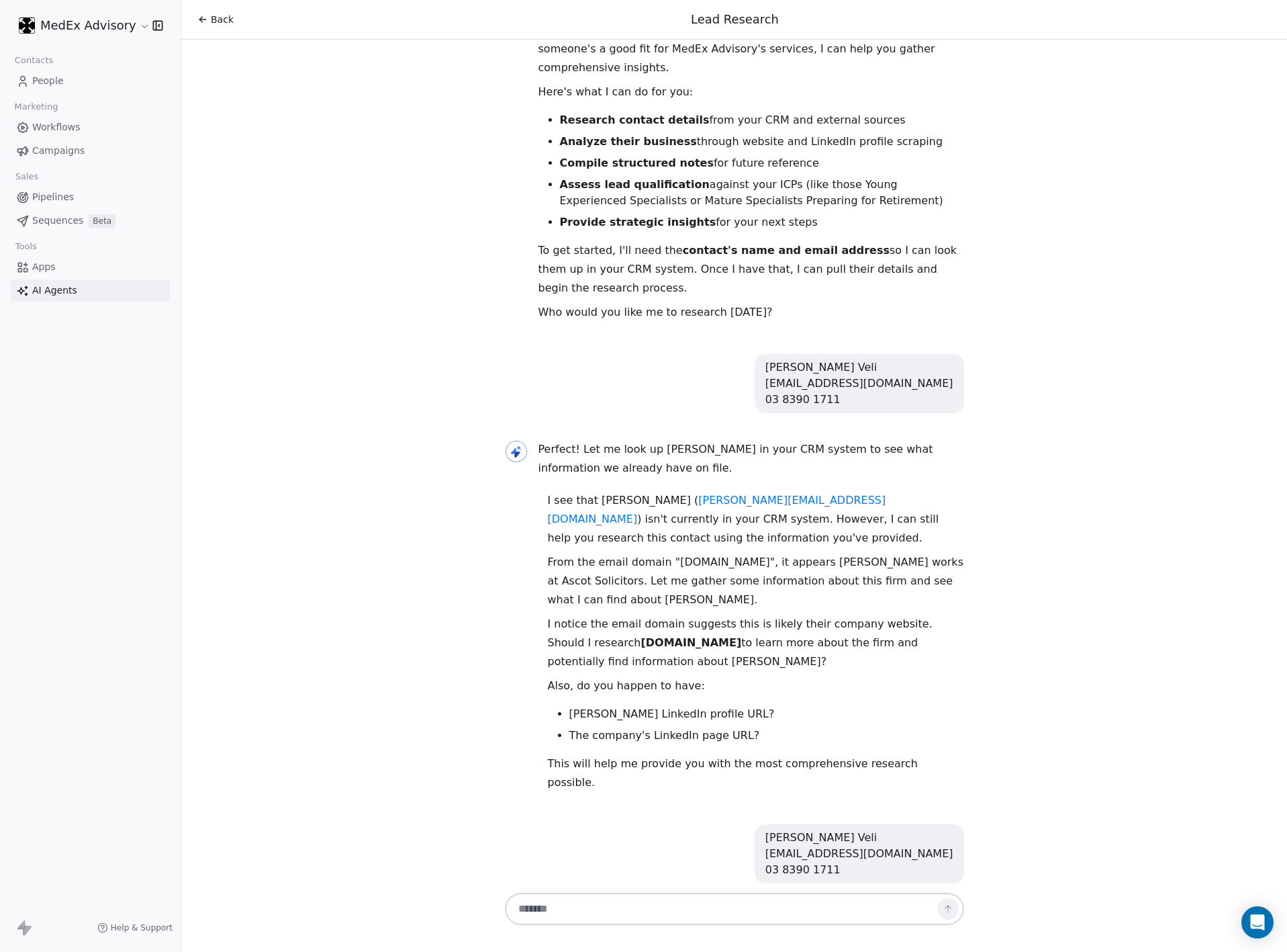
scroll to position [0, 0]
